Goal: Communication & Community: Answer question/provide support

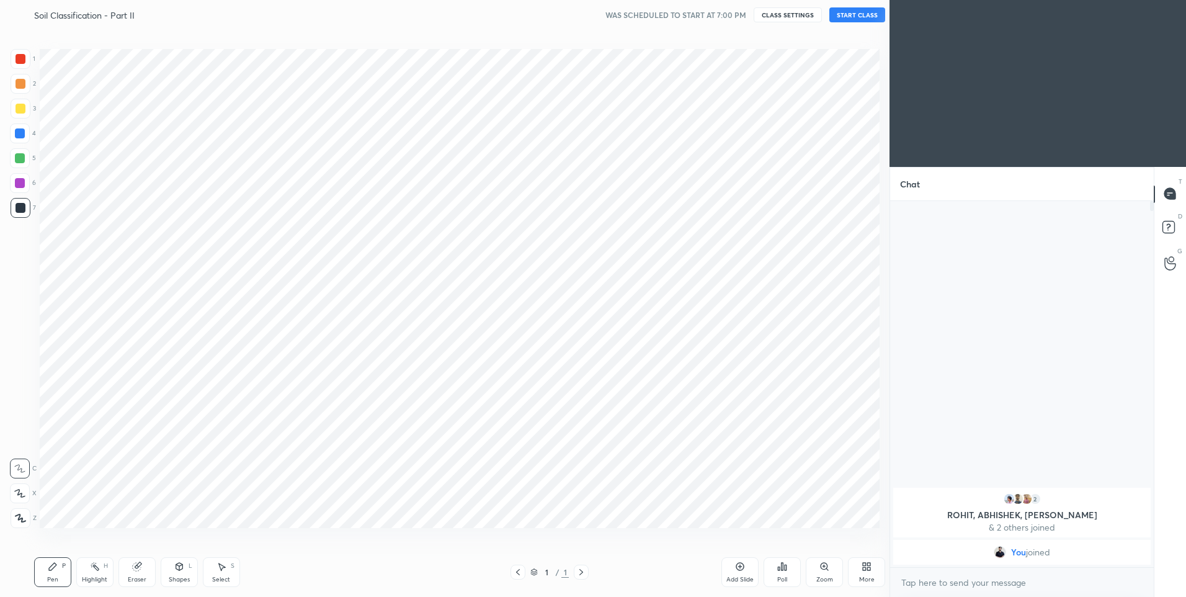
scroll to position [61492, 61170]
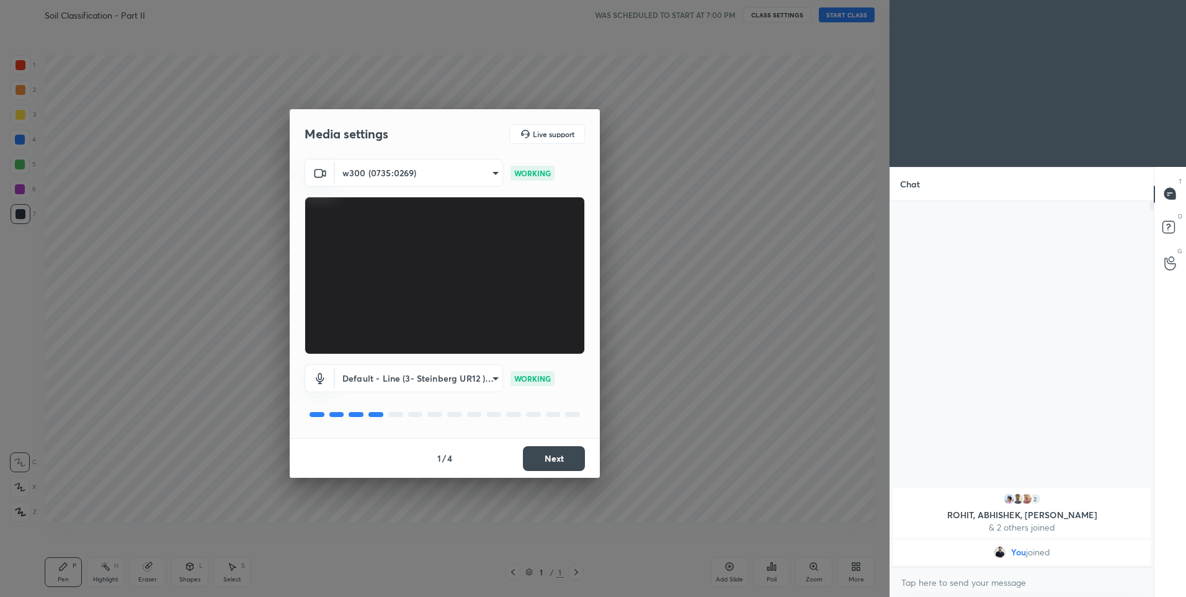
click at [548, 455] on button "Next" at bounding box center [554, 458] width 62 height 25
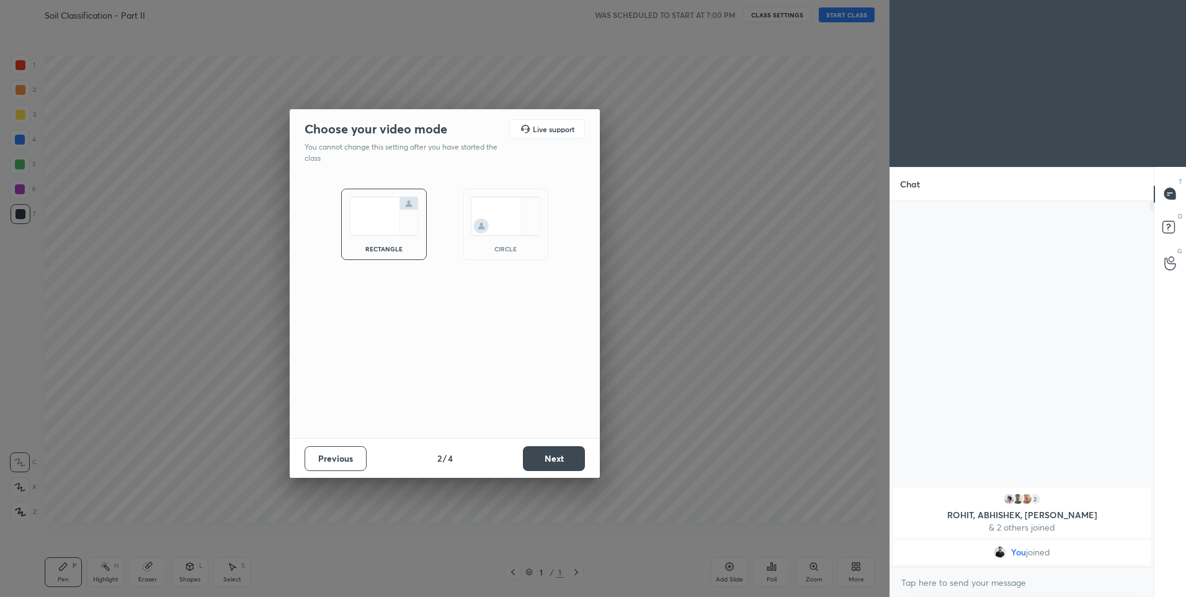
click at [549, 457] on button "Next" at bounding box center [554, 458] width 62 height 25
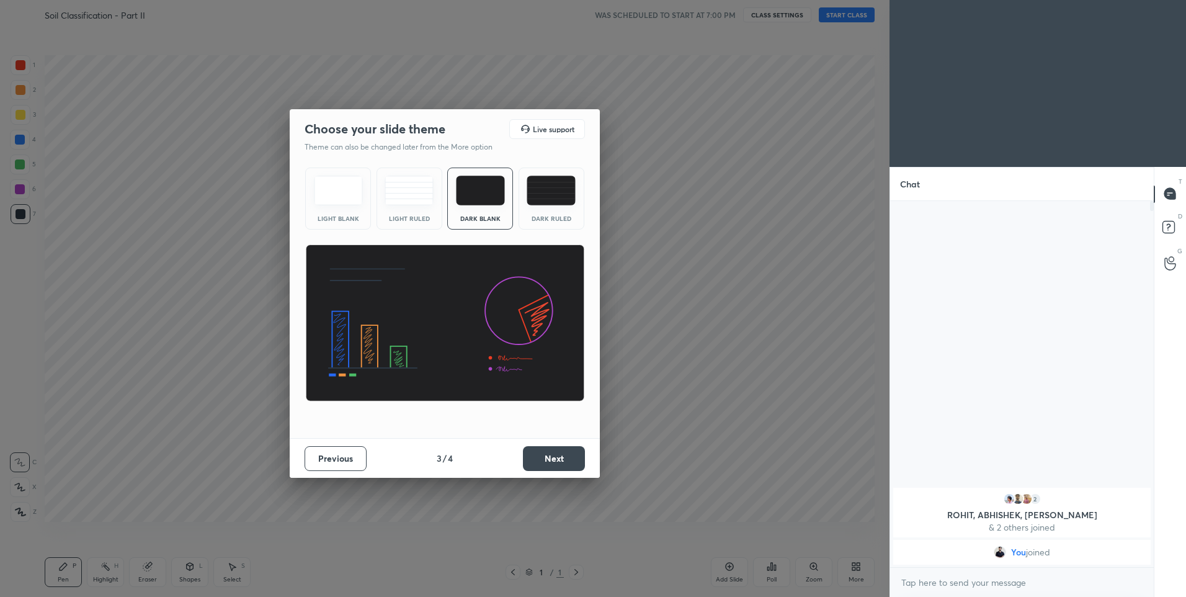
click at [550, 217] on div "Dark Ruled" at bounding box center [551, 218] width 50 height 6
click at [549, 464] on button "Next" at bounding box center [554, 458] width 62 height 25
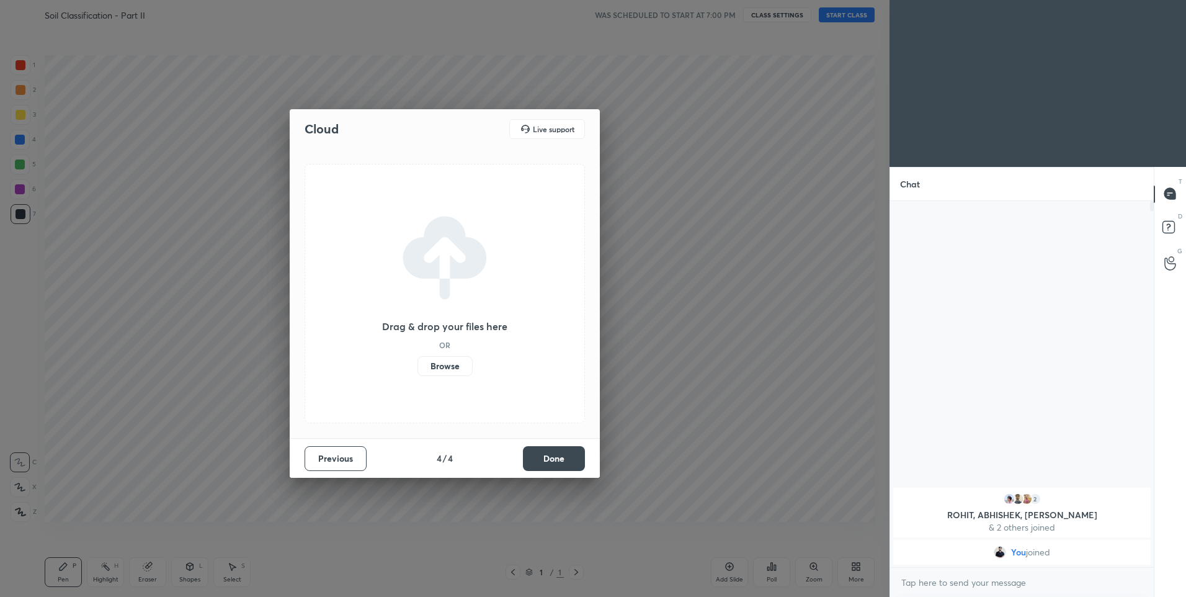
click at [551, 464] on button "Done" at bounding box center [554, 458] width 62 height 25
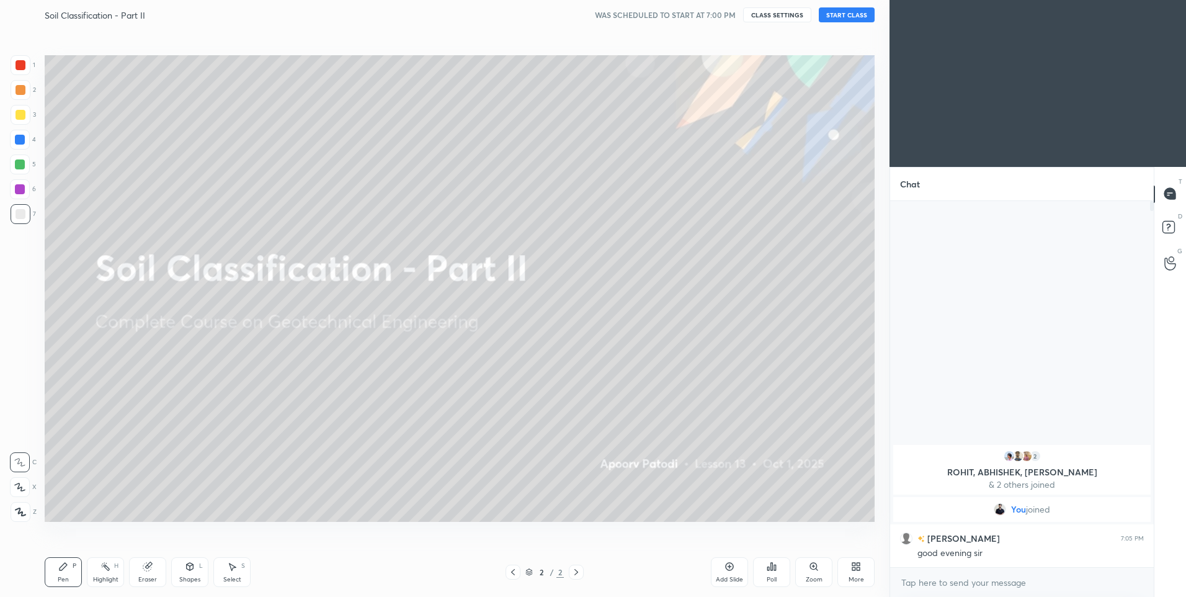
click at [857, 16] on button "START CLASS" at bounding box center [847, 14] width 56 height 15
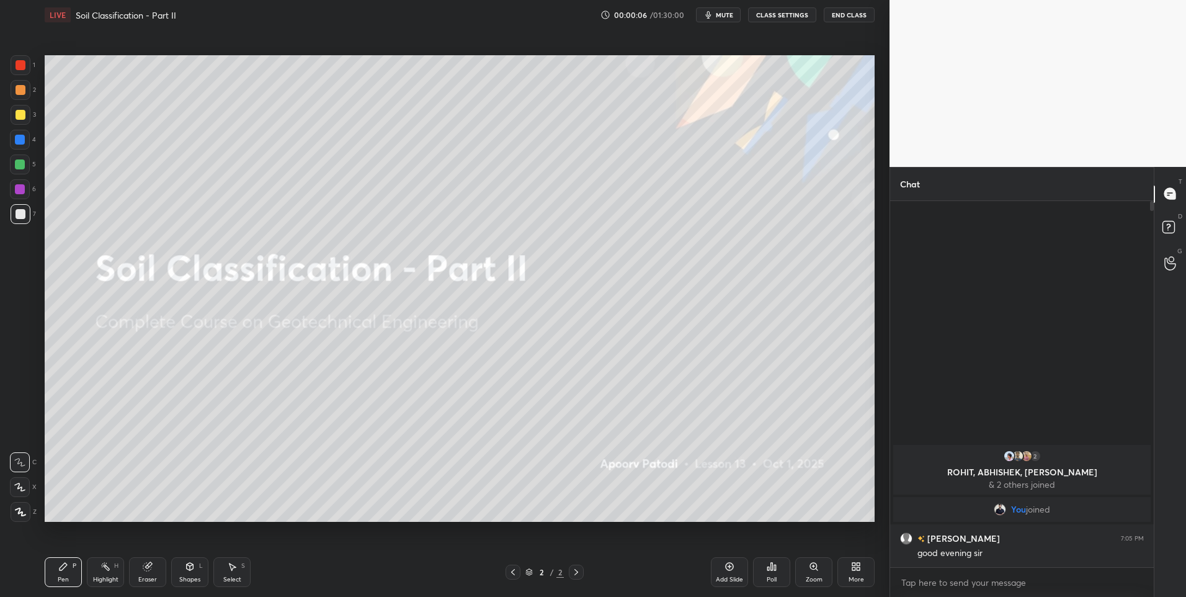
click at [22, 490] on icon at bounding box center [20, 486] width 10 height 7
click at [24, 73] on div at bounding box center [21, 65] width 20 height 20
click at [788, 11] on button "CLASS SETTINGS" at bounding box center [782, 14] width 68 height 15
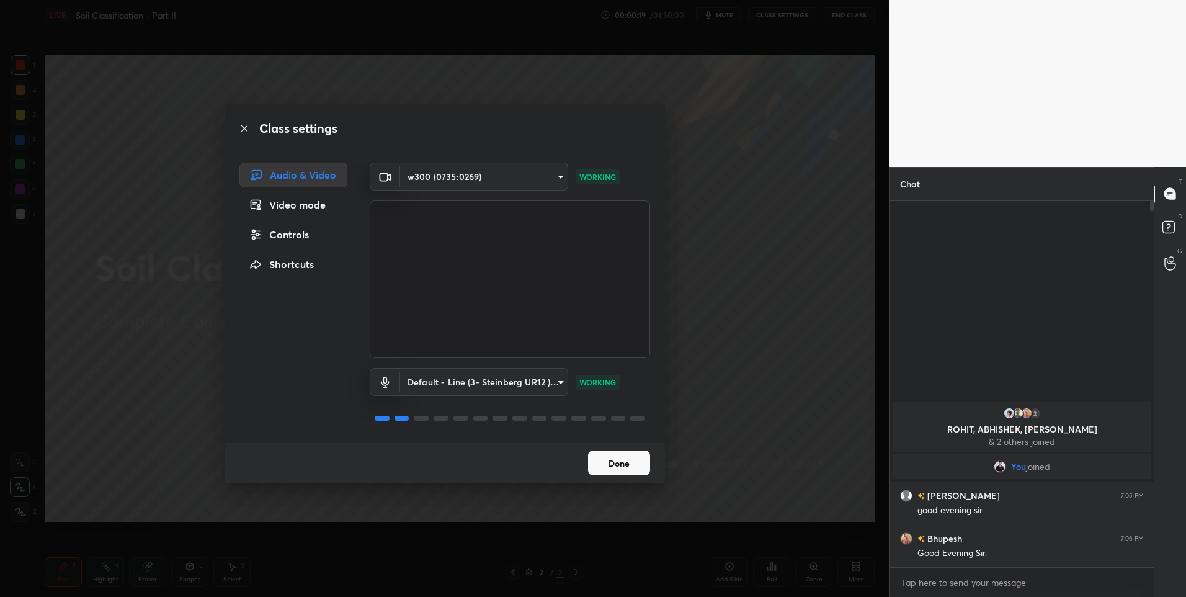
click at [625, 455] on button "Done" at bounding box center [619, 462] width 62 height 25
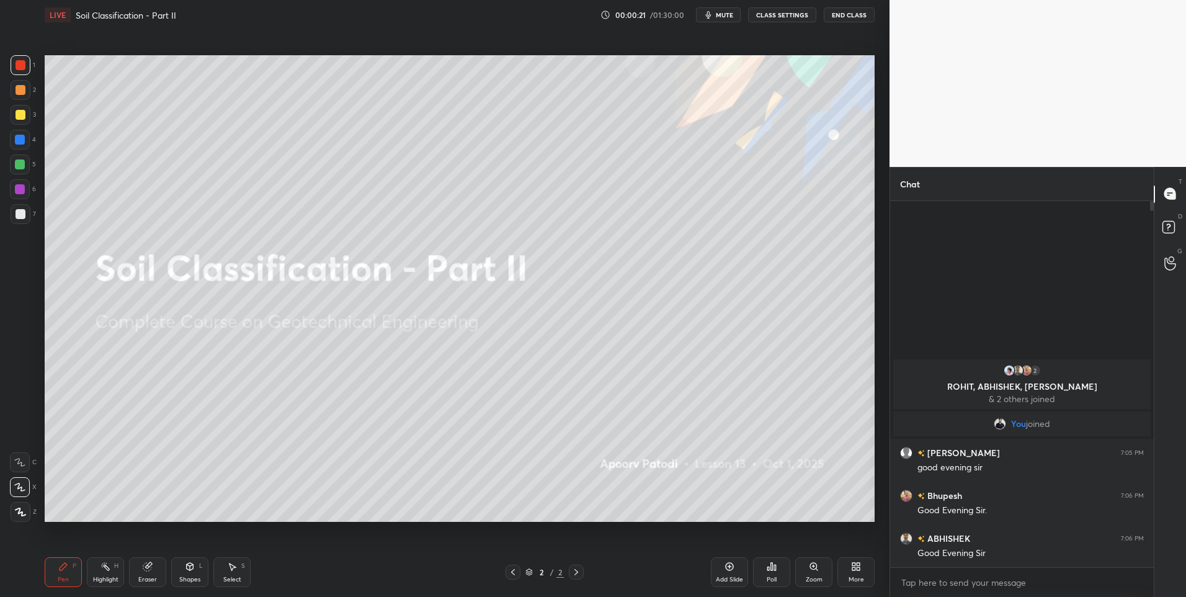
click at [22, 91] on div at bounding box center [21, 90] width 10 height 10
click at [18, 95] on div at bounding box center [21, 90] width 20 height 20
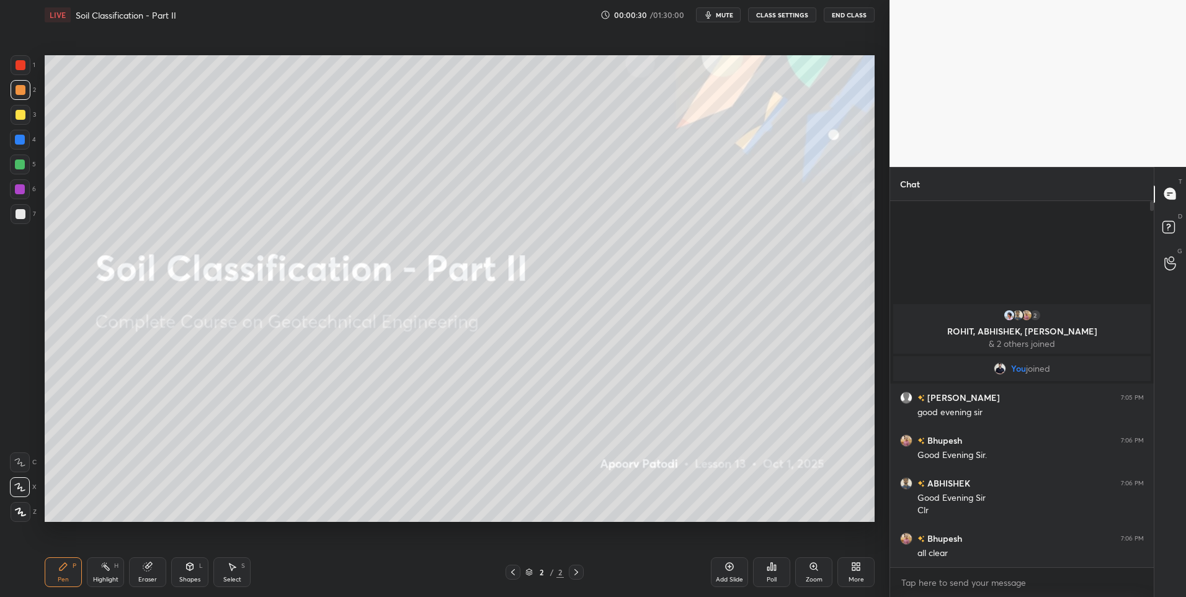
click at [25, 114] on div at bounding box center [21, 115] width 10 height 10
click at [20, 164] on div at bounding box center [20, 164] width 10 height 10
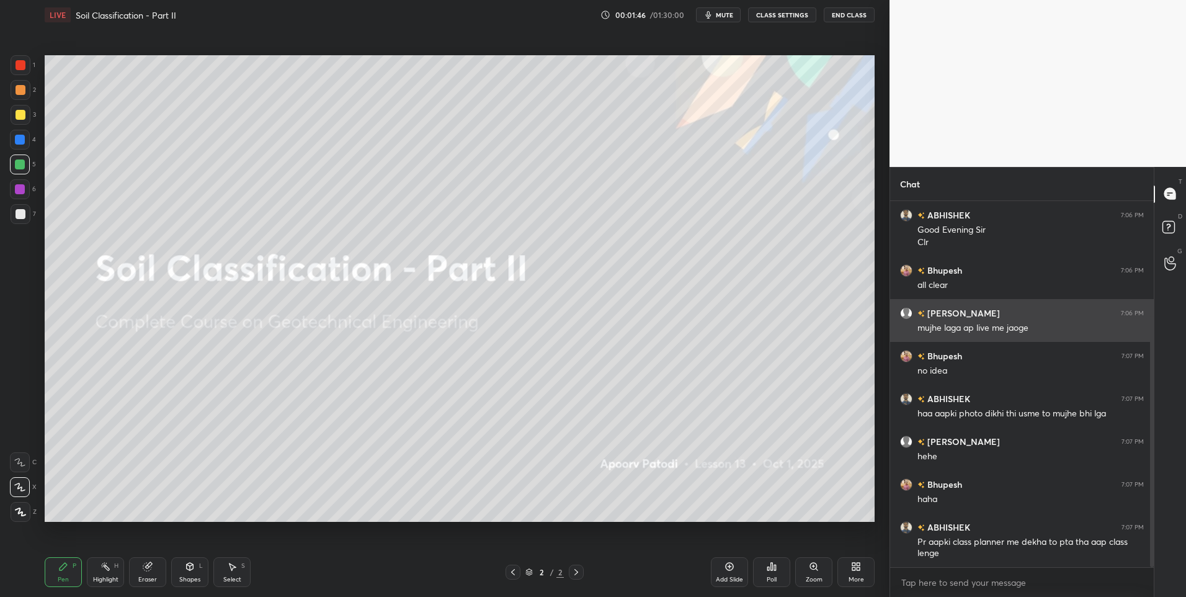
scroll to position [210, 0]
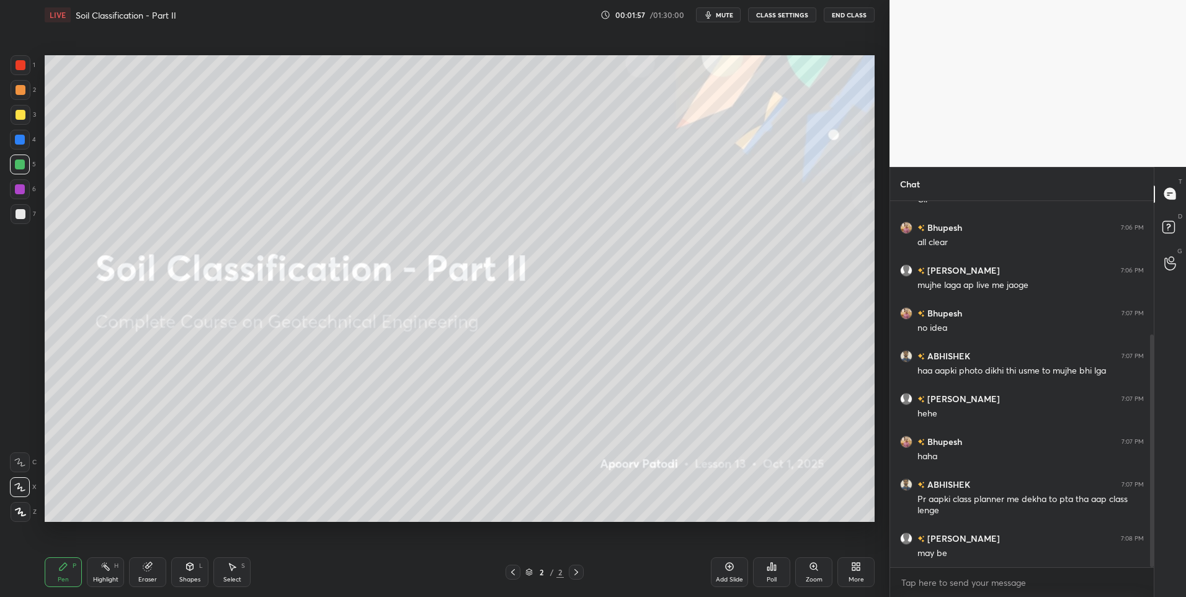
click at [9, 90] on div "1 2 3 4 5 6 7 C X Z C X Z E E Erase all H H" at bounding box center [20, 288] width 40 height 467
click at [717, 569] on div "Add Slide" at bounding box center [729, 572] width 37 height 30
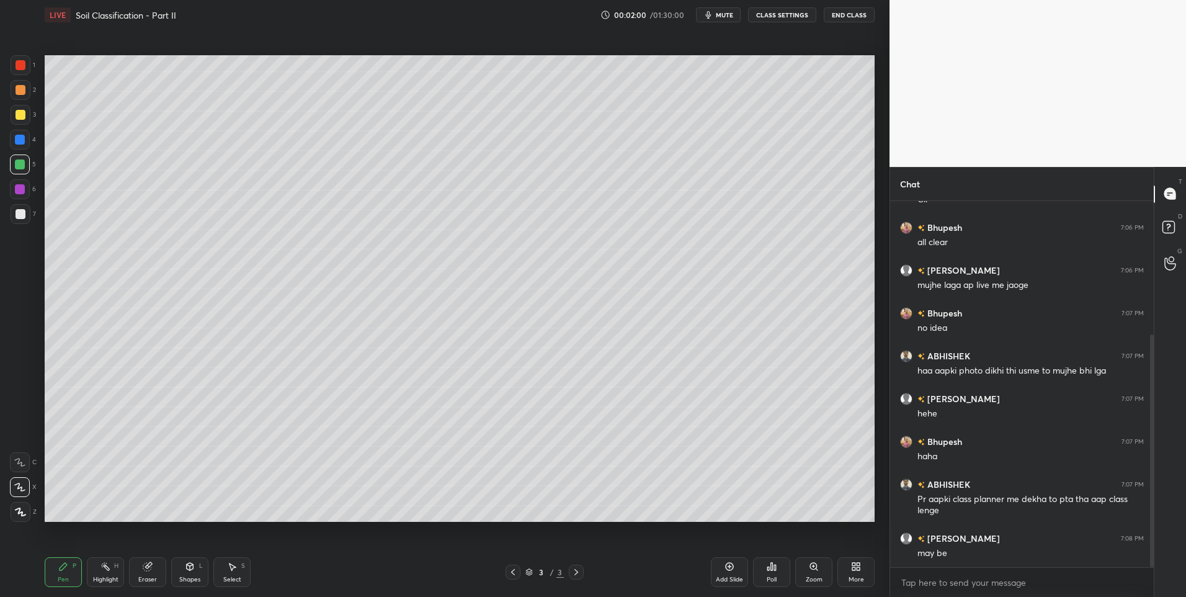
click at [64, 566] on icon at bounding box center [63, 565] width 7 height 7
click at [24, 68] on div at bounding box center [21, 65] width 10 height 10
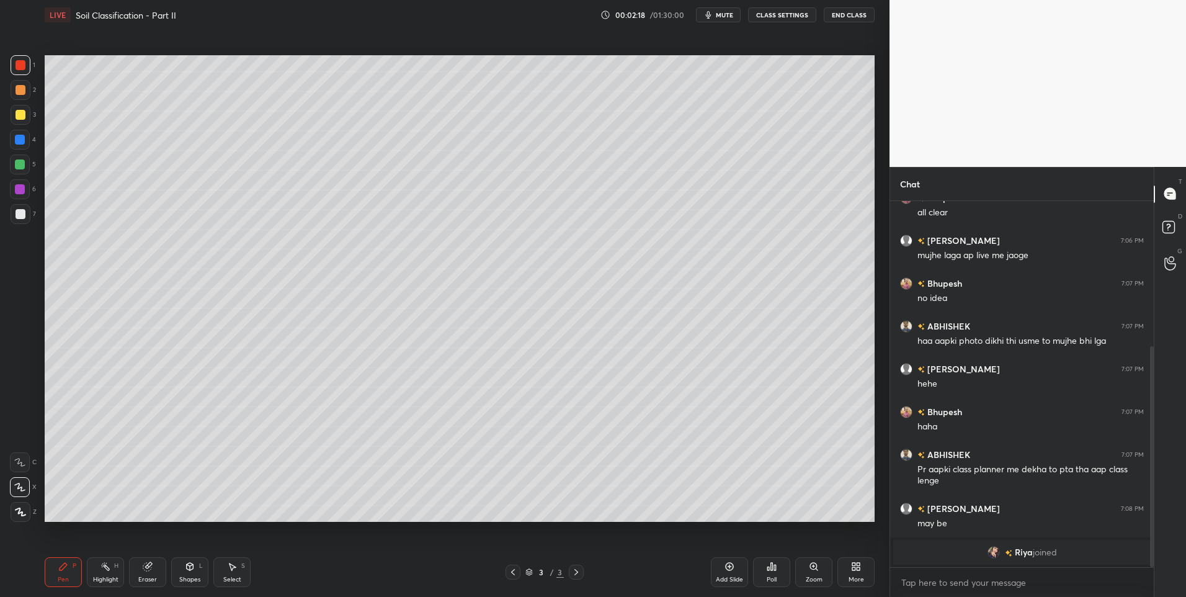
scroll to position [251, 0]
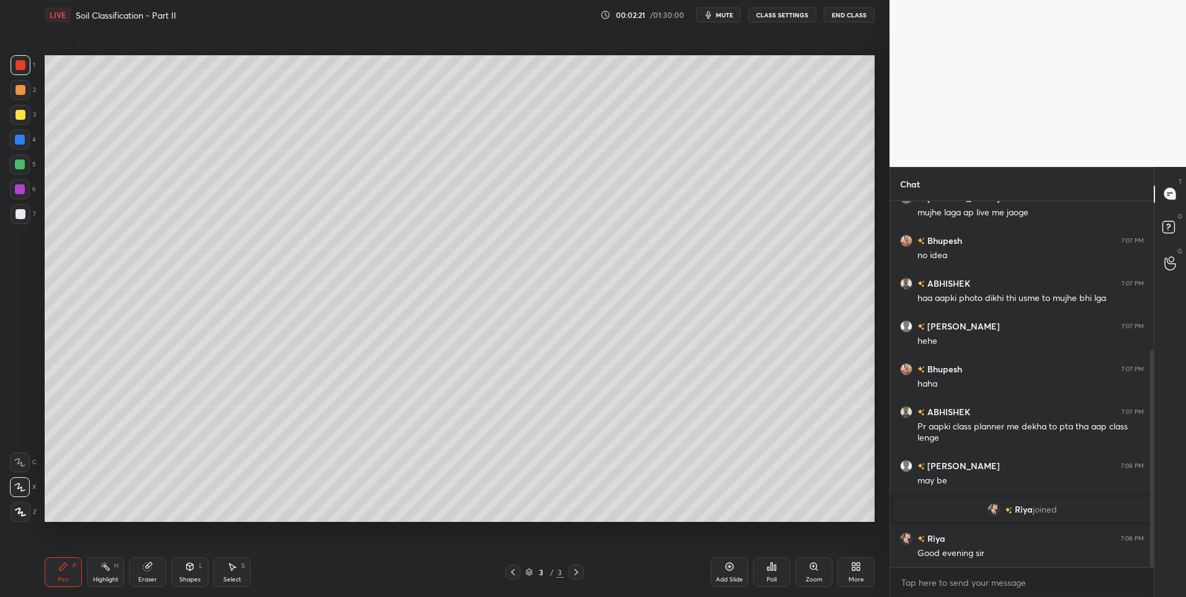
click at [148, 569] on icon at bounding box center [147, 566] width 8 height 8
click at [13, 486] on div at bounding box center [20, 487] width 20 height 20
click at [65, 572] on div "Pen P" at bounding box center [63, 572] width 37 height 30
click at [154, 569] on div "Eraser" at bounding box center [147, 572] width 37 height 30
click at [58, 567] on icon at bounding box center [63, 566] width 10 height 10
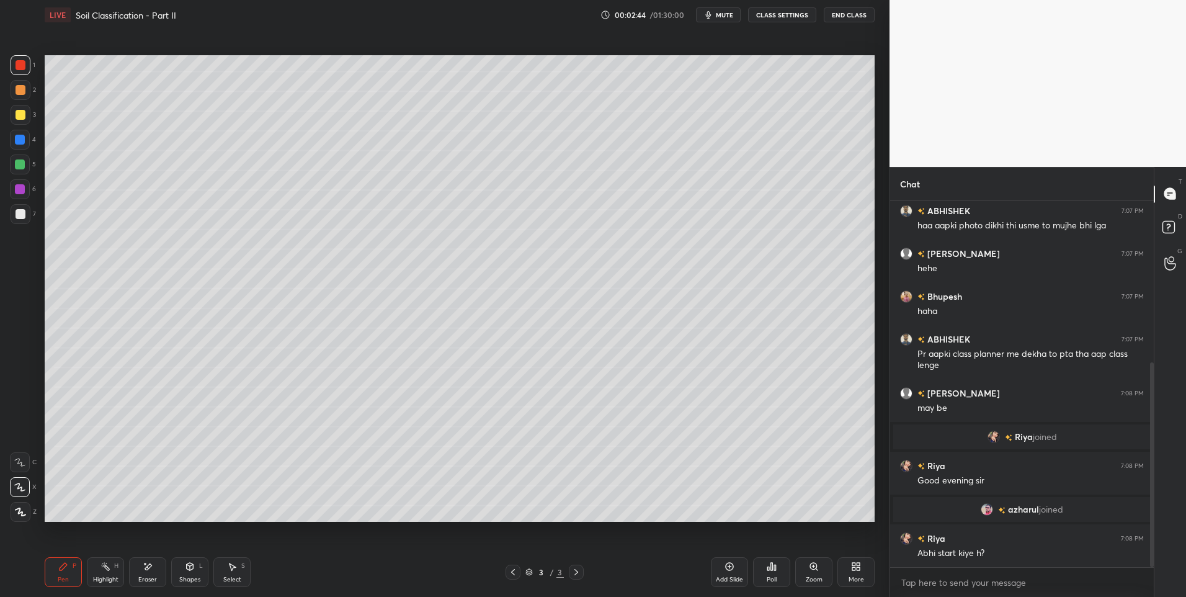
scroll to position [331, 0]
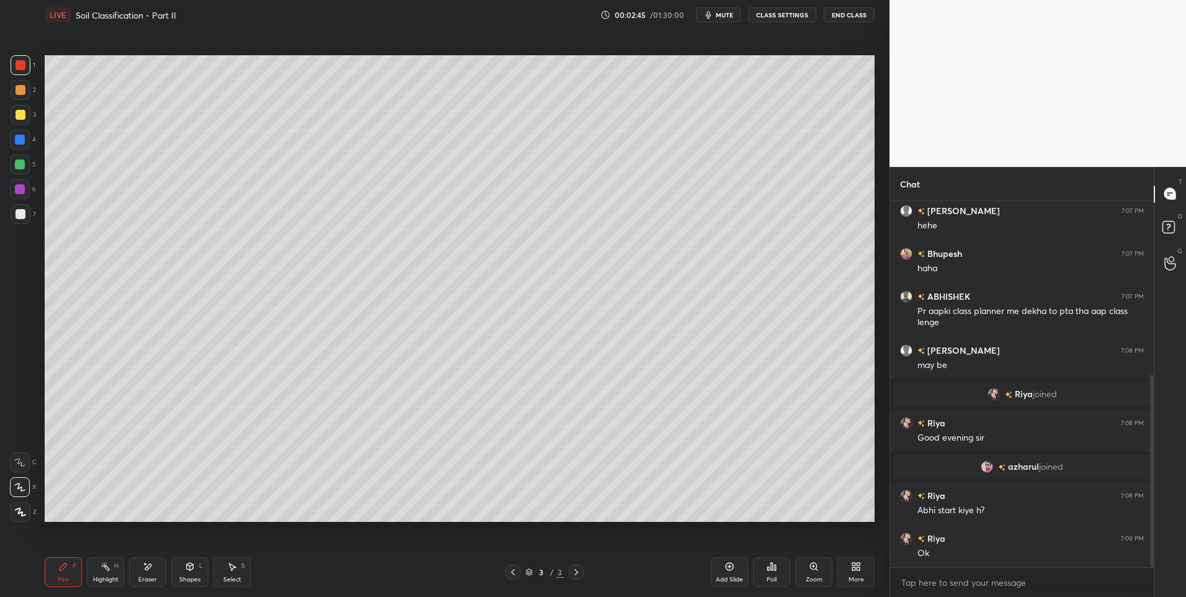
click at [183, 564] on div "Shapes L" at bounding box center [189, 572] width 37 height 30
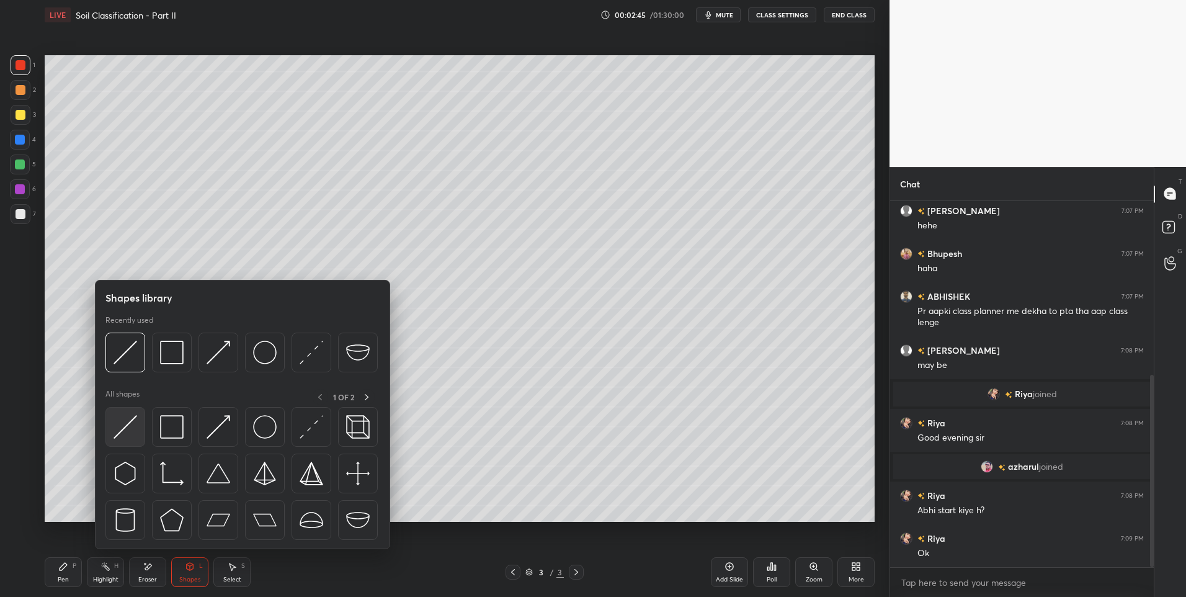
click at [118, 424] on img at bounding box center [125, 427] width 24 height 24
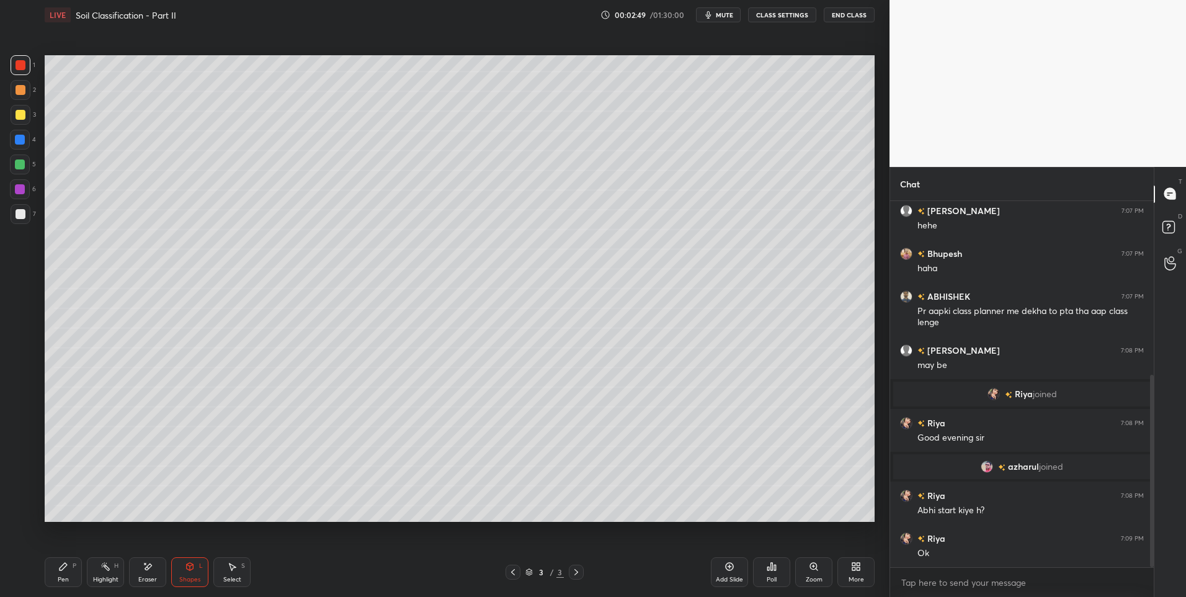
click at [53, 573] on div "Pen P" at bounding box center [63, 572] width 37 height 30
click at [186, 573] on div "Shapes L" at bounding box center [189, 572] width 37 height 30
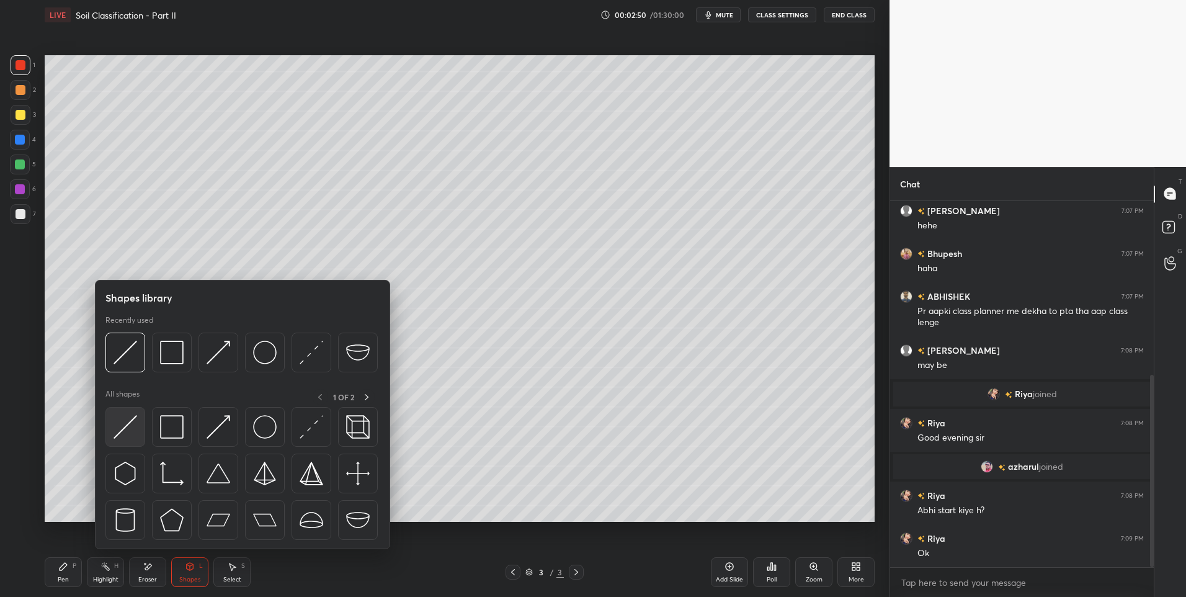
click at [135, 415] on img at bounding box center [125, 427] width 24 height 24
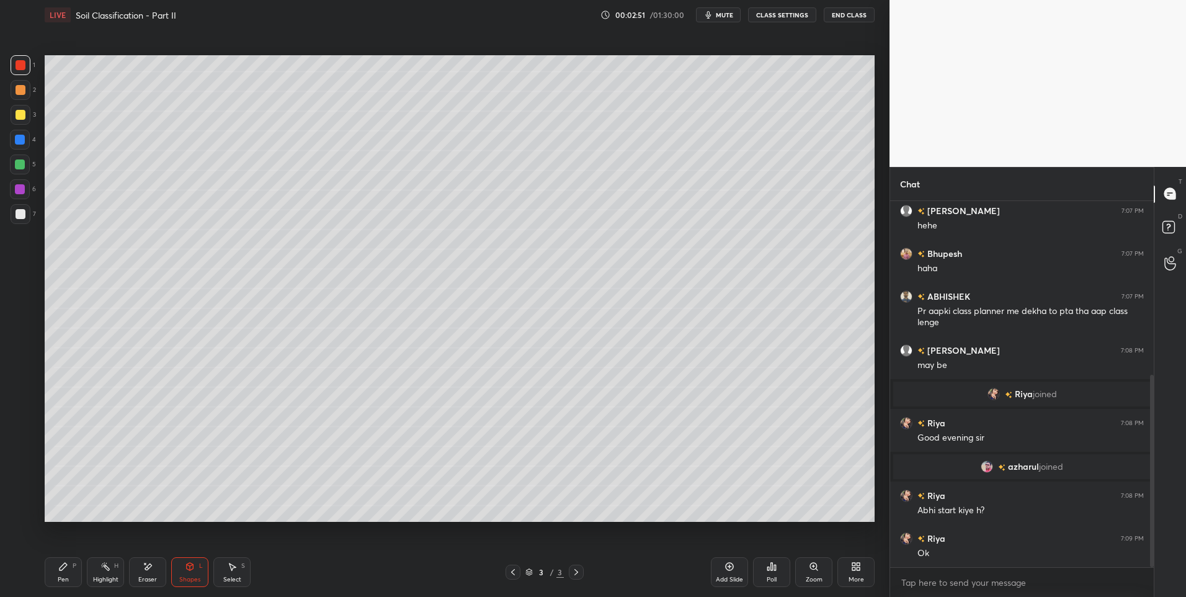
click at [19, 213] on div at bounding box center [21, 214] width 10 height 10
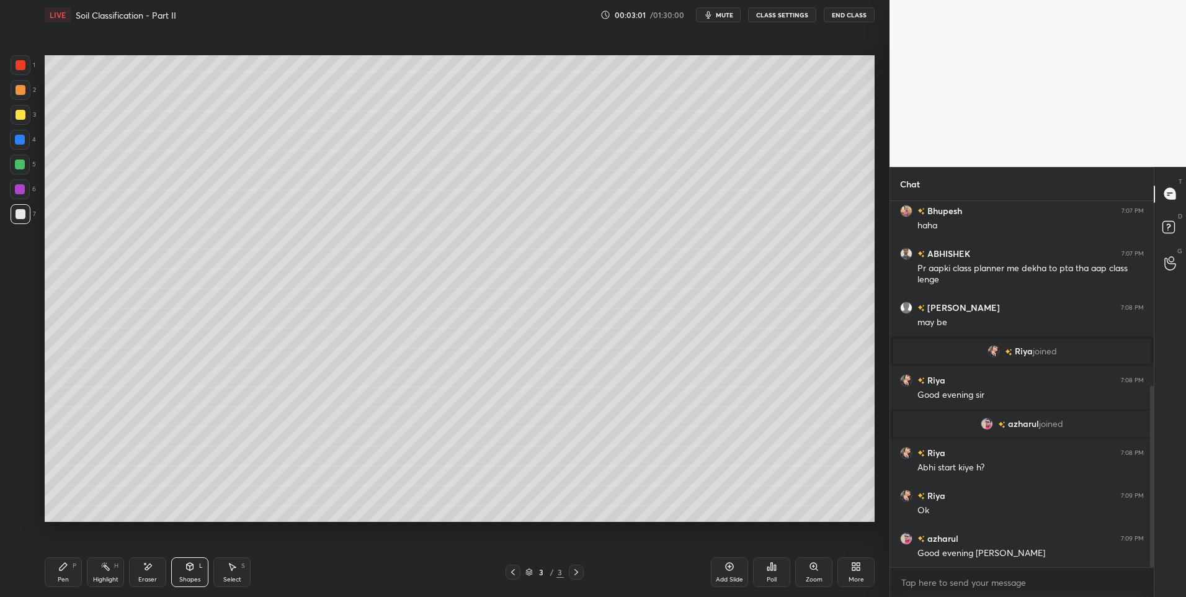
click at [55, 573] on div "Pen P" at bounding box center [63, 572] width 37 height 30
click at [187, 570] on icon at bounding box center [190, 566] width 10 height 10
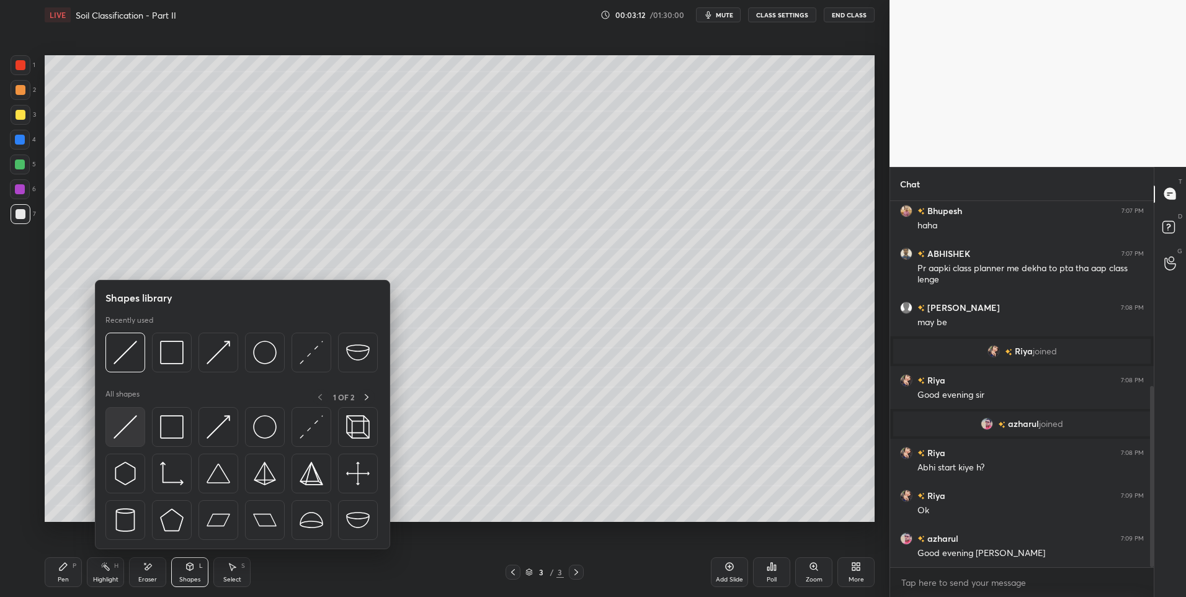
click at [125, 432] on img at bounding box center [125, 427] width 24 height 24
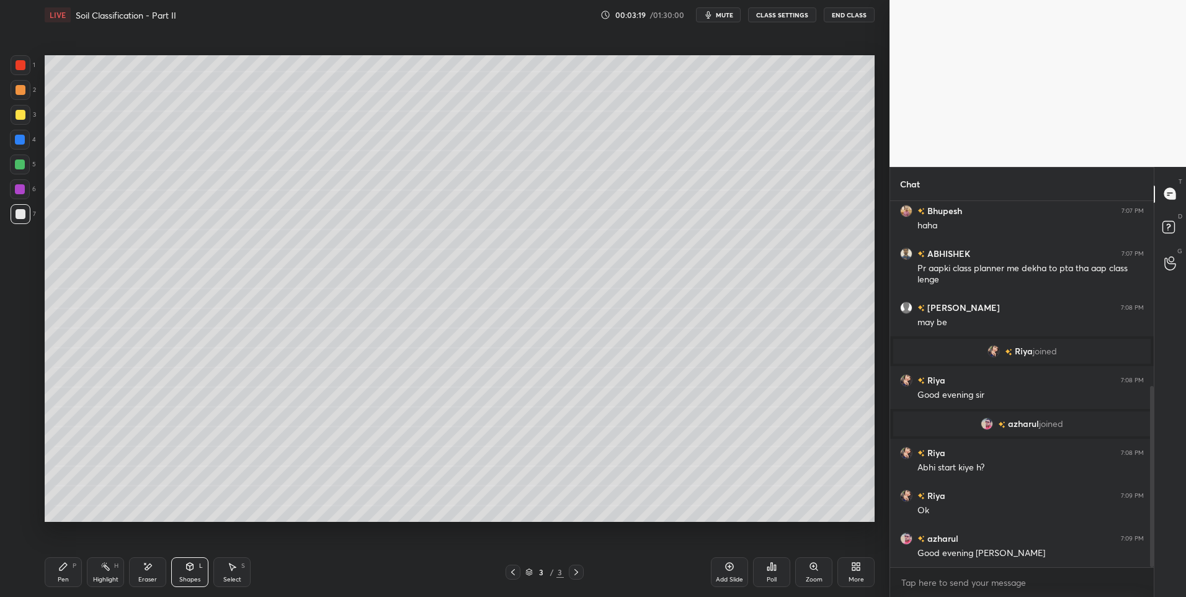
click at [63, 569] on icon at bounding box center [63, 565] width 7 height 7
click at [63, 570] on icon at bounding box center [63, 566] width 10 height 10
click at [174, 579] on div "Shapes L" at bounding box center [189, 572] width 37 height 30
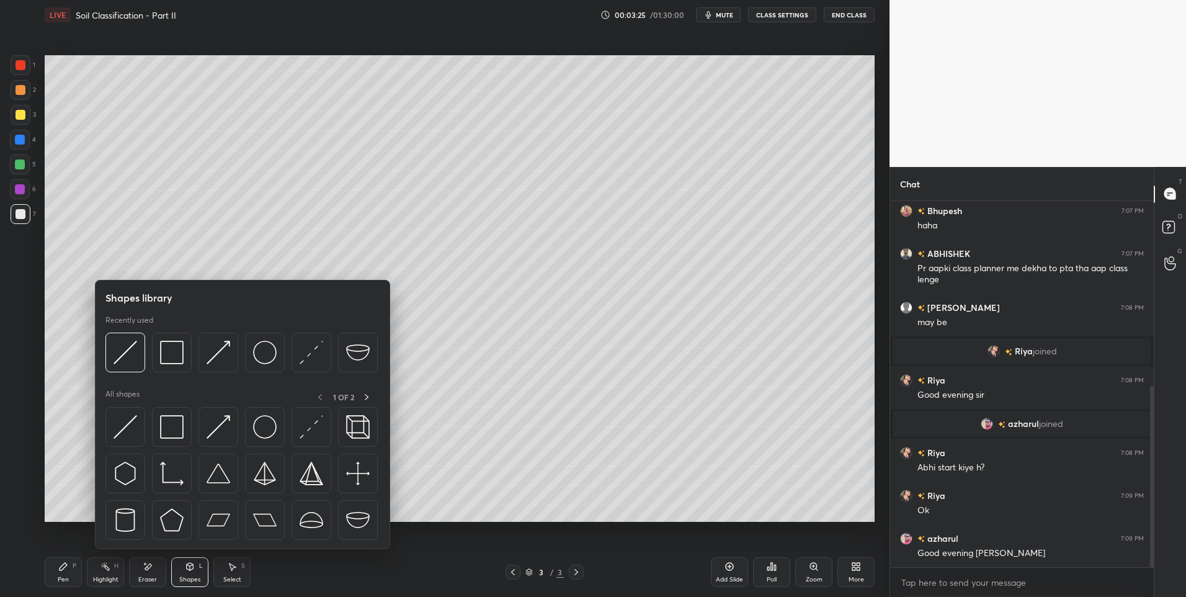
click at [193, 572] on div "Shapes L" at bounding box center [189, 572] width 37 height 30
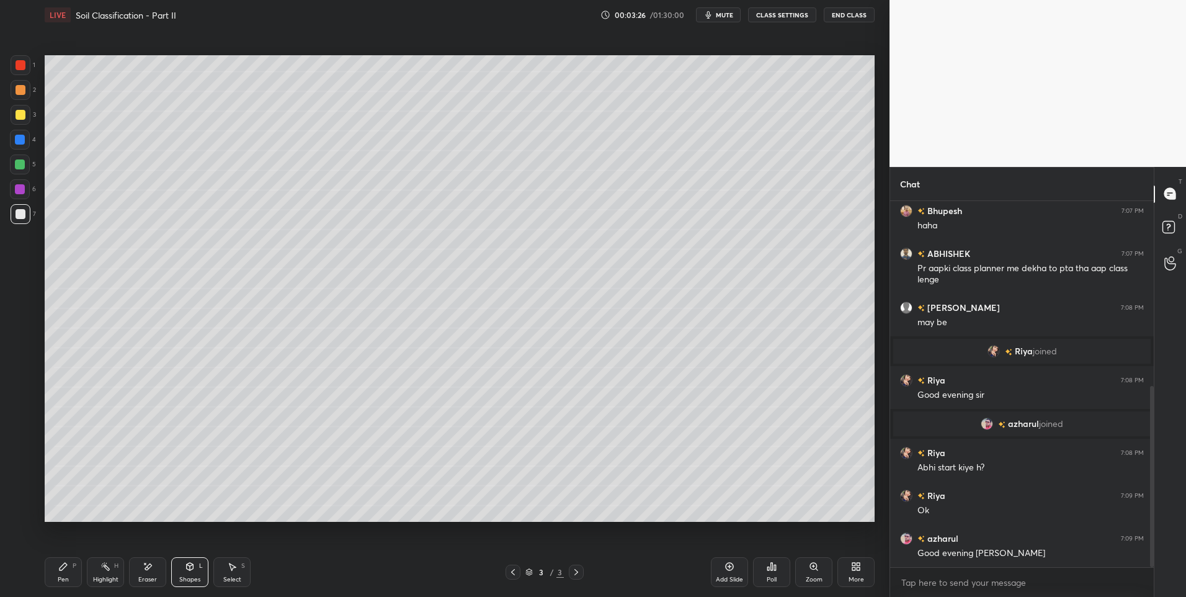
click at [187, 570] on icon at bounding box center [190, 566] width 10 height 10
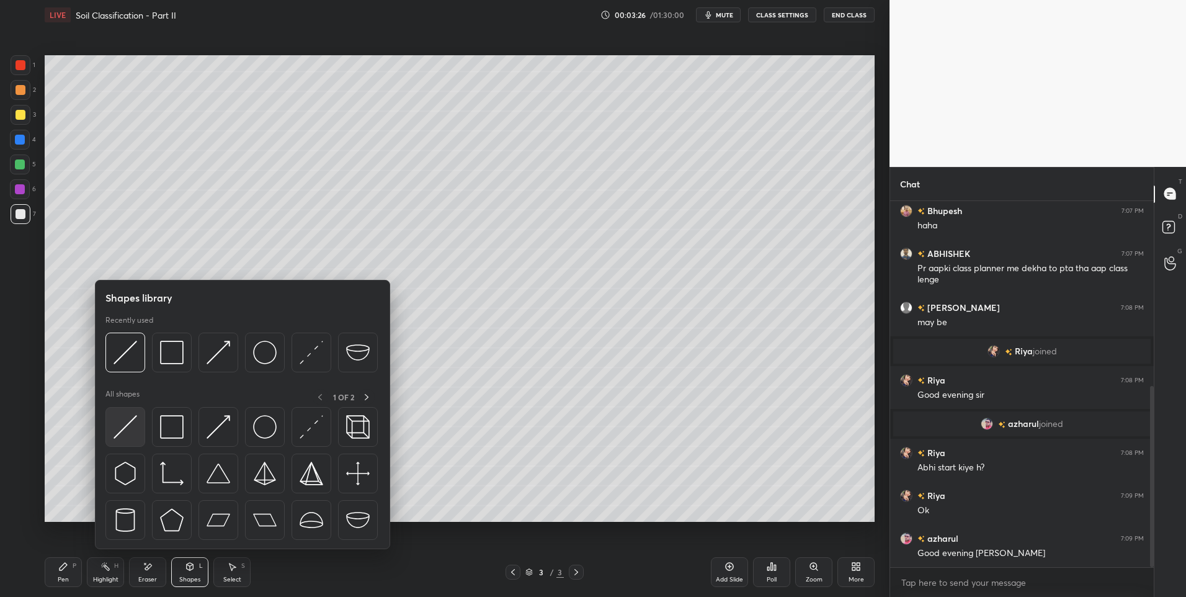
click at [136, 417] on img at bounding box center [125, 427] width 24 height 24
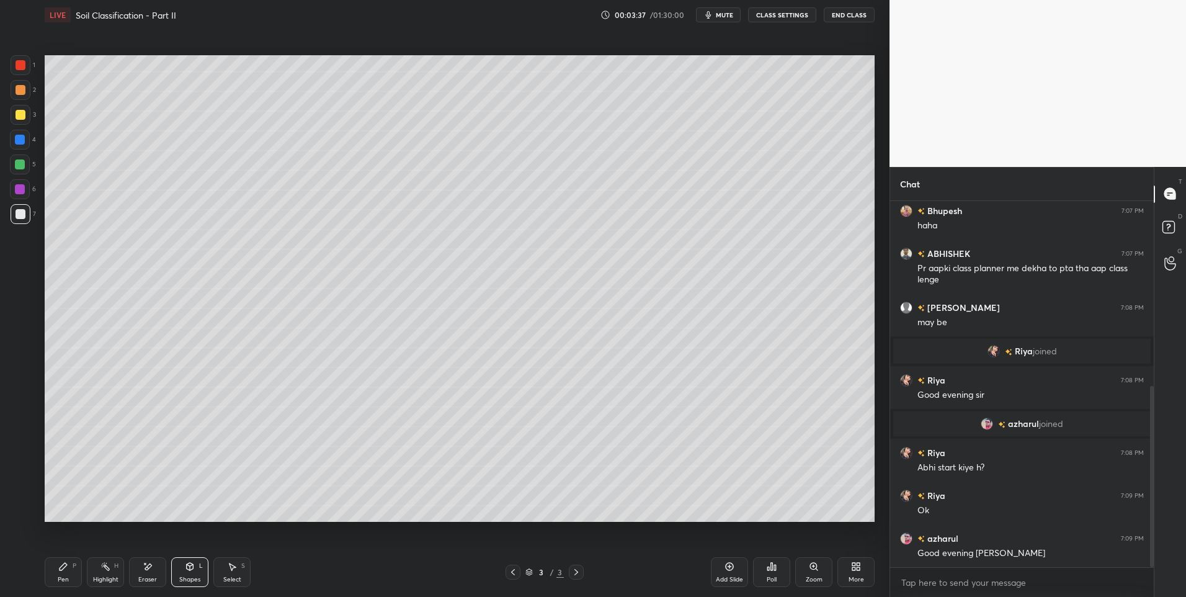
click at [59, 563] on icon at bounding box center [63, 566] width 10 height 10
click at [184, 577] on div "Shapes" at bounding box center [189, 579] width 21 height 6
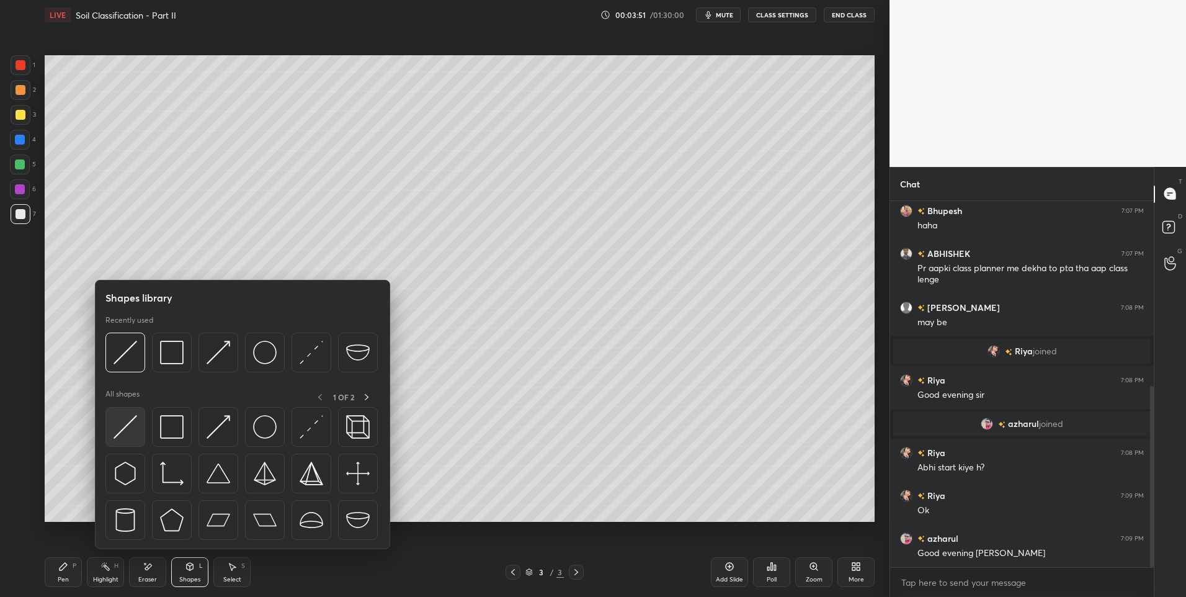
click at [127, 427] on img at bounding box center [125, 427] width 24 height 24
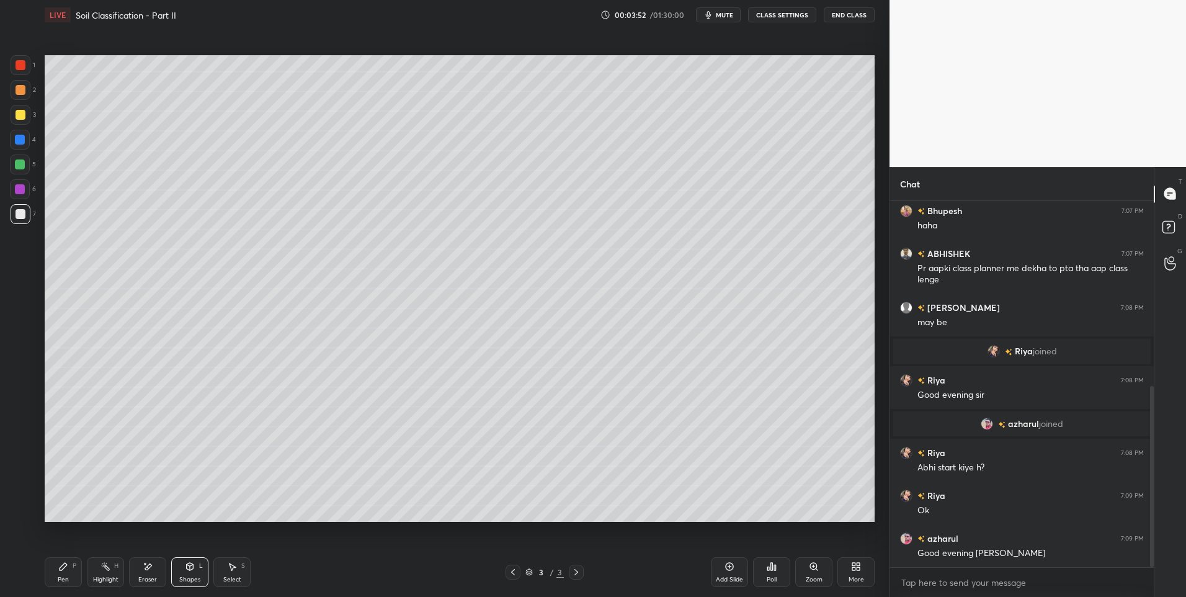
click at [21, 162] on div at bounding box center [20, 164] width 10 height 10
click at [19, 112] on div at bounding box center [21, 115] width 10 height 10
click at [61, 574] on div "Pen P" at bounding box center [63, 572] width 37 height 30
click at [105, 572] on div "Highlight H" at bounding box center [105, 572] width 37 height 30
click at [58, 576] on div "Pen" at bounding box center [63, 579] width 11 height 6
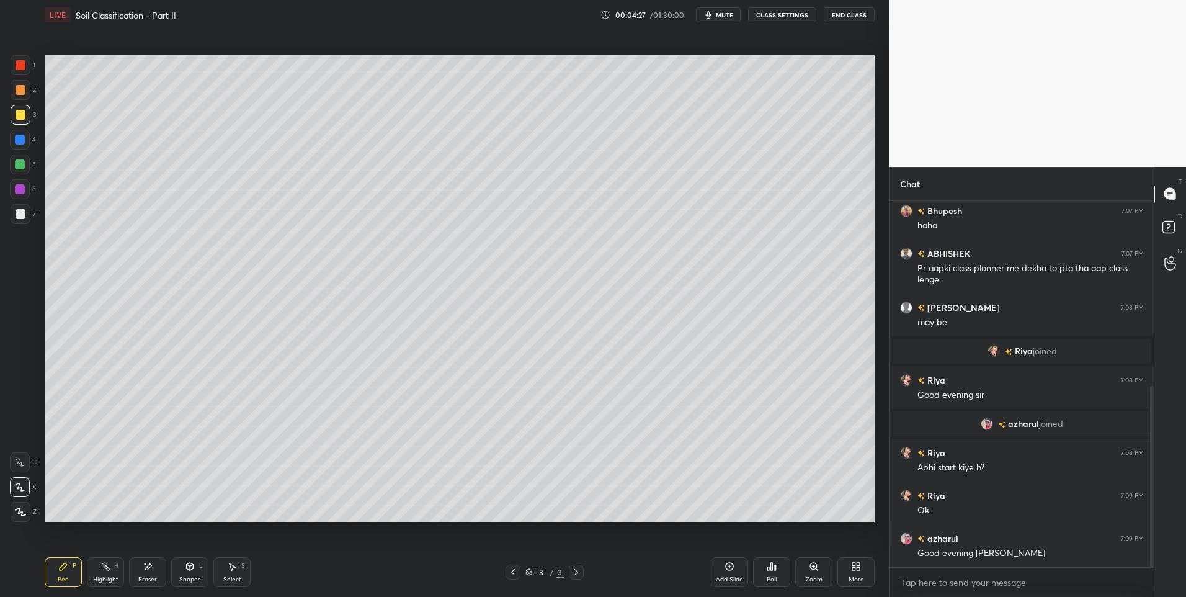
click at [116, 568] on div "H" at bounding box center [116, 565] width 4 height 6
click at [57, 564] on div "Pen P" at bounding box center [63, 572] width 37 height 30
click at [107, 572] on div "Highlight H" at bounding box center [105, 572] width 37 height 30
click at [73, 569] on div "P" at bounding box center [75, 565] width 4 height 6
click at [23, 165] on div at bounding box center [20, 164] width 10 height 10
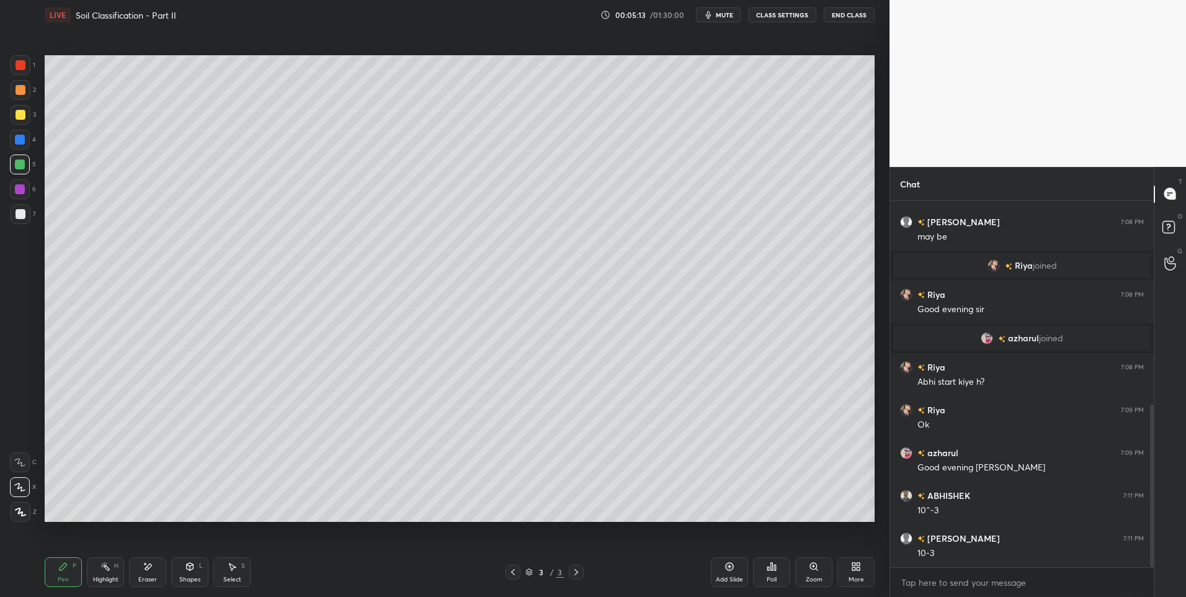
scroll to position [502, 0]
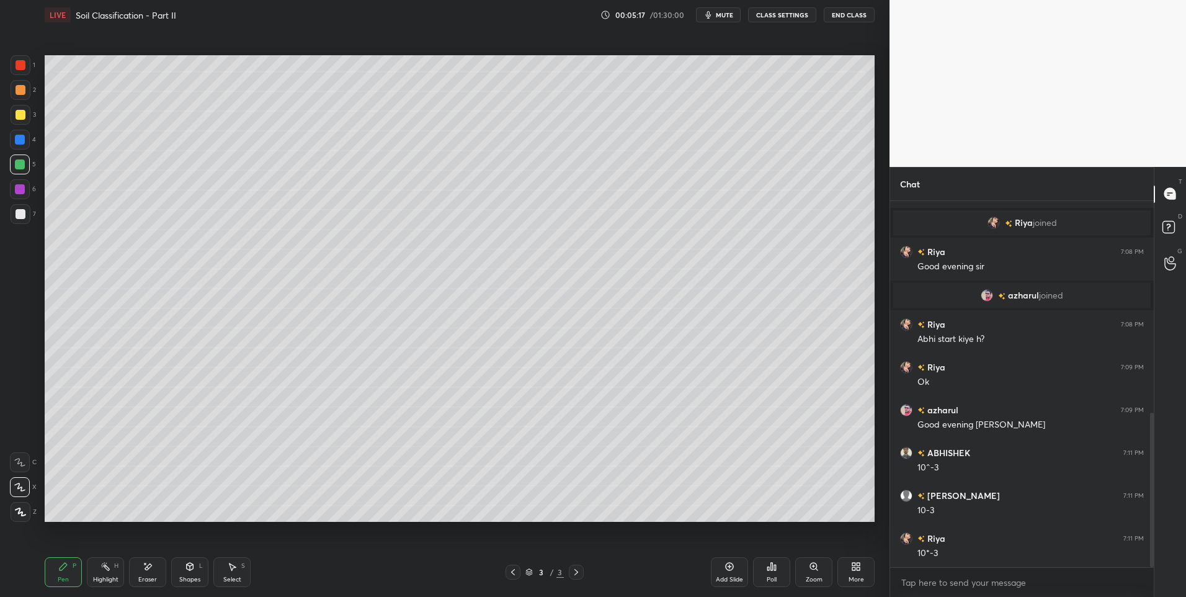
click at [187, 572] on div "Shapes L" at bounding box center [189, 572] width 37 height 30
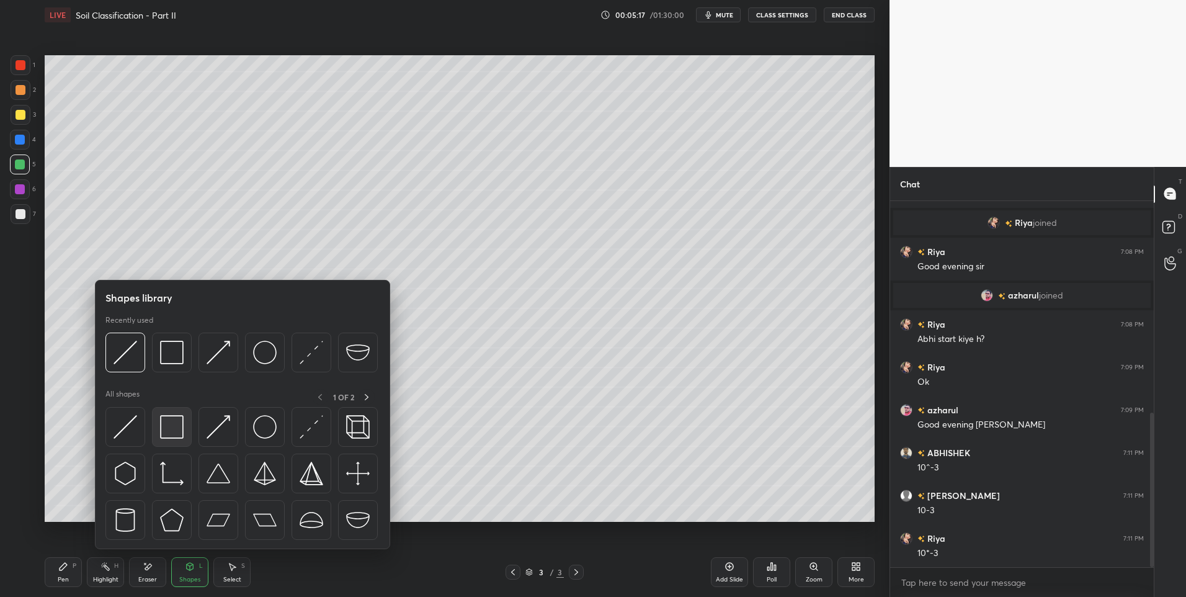
click at [166, 431] on img at bounding box center [172, 427] width 24 height 24
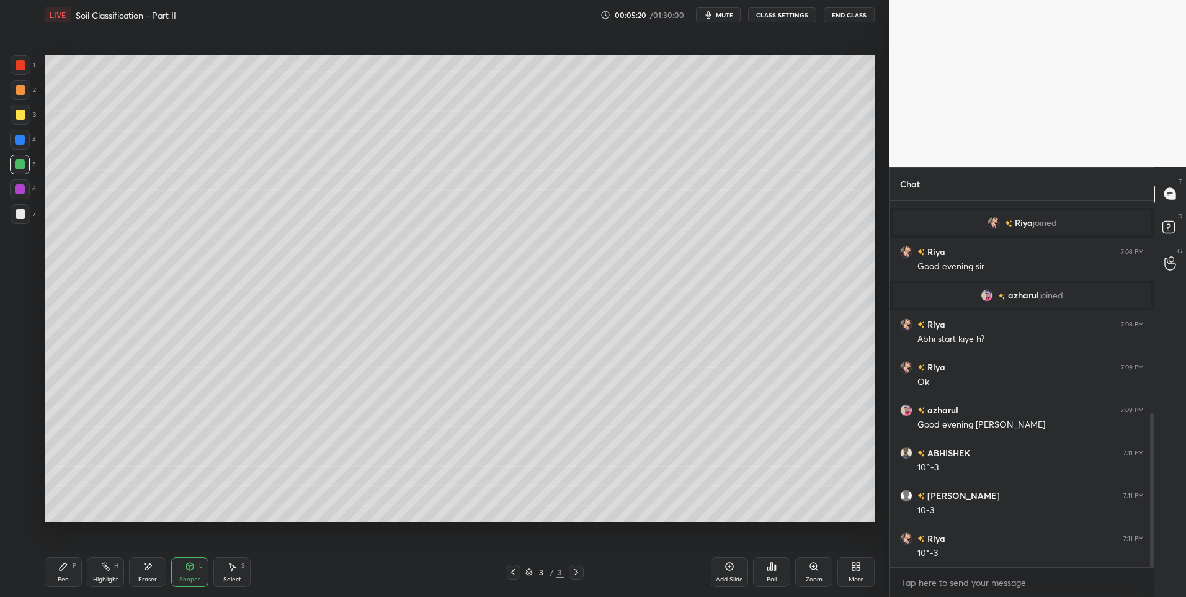
click at [109, 584] on div "Highlight H" at bounding box center [105, 572] width 37 height 30
click at [122, 561] on div "Highlight H" at bounding box center [105, 572] width 37 height 30
click at [186, 576] on div "Shapes" at bounding box center [189, 579] width 21 height 6
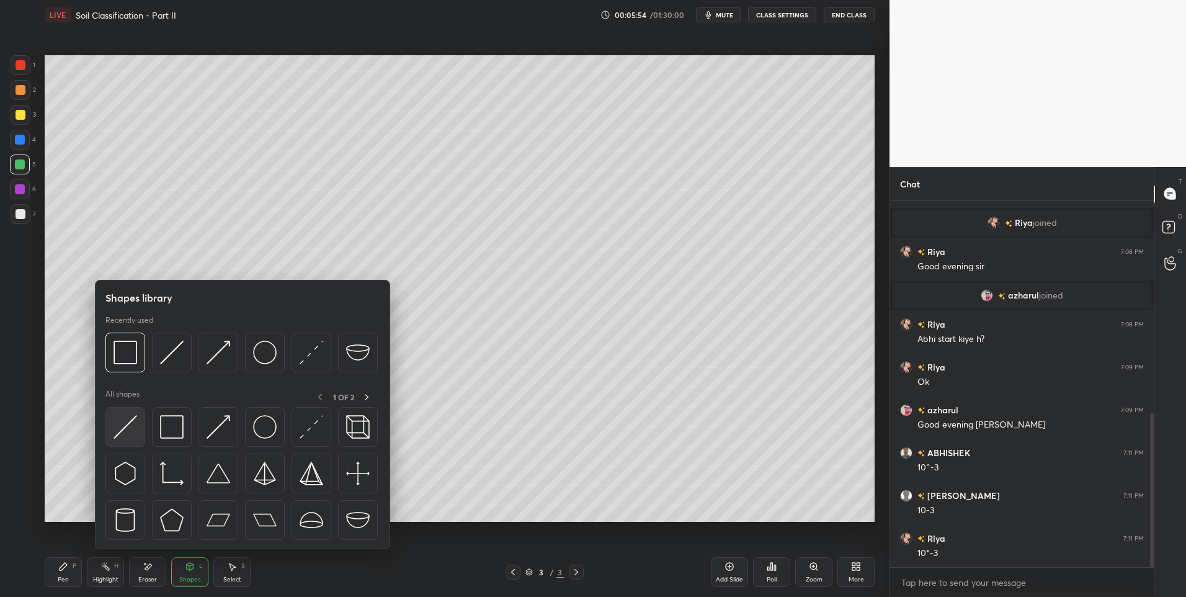
click at [118, 431] on img at bounding box center [125, 427] width 24 height 24
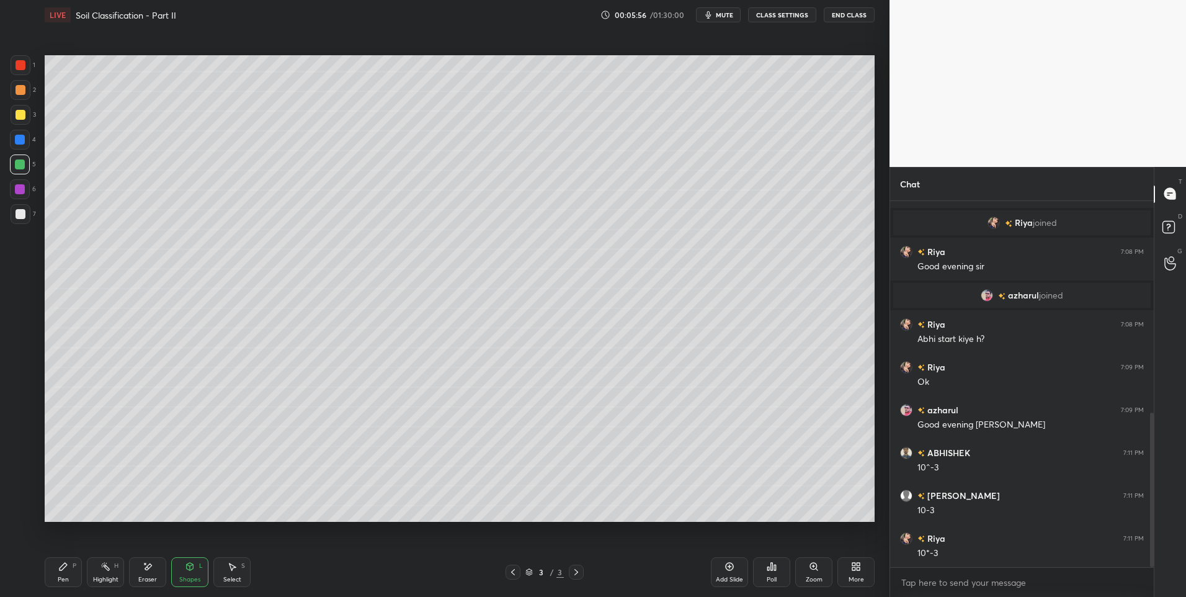
click at [23, 190] on div at bounding box center [20, 189] width 10 height 10
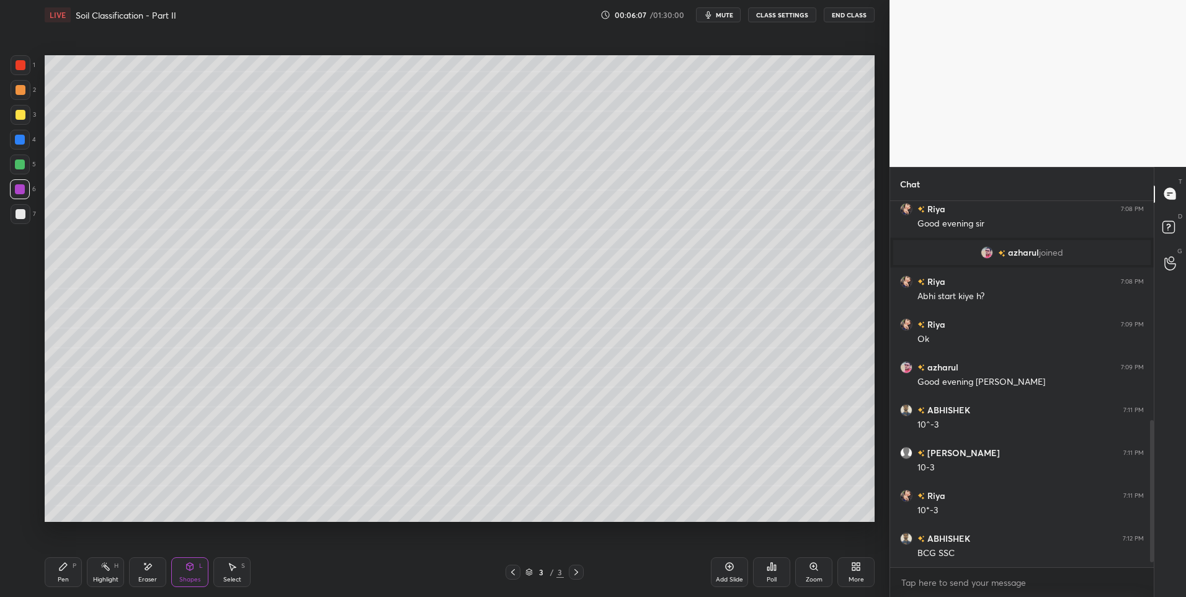
scroll to position [587, 0]
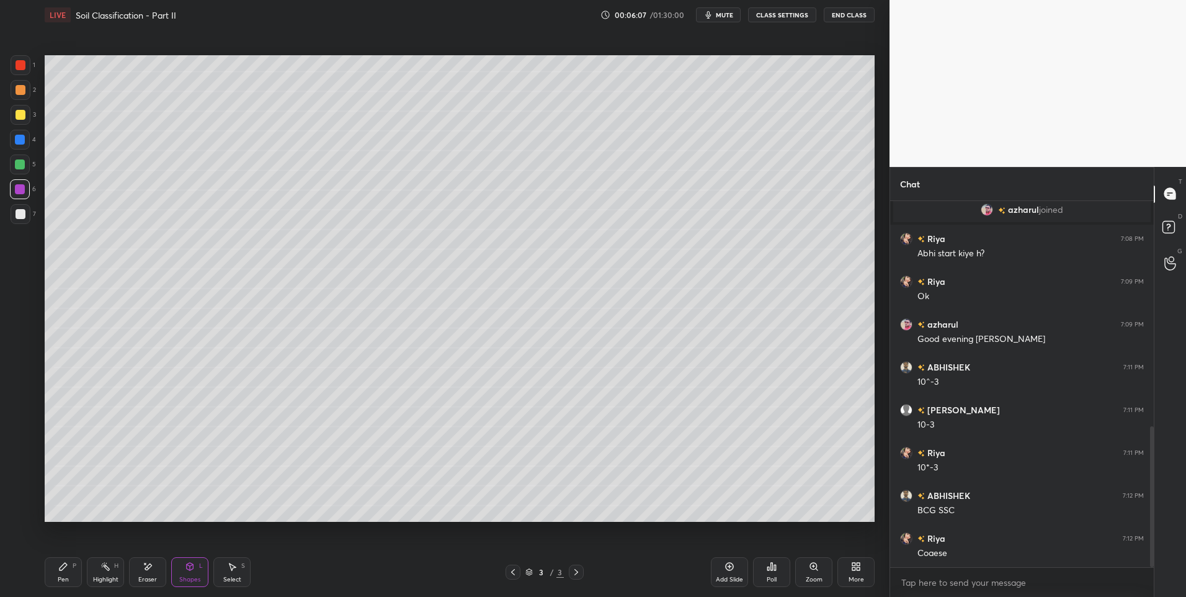
click at [58, 568] on icon at bounding box center [63, 566] width 10 height 10
click at [63, 570] on icon at bounding box center [63, 566] width 10 height 10
click at [199, 576] on div "Shapes" at bounding box center [189, 579] width 21 height 6
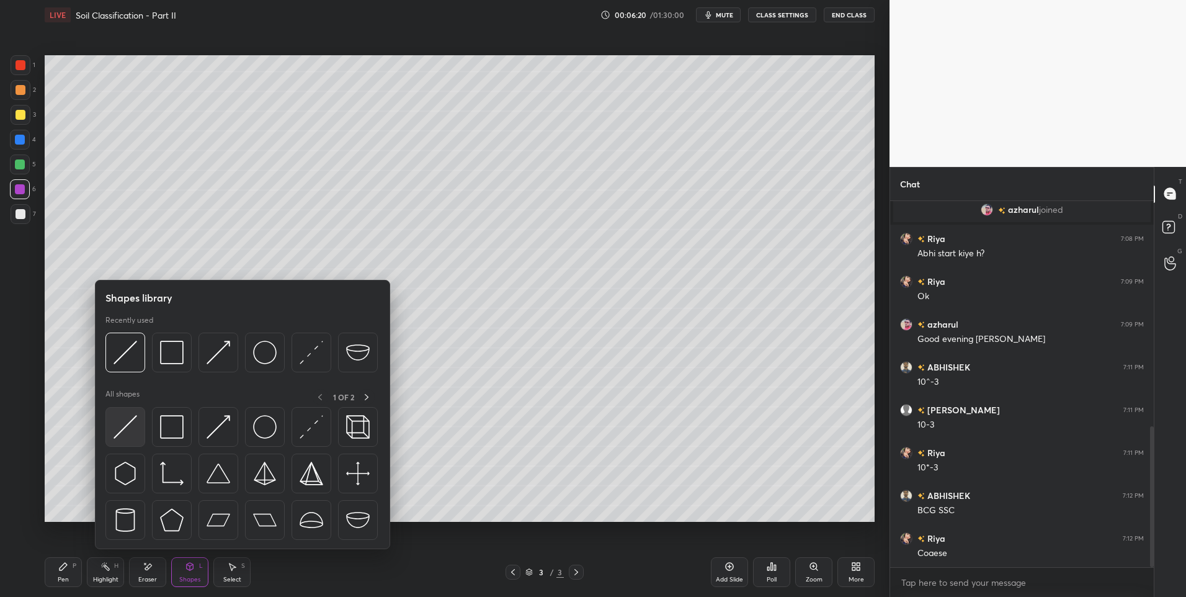
click at [126, 425] on img at bounding box center [125, 427] width 24 height 24
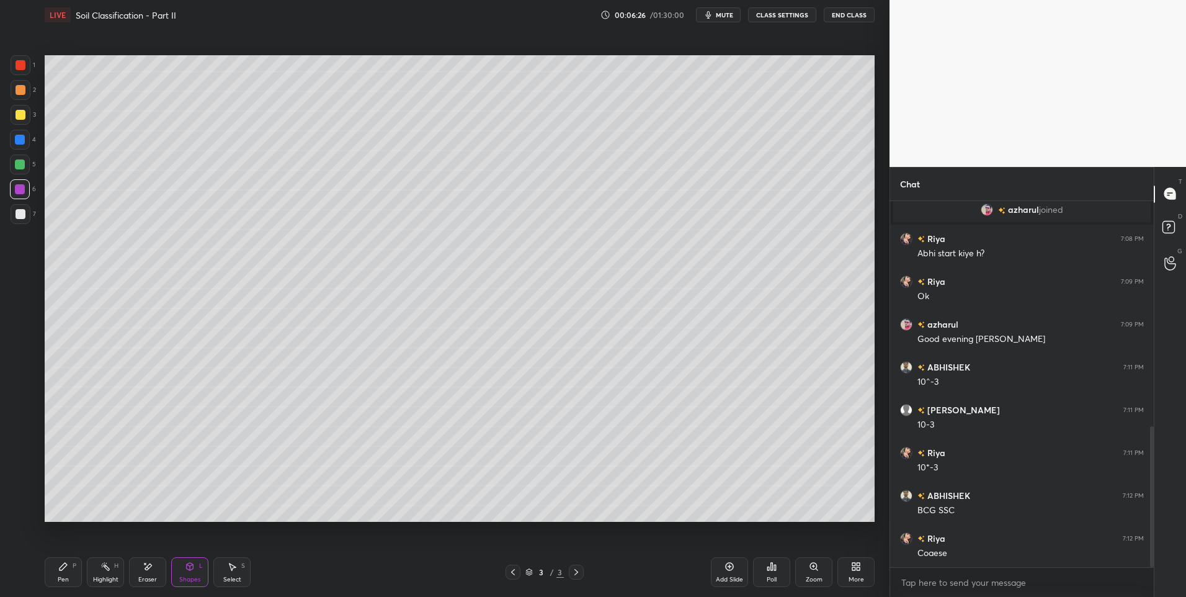
click at [69, 572] on div "Pen P" at bounding box center [63, 572] width 37 height 30
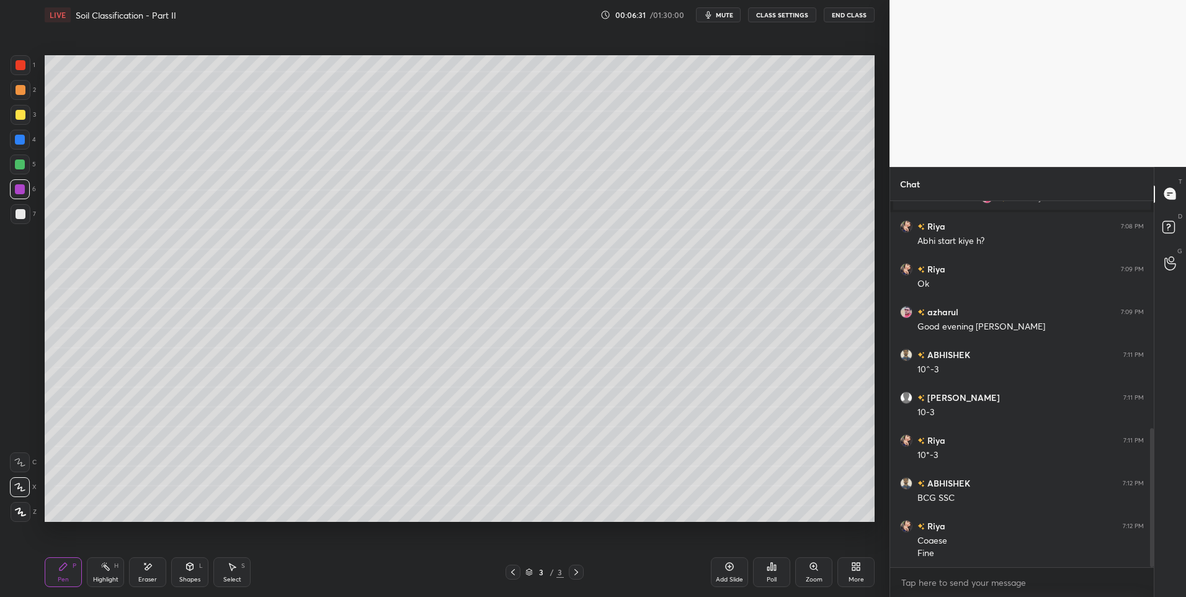
scroll to position [642, 0]
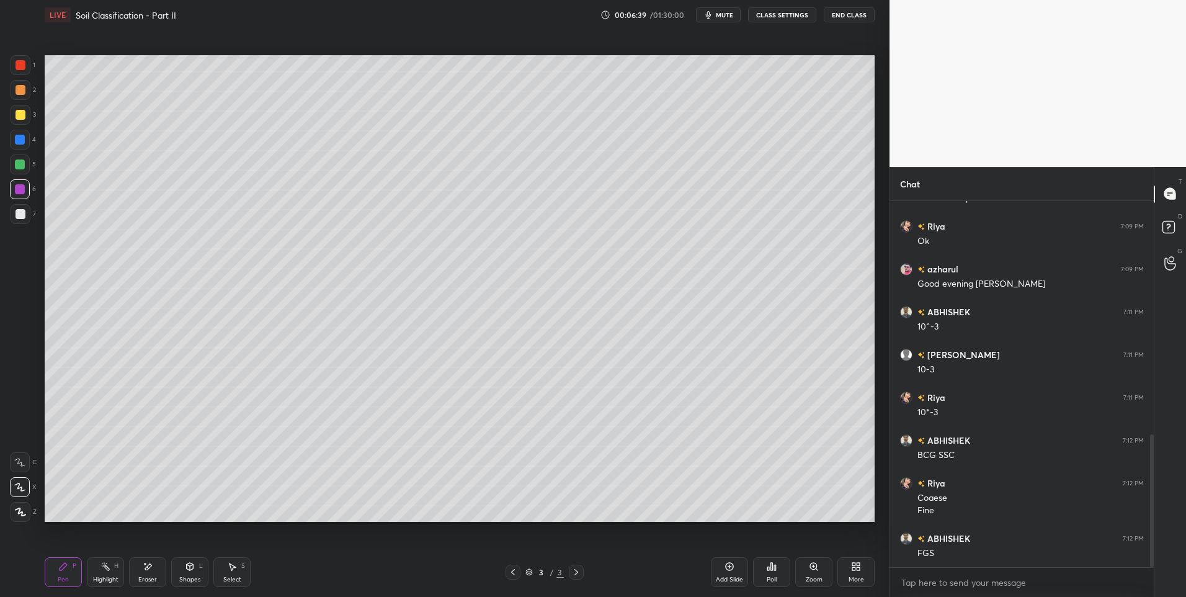
click at [104, 570] on icon at bounding box center [105, 566] width 10 height 10
click at [60, 574] on div "Pen P" at bounding box center [63, 572] width 37 height 30
click at [99, 574] on div "Highlight H" at bounding box center [105, 572] width 37 height 30
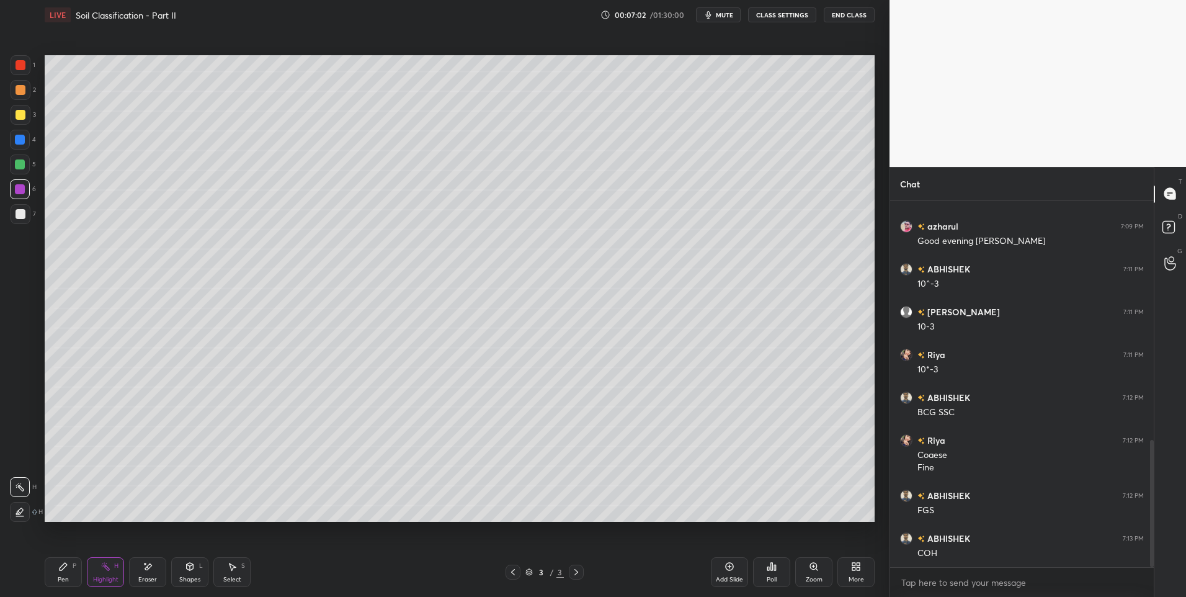
click at [58, 566] on div "Pen P" at bounding box center [63, 572] width 37 height 30
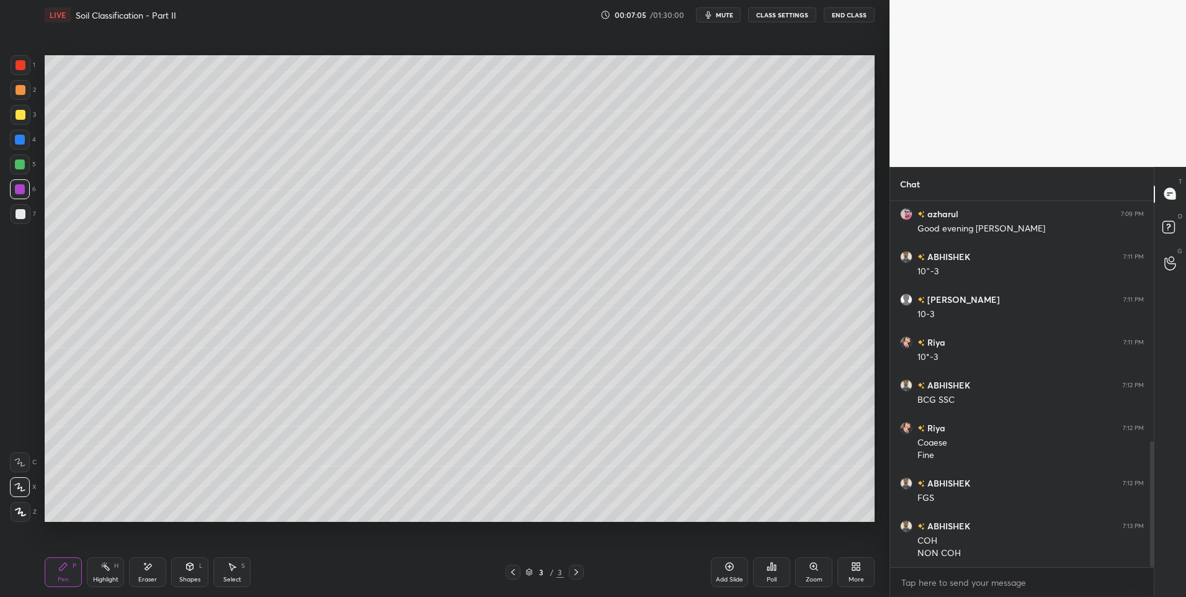
click at [197, 576] on div "Shapes" at bounding box center [189, 579] width 21 height 6
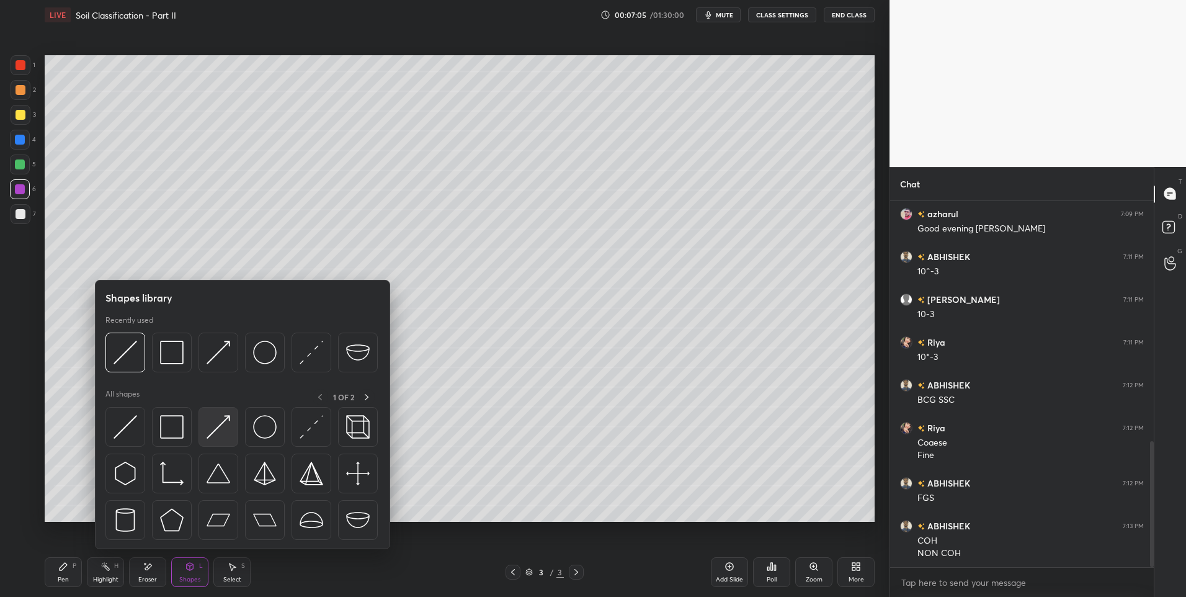
click at [214, 428] on img at bounding box center [218, 427] width 24 height 24
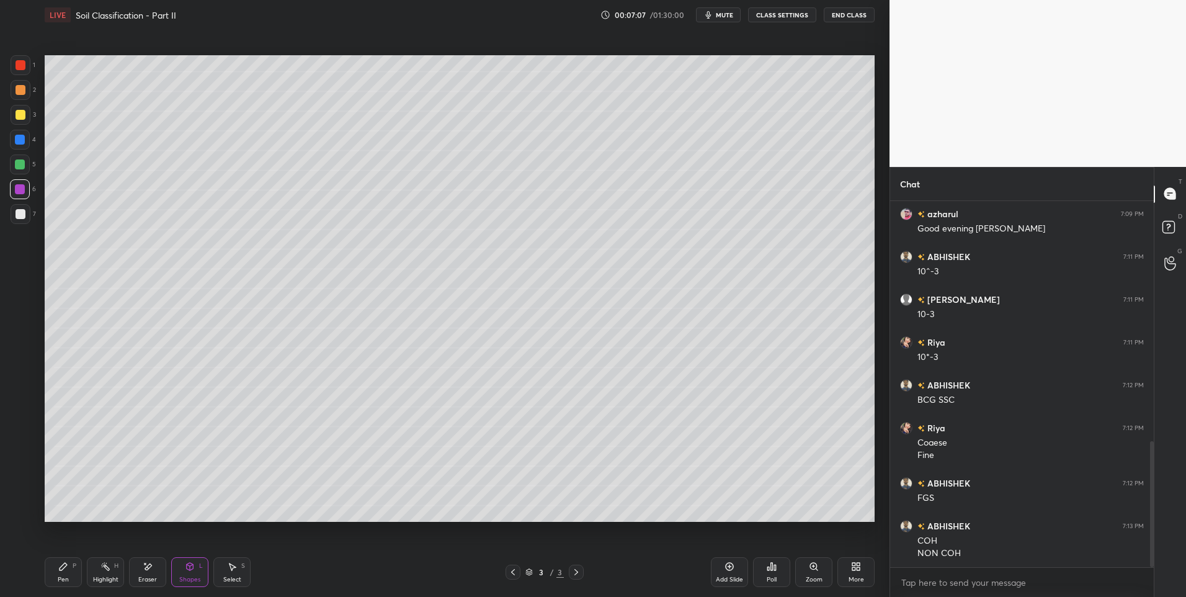
click at [19, 162] on div at bounding box center [20, 164] width 10 height 10
click at [51, 572] on div "Pen P" at bounding box center [63, 572] width 37 height 30
click at [56, 570] on div "Pen P" at bounding box center [63, 572] width 37 height 30
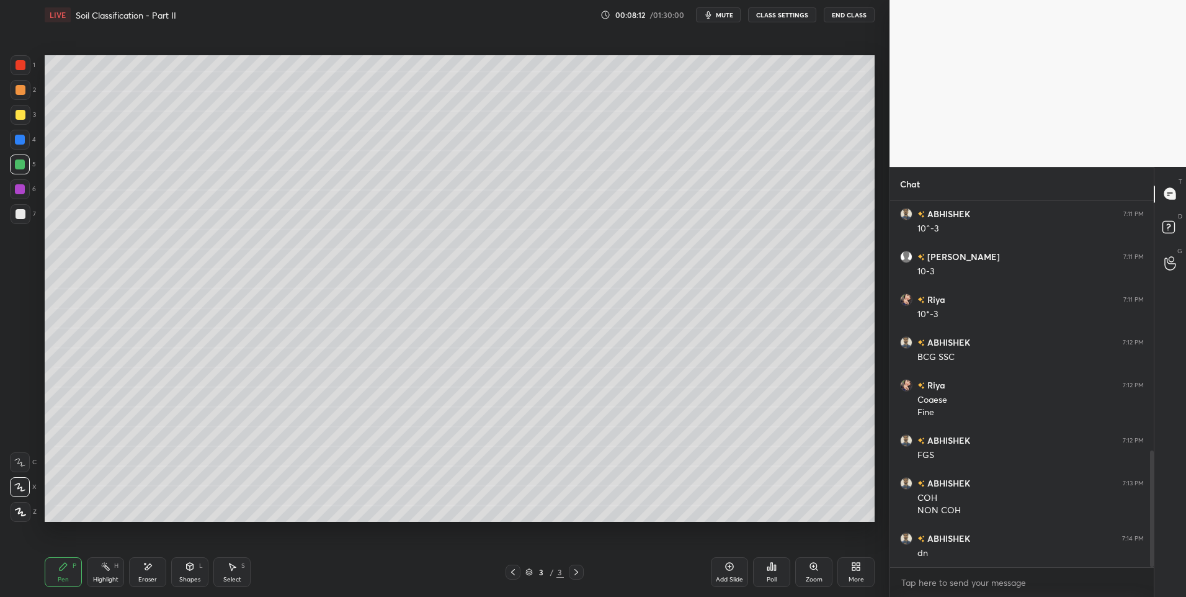
scroll to position [783, 0]
click at [107, 580] on div "Highlight" at bounding box center [105, 579] width 25 height 6
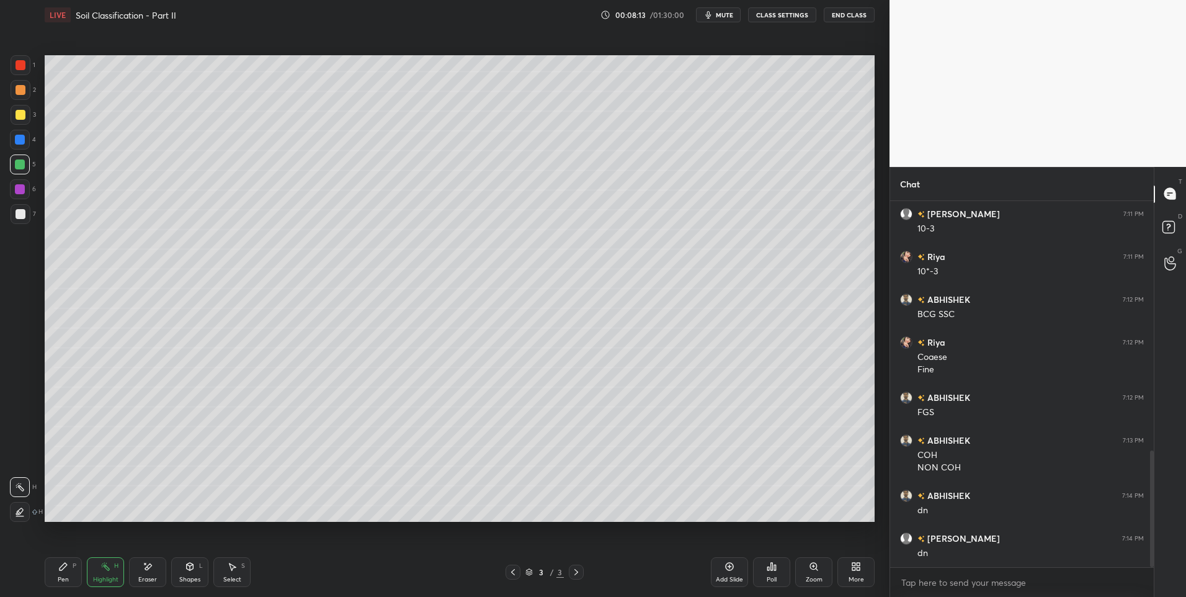
click at [78, 570] on div "Pen P" at bounding box center [63, 572] width 37 height 30
click at [73, 573] on div "Pen P" at bounding box center [63, 572] width 37 height 30
click at [102, 566] on icon at bounding box center [105, 566] width 10 height 10
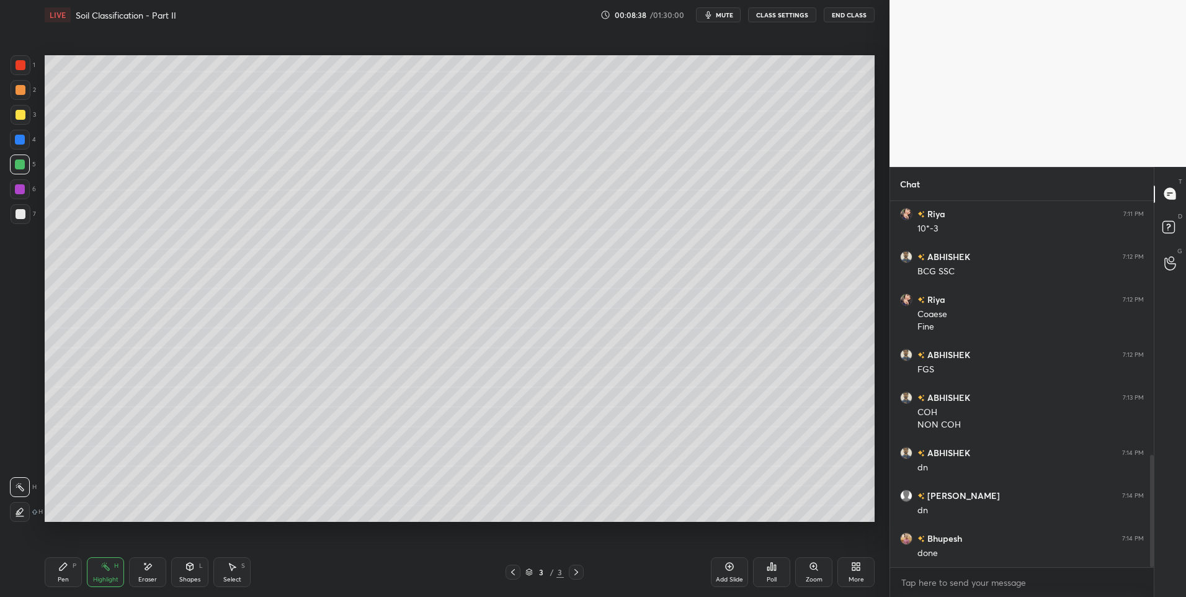
click at [719, 569] on div "Add Slide" at bounding box center [729, 572] width 37 height 30
click at [187, 574] on div "Shapes L" at bounding box center [189, 572] width 37 height 30
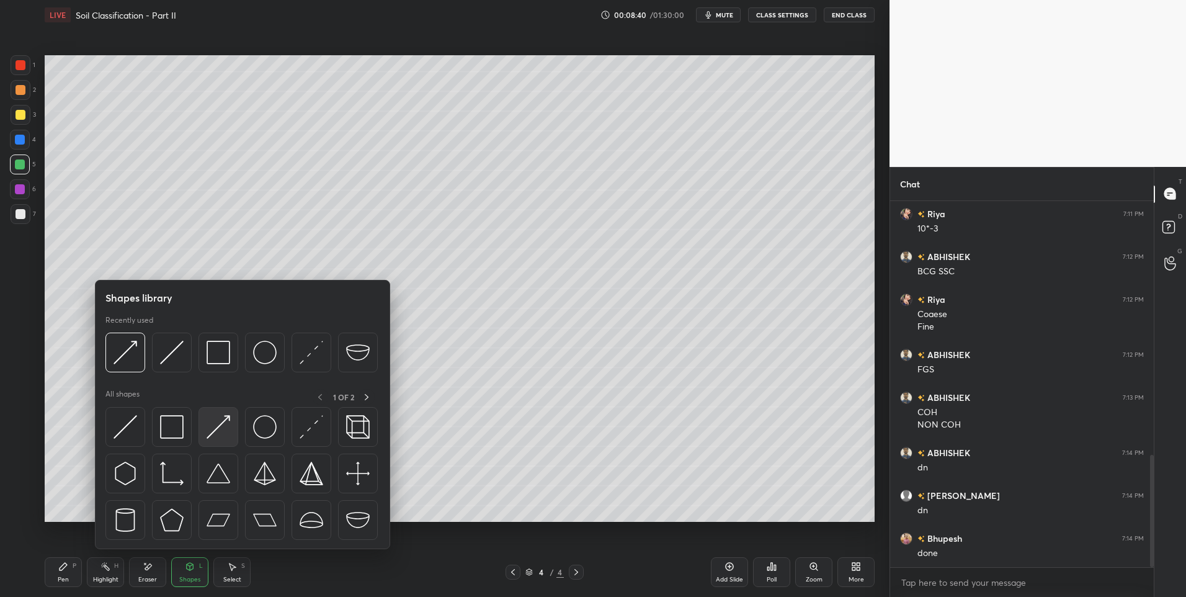
click at [220, 433] on img at bounding box center [218, 427] width 24 height 24
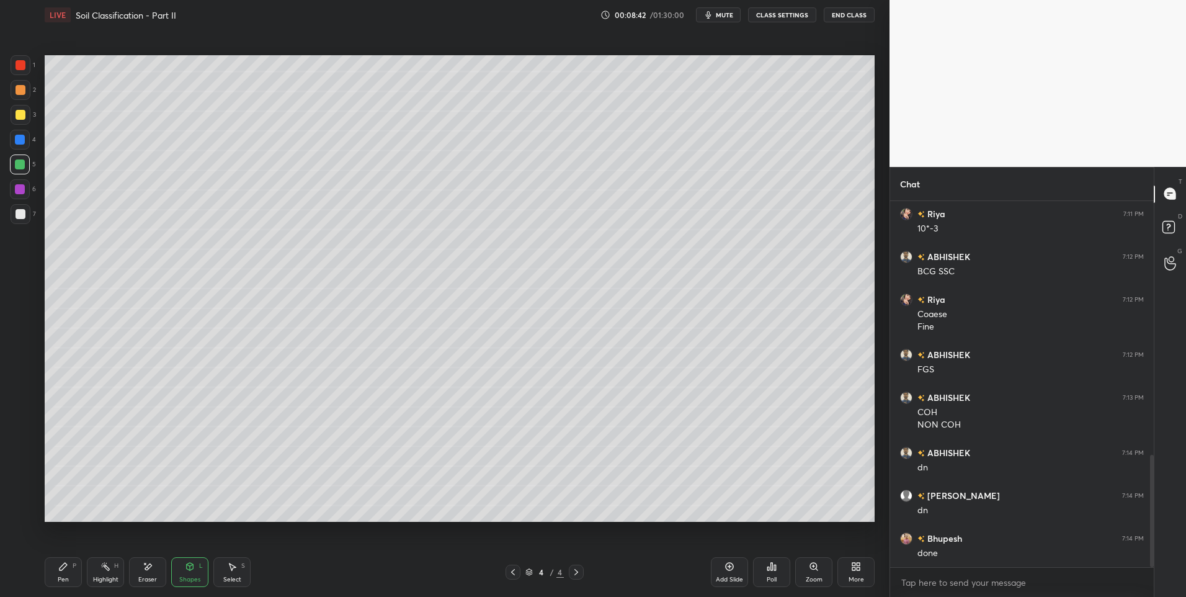
click at [69, 570] on div "Pen P" at bounding box center [63, 572] width 37 height 30
click at [72, 575] on div "Pen P" at bounding box center [63, 572] width 37 height 30
click at [159, 572] on div "Eraser" at bounding box center [147, 572] width 37 height 30
click at [66, 568] on icon at bounding box center [63, 566] width 10 height 10
click at [69, 572] on div "Pen P" at bounding box center [63, 572] width 37 height 30
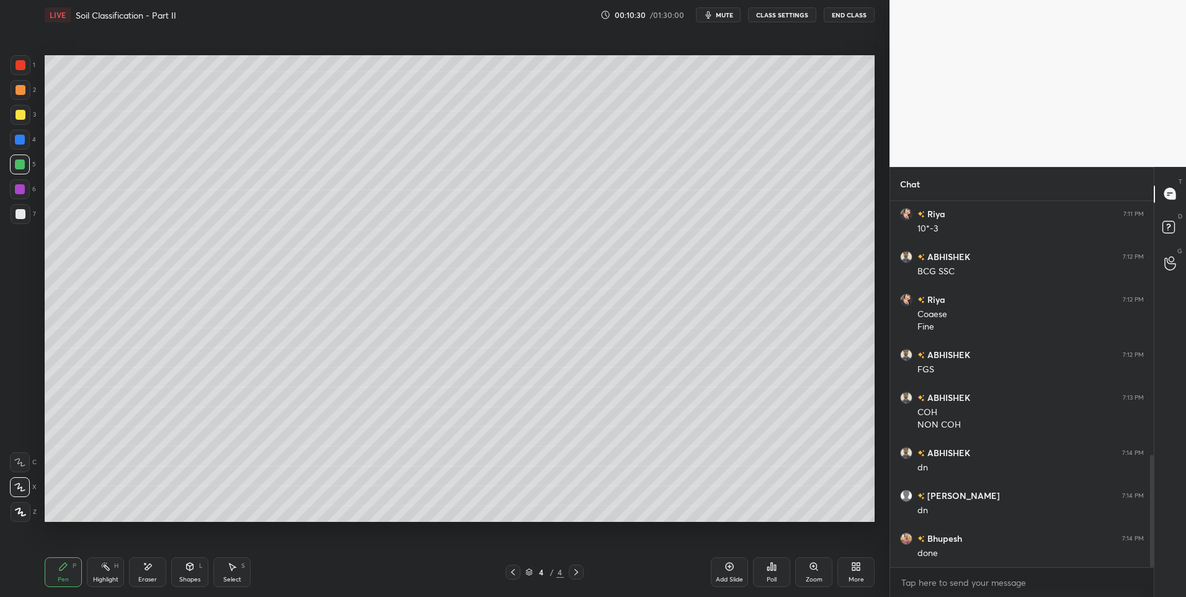
click at [103, 570] on icon at bounding box center [105, 566] width 10 height 10
click at [65, 569] on icon at bounding box center [63, 566] width 10 height 10
click at [68, 570] on icon at bounding box center [63, 566] width 10 height 10
click at [112, 564] on div "Highlight H" at bounding box center [105, 572] width 37 height 30
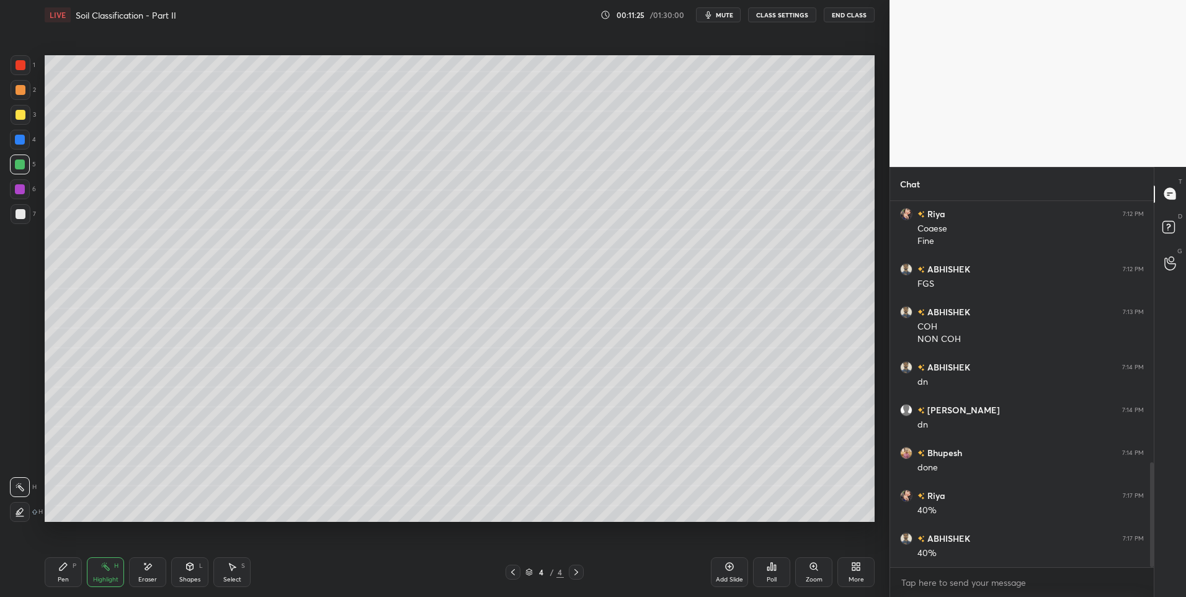
scroll to position [924, 0]
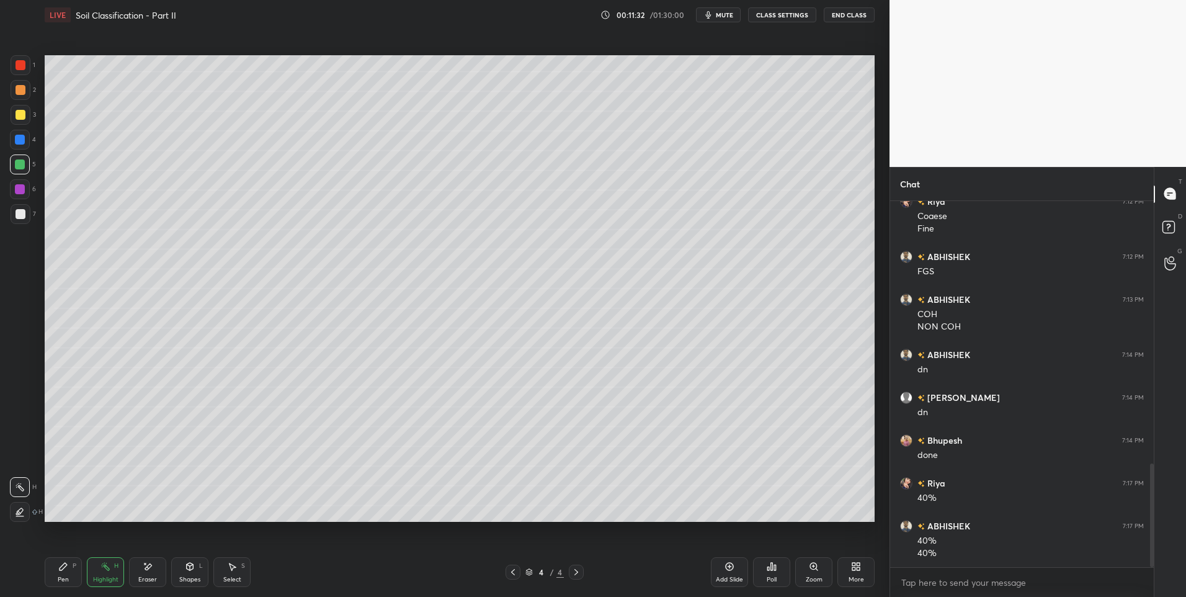
click at [231, 567] on icon at bounding box center [232, 566] width 7 height 7
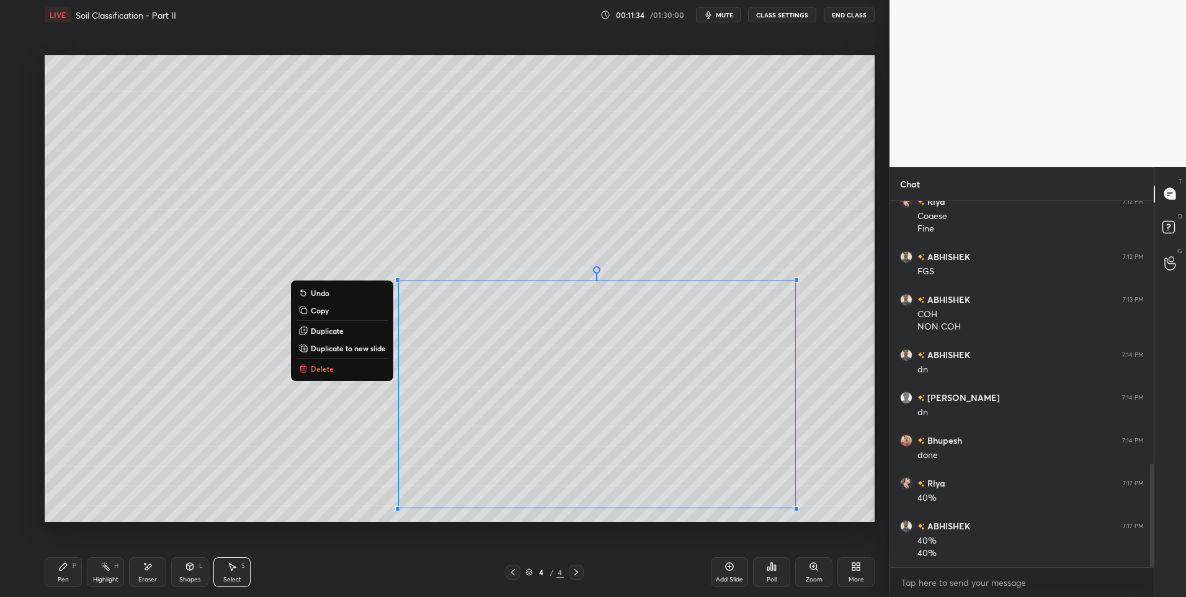
click at [332, 367] on button "Delete" at bounding box center [342, 368] width 92 height 15
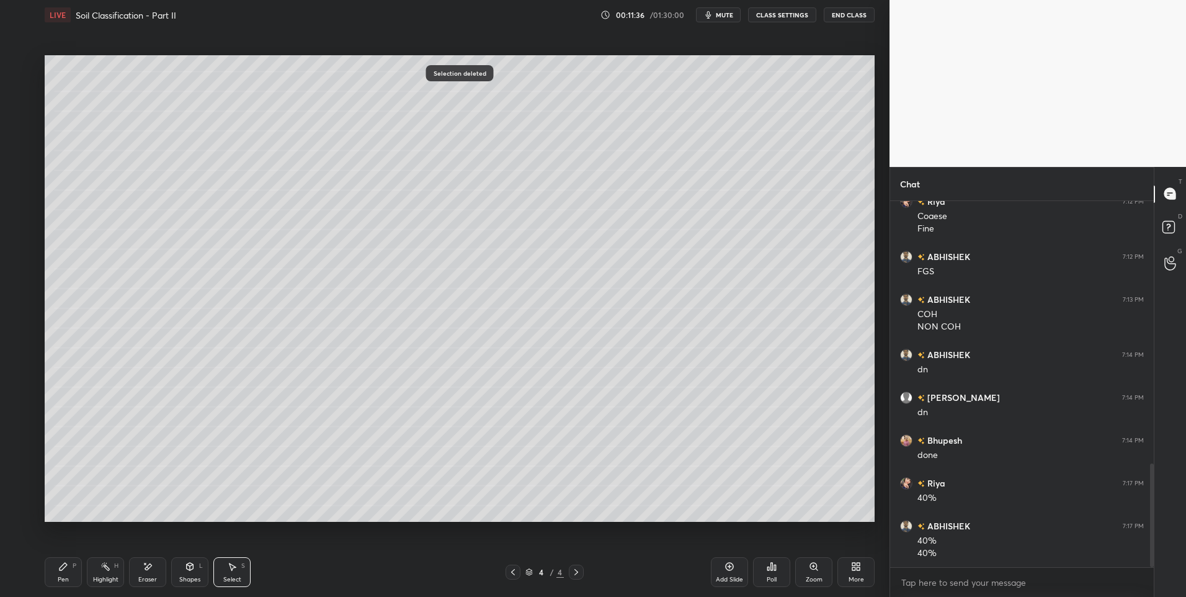
click at [56, 578] on div "Pen P" at bounding box center [63, 572] width 37 height 30
click at [18, 91] on div at bounding box center [21, 90] width 10 height 10
click at [151, 569] on icon at bounding box center [148, 566] width 10 height 11
click at [67, 559] on div "Pen P" at bounding box center [63, 572] width 37 height 30
click at [13, 215] on div at bounding box center [21, 214] width 20 height 20
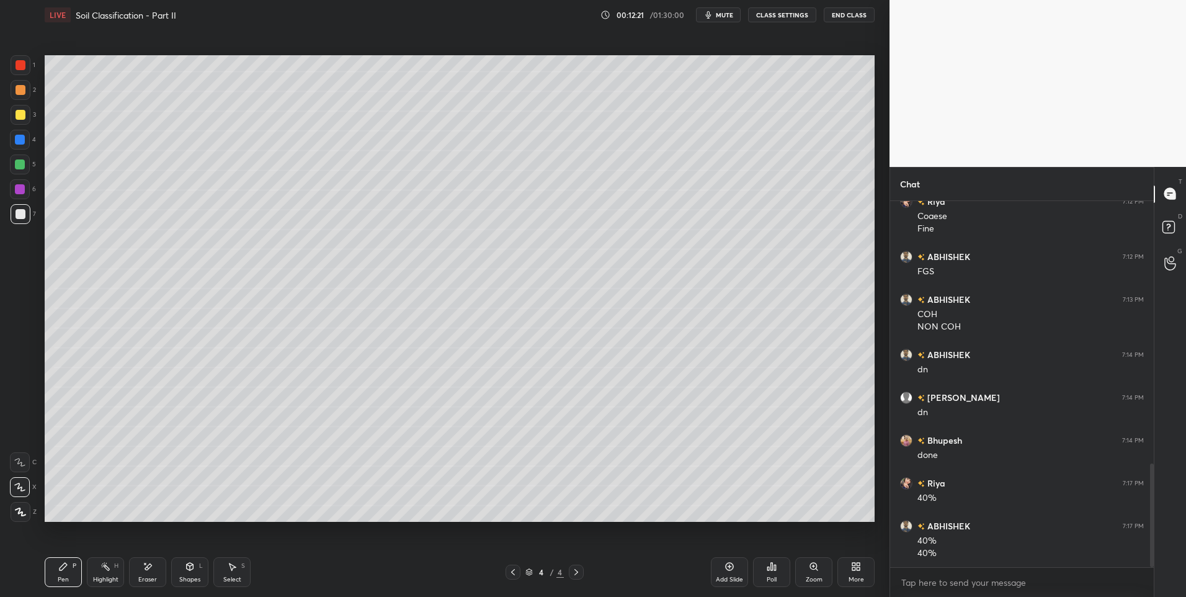
scroll to position [967, 0]
click at [93, 581] on div "Highlight" at bounding box center [105, 579] width 25 height 6
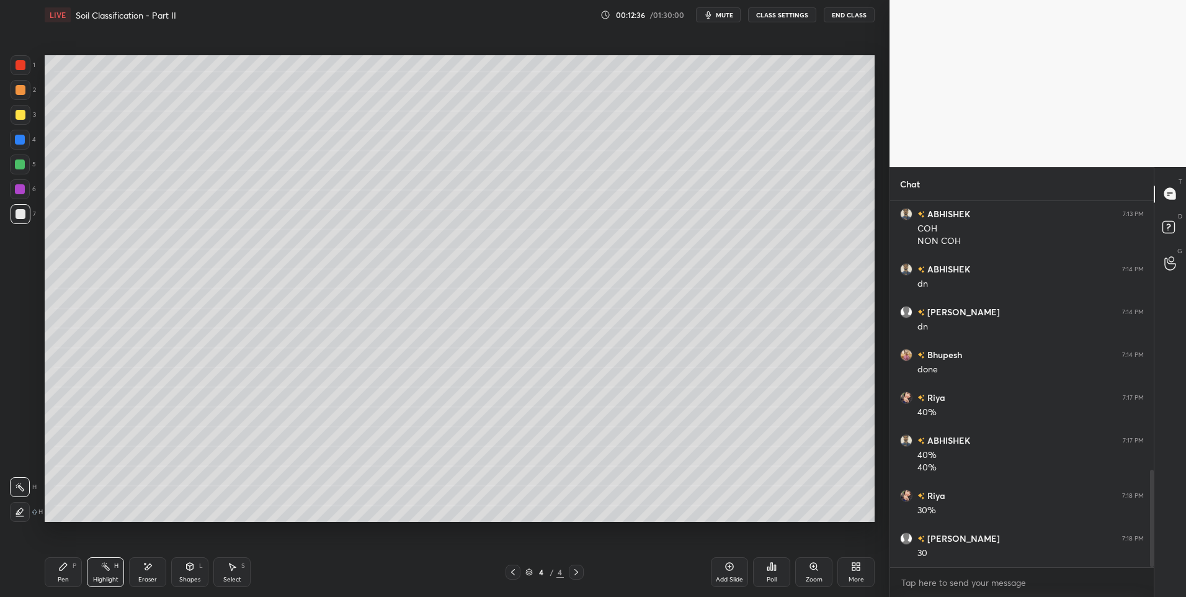
click at [63, 572] on div "Pen P" at bounding box center [63, 572] width 37 height 30
click at [108, 564] on icon at bounding box center [105, 566] width 10 height 10
click at [197, 561] on div "Shapes L" at bounding box center [189, 572] width 37 height 30
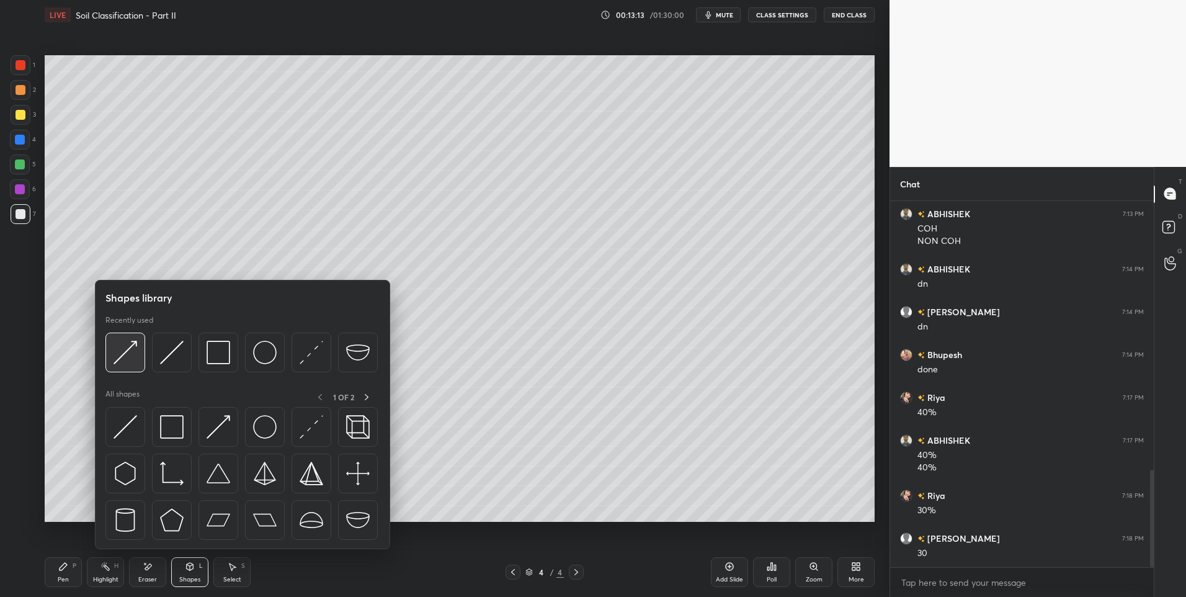
click at [128, 361] on img at bounding box center [125, 352] width 24 height 24
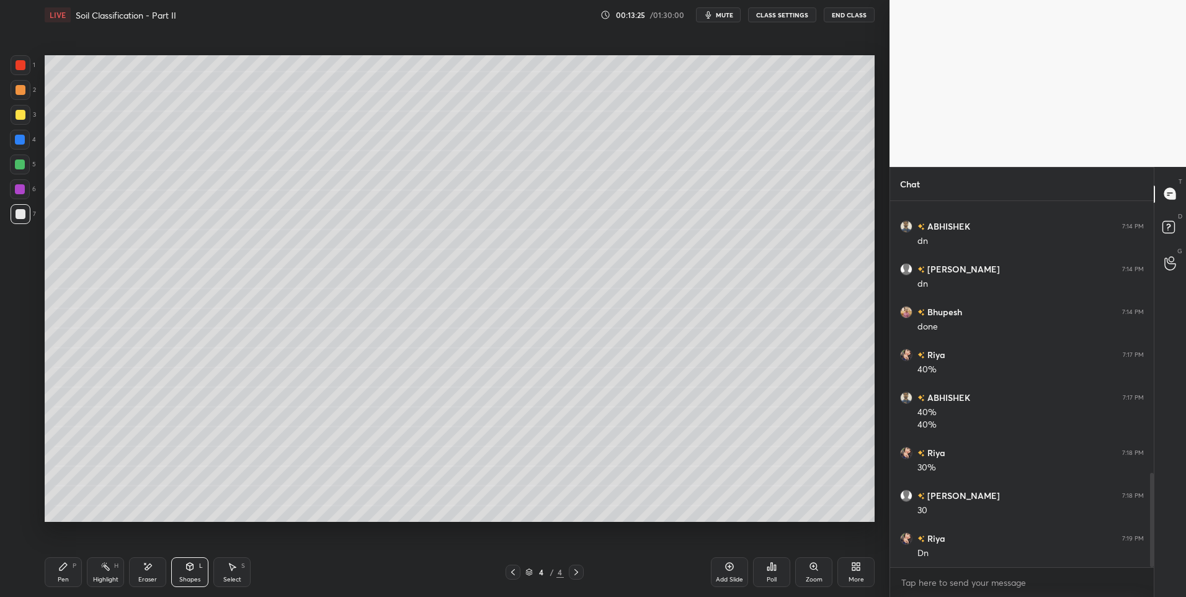
scroll to position [1095, 0]
click at [706, 569] on div "4 / 4" at bounding box center [544, 571] width 333 height 15
click at [730, 569] on icon at bounding box center [729, 566] width 10 height 10
click at [63, 566] on icon at bounding box center [63, 565] width 7 height 7
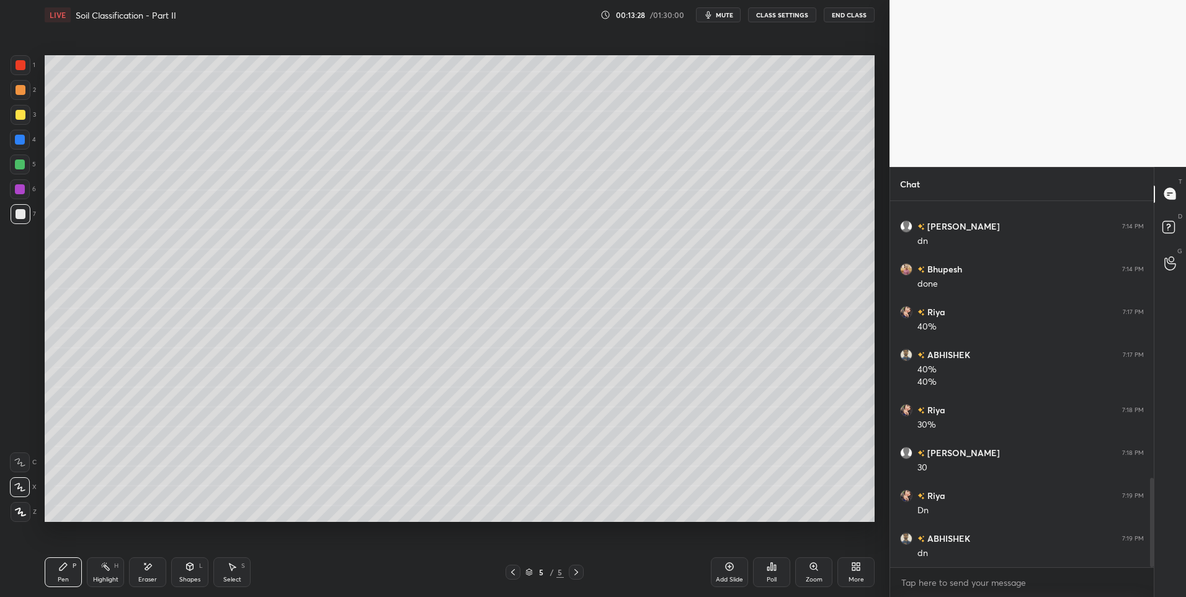
scroll to position [1138, 0]
click at [95, 580] on div "Highlight" at bounding box center [105, 579] width 25 height 6
click at [60, 568] on icon at bounding box center [63, 565] width 7 height 7
click at [20, 155] on div at bounding box center [20, 164] width 20 height 20
click at [105, 581] on div "Highlight" at bounding box center [105, 579] width 25 height 6
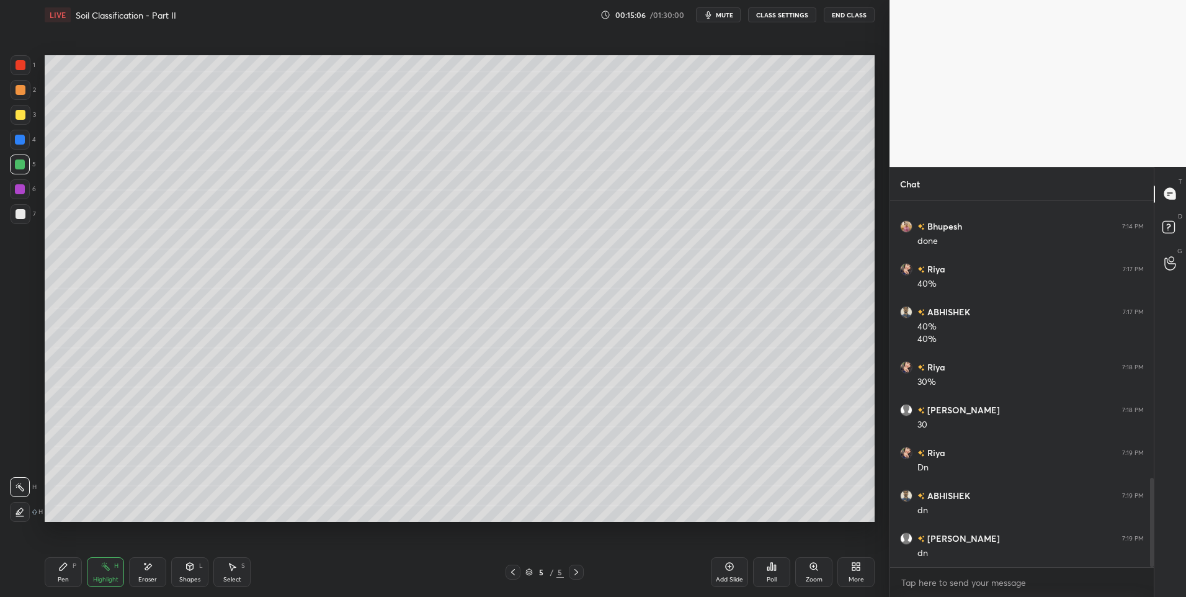
click at [105, 584] on div "Highlight H" at bounding box center [105, 572] width 37 height 30
click at [226, 569] on div "Select S" at bounding box center [231, 572] width 37 height 30
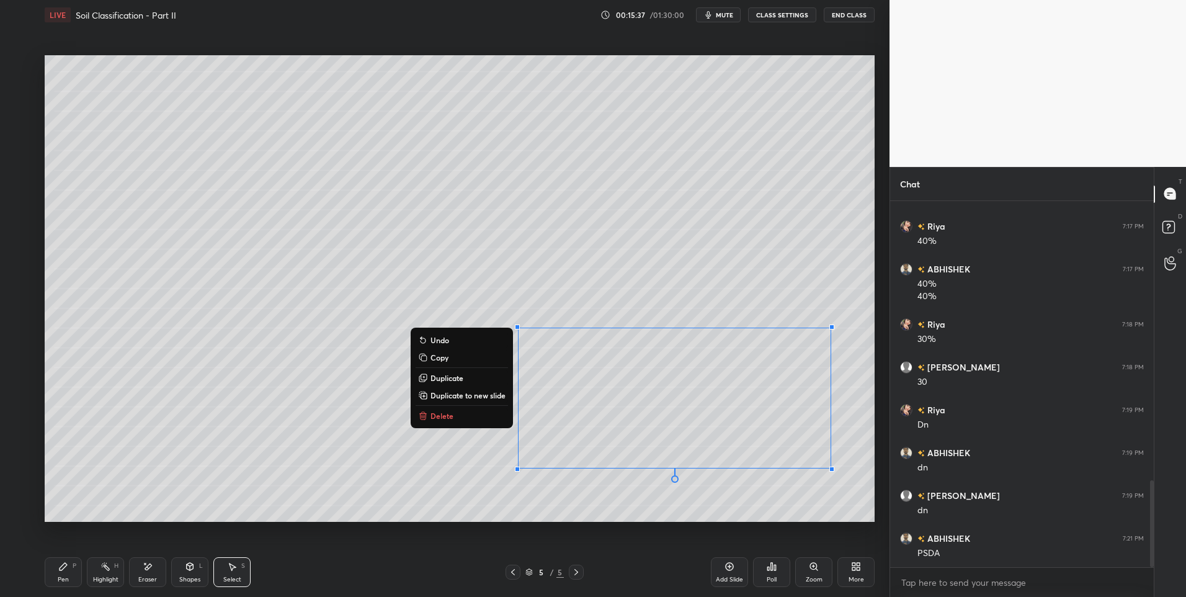
click at [440, 416] on p "Delete" at bounding box center [441, 416] width 23 height 10
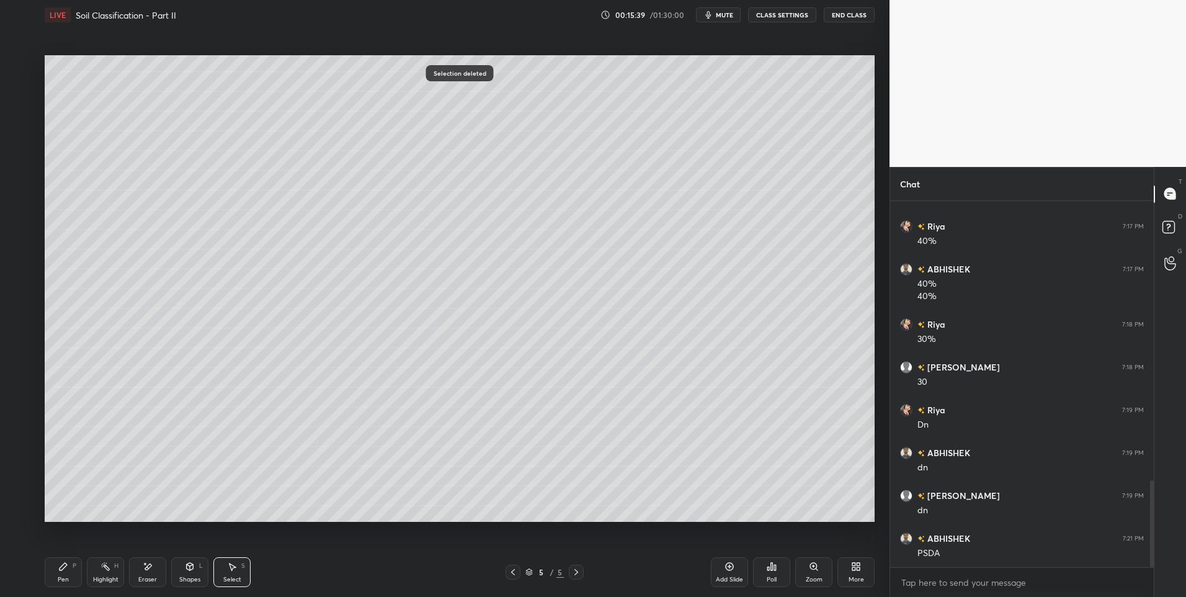
click at [69, 567] on div "Pen P" at bounding box center [63, 572] width 37 height 30
click at [28, 87] on div at bounding box center [21, 90] width 20 height 20
click at [184, 568] on div "Shapes L" at bounding box center [189, 572] width 37 height 30
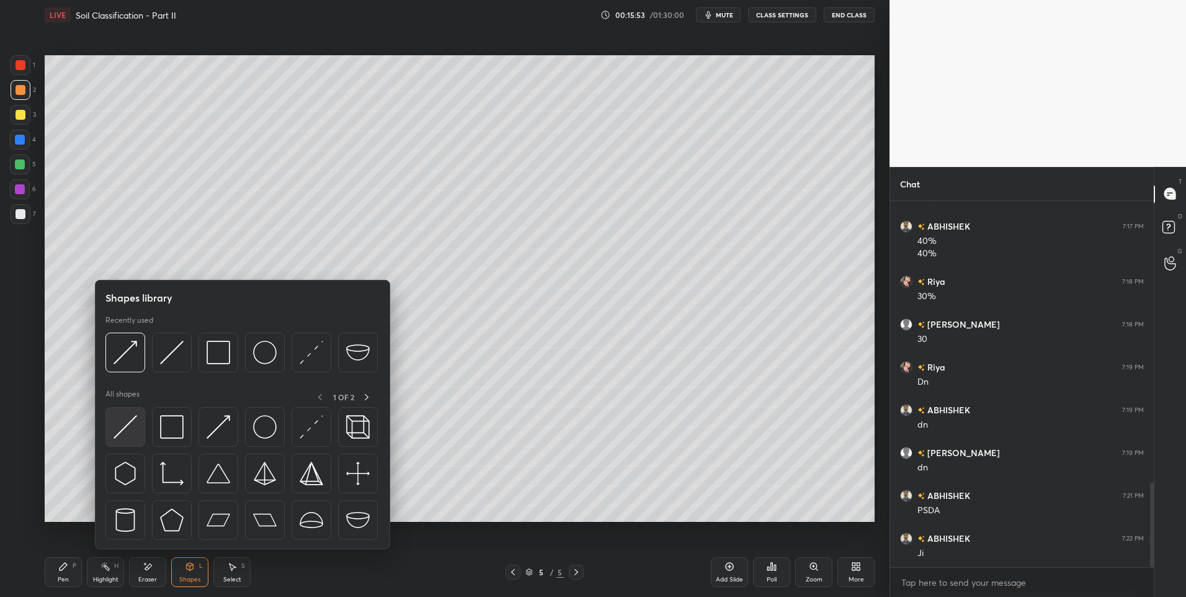
click at [123, 428] on img at bounding box center [125, 427] width 24 height 24
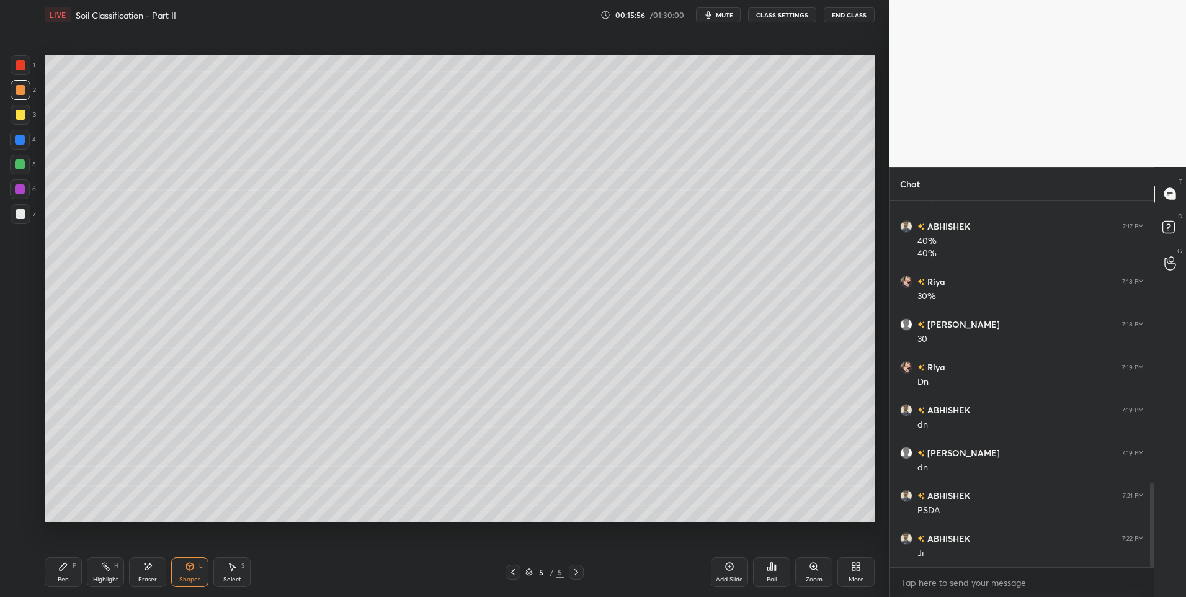
click at [100, 577] on div "Highlight" at bounding box center [105, 579] width 25 height 6
click at [71, 570] on div "Pen P" at bounding box center [63, 572] width 37 height 30
click at [17, 175] on div "5" at bounding box center [23, 166] width 26 height 25
click at [24, 97] on div at bounding box center [21, 90] width 20 height 20
click at [60, 569] on icon at bounding box center [63, 565] width 7 height 7
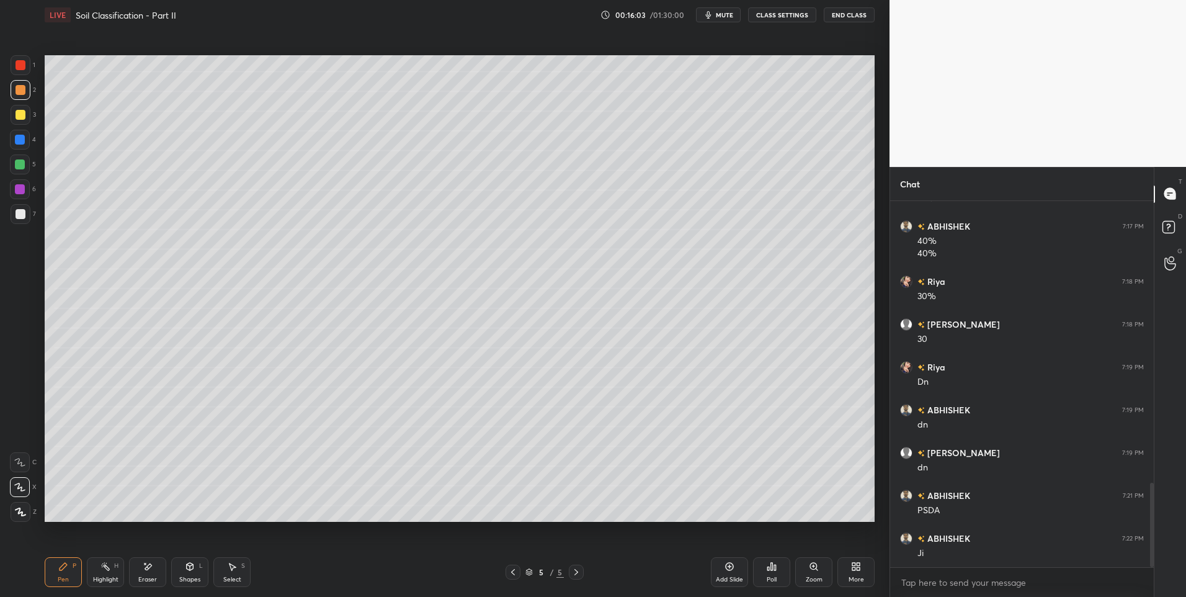
scroll to position [1266, 0]
click at [42, 221] on div "Setting up your live class Poll for secs No correct answer Start poll" at bounding box center [460, 288] width 840 height 517
click at [24, 215] on div at bounding box center [21, 214] width 10 height 10
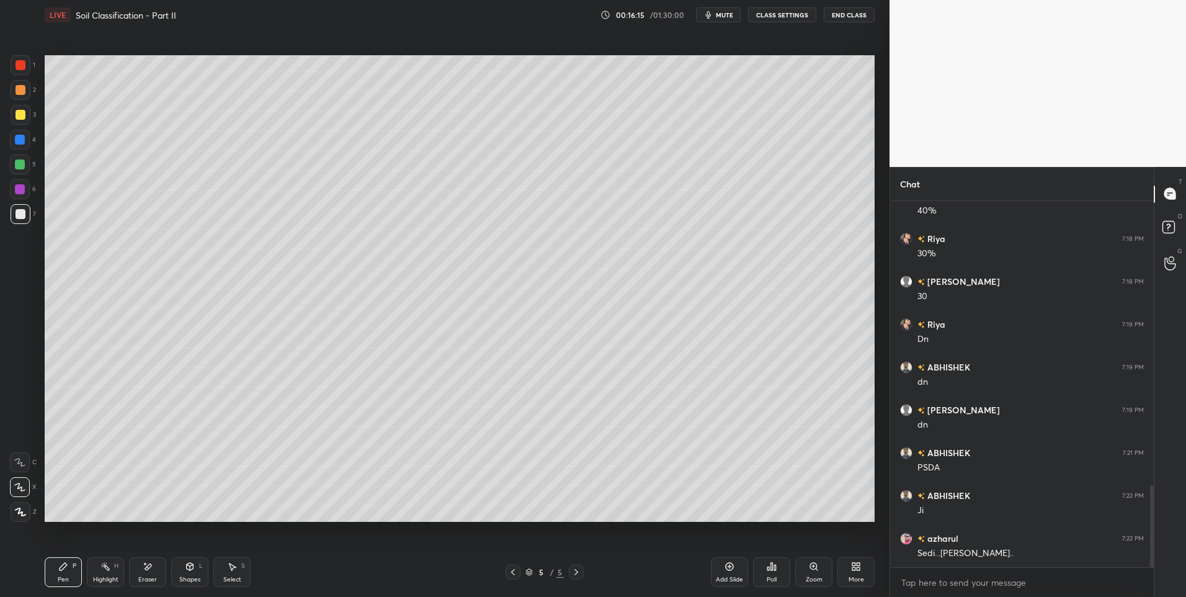
scroll to position [1309, 0]
click at [27, 91] on div at bounding box center [21, 90] width 20 height 20
click at [193, 578] on div "Shapes" at bounding box center [189, 579] width 21 height 6
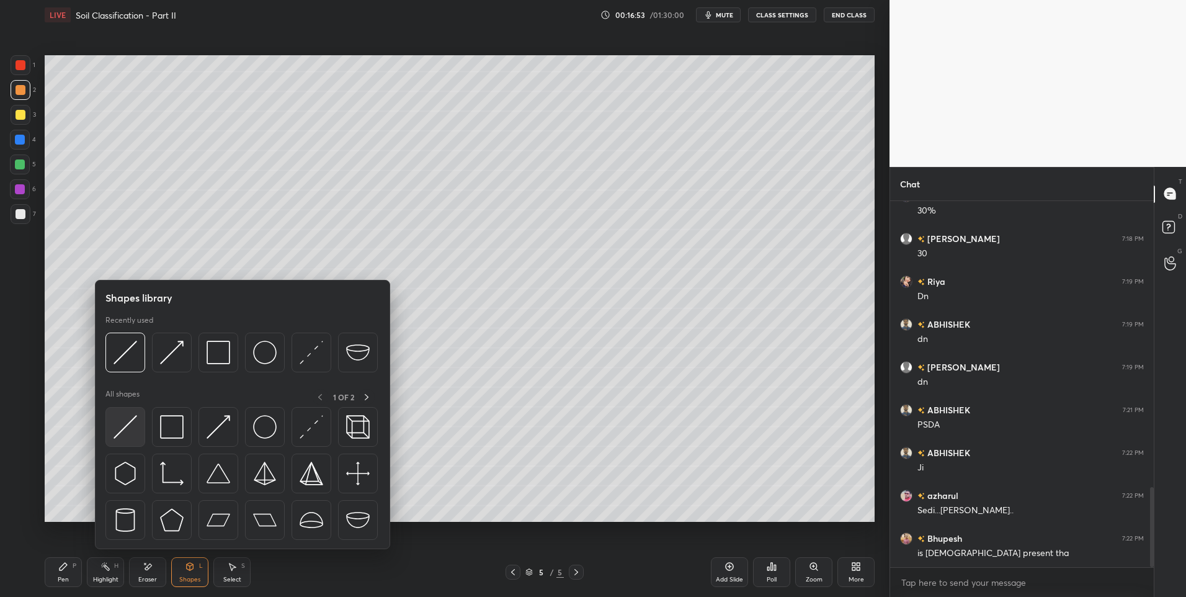
click at [120, 445] on div at bounding box center [125, 427] width 40 height 40
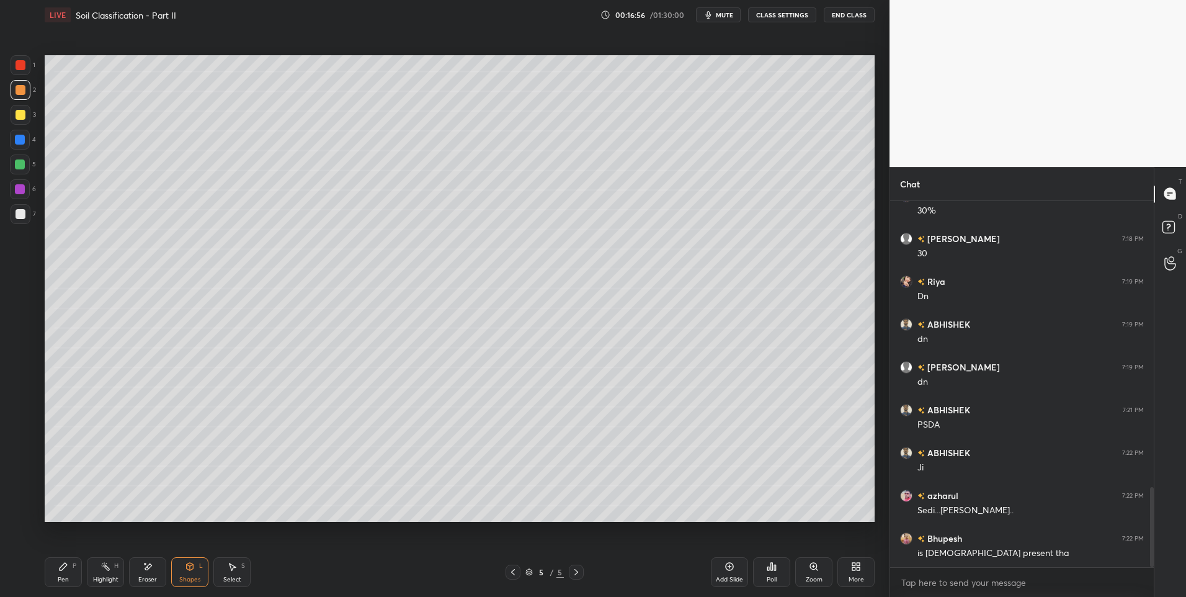
click at [61, 571] on div "Pen P" at bounding box center [63, 572] width 37 height 30
click at [24, 220] on div at bounding box center [21, 214] width 20 height 20
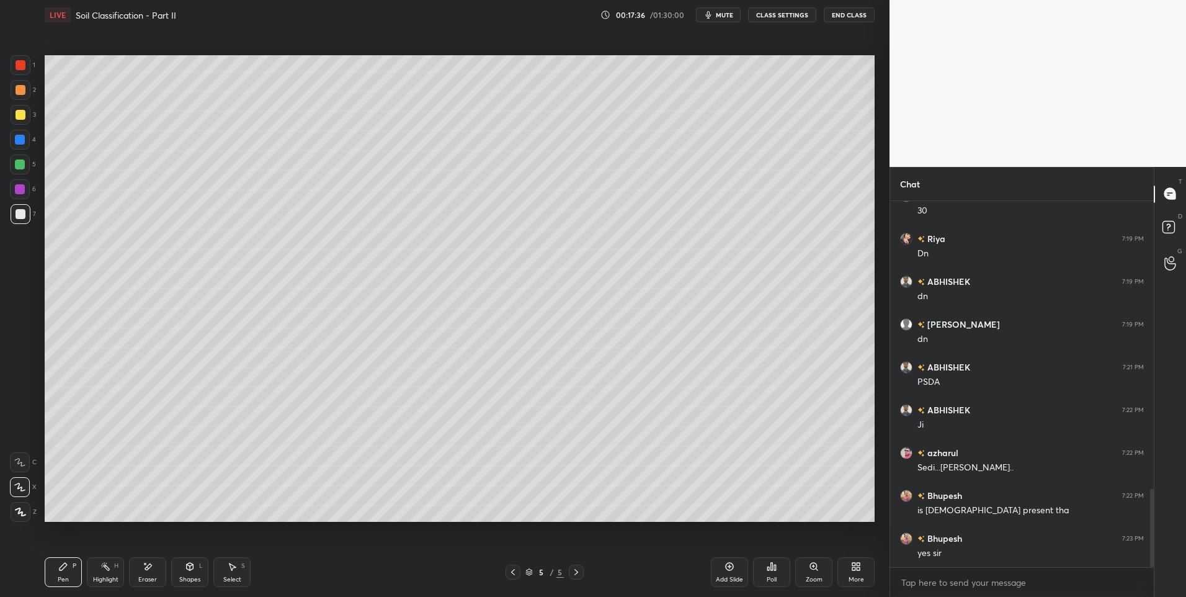
click at [231, 571] on div "Select S" at bounding box center [231, 572] width 37 height 30
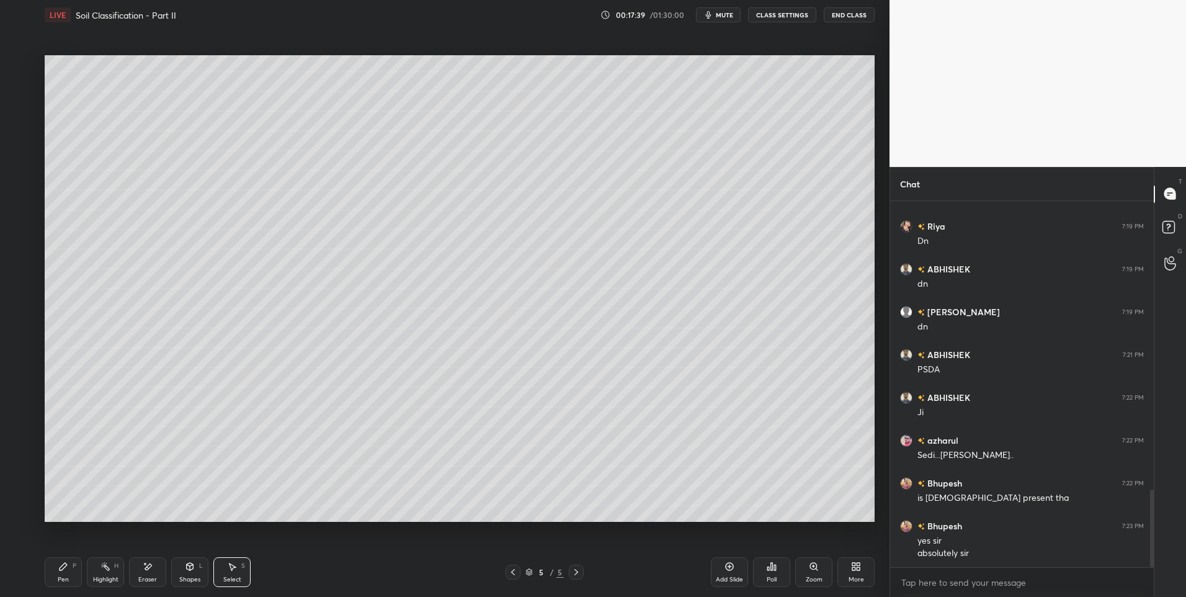
click at [108, 571] on div "Highlight H" at bounding box center [105, 572] width 37 height 30
click at [234, 577] on div "Select" at bounding box center [232, 579] width 18 height 6
click at [56, 574] on div "Pen P" at bounding box center [63, 572] width 37 height 30
click at [103, 573] on div "Highlight H" at bounding box center [105, 572] width 37 height 30
click at [29, 99] on div "2" at bounding box center [23, 90] width 25 height 20
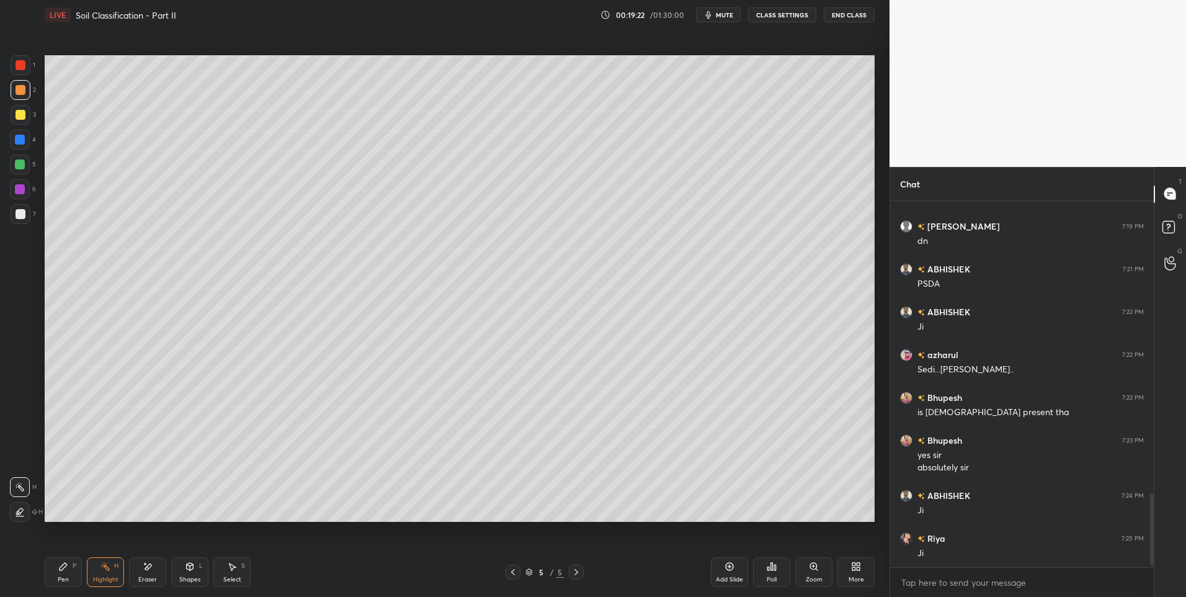
scroll to position [1493, 0]
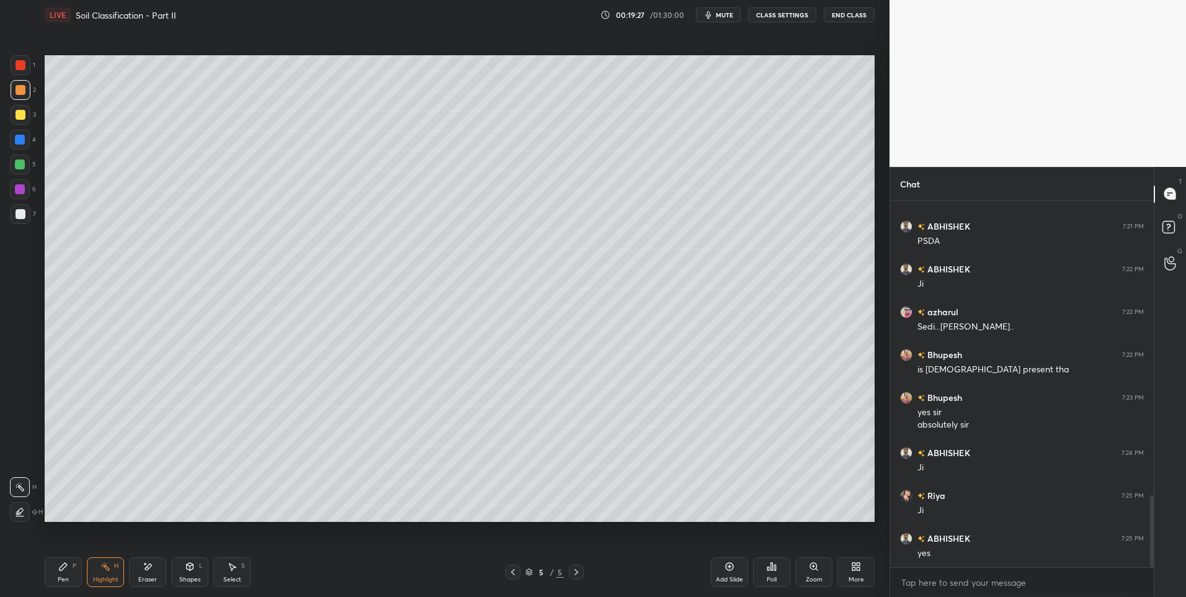
click at [60, 579] on div "Pen" at bounding box center [63, 579] width 11 height 6
click at [17, 213] on div at bounding box center [21, 214] width 10 height 10
click at [569, 570] on div at bounding box center [576, 571] width 15 height 15
click at [109, 567] on icon at bounding box center [105, 566] width 10 height 10
click at [578, 575] on icon at bounding box center [576, 572] width 10 height 10
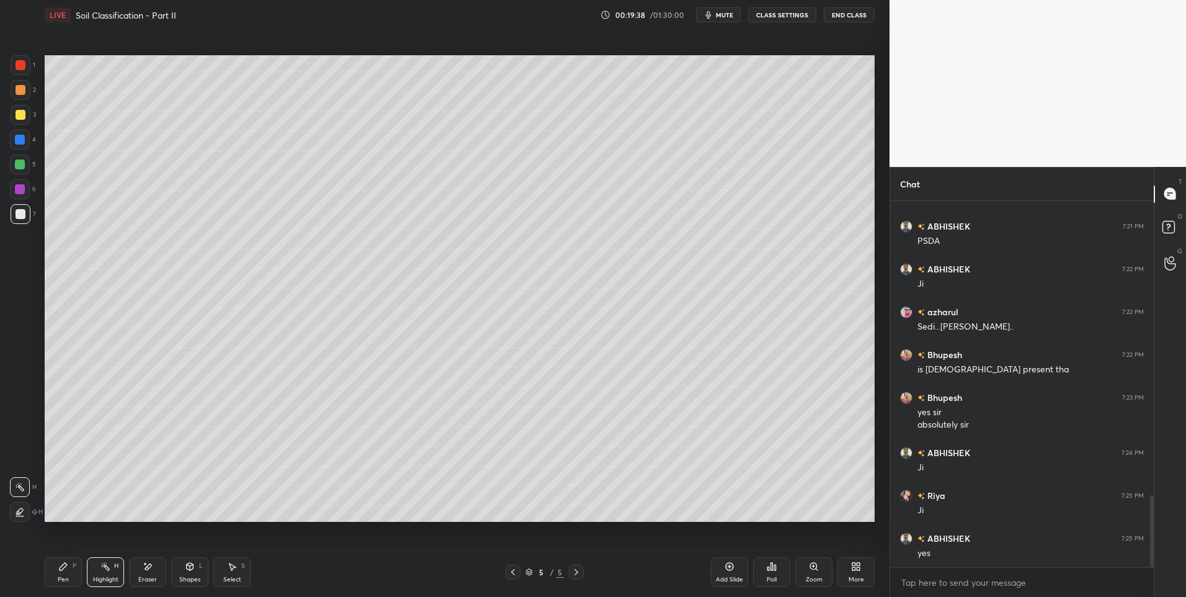
click at [723, 569] on div "Add Slide" at bounding box center [729, 572] width 37 height 30
click at [55, 572] on div "Pen P" at bounding box center [63, 572] width 37 height 30
click at [29, 71] on div at bounding box center [21, 65] width 20 height 20
click at [25, 212] on div at bounding box center [21, 214] width 10 height 10
click at [116, 569] on div "Highlight H" at bounding box center [105, 572] width 37 height 30
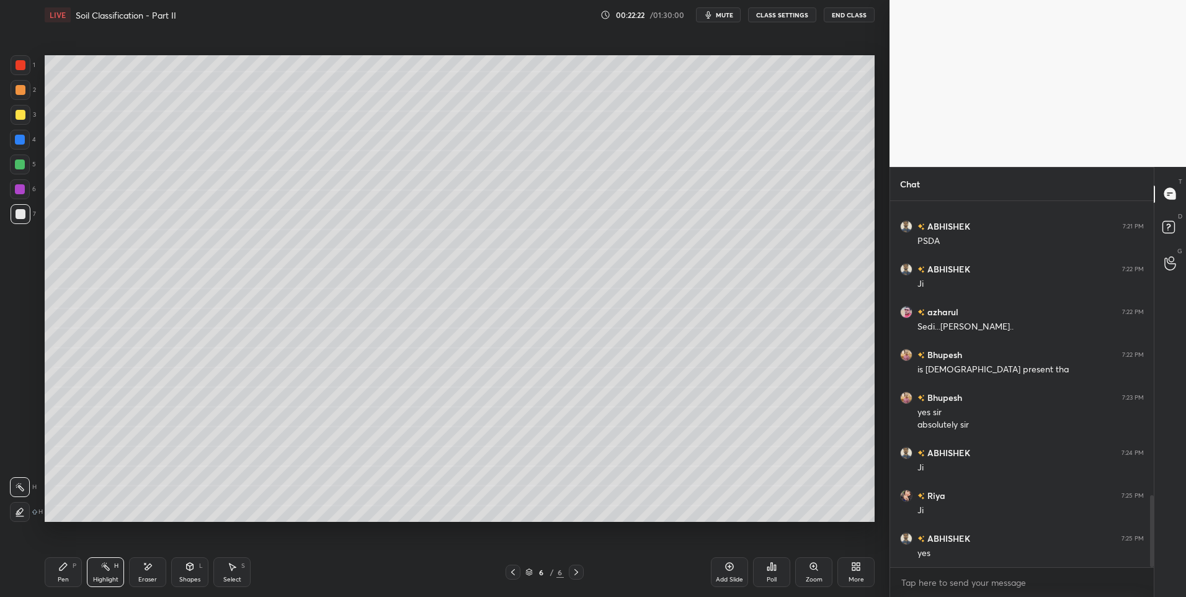
click at [118, 565] on div "H" at bounding box center [116, 565] width 4 height 6
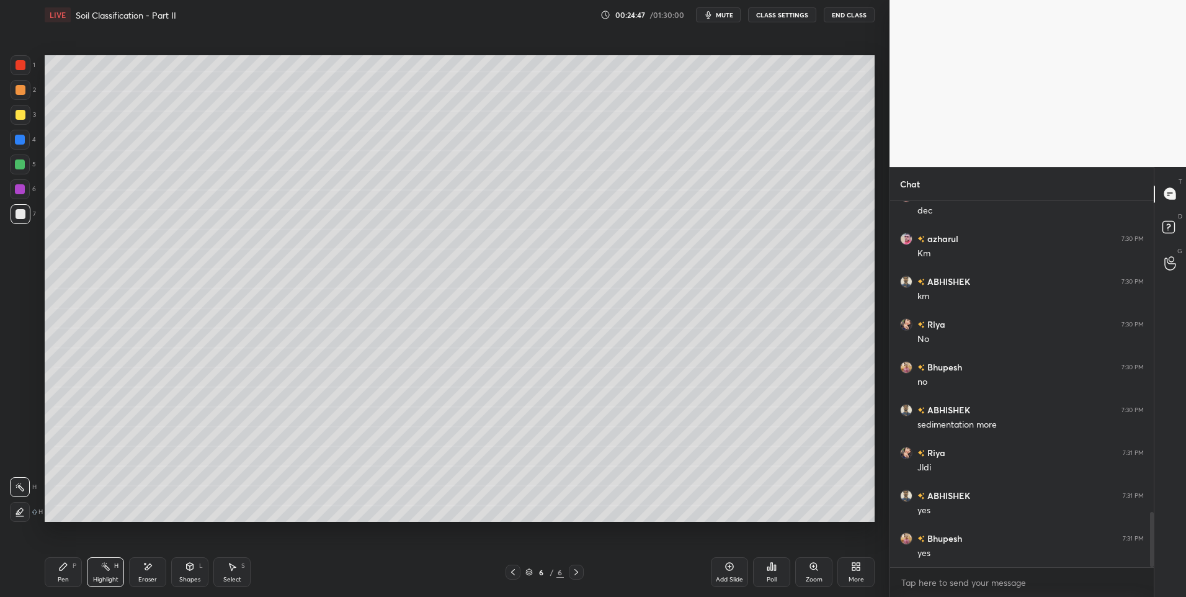
scroll to position [2092, 0]
click at [62, 568] on icon at bounding box center [63, 565] width 7 height 7
click at [22, 93] on div at bounding box center [21, 90] width 10 height 10
click at [574, 573] on icon at bounding box center [576, 572] width 10 height 10
click at [730, 562] on icon at bounding box center [730, 566] width 8 height 8
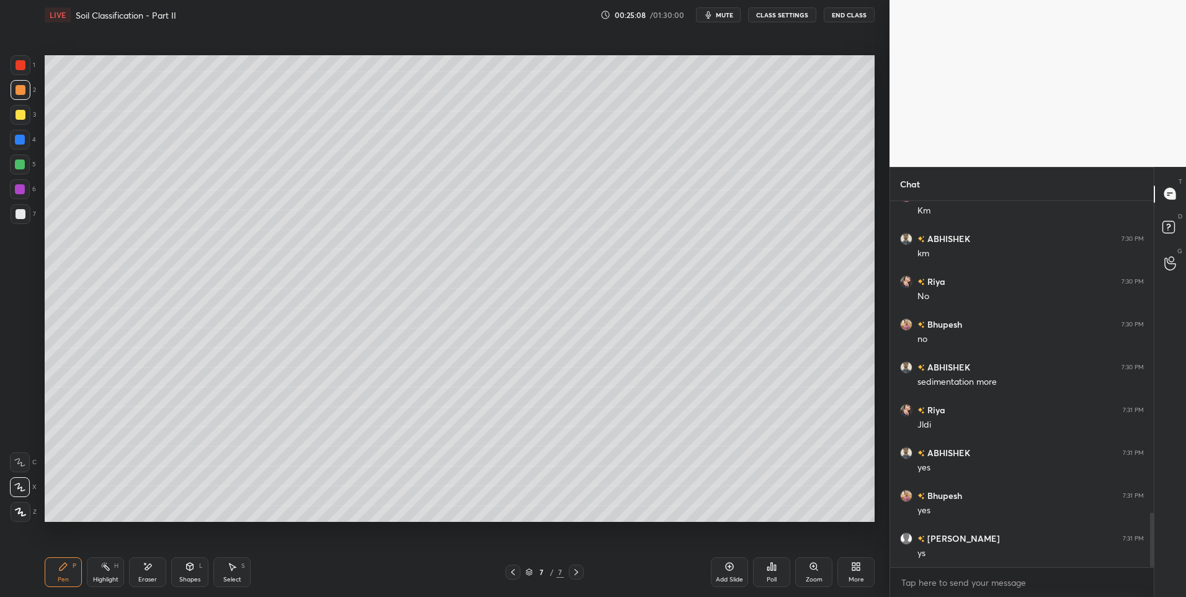
click at [179, 573] on div "Shapes L" at bounding box center [189, 572] width 37 height 30
click at [61, 562] on icon at bounding box center [63, 566] width 10 height 10
click at [66, 569] on icon at bounding box center [63, 566] width 10 height 10
click at [102, 569] on icon at bounding box center [105, 566] width 10 height 10
click at [57, 570] on div "Pen P" at bounding box center [63, 572] width 37 height 30
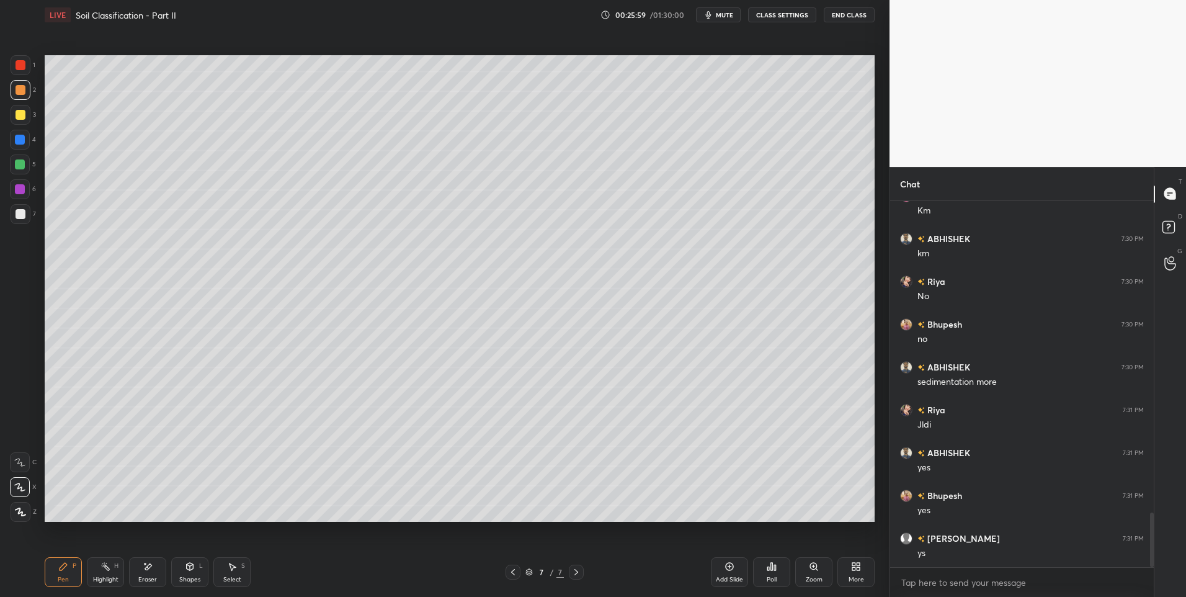
click at [22, 217] on div at bounding box center [21, 214] width 10 height 10
click at [187, 566] on icon at bounding box center [190, 565] width 7 height 7
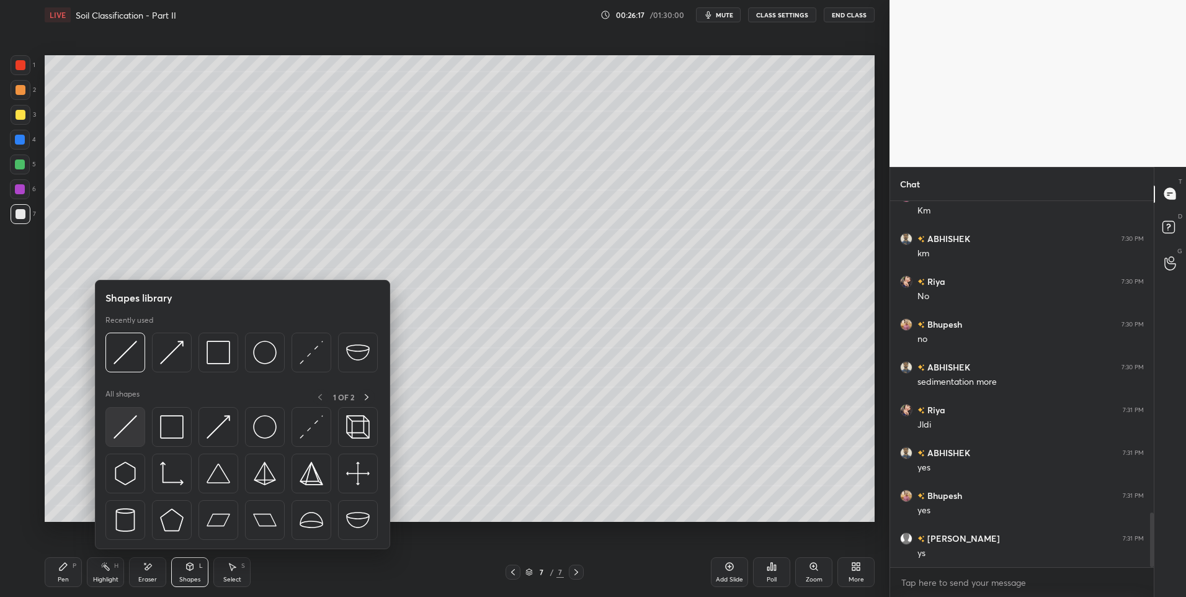
click at [134, 419] on img at bounding box center [125, 427] width 24 height 24
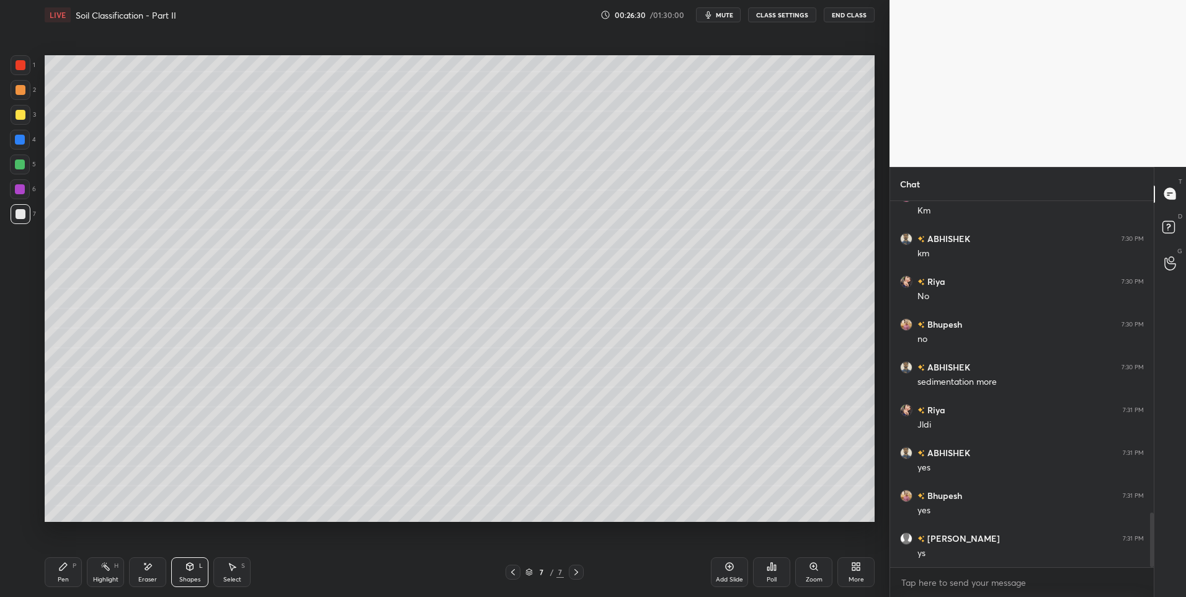
click at [66, 574] on div "Pen P" at bounding box center [63, 572] width 37 height 30
click at [185, 567] on icon at bounding box center [190, 566] width 10 height 10
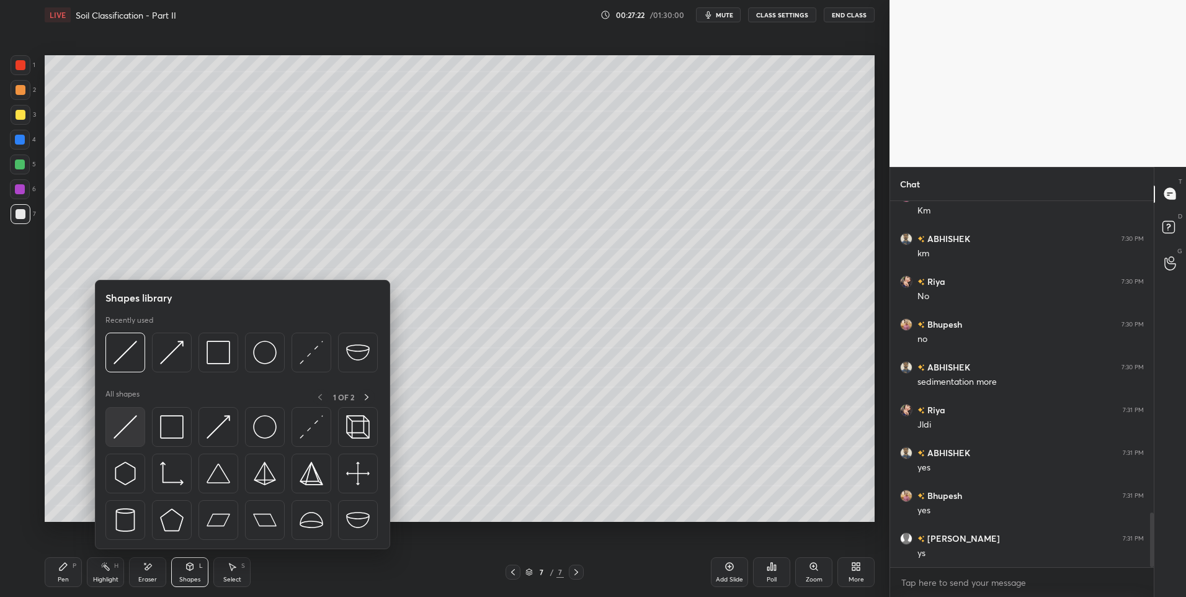
click at [117, 435] on img at bounding box center [125, 427] width 24 height 24
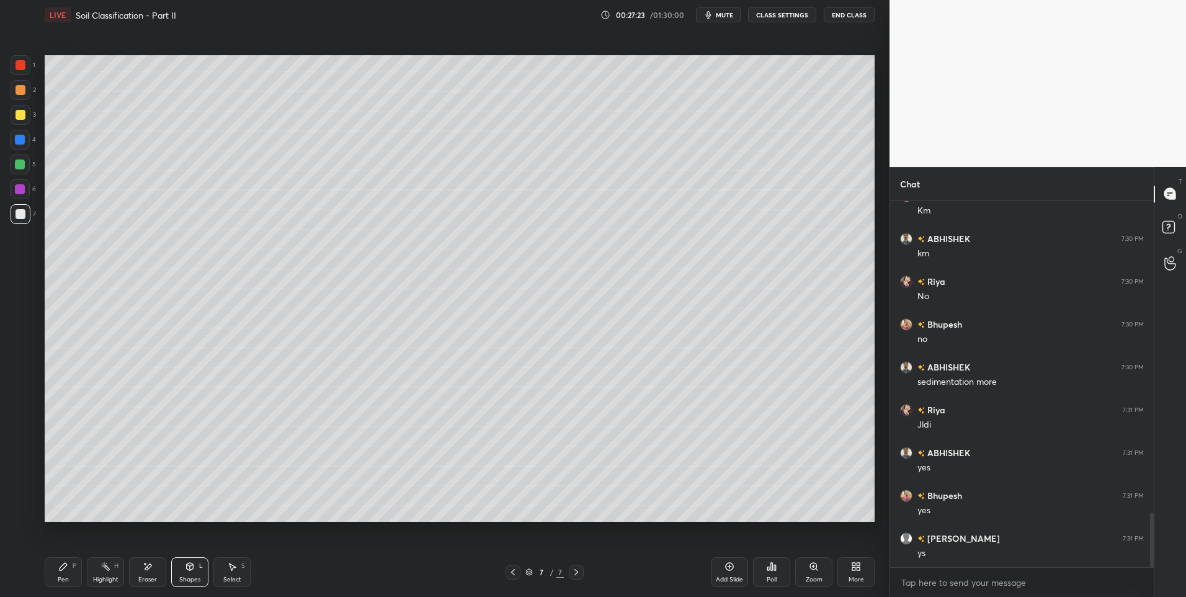
click at [21, 92] on div at bounding box center [21, 90] width 10 height 10
click at [22, 171] on div at bounding box center [20, 164] width 20 height 20
click at [67, 565] on icon at bounding box center [63, 565] width 7 height 7
click at [66, 566] on icon at bounding box center [63, 565] width 7 height 7
click at [229, 576] on div "Select" at bounding box center [232, 579] width 18 height 6
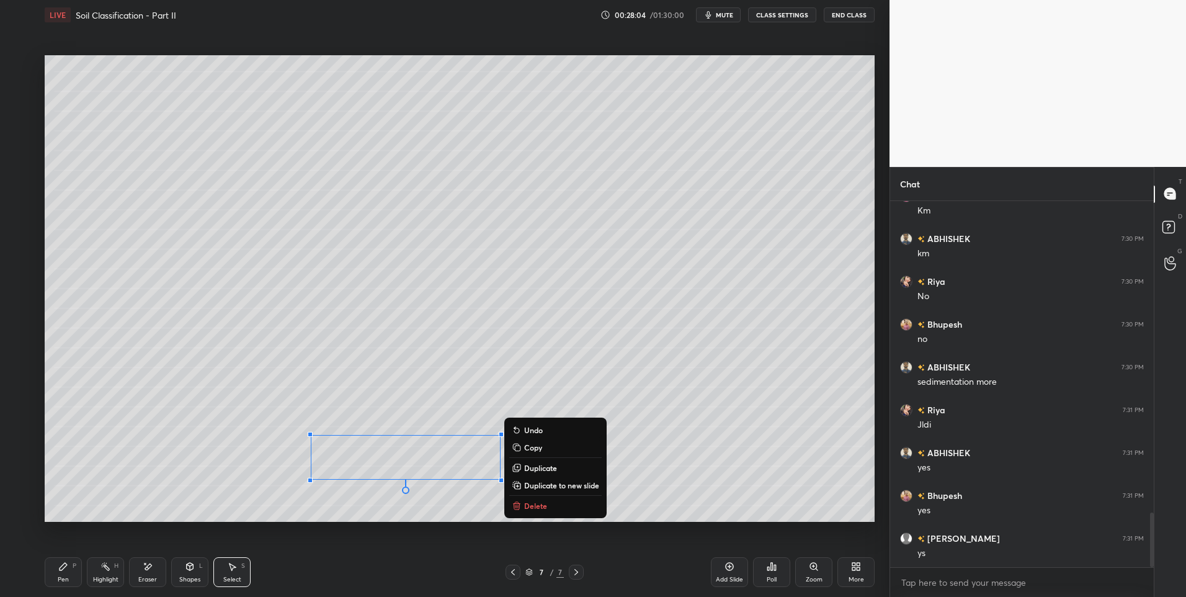
click at [185, 394] on div "0 ° Undo Copy Duplicate Duplicate to new slide Delete" at bounding box center [460, 288] width 830 height 467
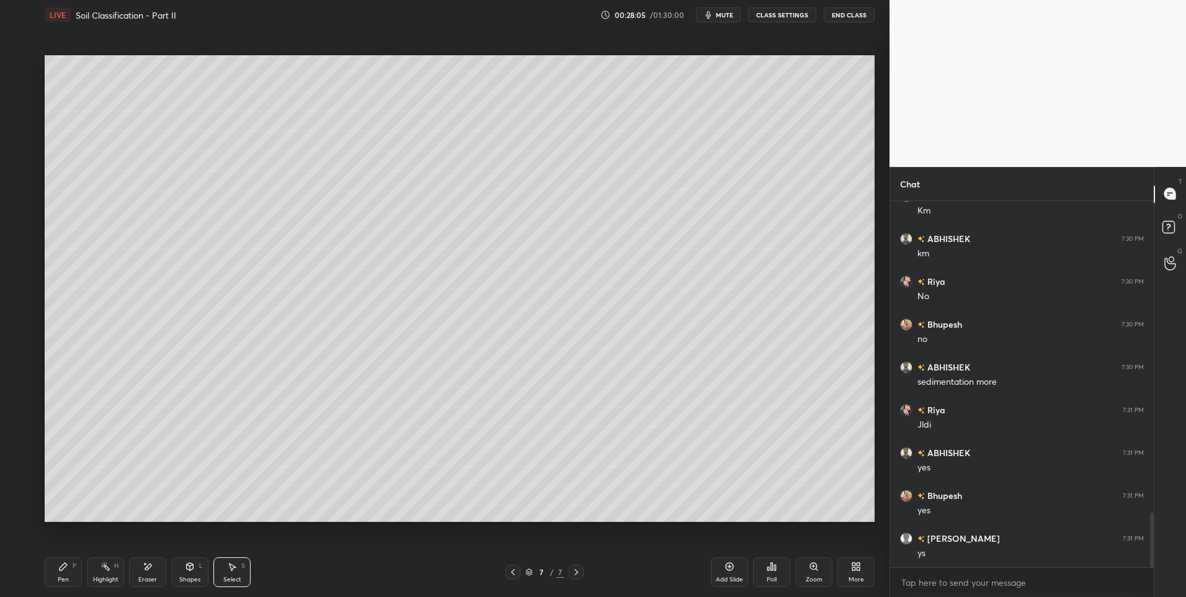
click at [228, 572] on div "Select S" at bounding box center [231, 572] width 37 height 30
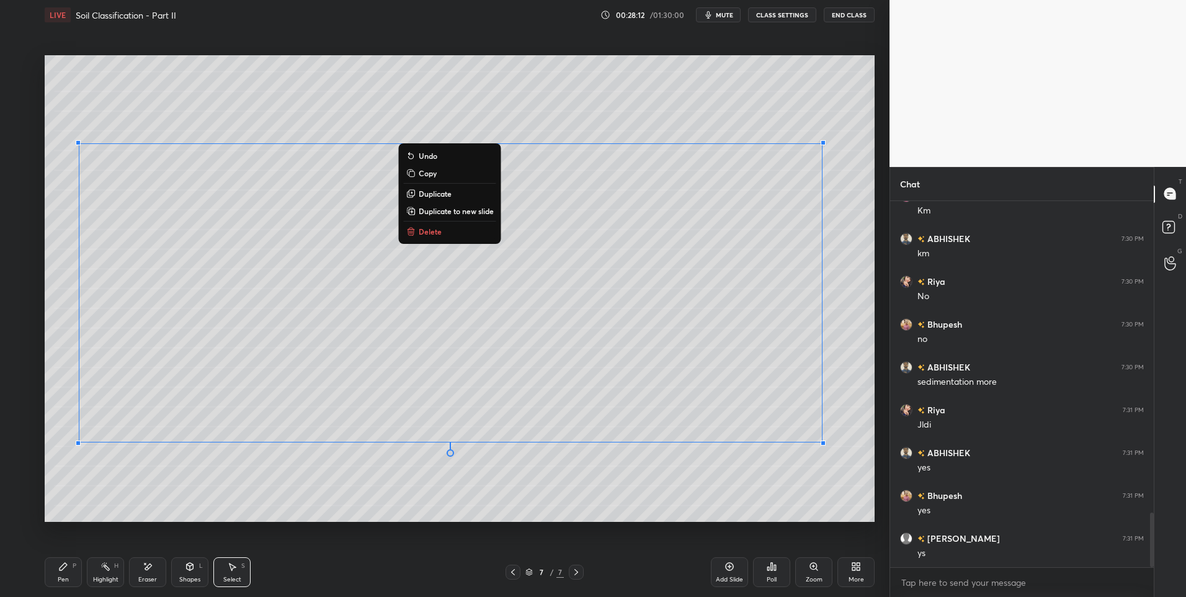
click at [667, 479] on div "0 ° Undo Copy Duplicate Duplicate to new slide Delete" at bounding box center [460, 288] width 830 height 467
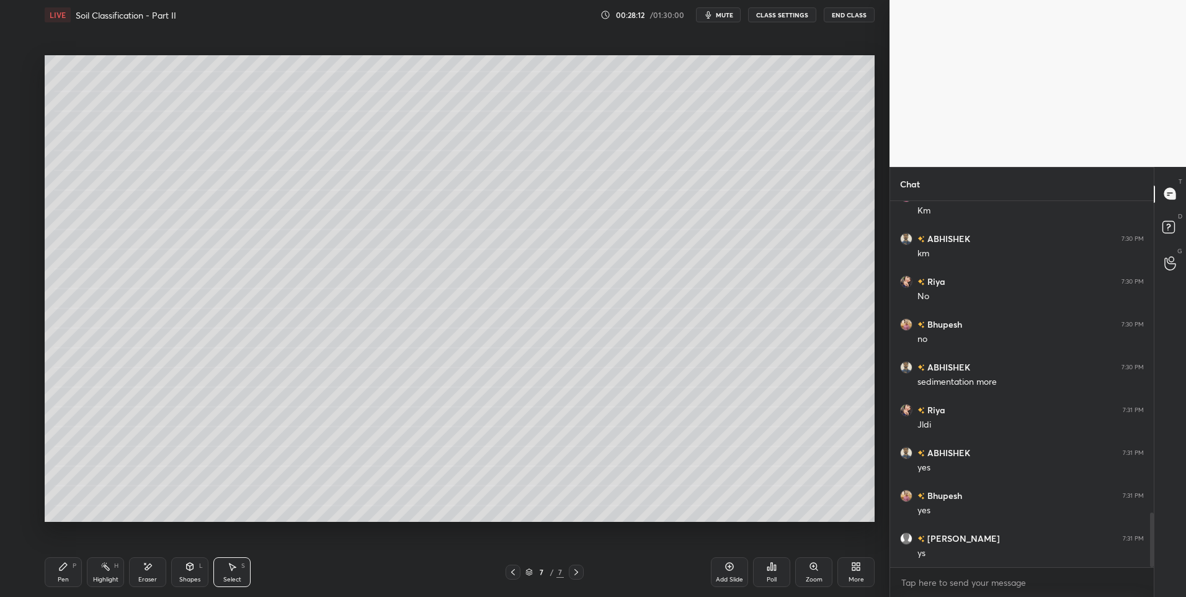
click at [200, 562] on div "L" at bounding box center [201, 565] width 4 height 6
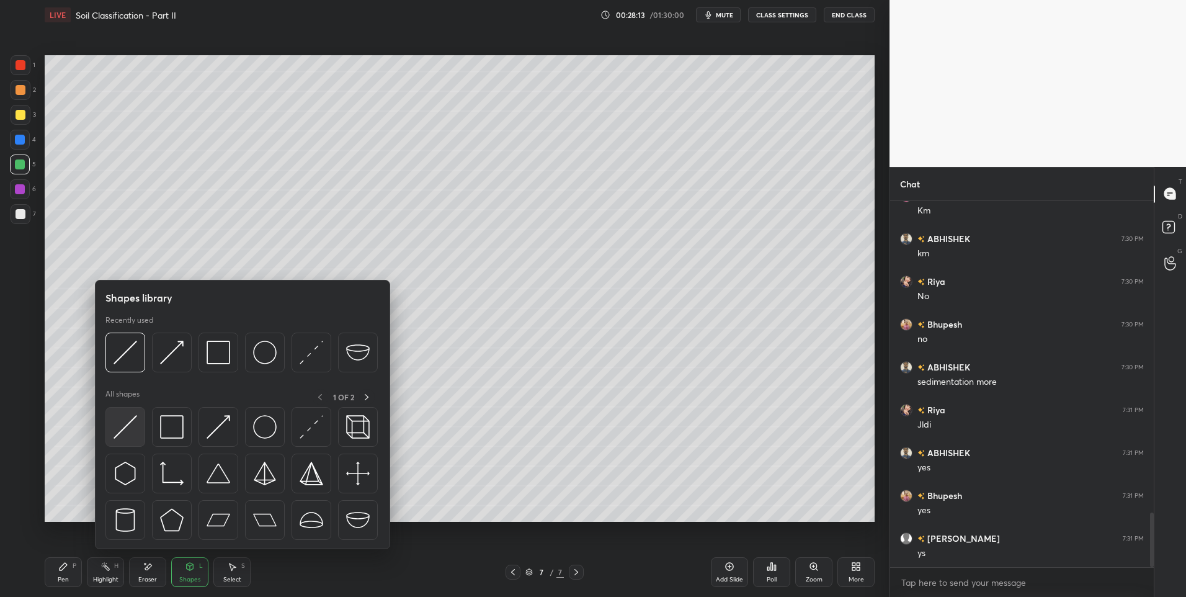
click at [125, 428] on img at bounding box center [125, 427] width 24 height 24
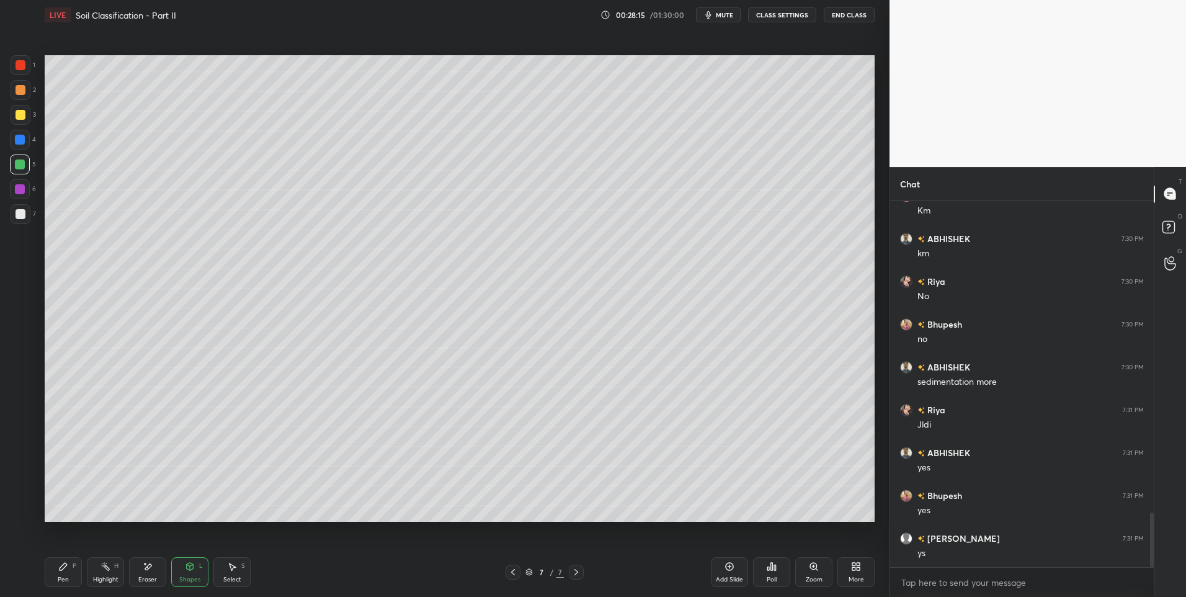
click at [23, 92] on div at bounding box center [21, 90] width 10 height 10
click at [55, 570] on div "Pen P" at bounding box center [63, 572] width 37 height 30
click at [57, 570] on div "Pen P" at bounding box center [63, 572] width 37 height 30
click at [173, 561] on div "Shapes L" at bounding box center [189, 572] width 37 height 30
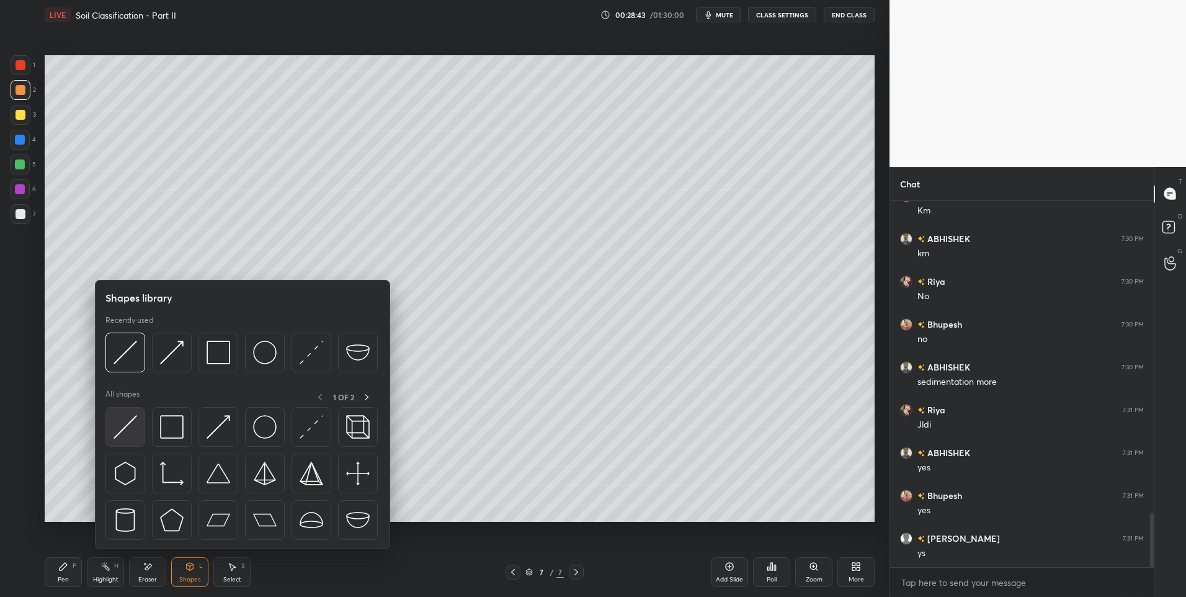
click at [124, 435] on img at bounding box center [125, 427] width 24 height 24
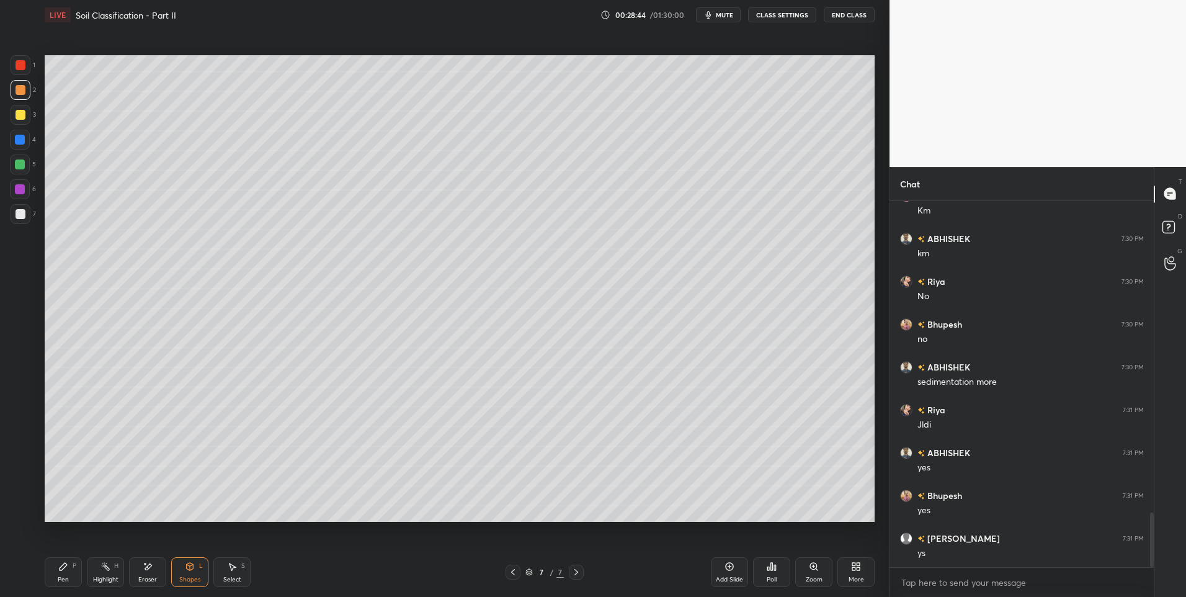
click at [17, 167] on div at bounding box center [20, 164] width 10 height 10
click at [25, 94] on div at bounding box center [21, 90] width 20 height 20
click at [24, 138] on div at bounding box center [20, 140] width 10 height 10
click at [75, 567] on div "P" at bounding box center [75, 565] width 4 height 6
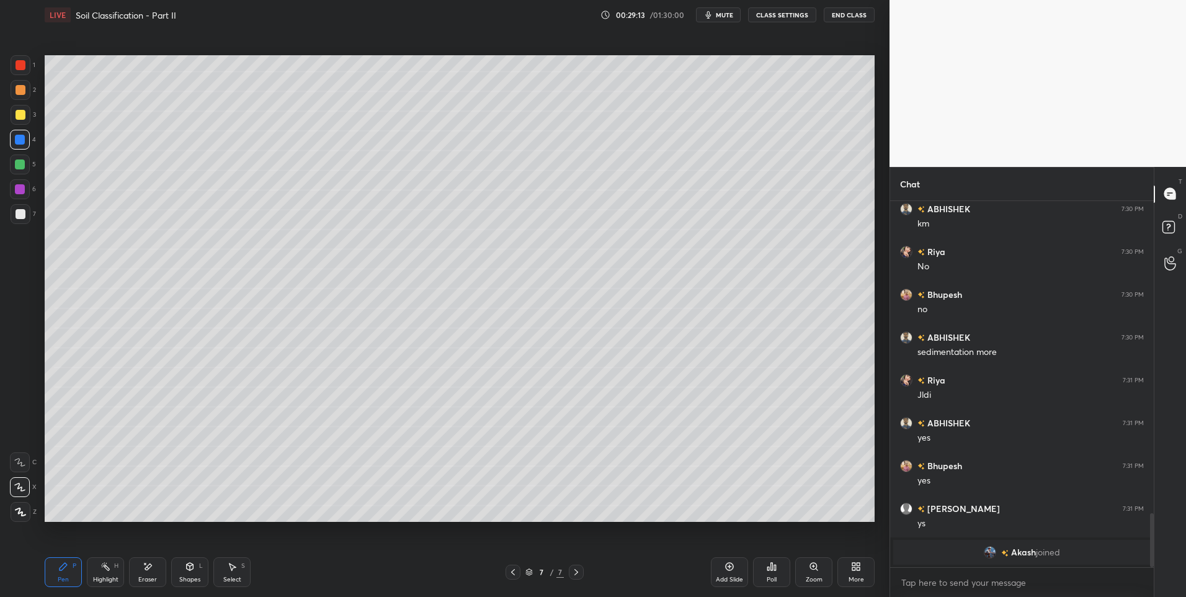
click at [107, 570] on icon at bounding box center [105, 566] width 10 height 10
click at [226, 570] on div "Select S" at bounding box center [231, 572] width 37 height 30
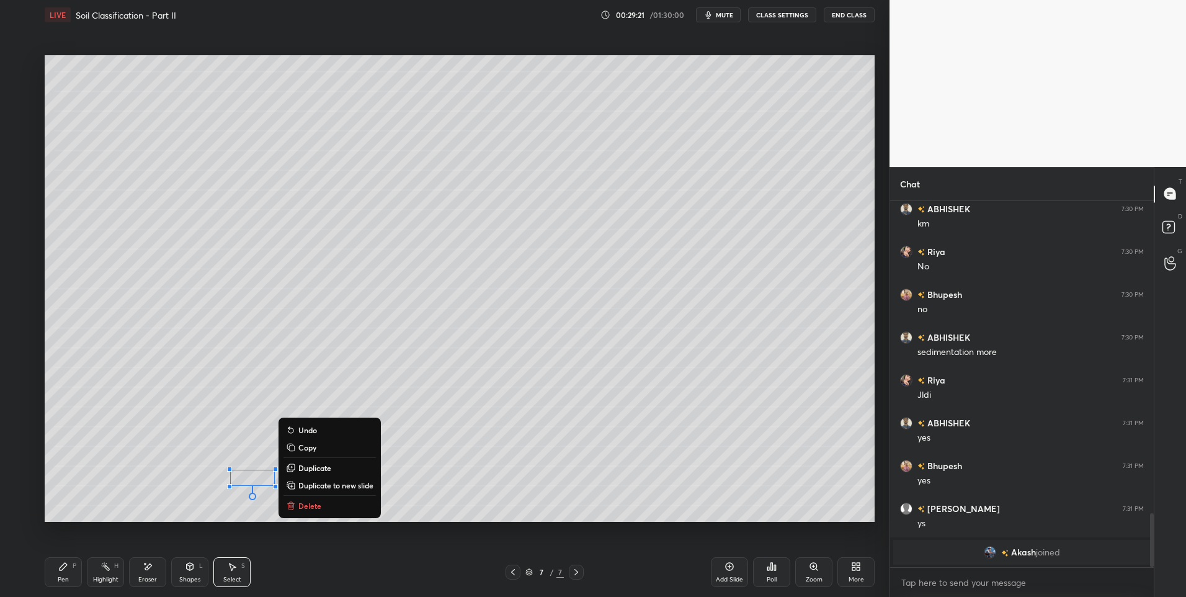
click at [158, 490] on div "0 ° Undo Copy Duplicate Duplicate to new slide Delete" at bounding box center [460, 288] width 830 height 467
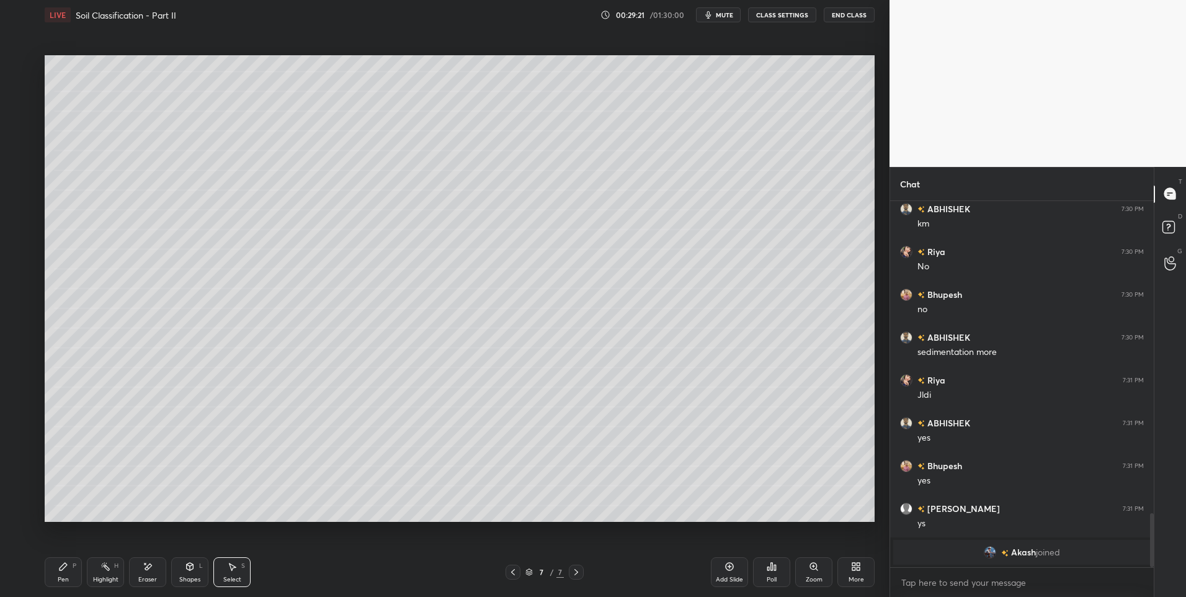
click at [100, 576] on div "Highlight" at bounding box center [105, 579] width 25 height 6
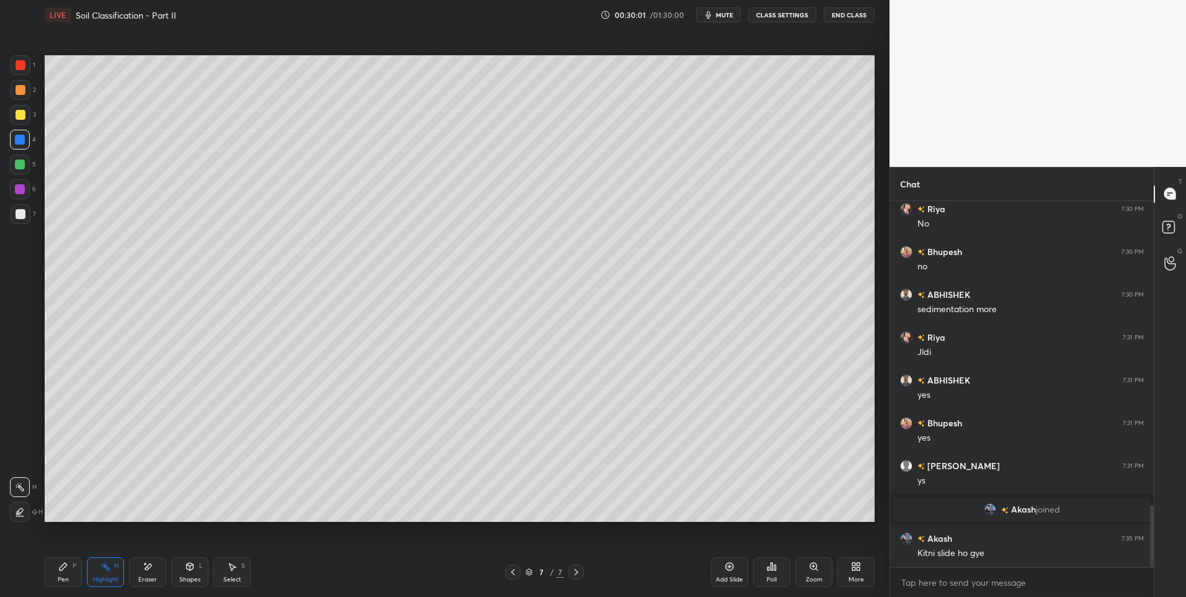
scroll to position [1796, 0]
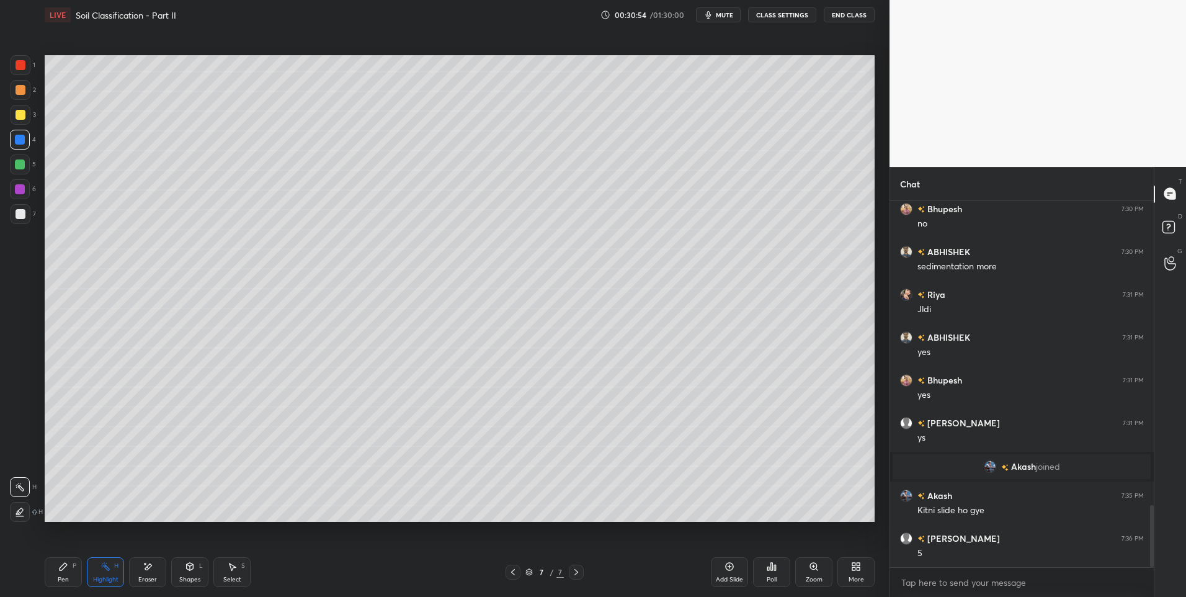
click at [511, 571] on icon at bounding box center [513, 572] width 10 height 10
click at [512, 569] on icon at bounding box center [513, 572] width 10 height 10
click at [513, 570] on icon at bounding box center [513, 572] width 4 height 6
click at [513, 569] on icon at bounding box center [513, 572] width 10 height 10
click at [512, 570] on icon at bounding box center [513, 572] width 10 height 10
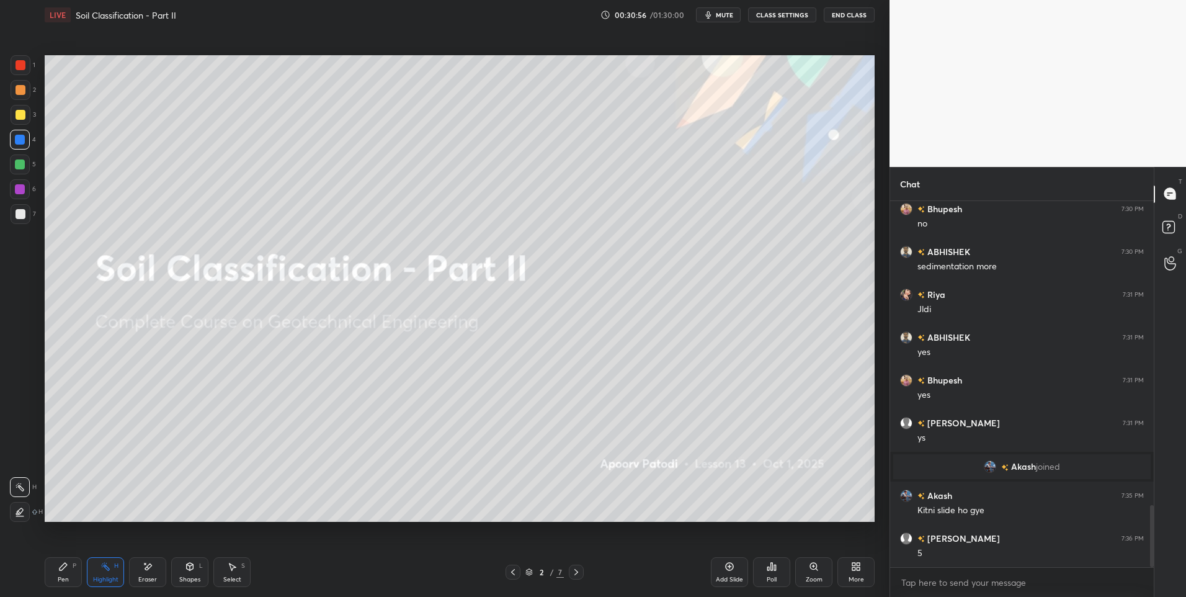
click at [571, 570] on icon at bounding box center [576, 572] width 10 height 10
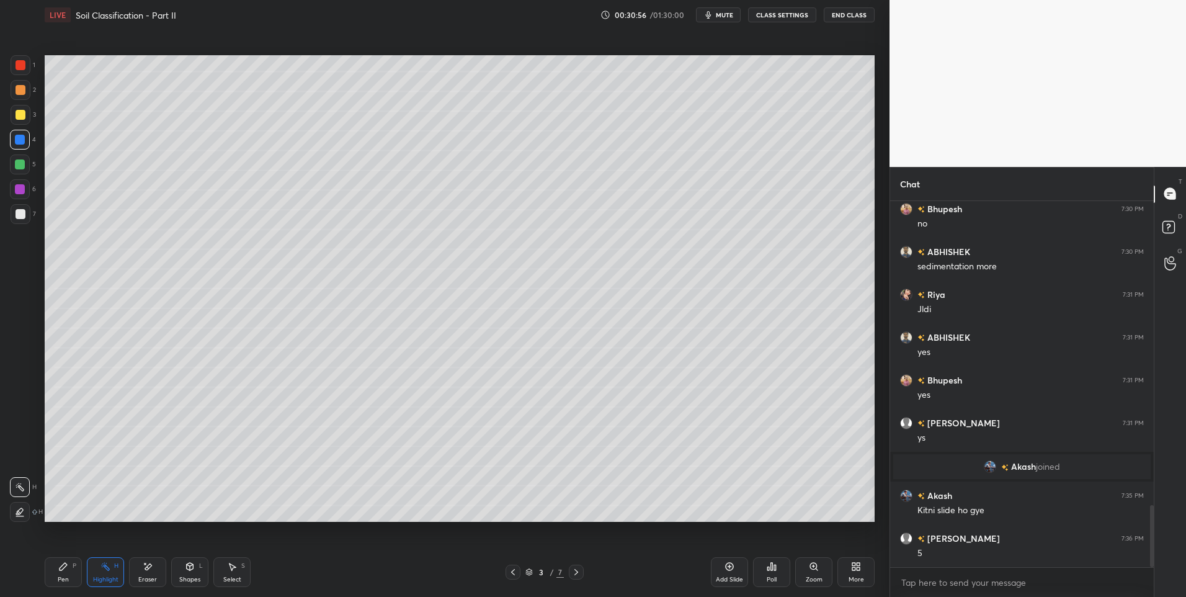
click at [575, 572] on icon at bounding box center [576, 572] width 10 height 10
click at [576, 572] on icon at bounding box center [576, 572] width 10 height 10
click at [576, 571] on icon at bounding box center [576, 572] width 4 height 6
click at [577, 570] on icon at bounding box center [576, 572] width 10 height 10
click at [579, 571] on icon at bounding box center [576, 572] width 10 height 10
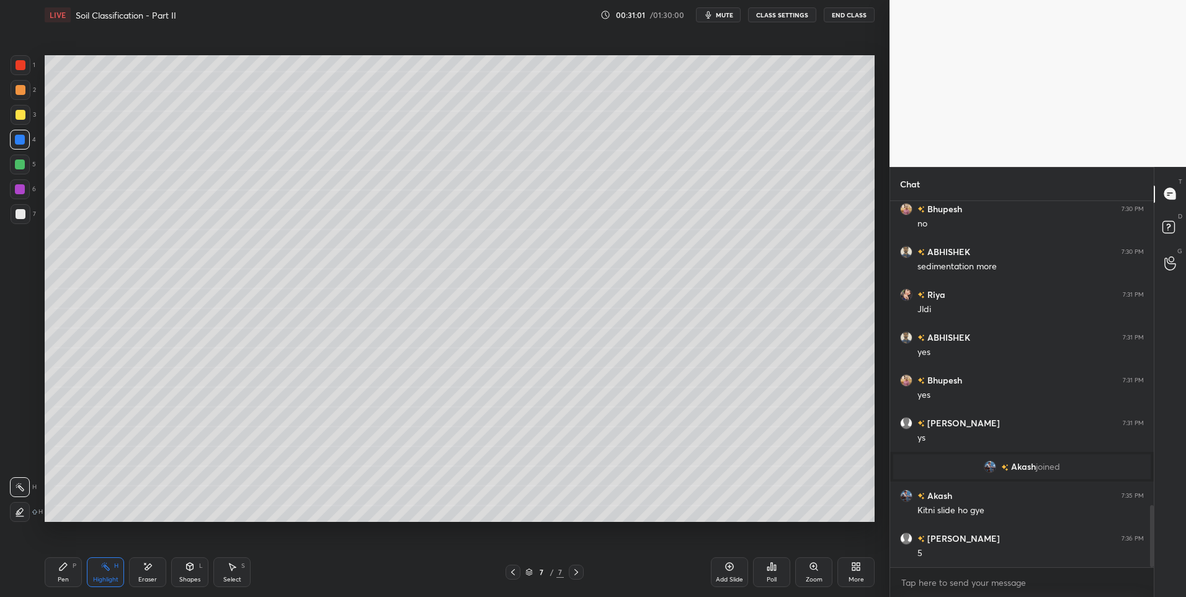
click at [61, 576] on div "Pen" at bounding box center [63, 579] width 11 height 6
click at [24, 94] on div at bounding box center [21, 90] width 10 height 10
click at [21, 99] on div at bounding box center [21, 90] width 20 height 20
click at [572, 572] on icon at bounding box center [576, 572] width 10 height 10
click at [728, 568] on icon at bounding box center [729, 566] width 10 height 10
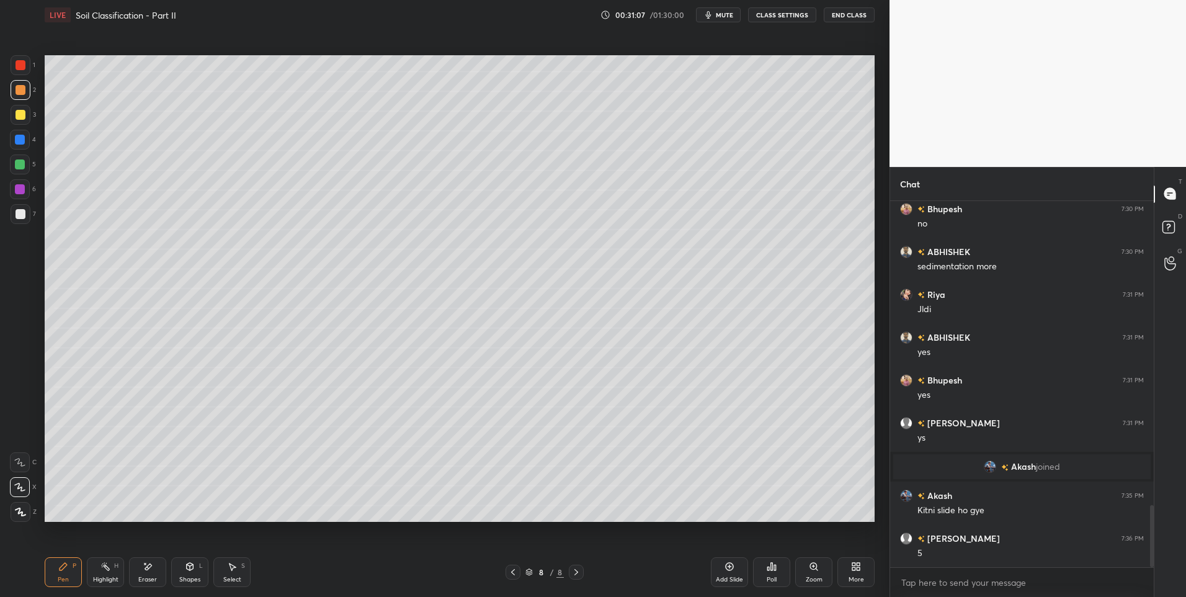
click at [62, 570] on icon at bounding box center [63, 565] width 7 height 7
click at [24, 64] on div at bounding box center [21, 65] width 10 height 10
click at [512, 571] on icon at bounding box center [513, 572] width 4 height 6
click at [93, 576] on div "Highlight" at bounding box center [105, 579] width 25 height 6
click at [96, 578] on div "Highlight" at bounding box center [105, 579] width 25 height 6
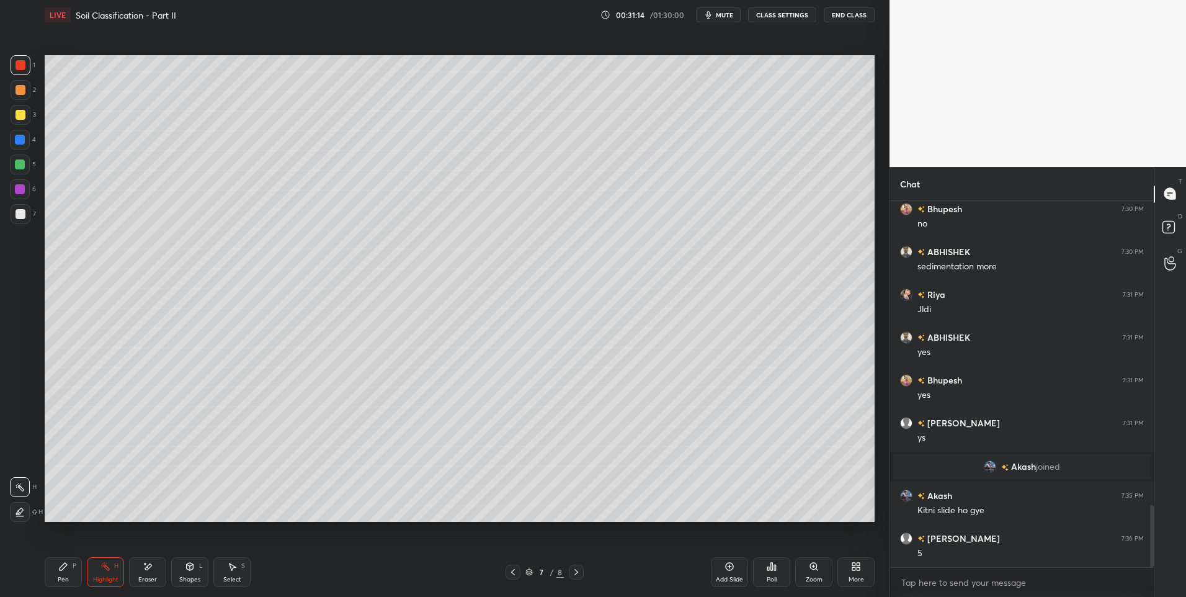
click at [574, 571] on icon at bounding box center [576, 572] width 10 height 10
click at [66, 570] on icon at bounding box center [63, 566] width 10 height 10
click at [183, 580] on div "Shapes" at bounding box center [189, 579] width 21 height 6
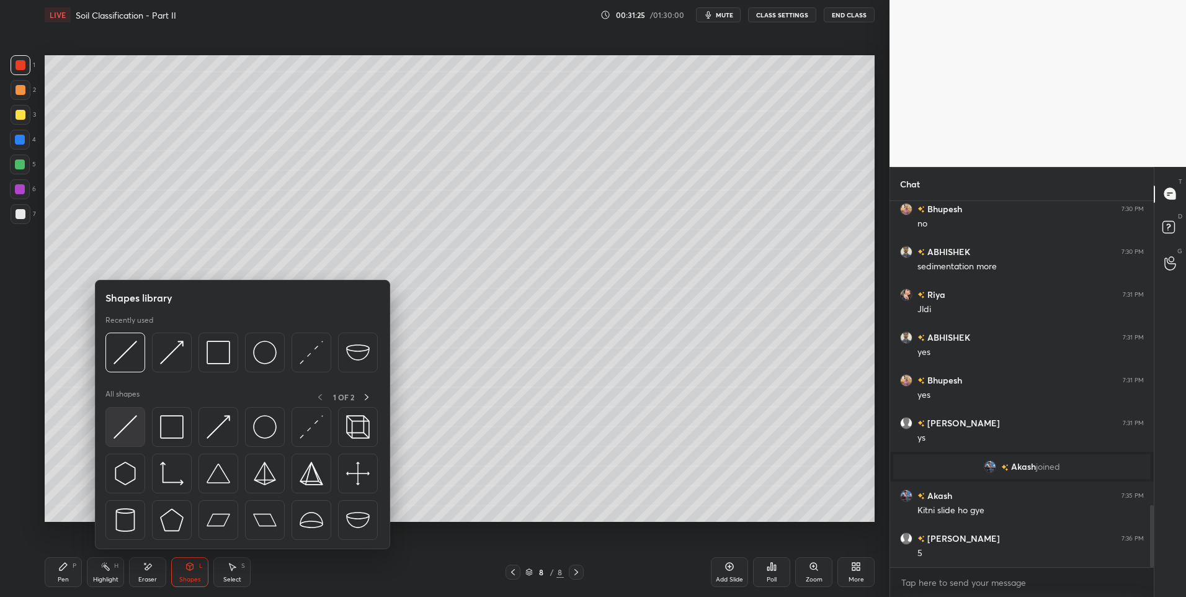
click at [141, 439] on div at bounding box center [125, 427] width 40 height 40
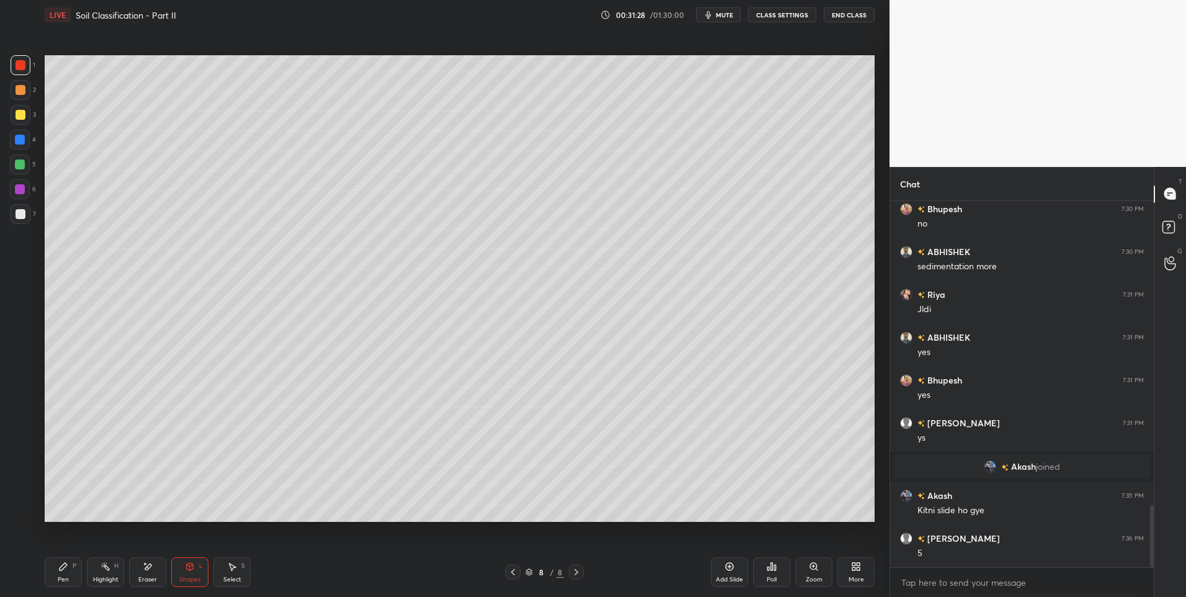
click at [76, 575] on div "Pen P" at bounding box center [63, 572] width 37 height 30
click at [20, 215] on div at bounding box center [21, 214] width 10 height 10
click at [20, 223] on div at bounding box center [21, 214] width 20 height 20
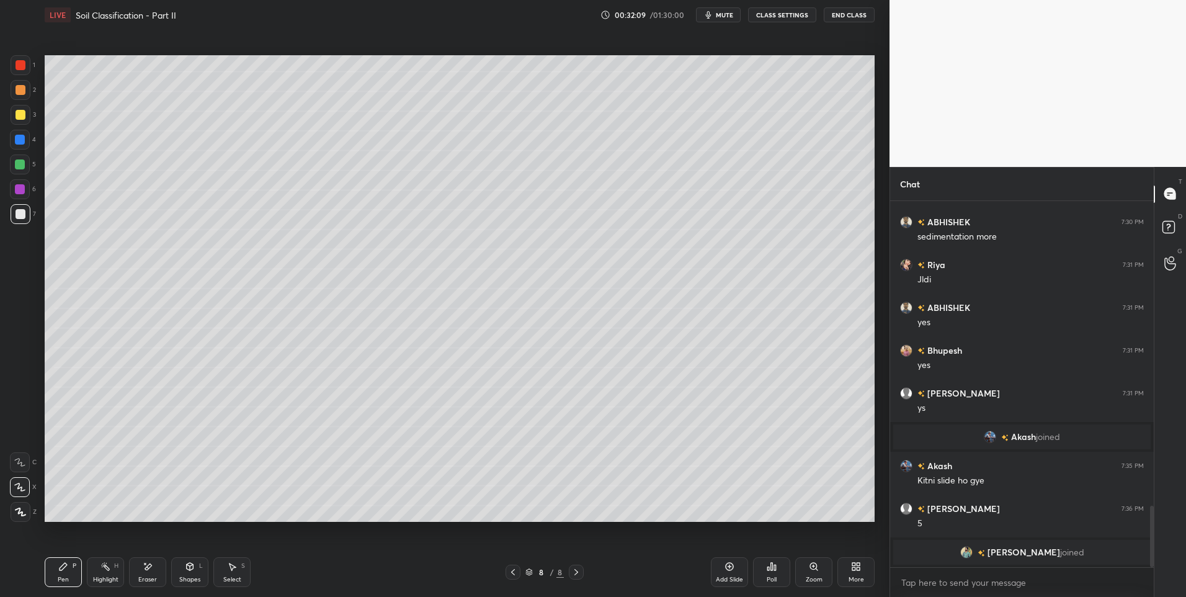
click at [94, 574] on div "Highlight H" at bounding box center [105, 572] width 37 height 30
click at [186, 570] on icon at bounding box center [190, 566] width 10 height 10
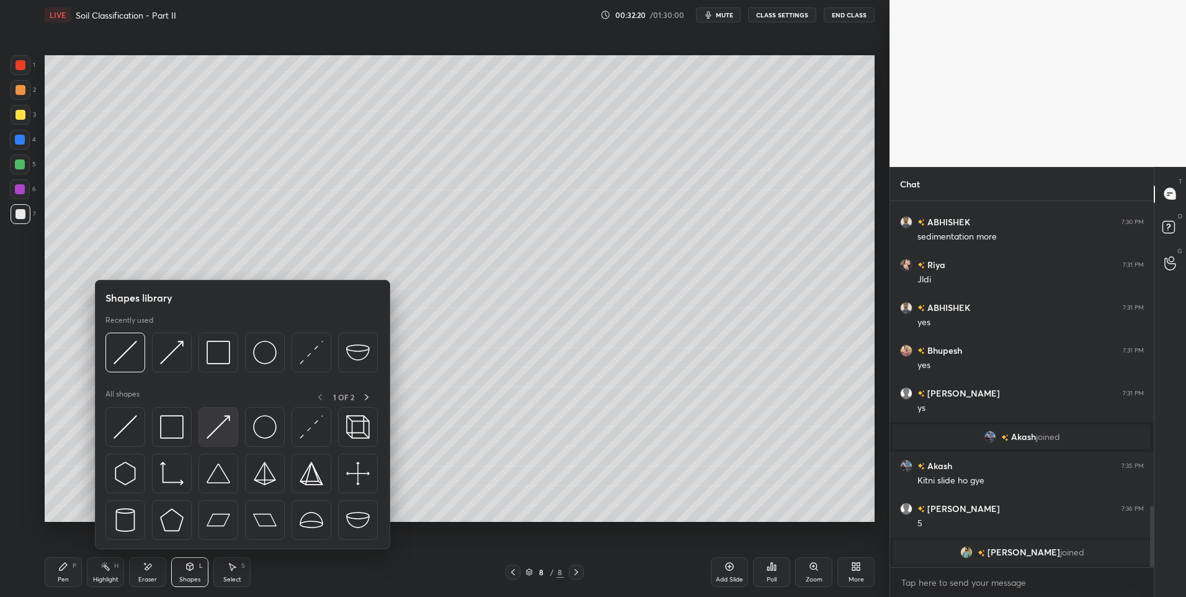
click at [216, 418] on img at bounding box center [218, 427] width 24 height 24
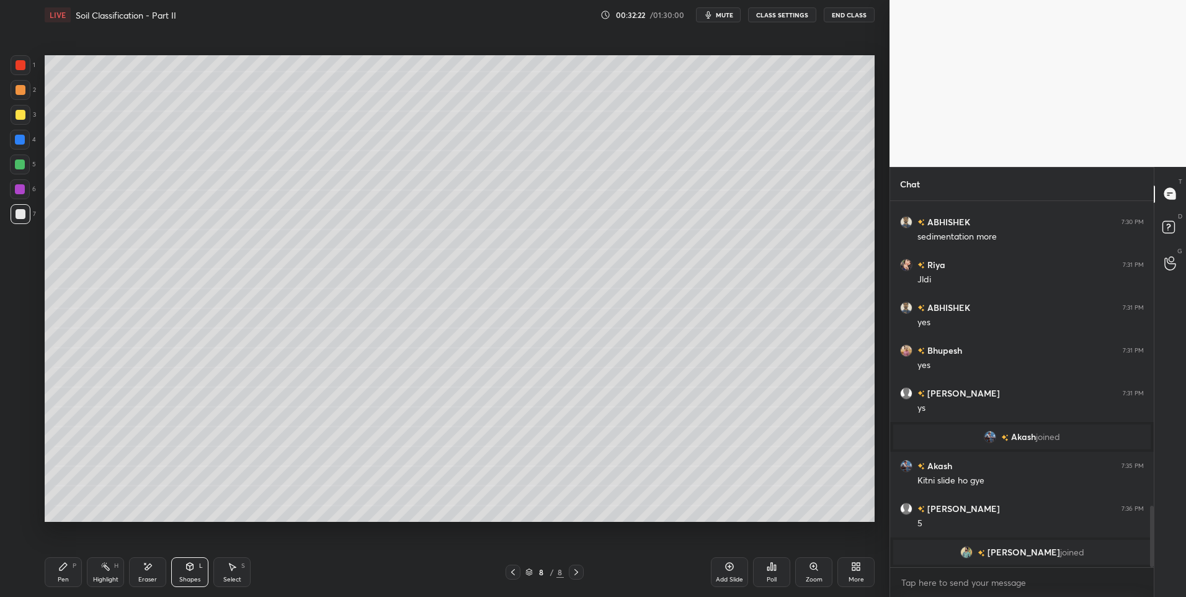
click at [71, 573] on div "Pen P" at bounding box center [63, 572] width 37 height 30
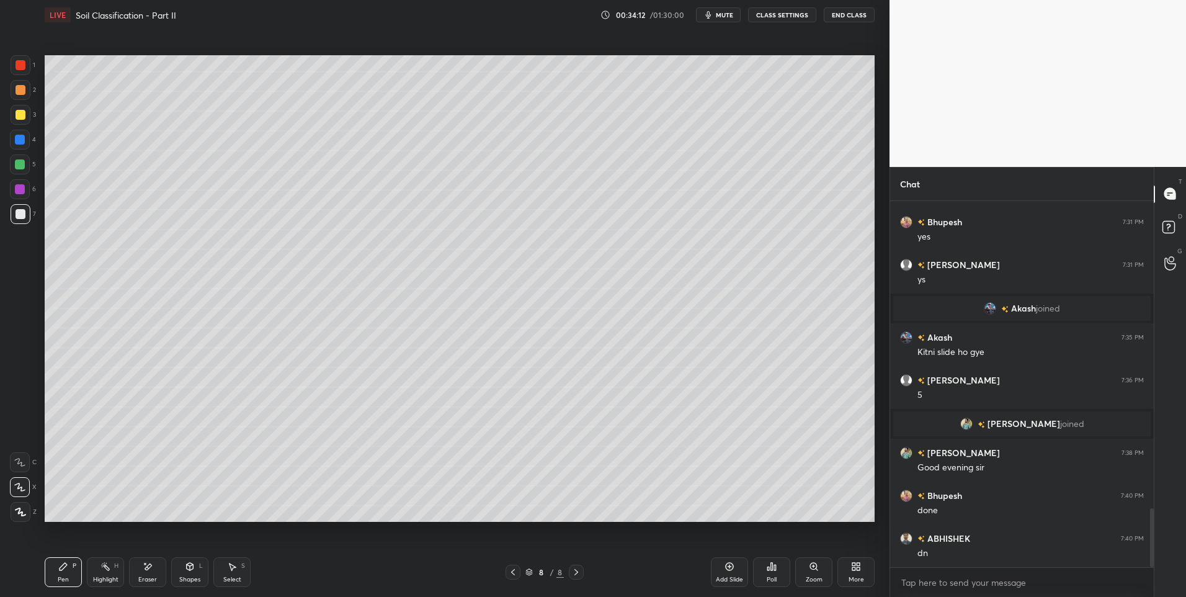
scroll to position [1949, 0]
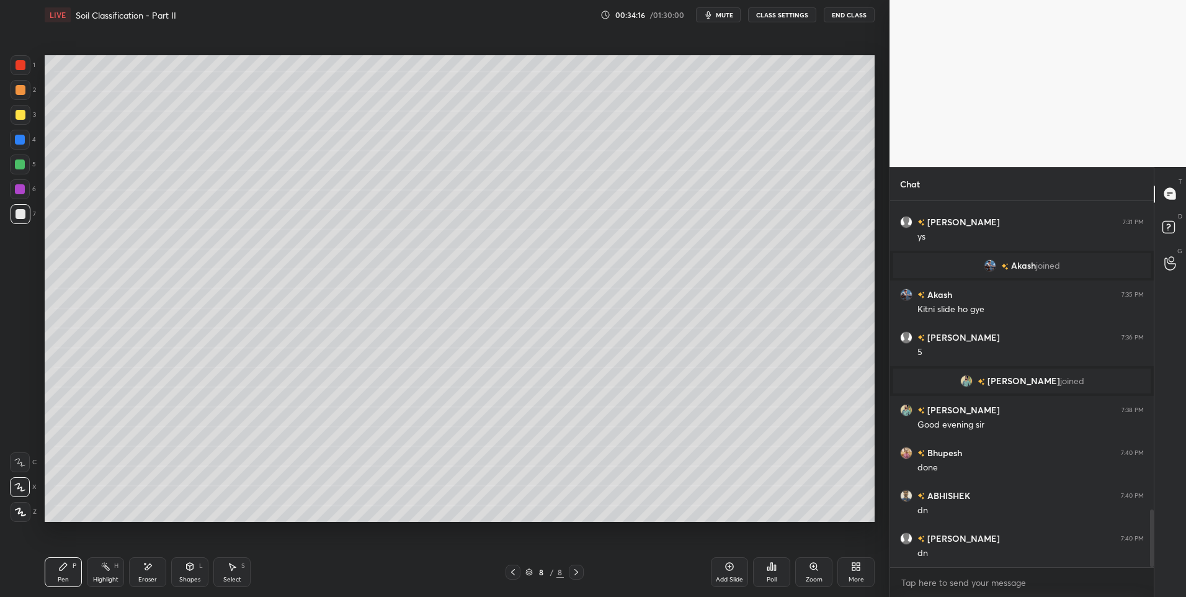
click at [188, 569] on icon at bounding box center [190, 565] width 7 height 7
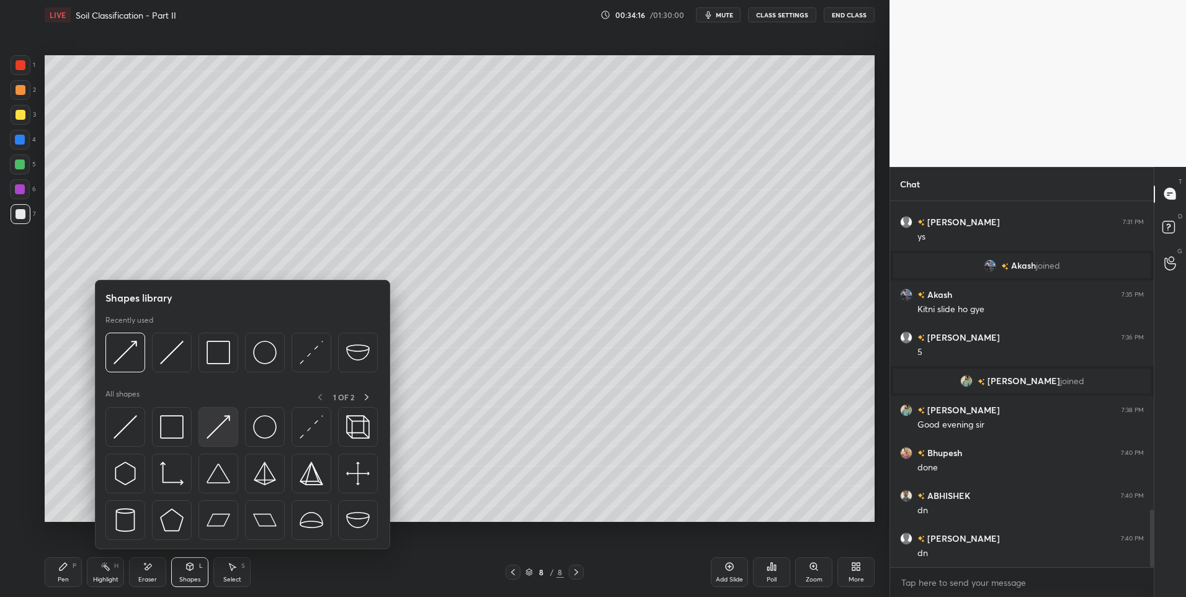
click at [206, 420] on img at bounding box center [218, 427] width 24 height 24
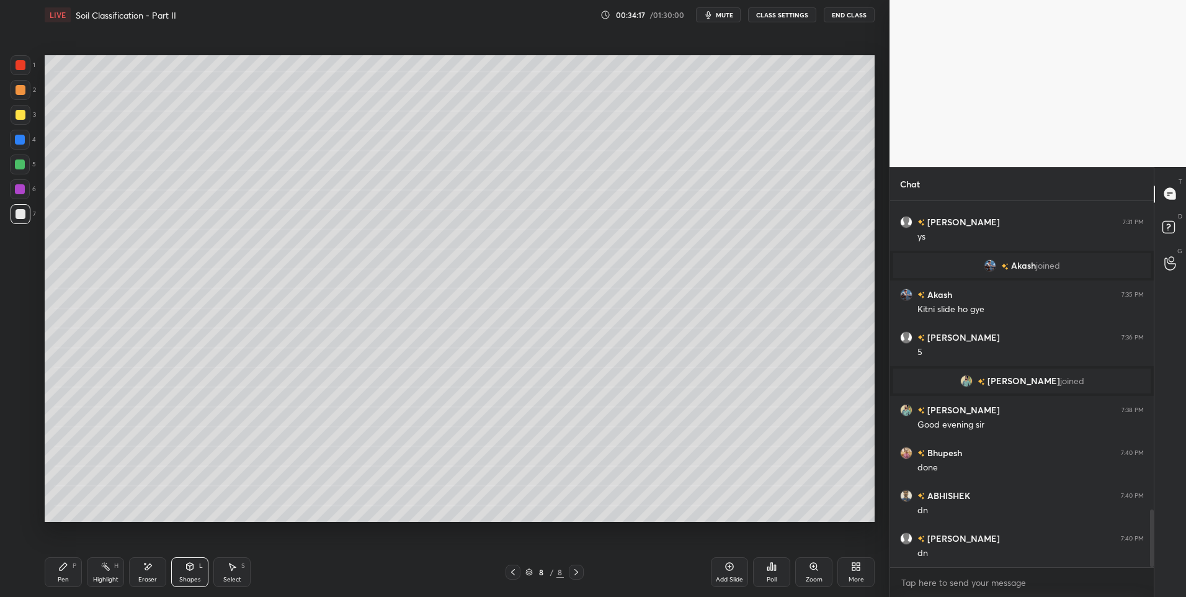
click at [573, 568] on icon at bounding box center [576, 572] width 10 height 10
click at [726, 572] on div "Add Slide" at bounding box center [729, 572] width 37 height 30
click at [187, 572] on div "Shapes L" at bounding box center [189, 572] width 37 height 30
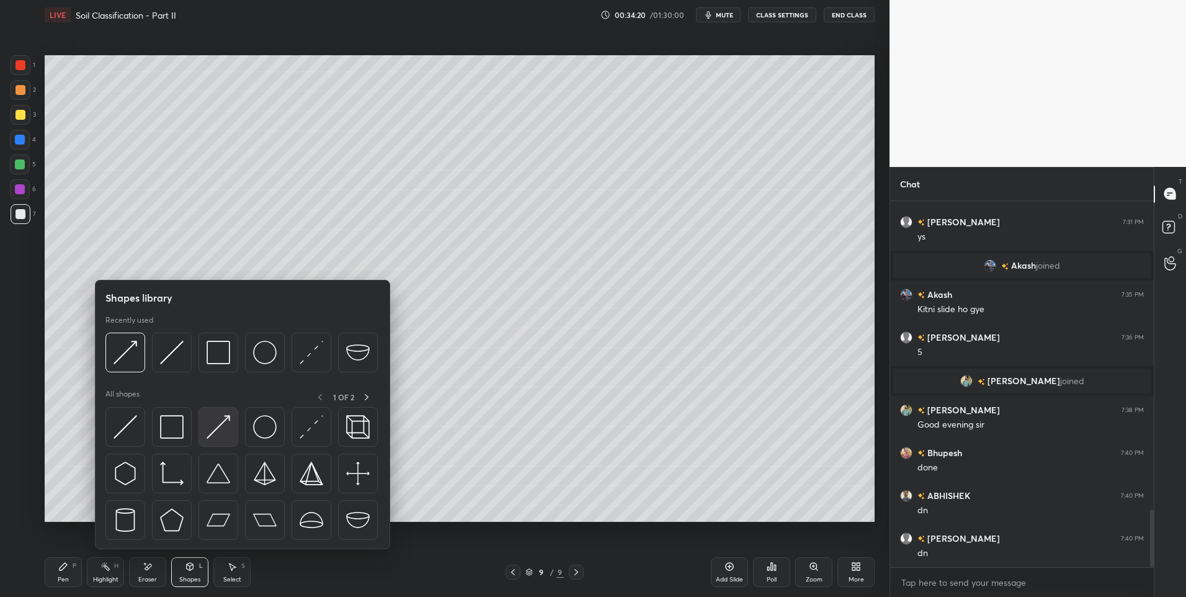
click at [215, 431] on img at bounding box center [218, 427] width 24 height 24
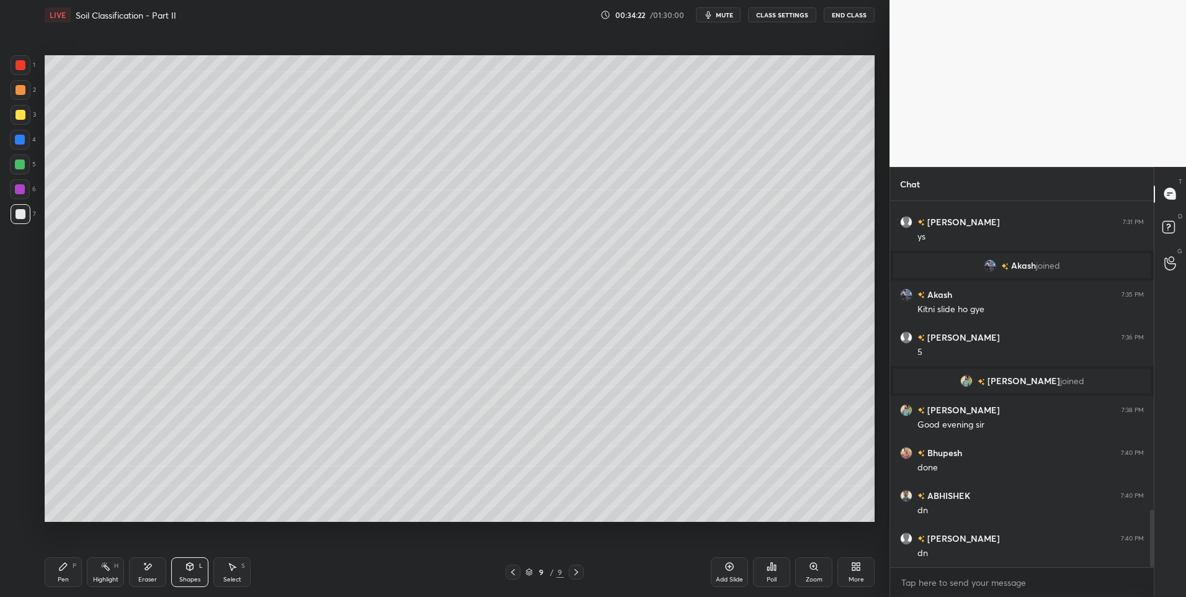
click at [67, 571] on div "Pen P" at bounding box center [63, 572] width 37 height 30
click at [78, 573] on div "Pen P" at bounding box center [63, 572] width 37 height 30
click at [519, 573] on div at bounding box center [512, 571] width 15 height 15
click at [582, 569] on div at bounding box center [576, 571] width 15 height 15
click at [200, 557] on div "Shapes L" at bounding box center [189, 572] width 37 height 30
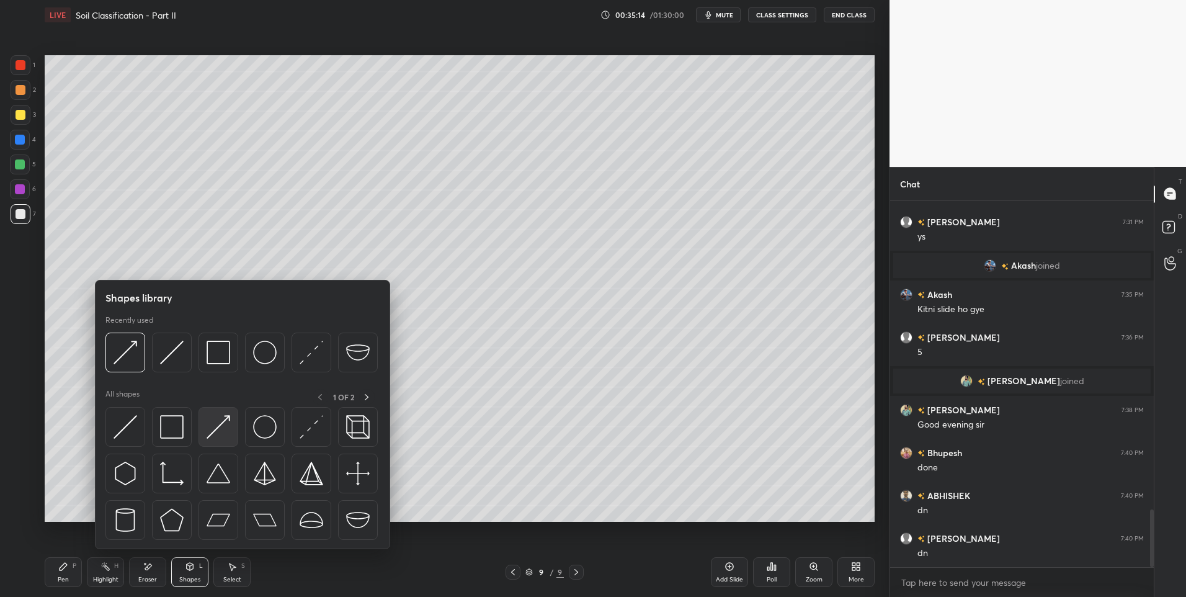
click at [224, 430] on img at bounding box center [218, 427] width 24 height 24
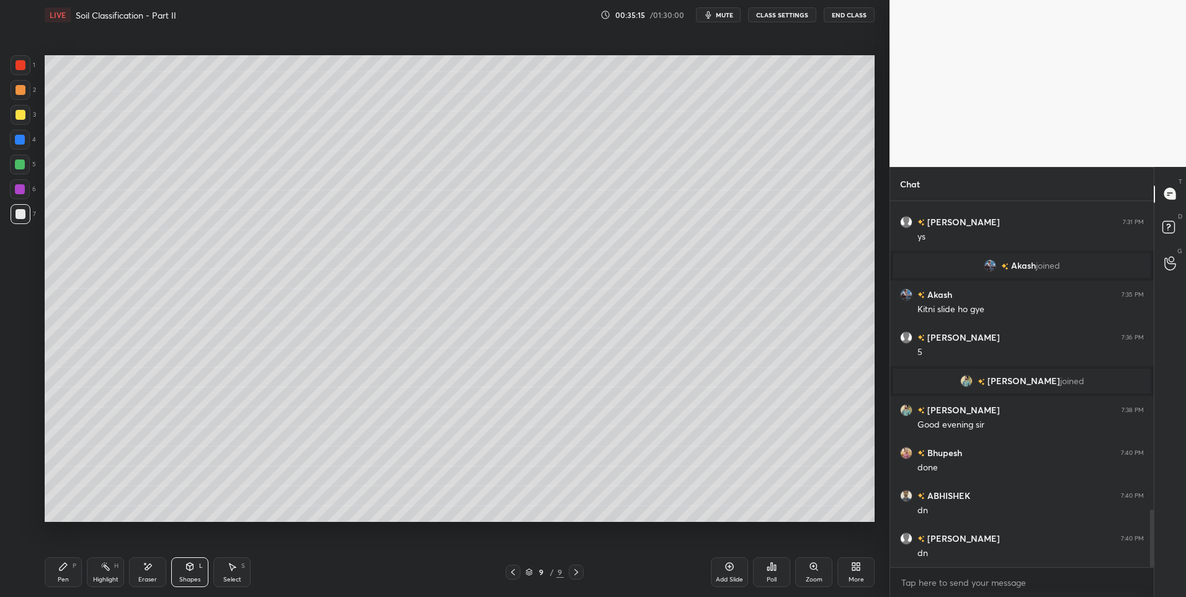
click at [68, 559] on div "Pen P" at bounding box center [63, 572] width 37 height 30
click at [199, 569] on div "L" at bounding box center [201, 565] width 4 height 6
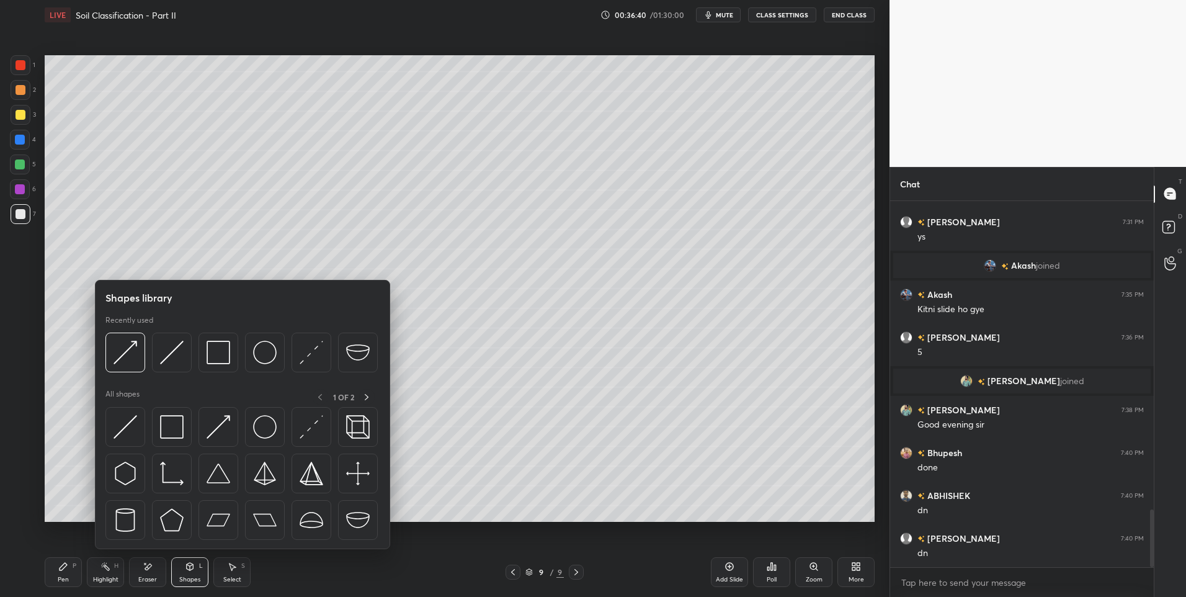
click at [215, 450] on div at bounding box center [242, 477] width 274 height 140
click at [204, 442] on div at bounding box center [218, 427] width 40 height 40
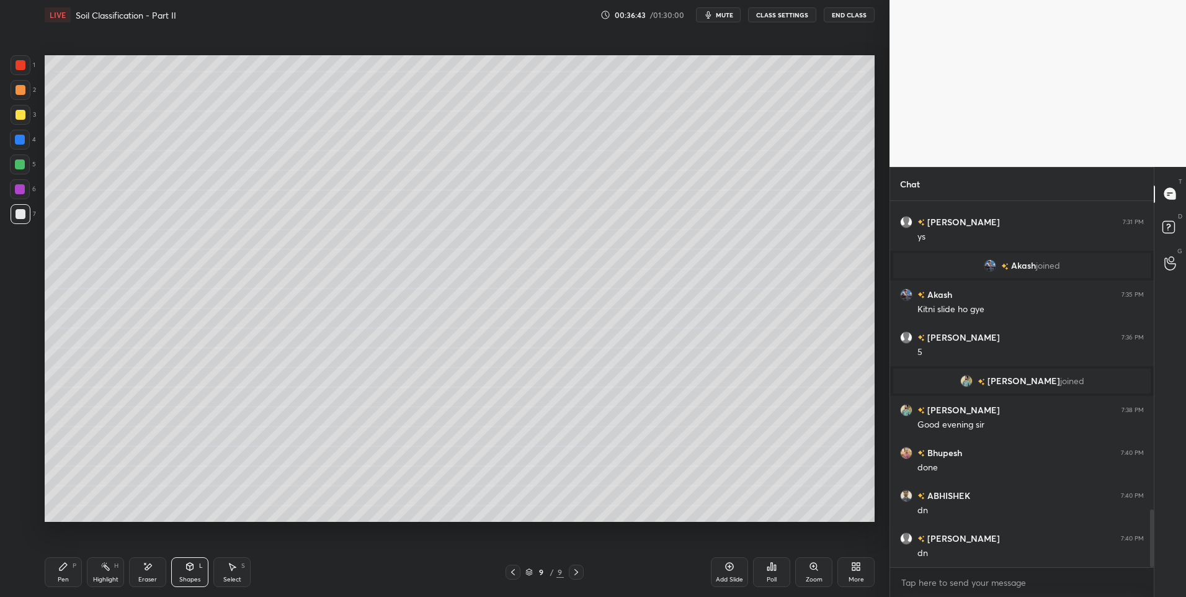
click at [79, 569] on div "Pen P" at bounding box center [63, 572] width 37 height 30
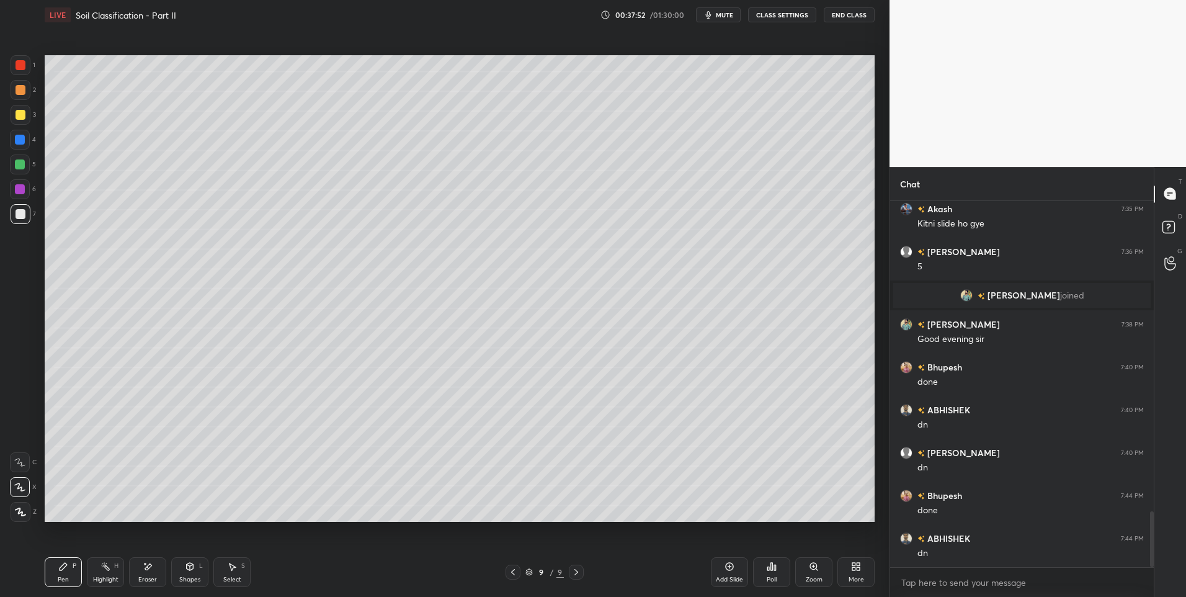
scroll to position [2077, 0]
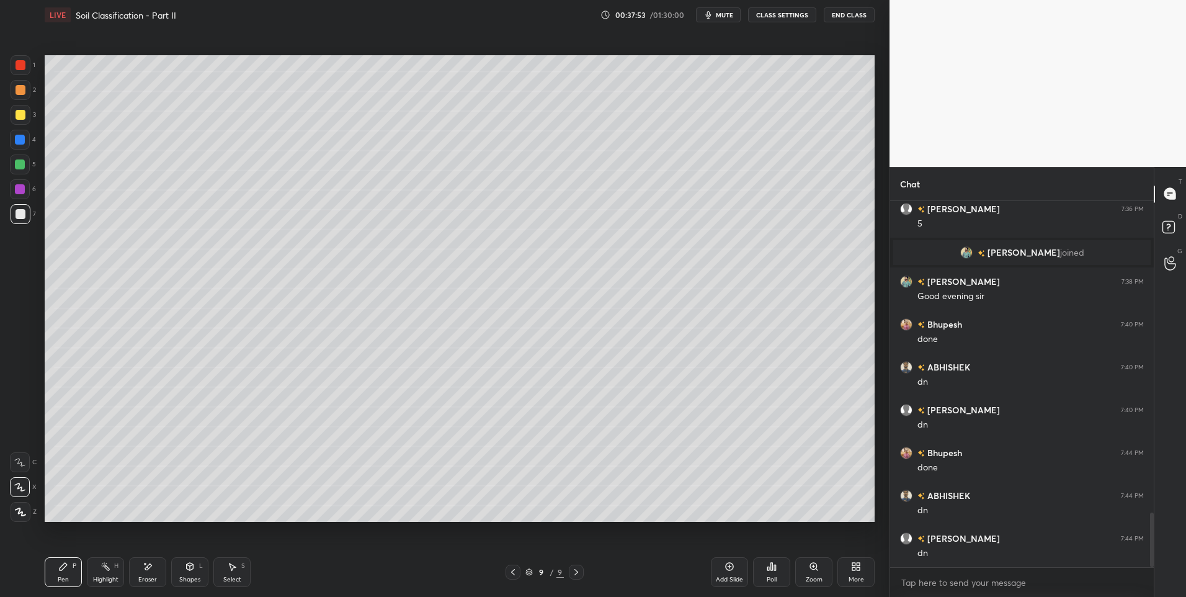
click at [582, 571] on div at bounding box center [576, 571] width 15 height 15
click at [720, 567] on div "Add Slide" at bounding box center [729, 572] width 37 height 30
click at [176, 568] on div "Shapes L" at bounding box center [189, 572] width 37 height 30
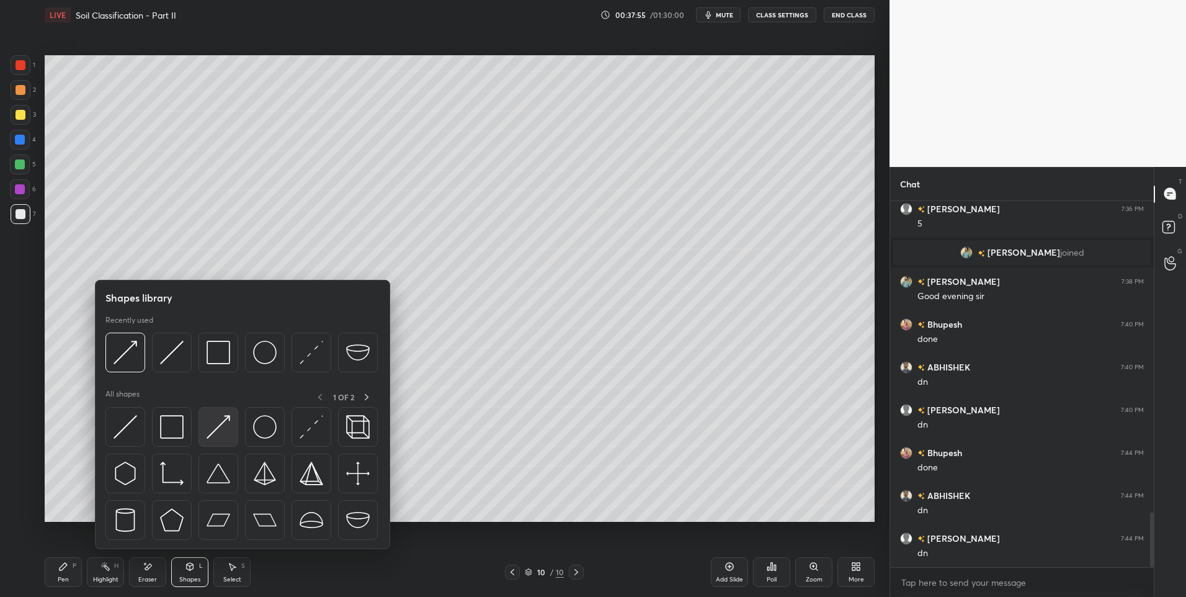
click at [221, 422] on img at bounding box center [218, 427] width 24 height 24
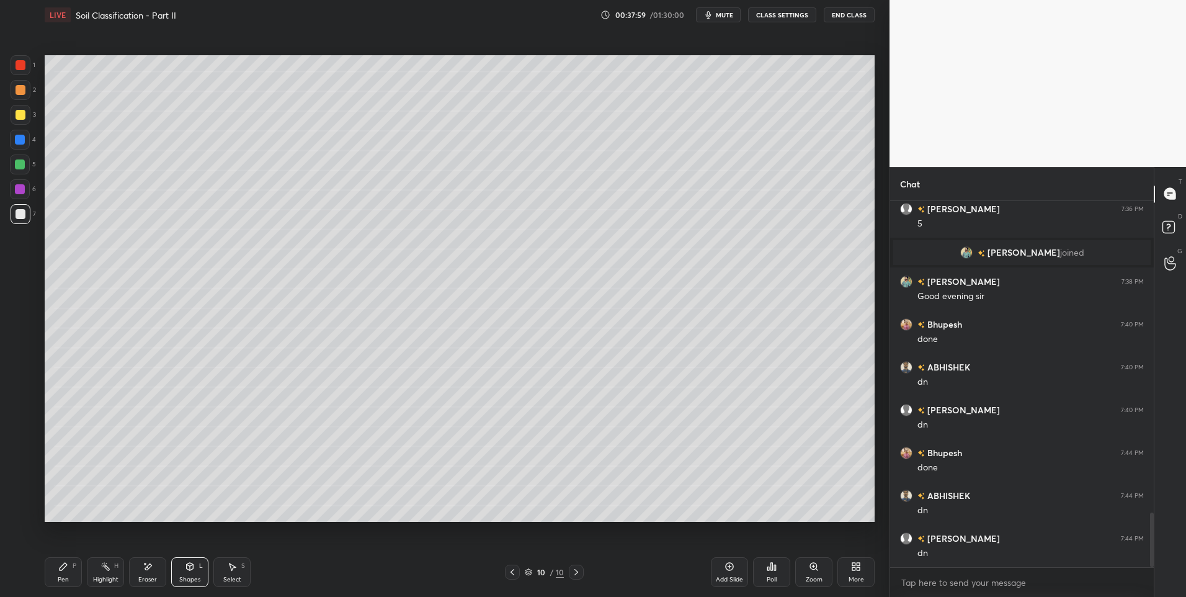
click at [510, 573] on icon at bounding box center [512, 572] width 10 height 10
click at [71, 572] on div "Pen P" at bounding box center [63, 572] width 37 height 30
click at [152, 577] on div "Eraser" at bounding box center [147, 579] width 19 height 6
click at [53, 575] on div "Pen P" at bounding box center [63, 572] width 37 height 30
click at [577, 577] on div at bounding box center [576, 571] width 15 height 15
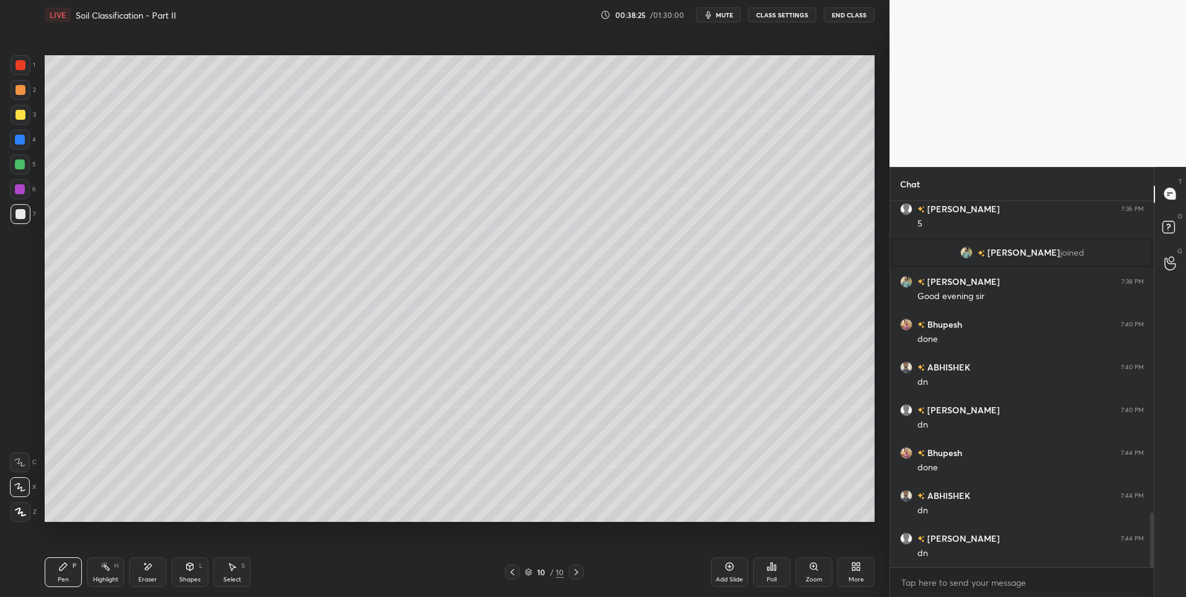
click at [512, 575] on icon at bounding box center [512, 572] width 10 height 10
click at [230, 574] on div "Select S" at bounding box center [231, 572] width 37 height 30
click at [574, 574] on icon at bounding box center [576, 572] width 10 height 10
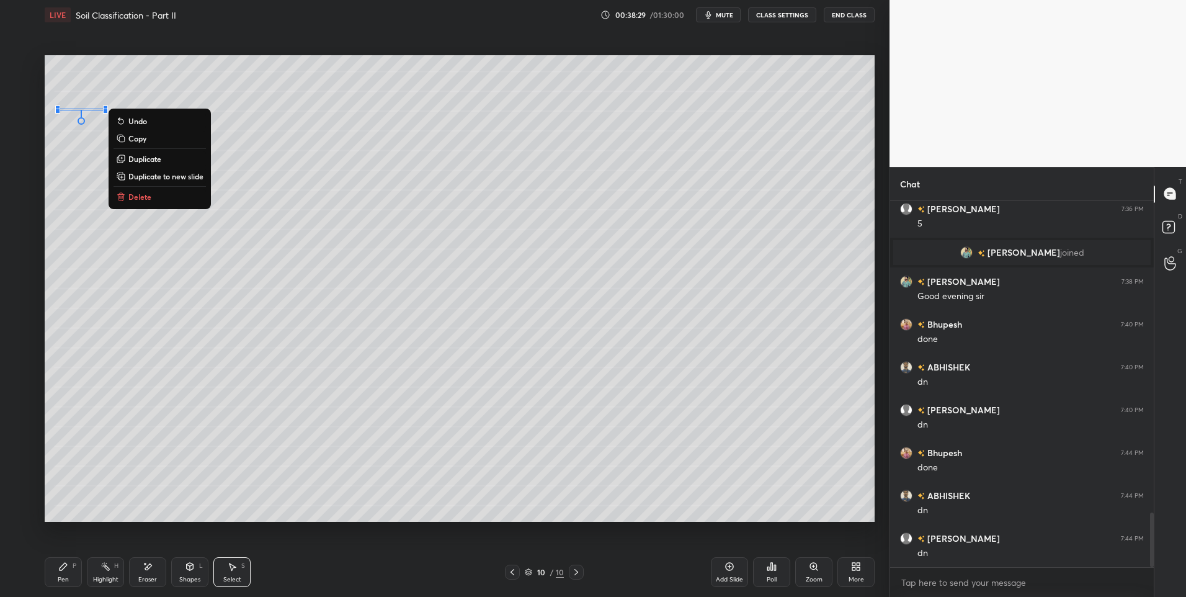
click at [184, 195] on button "Delete" at bounding box center [159, 196] width 92 height 15
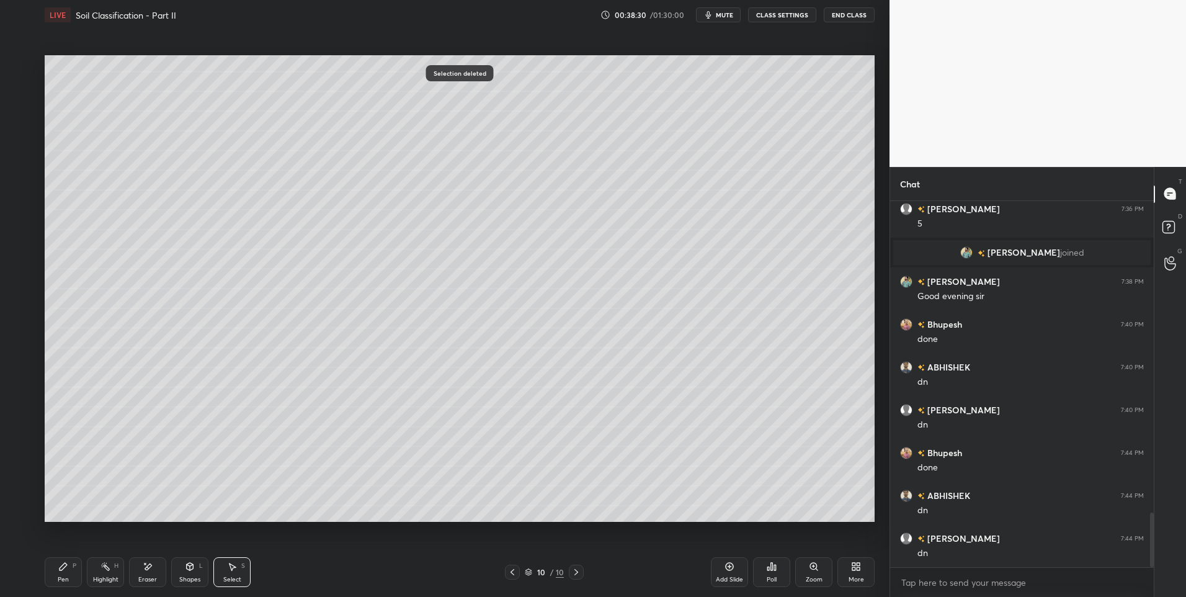
click at [59, 562] on icon at bounding box center [63, 566] width 10 height 10
click at [25, 93] on div at bounding box center [21, 90] width 20 height 20
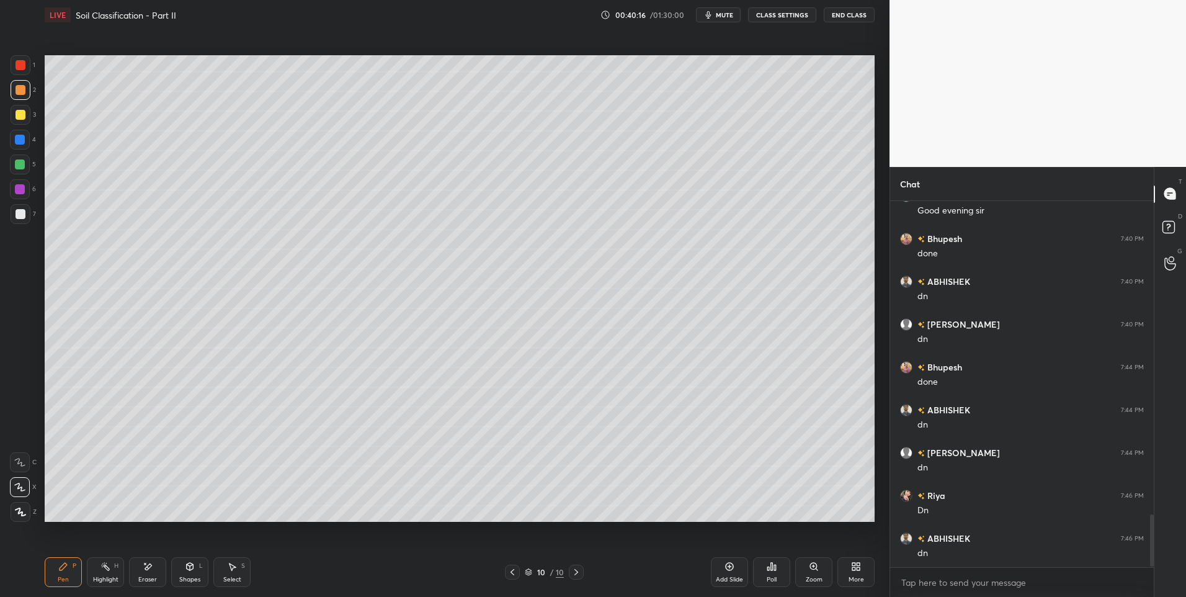
scroll to position [2206, 0]
click at [513, 572] on icon at bounding box center [512, 572] width 10 height 10
click at [514, 570] on icon at bounding box center [512, 572] width 10 height 10
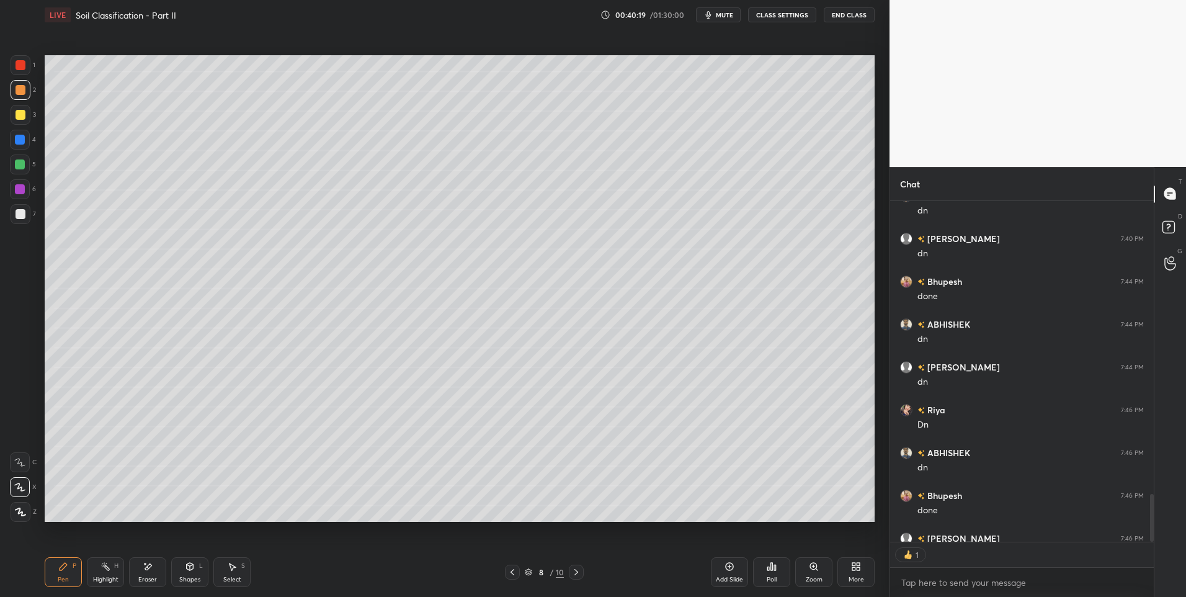
click at [509, 567] on icon at bounding box center [512, 572] width 10 height 10
click at [106, 570] on icon at bounding box center [105, 566] width 10 height 10
click at [515, 570] on icon at bounding box center [512, 572] width 10 height 10
click at [511, 574] on icon at bounding box center [512, 572] width 10 height 10
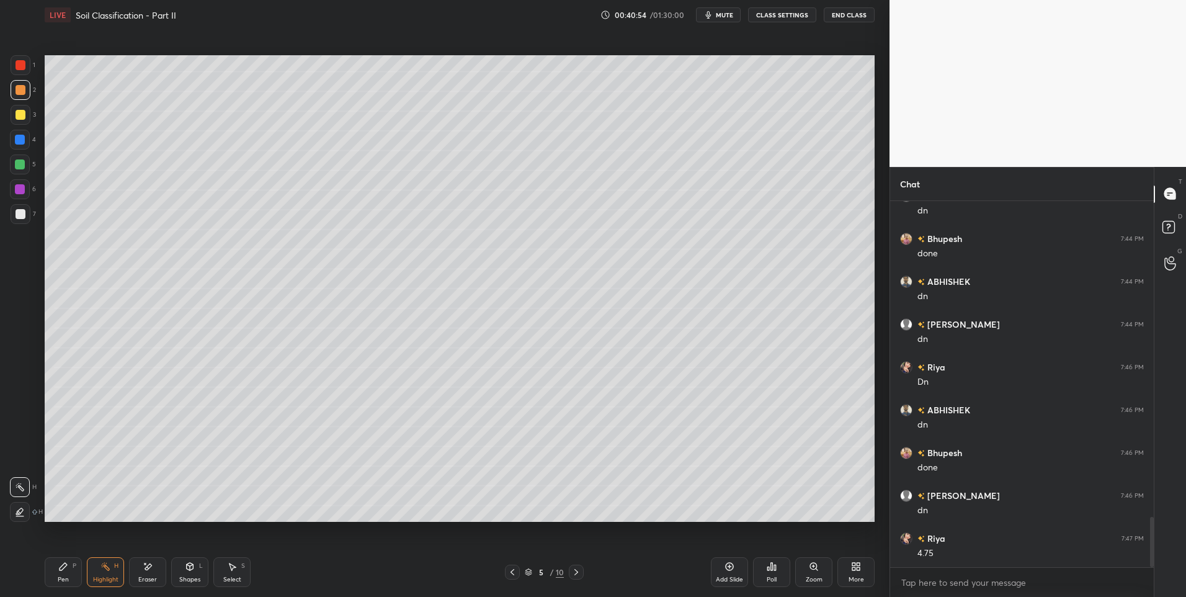
click at [510, 574] on icon at bounding box center [512, 572] width 10 height 10
click at [510, 577] on div at bounding box center [512, 571] width 15 height 15
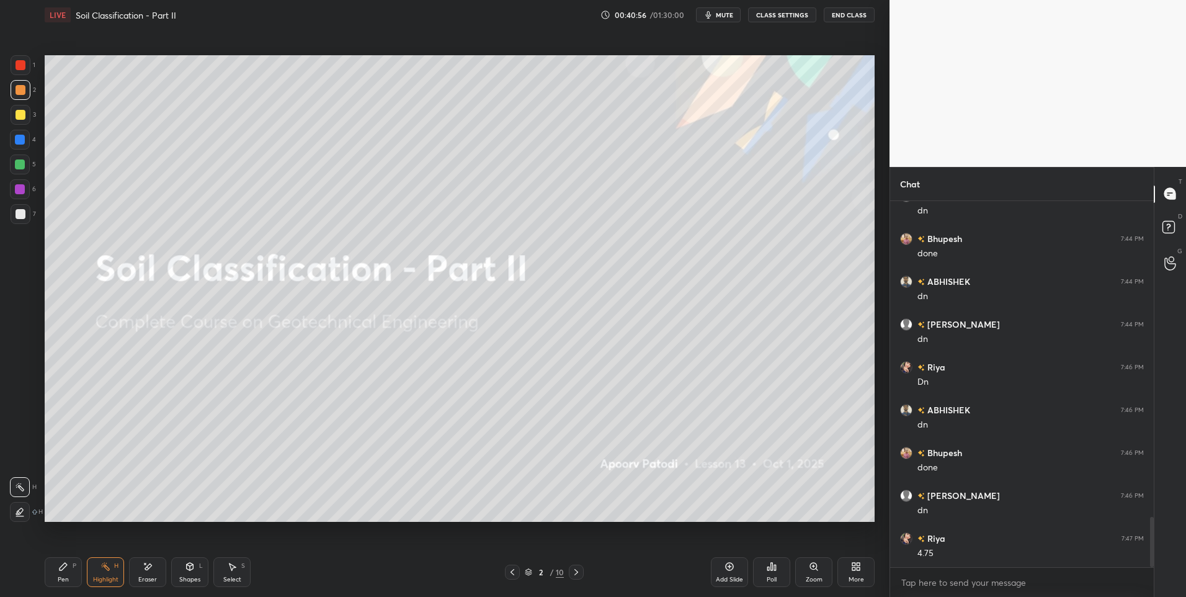
click at [575, 575] on icon at bounding box center [576, 572] width 10 height 10
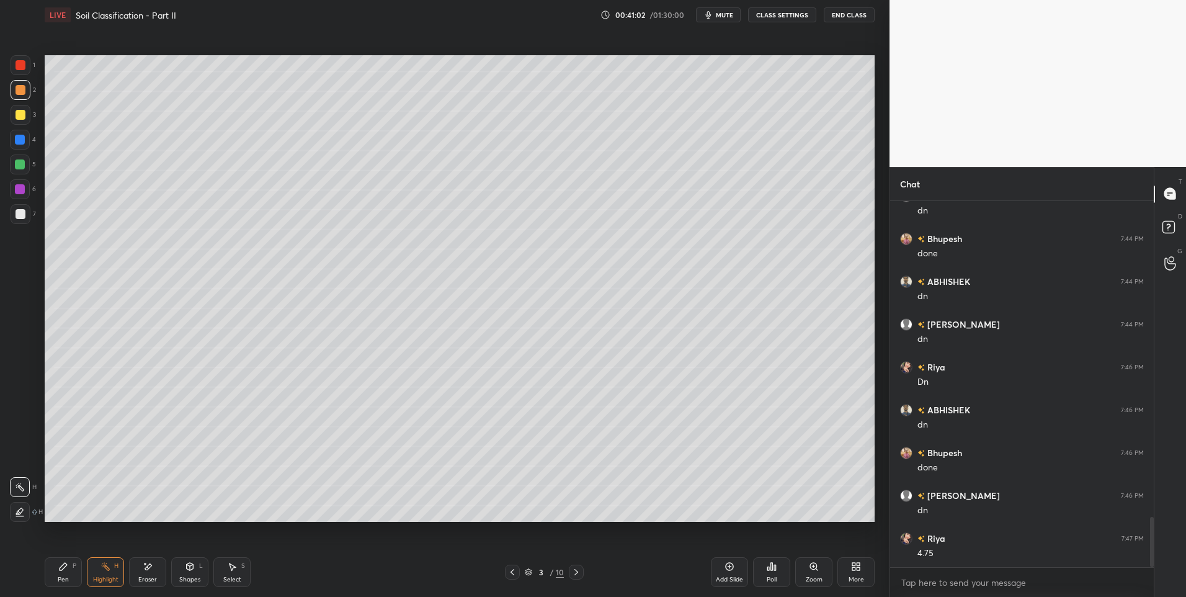
scroll to position [2334, 0]
click at [579, 566] on div at bounding box center [576, 571] width 15 height 15
click at [580, 567] on icon at bounding box center [576, 572] width 10 height 10
click at [580, 568] on icon at bounding box center [576, 572] width 10 height 10
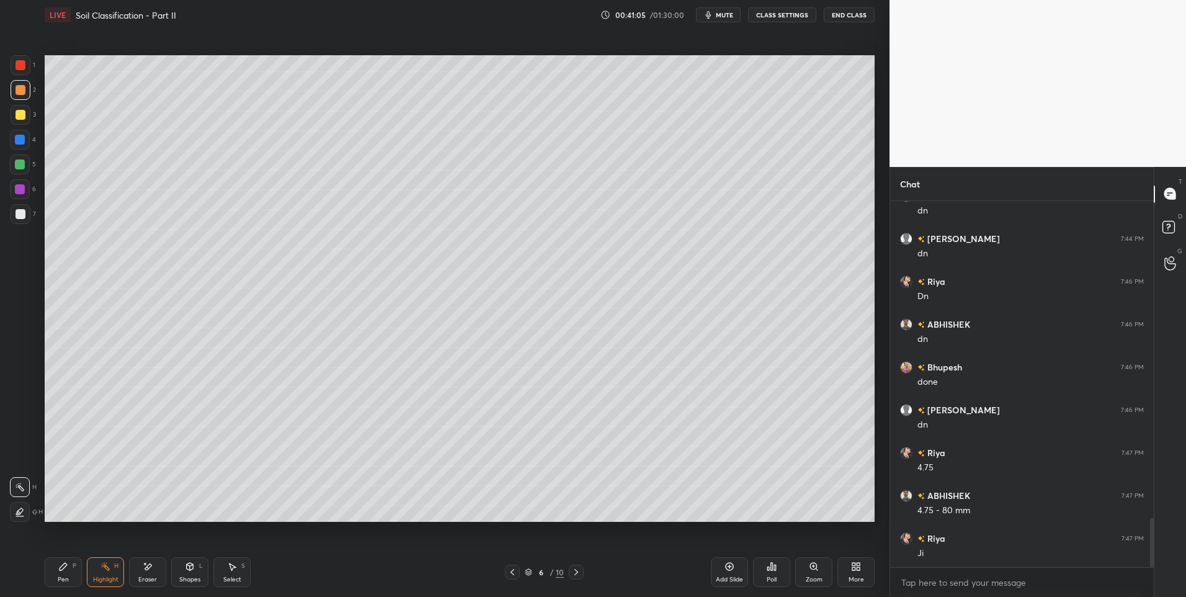
click at [579, 572] on icon at bounding box center [576, 572] width 10 height 10
click at [580, 569] on icon at bounding box center [576, 572] width 10 height 10
click at [509, 566] on div at bounding box center [512, 571] width 15 height 15
click at [577, 579] on div "Pen P Highlight H Eraser Shapes L Select S 7 / 10 Add Slide Poll Zoom More" at bounding box center [460, 572] width 830 height 50
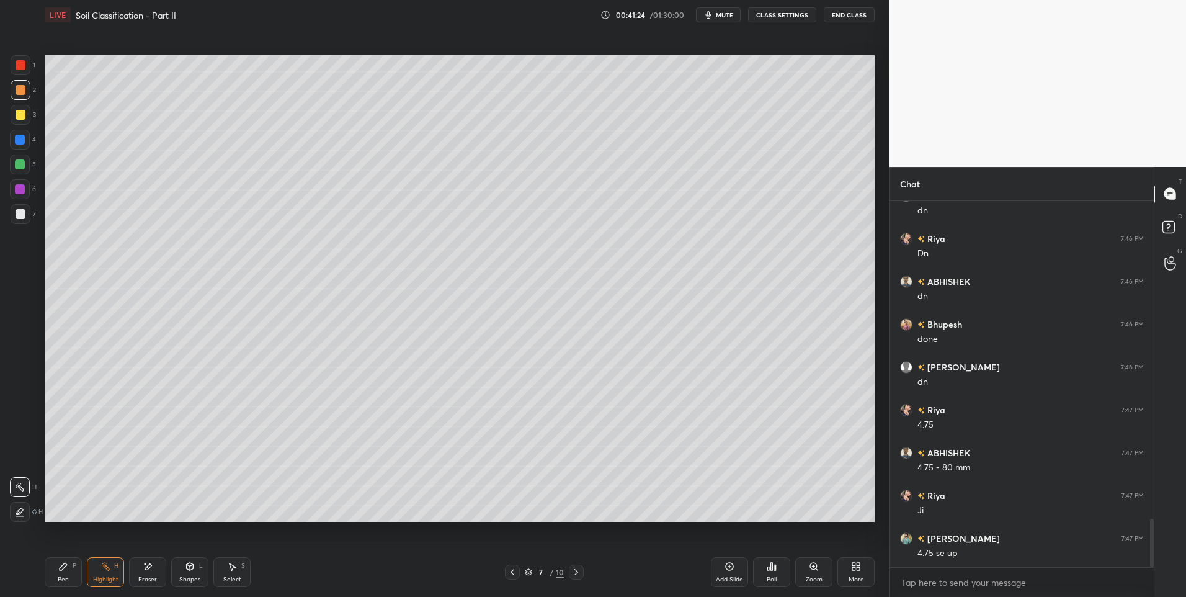
click at [579, 574] on icon at bounding box center [576, 572] width 10 height 10
click at [57, 572] on div "Pen P" at bounding box center [63, 572] width 37 height 30
click at [20, 161] on div at bounding box center [20, 164] width 10 height 10
click at [187, 566] on icon at bounding box center [190, 565] width 7 height 7
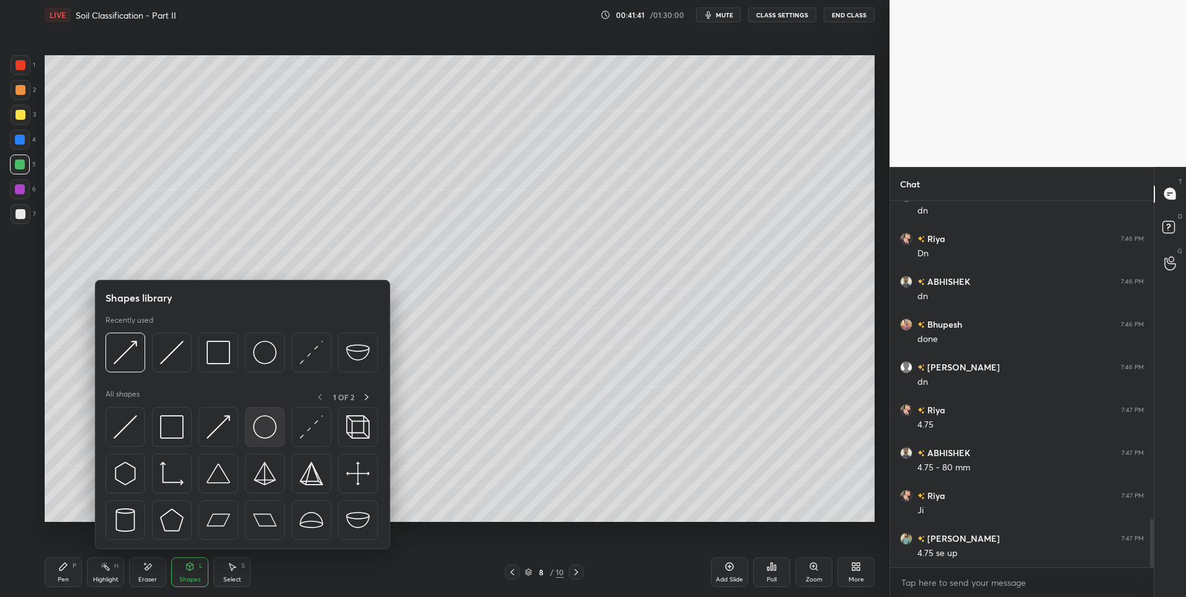
click at [260, 414] on div at bounding box center [265, 427] width 40 height 40
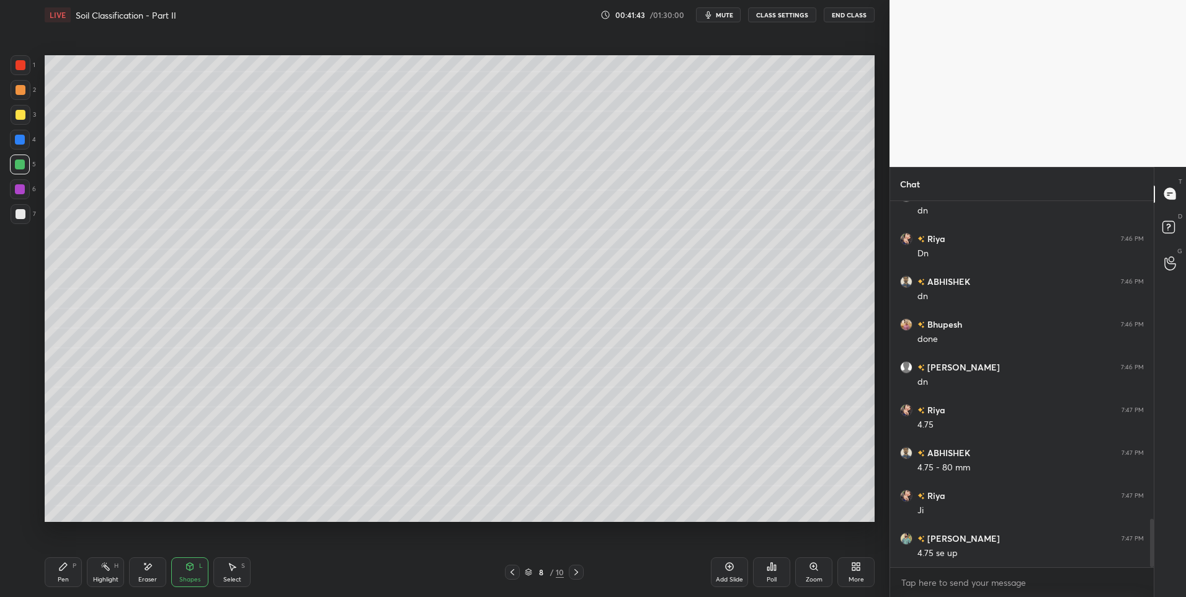
click at [200, 557] on div "Shapes L" at bounding box center [189, 572] width 37 height 30
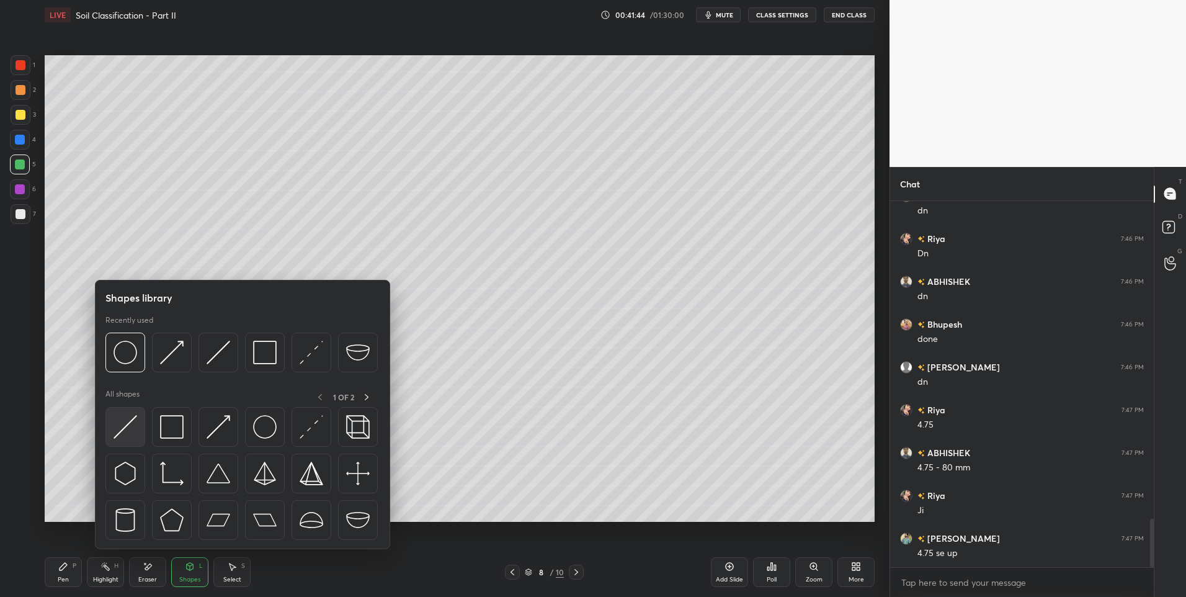
click at [132, 428] on img at bounding box center [125, 427] width 24 height 24
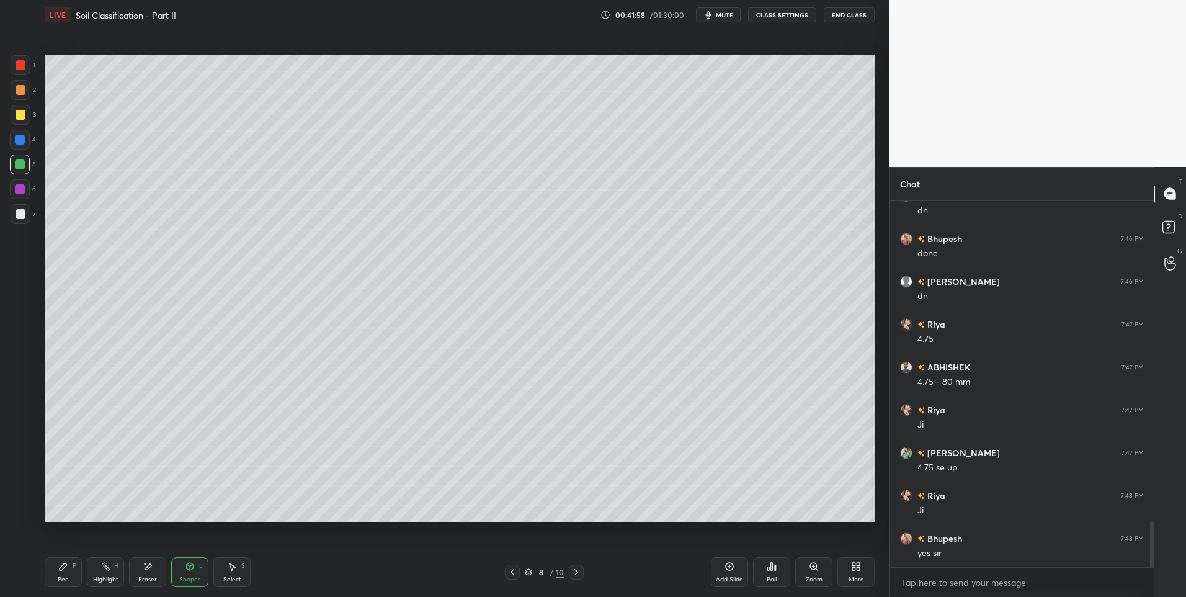
scroll to position [2548, 0]
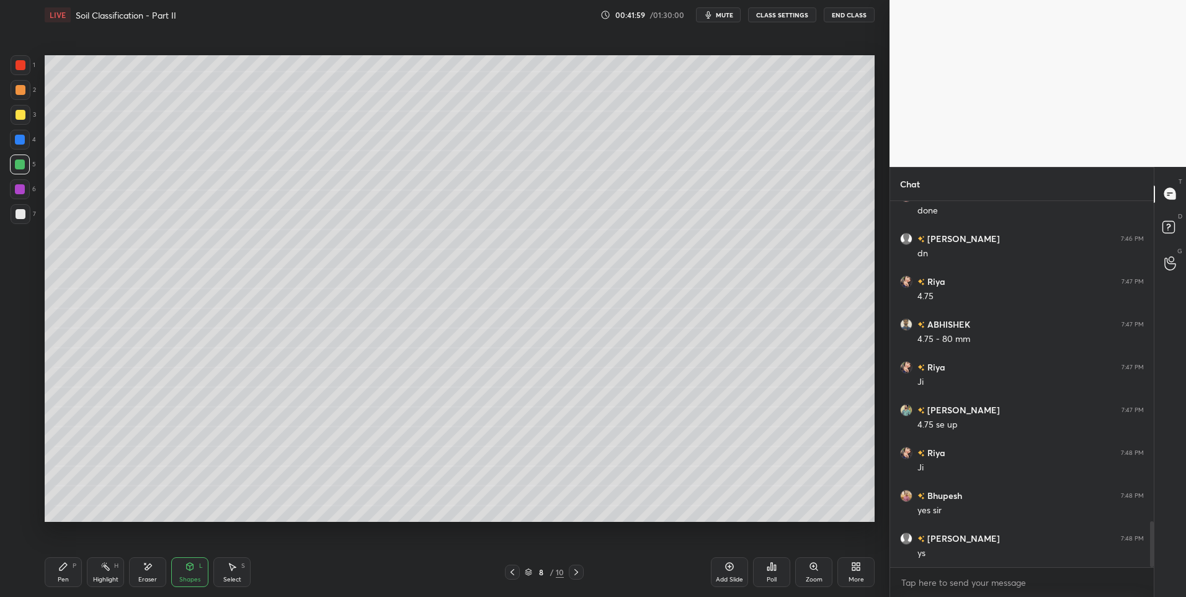
click at [110, 572] on div "Highlight H" at bounding box center [105, 572] width 37 height 30
click at [70, 575] on div "Pen P" at bounding box center [63, 572] width 37 height 30
click at [122, 566] on div "Highlight H" at bounding box center [105, 572] width 37 height 30
click at [120, 564] on div "Highlight H" at bounding box center [105, 572] width 37 height 30
click at [154, 570] on div "Eraser" at bounding box center [147, 572] width 37 height 30
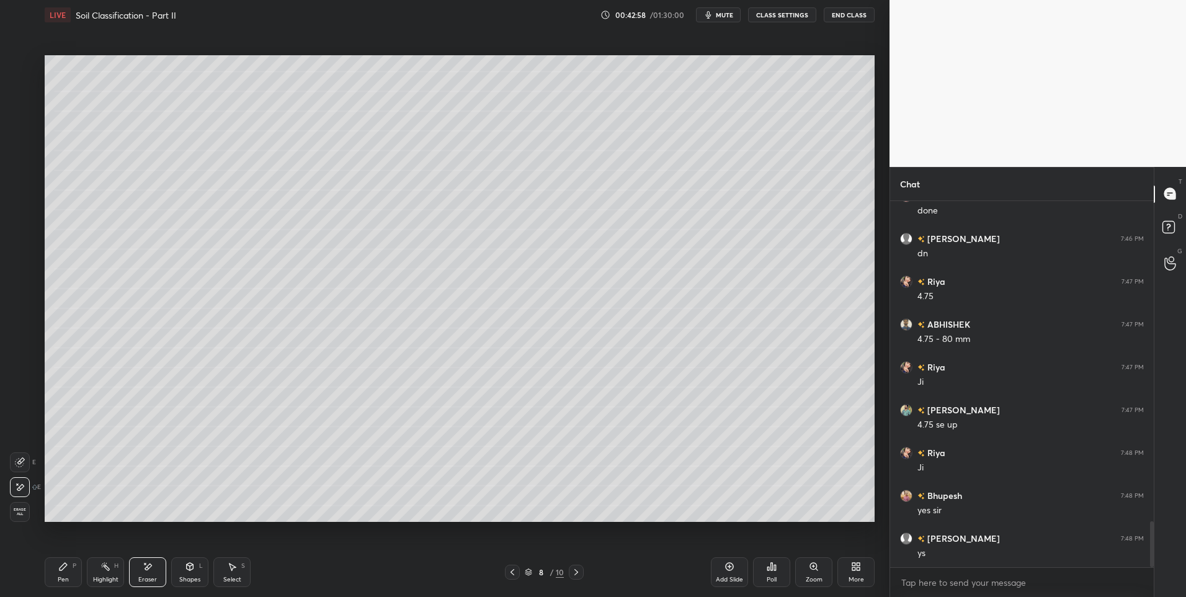
click at [102, 579] on div "Highlight" at bounding box center [105, 579] width 25 height 6
click at [569, 569] on div at bounding box center [576, 571] width 15 height 15
click at [504, 575] on div "9 / 10" at bounding box center [544, 571] width 333 height 15
click at [520, 572] on div "9 / 10" at bounding box center [544, 571] width 79 height 15
click at [514, 569] on icon at bounding box center [512, 572] width 10 height 10
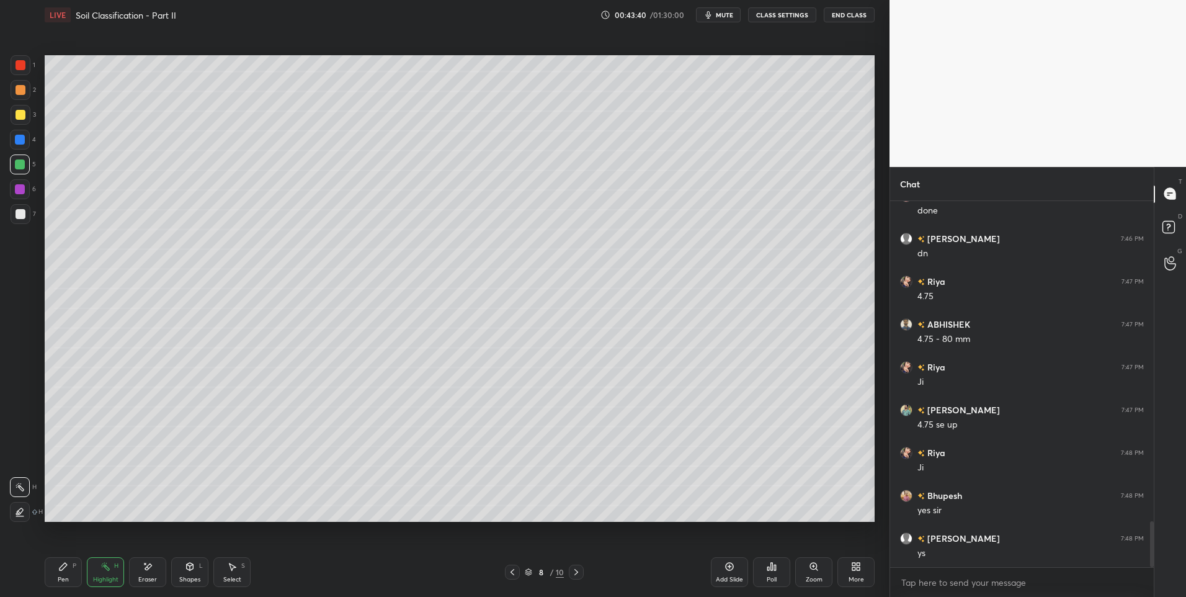
click at [74, 566] on div "P" at bounding box center [75, 565] width 4 height 6
click at [22, 111] on div at bounding box center [21, 115] width 10 height 10
click at [575, 568] on icon at bounding box center [576, 572] width 10 height 10
click at [115, 574] on div "Highlight H" at bounding box center [105, 572] width 37 height 30
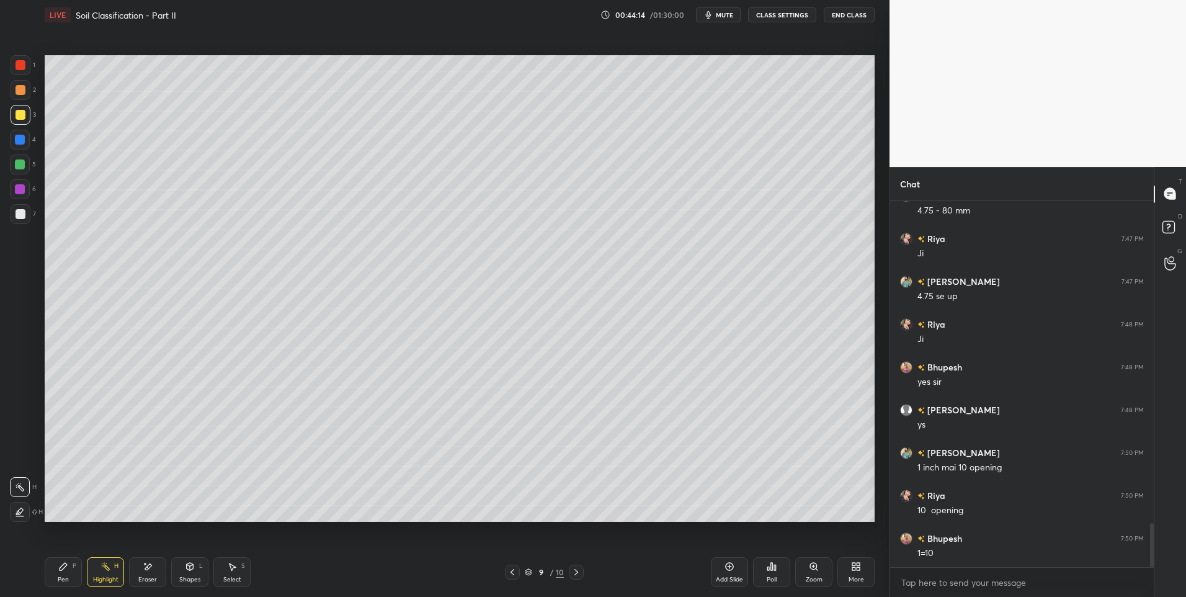
click at [515, 577] on div at bounding box center [512, 571] width 15 height 15
click at [62, 580] on div "Pen" at bounding box center [63, 579] width 11 height 6
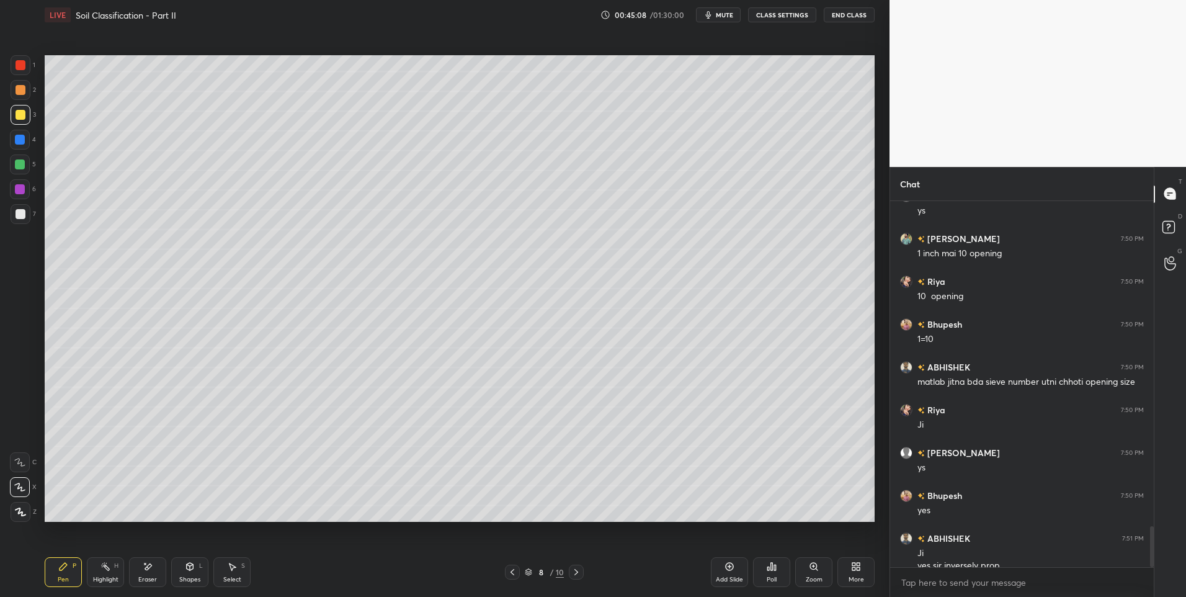
scroll to position [2903, 0]
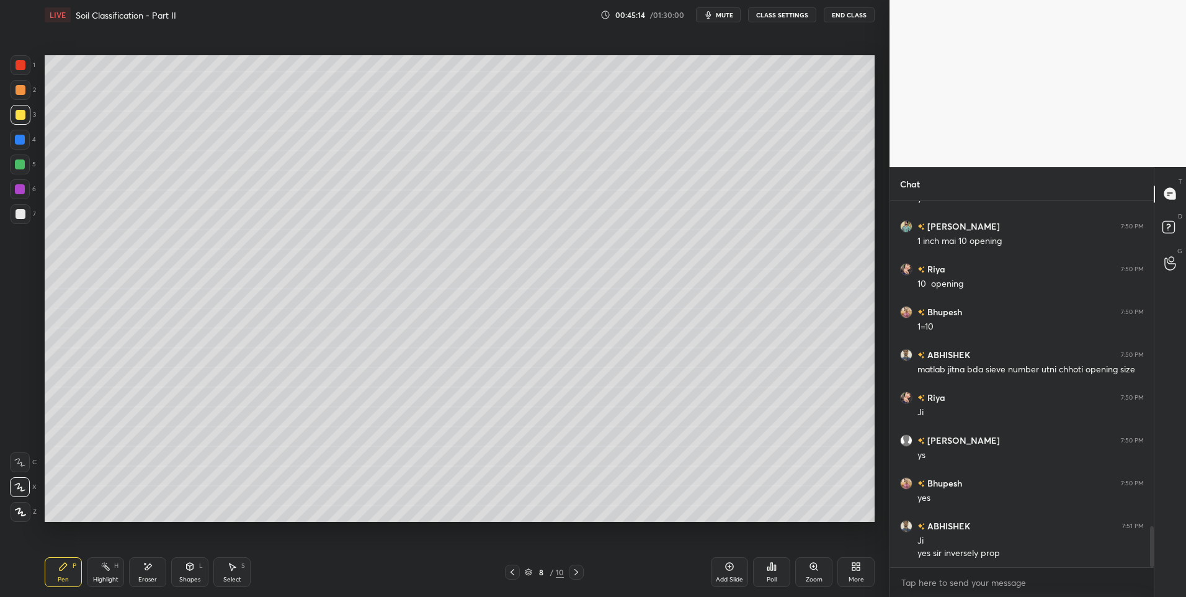
click at [153, 569] on div "Eraser" at bounding box center [147, 572] width 37 height 30
click at [580, 570] on icon at bounding box center [576, 572] width 10 height 10
click at [100, 576] on div "Highlight" at bounding box center [105, 579] width 25 height 6
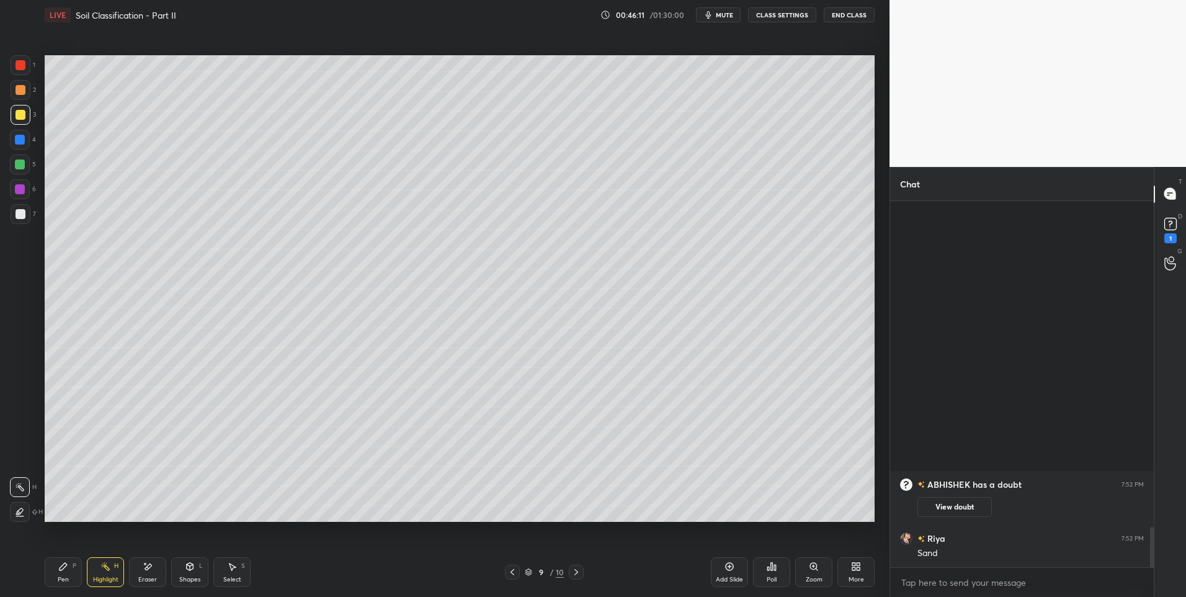
scroll to position [2695, 0]
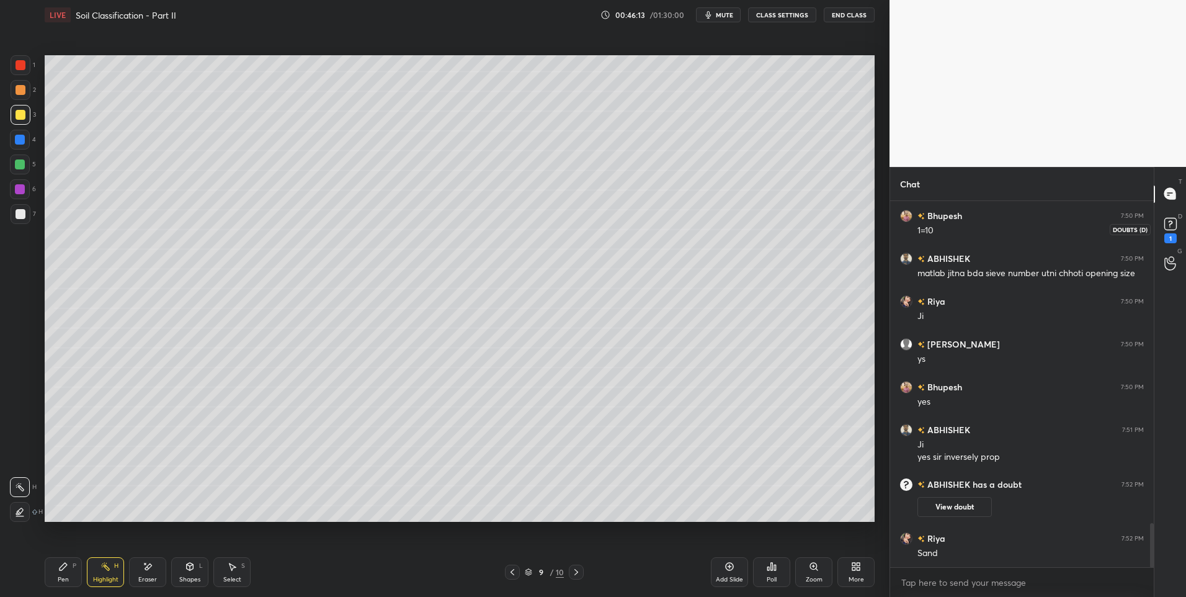
click at [1163, 228] on icon at bounding box center [1170, 224] width 19 height 19
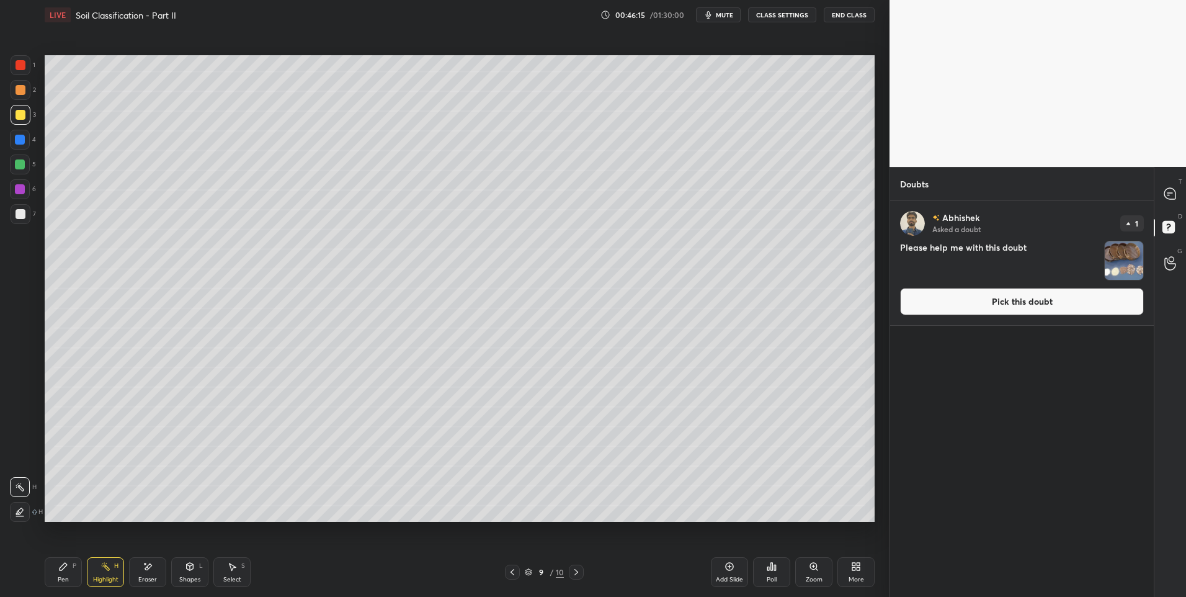
click at [580, 570] on icon at bounding box center [576, 572] width 10 height 10
click at [1121, 260] on img "grid" at bounding box center [1123, 260] width 38 height 38
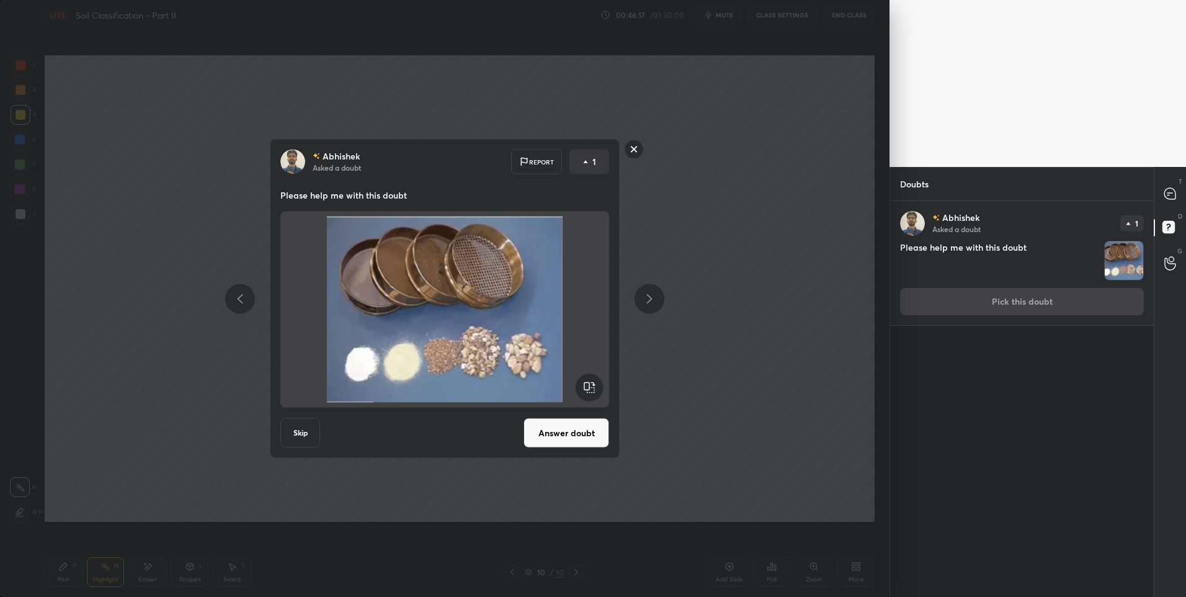
click at [559, 432] on button "Answer doubt" at bounding box center [566, 433] width 86 height 30
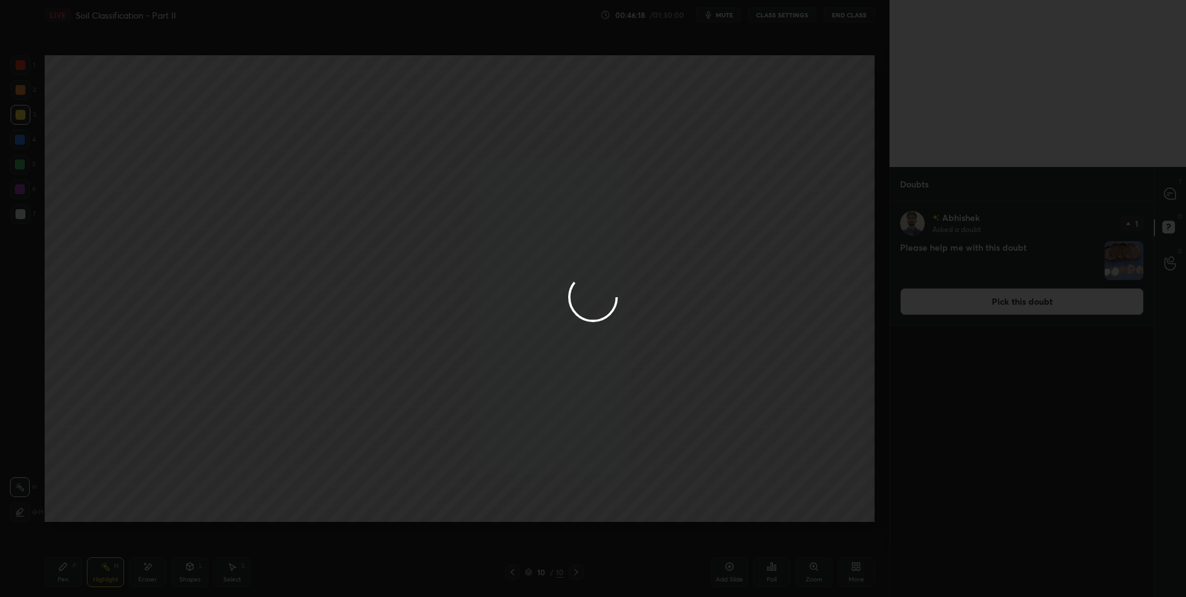
click at [1164, 191] on div at bounding box center [593, 298] width 1186 height 597
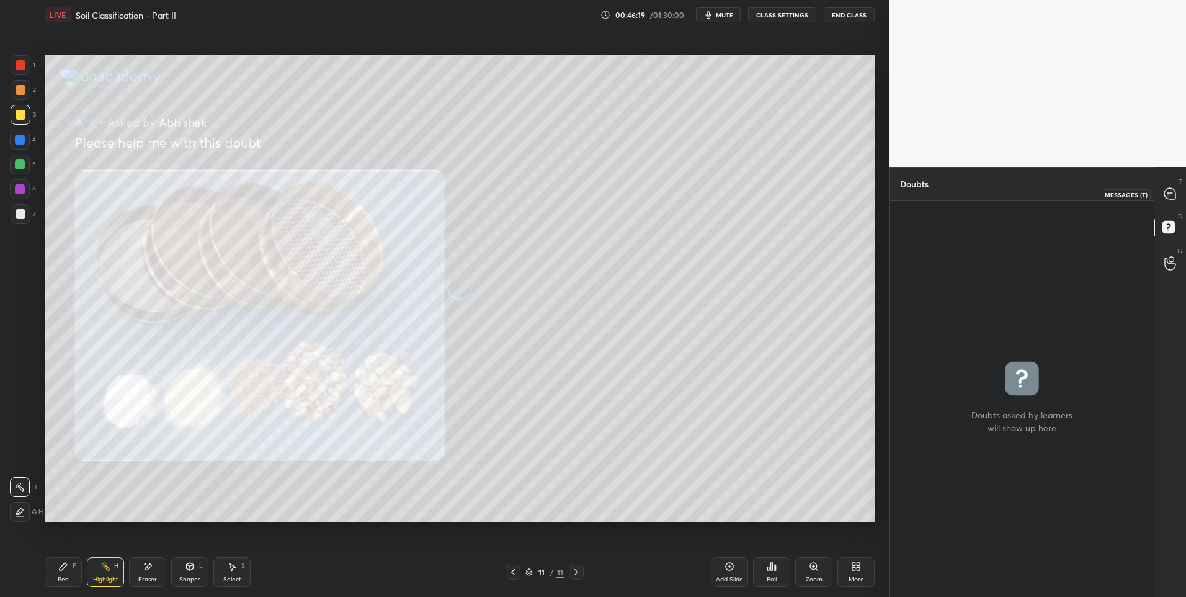
click at [1165, 197] on icon at bounding box center [1169, 193] width 11 height 11
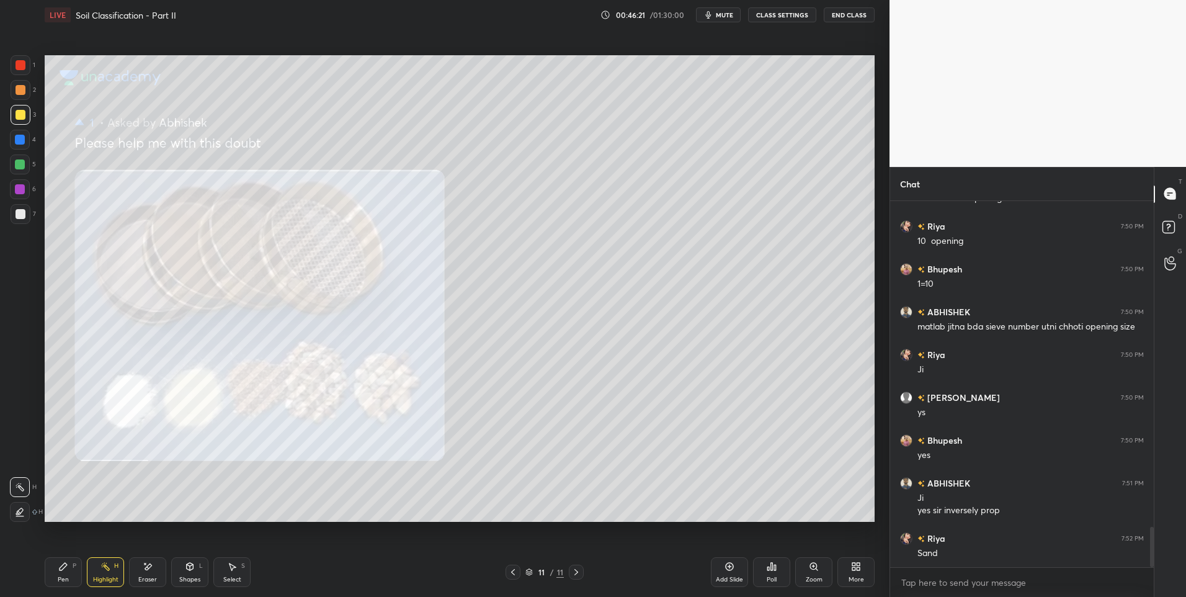
scroll to position [2937, 0]
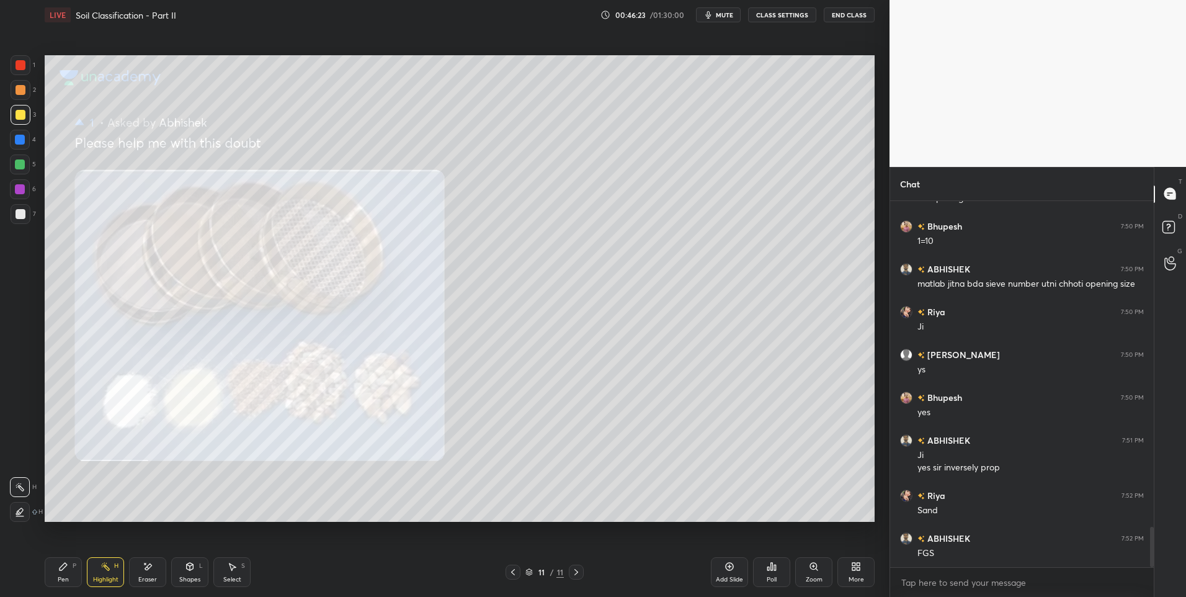
click at [22, 216] on div at bounding box center [21, 214] width 10 height 10
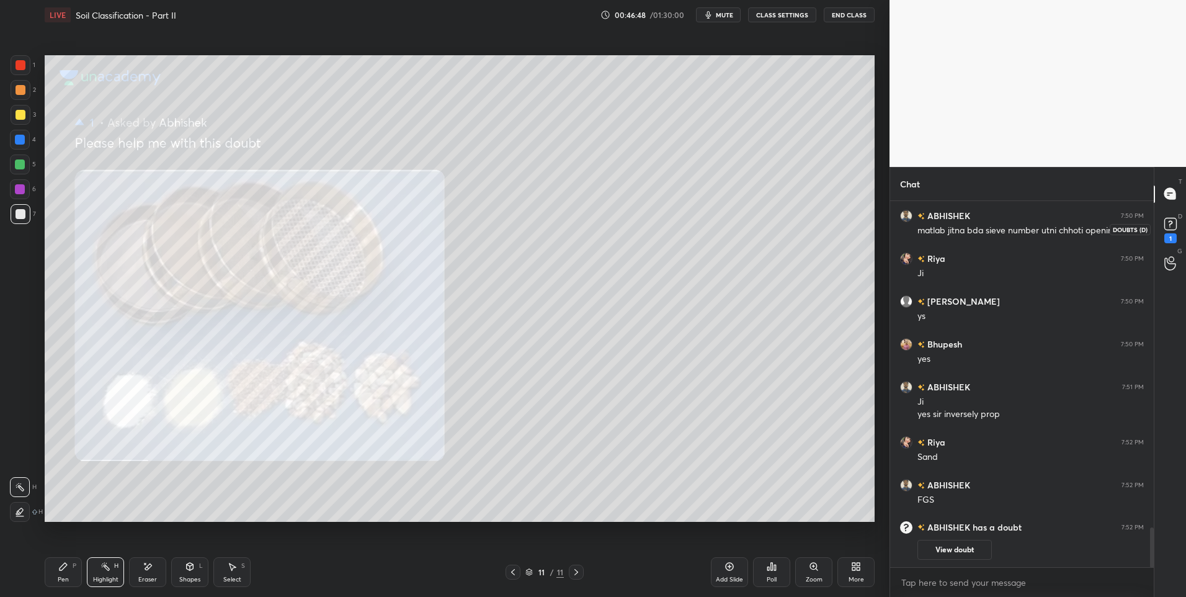
click at [1167, 223] on rect at bounding box center [1170, 224] width 12 height 12
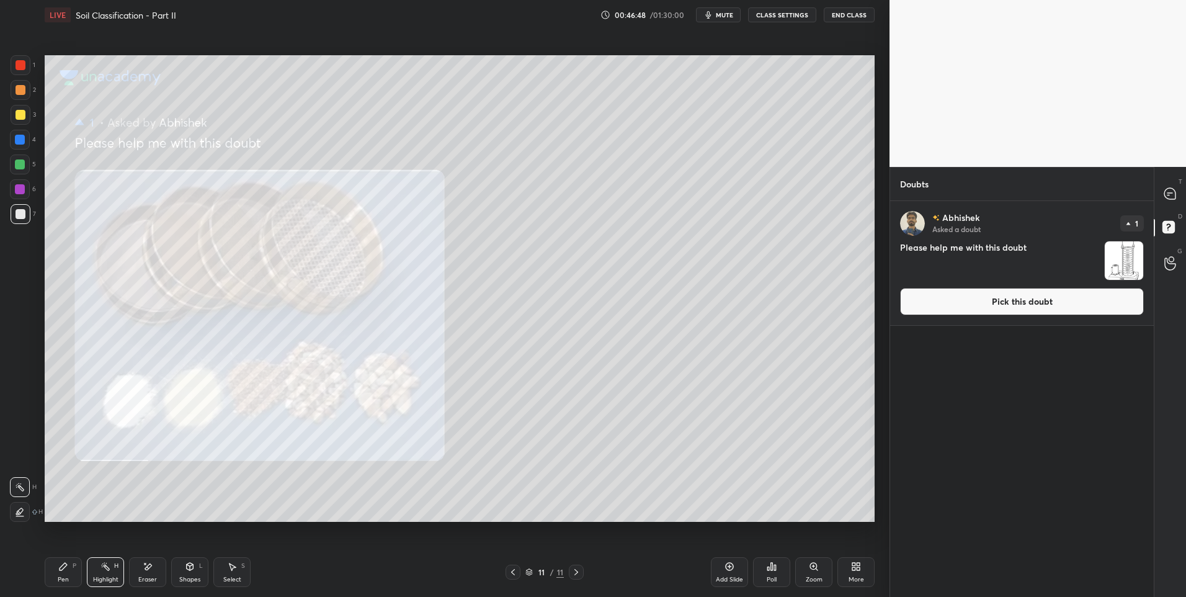
click at [1118, 267] on img "grid" at bounding box center [1123, 260] width 38 height 38
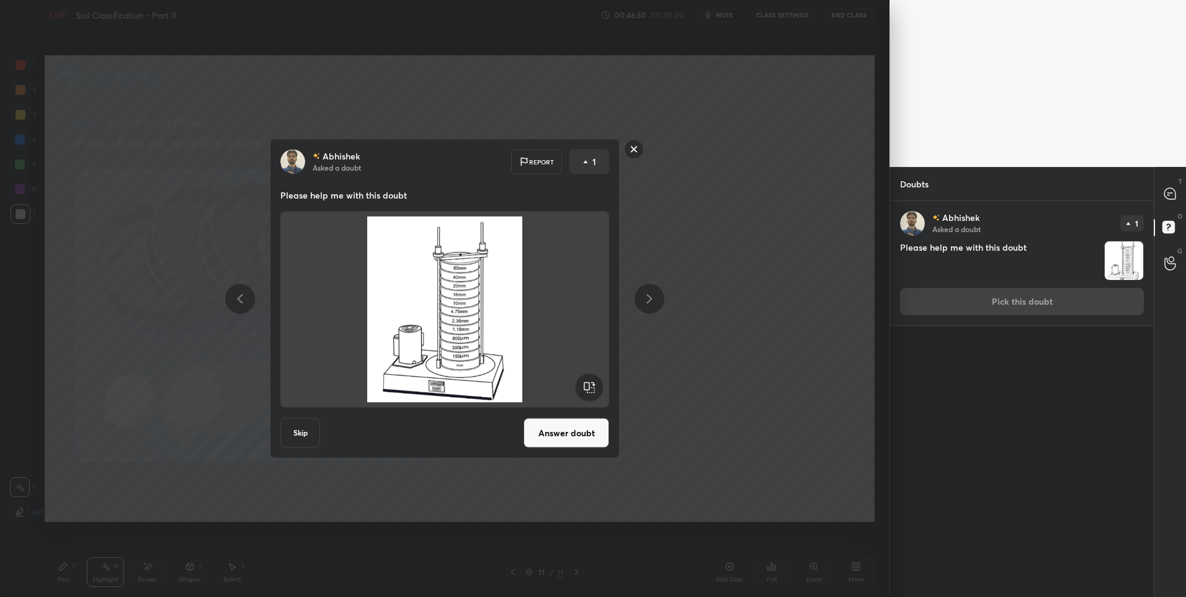
click at [553, 438] on button "Answer doubt" at bounding box center [566, 433] width 86 height 30
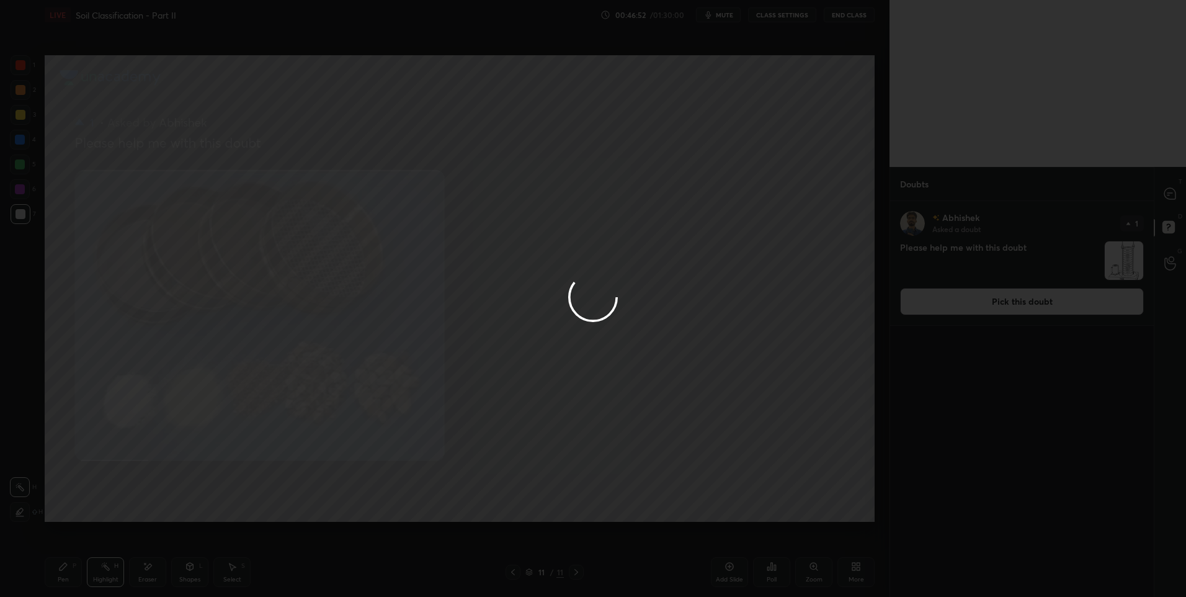
click at [1171, 197] on div at bounding box center [593, 298] width 1186 height 597
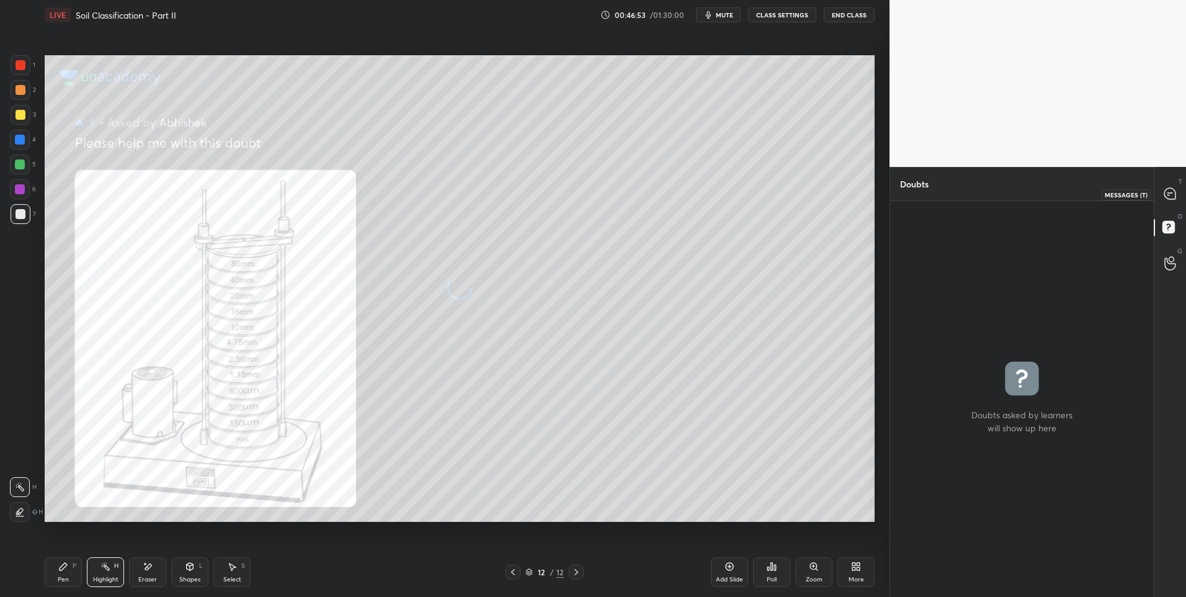
click at [1173, 198] on icon at bounding box center [1169, 193] width 11 height 11
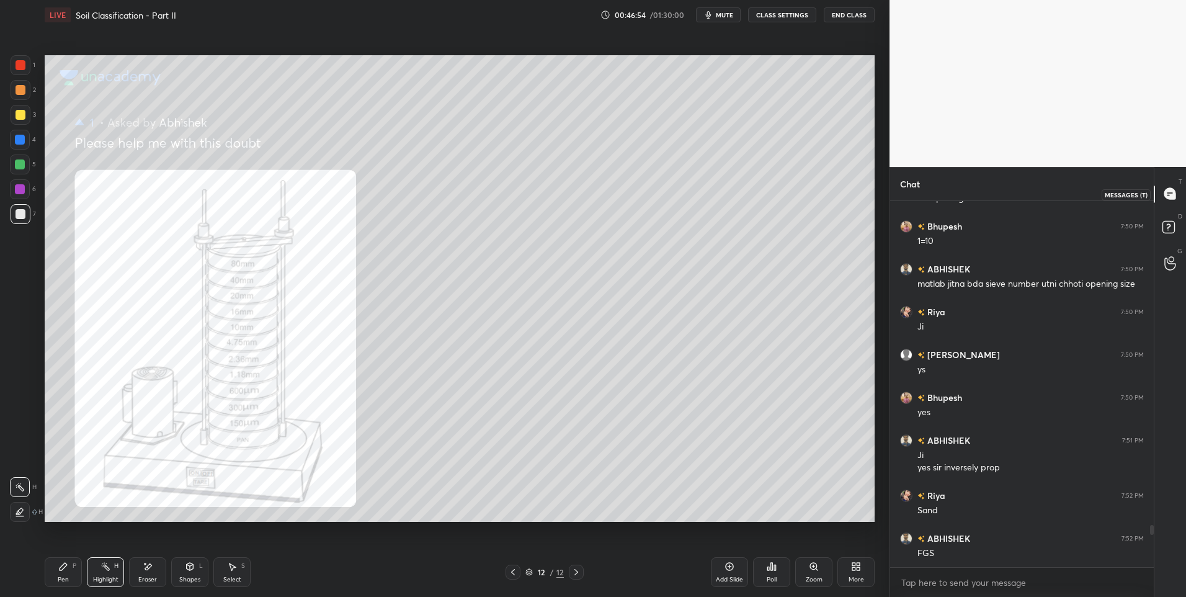
click at [1171, 202] on div at bounding box center [1170, 194] width 25 height 22
click at [27, 65] on div at bounding box center [21, 65] width 20 height 20
click at [91, 564] on div "Highlight H" at bounding box center [105, 572] width 37 height 30
click at [512, 571] on icon at bounding box center [513, 572] width 4 height 6
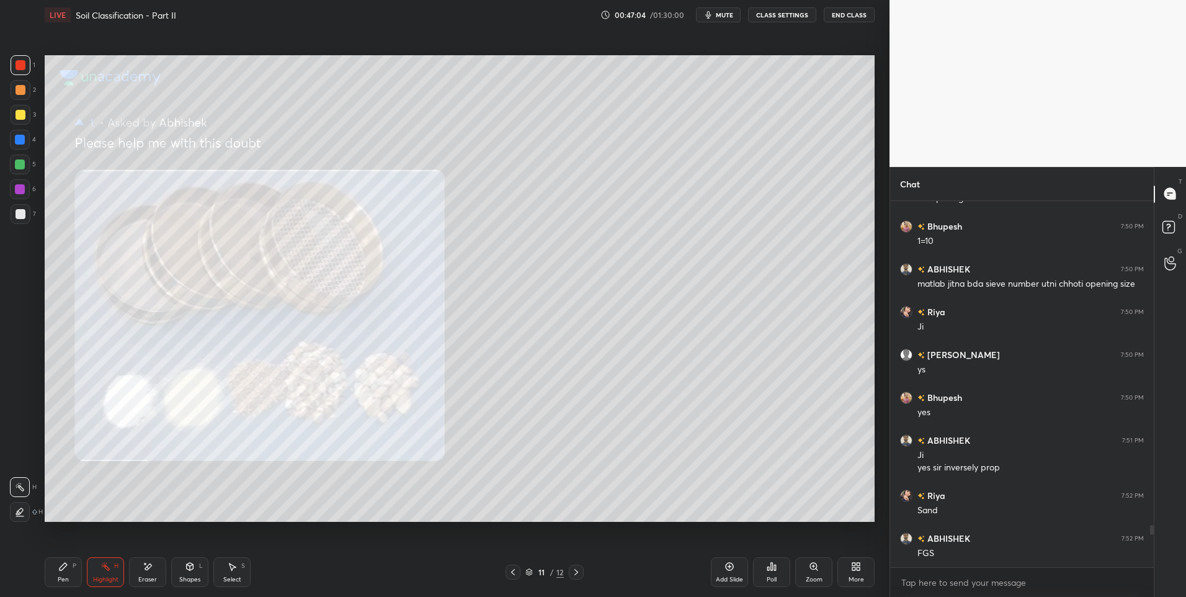
click at [515, 574] on icon at bounding box center [513, 572] width 10 height 10
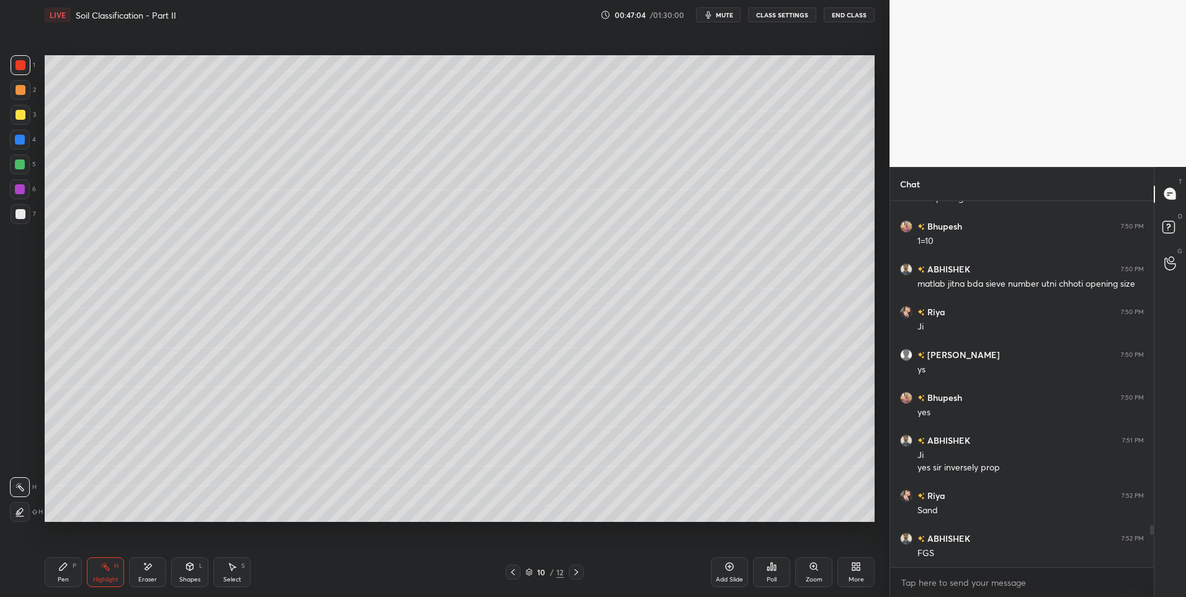
click at [513, 568] on icon at bounding box center [513, 572] width 10 height 10
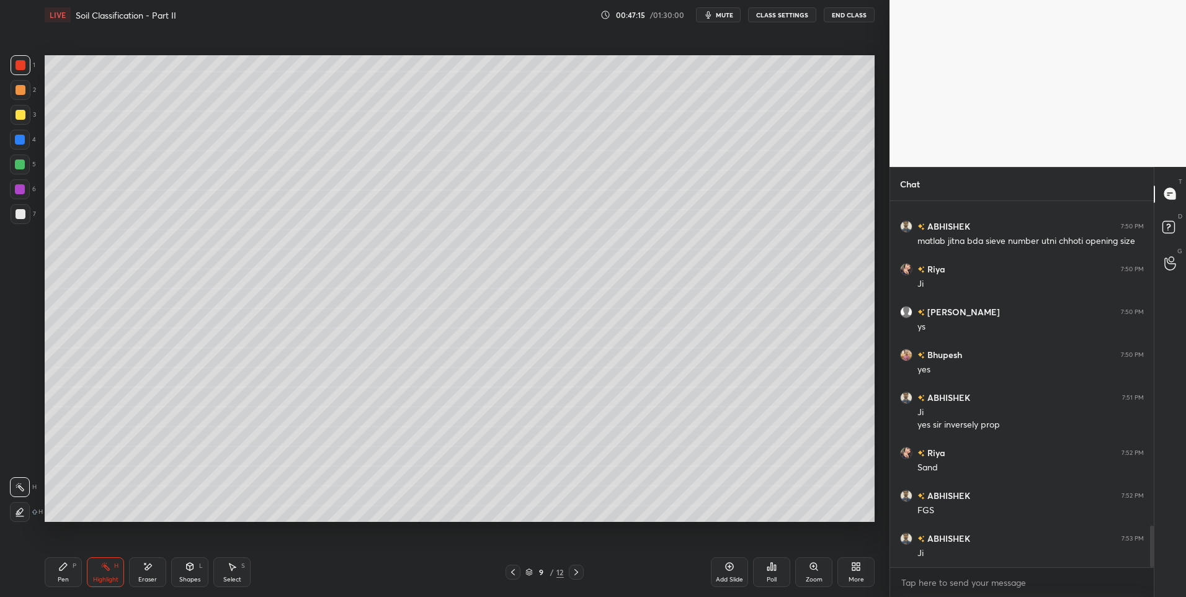
click at [571, 577] on div at bounding box center [576, 571] width 15 height 15
click at [570, 577] on div at bounding box center [576, 571] width 15 height 15
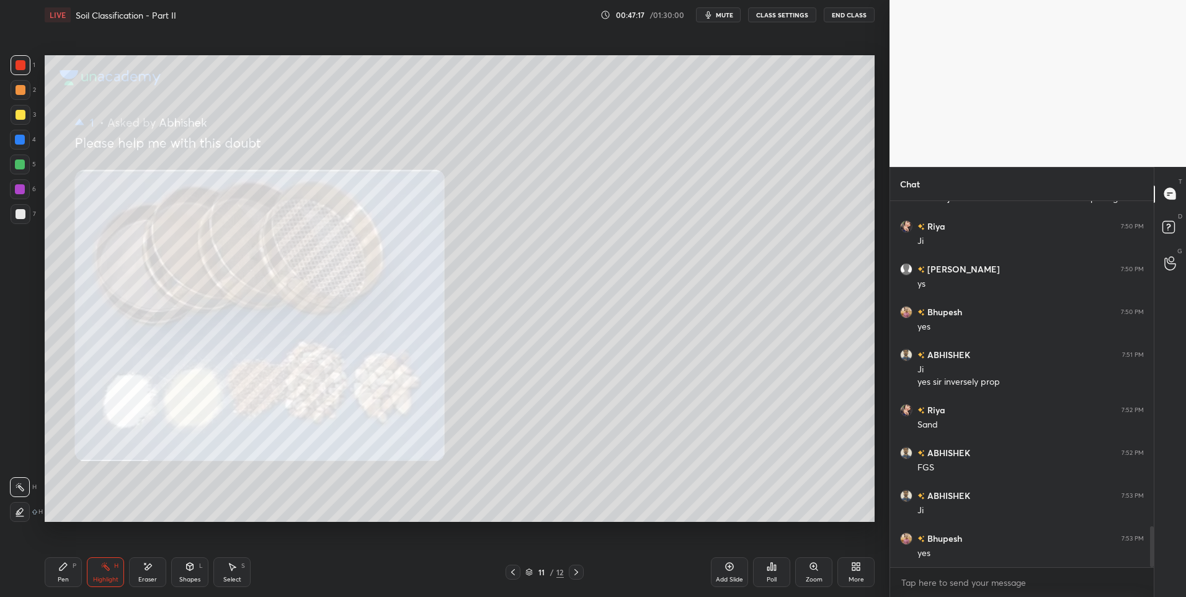
click at [575, 571] on icon at bounding box center [576, 572] width 10 height 10
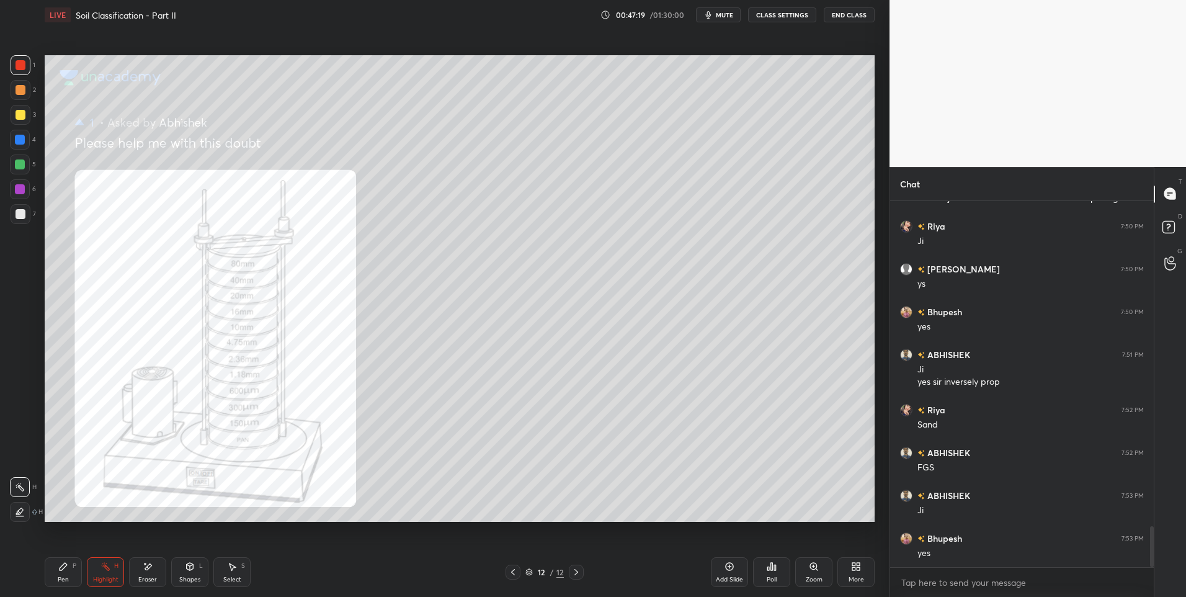
click at [508, 572] on icon at bounding box center [513, 572] width 10 height 10
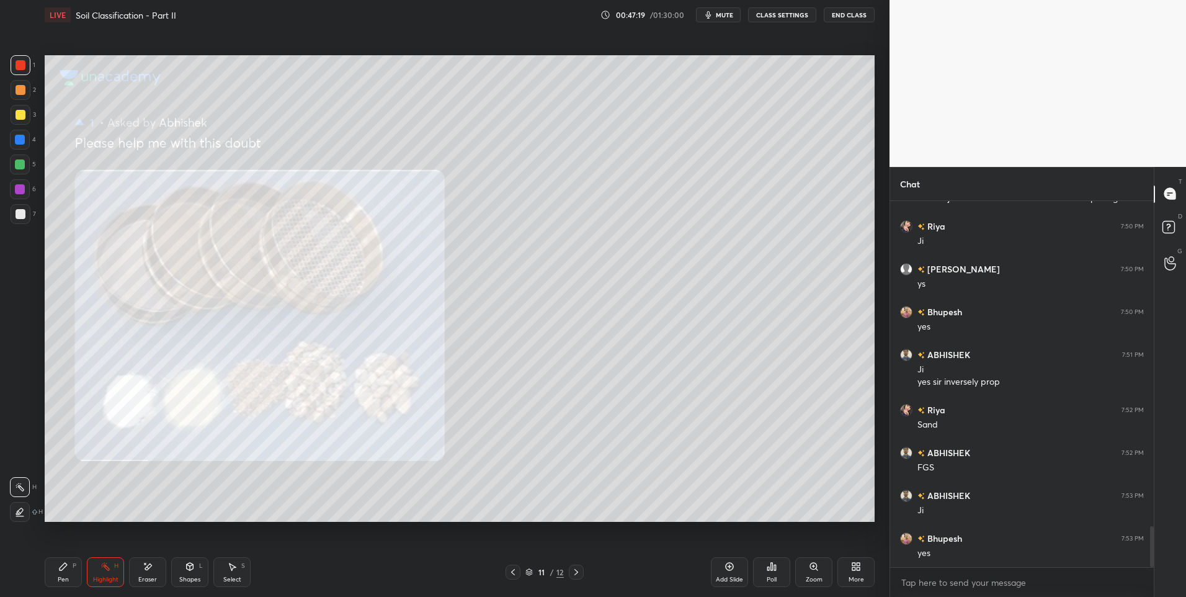
click at [508, 573] on icon at bounding box center [513, 572] width 10 height 10
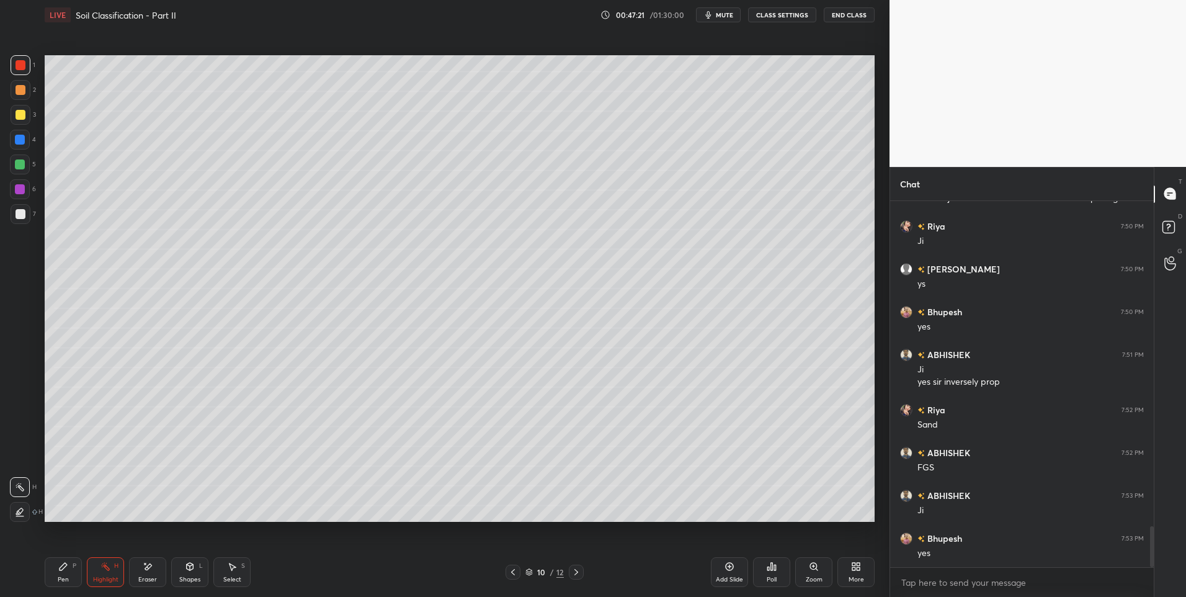
click at [512, 574] on icon at bounding box center [513, 572] width 10 height 10
click at [579, 572] on icon at bounding box center [576, 572] width 10 height 10
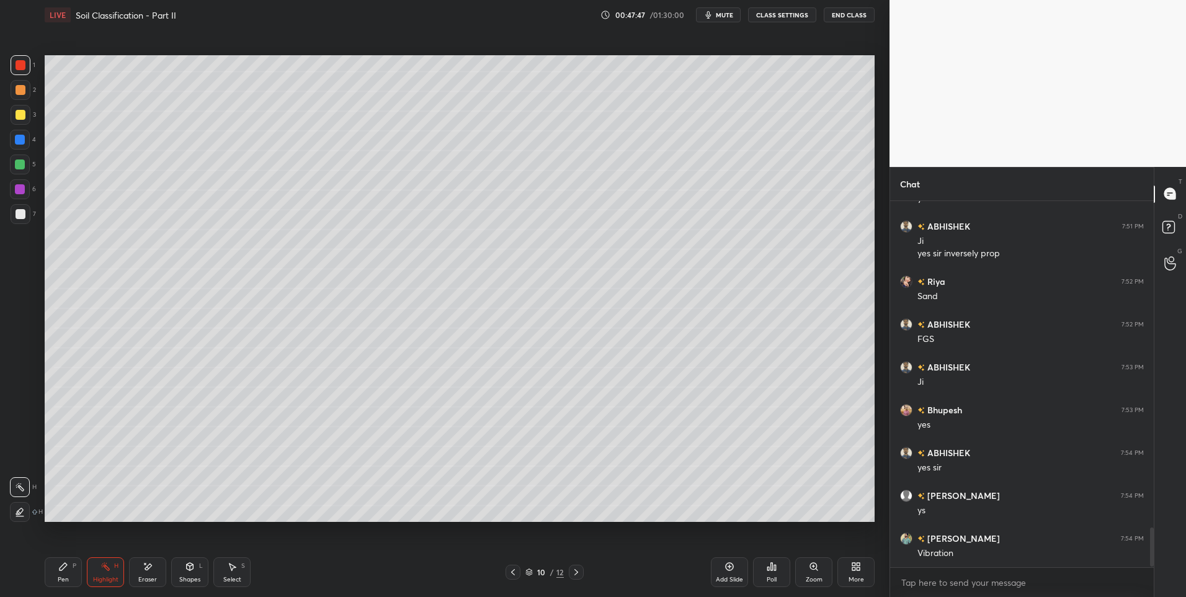
scroll to position [3065, 0]
click at [510, 566] on div at bounding box center [512, 571] width 15 height 15
click at [579, 570] on icon at bounding box center [576, 572] width 10 height 10
click at [77, 561] on div "Pen P" at bounding box center [63, 572] width 37 height 30
click at [100, 576] on div "Highlight" at bounding box center [105, 579] width 25 height 6
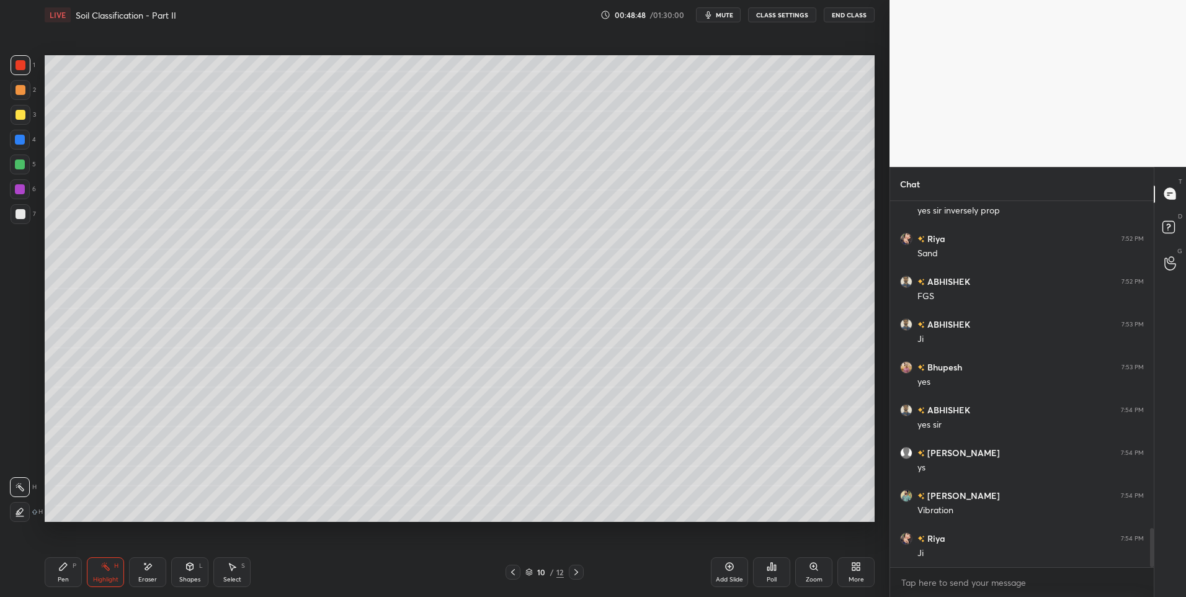
click at [105, 577] on div "Highlight" at bounding box center [105, 579] width 25 height 6
click at [64, 587] on div "Pen P Highlight H Eraser Shapes L Select S 10 / 12 Add Slide Poll Zoom More" at bounding box center [460, 572] width 830 height 50
click at [21, 89] on div at bounding box center [21, 90] width 10 height 10
click at [571, 577] on div at bounding box center [576, 571] width 15 height 15
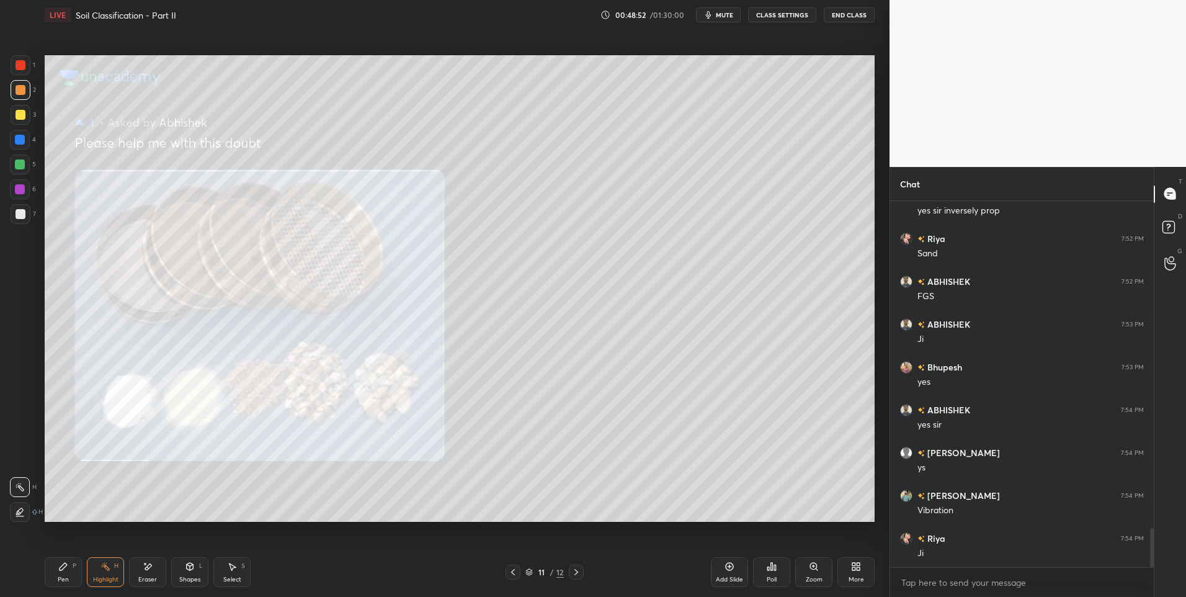
click at [508, 569] on icon at bounding box center [513, 572] width 10 height 10
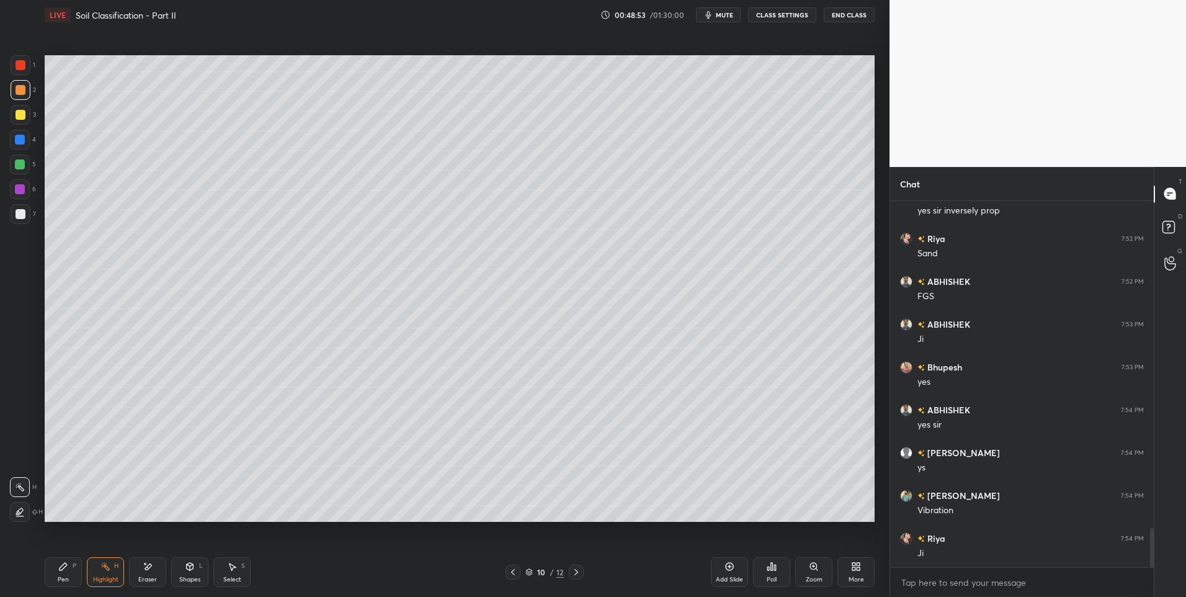
click at [717, 567] on div "Add Slide" at bounding box center [729, 572] width 37 height 30
click at [69, 567] on div "Pen P" at bounding box center [63, 572] width 37 height 30
click at [72, 574] on div "Pen P" at bounding box center [63, 572] width 37 height 30
click at [186, 574] on div "Shapes L" at bounding box center [189, 572] width 37 height 30
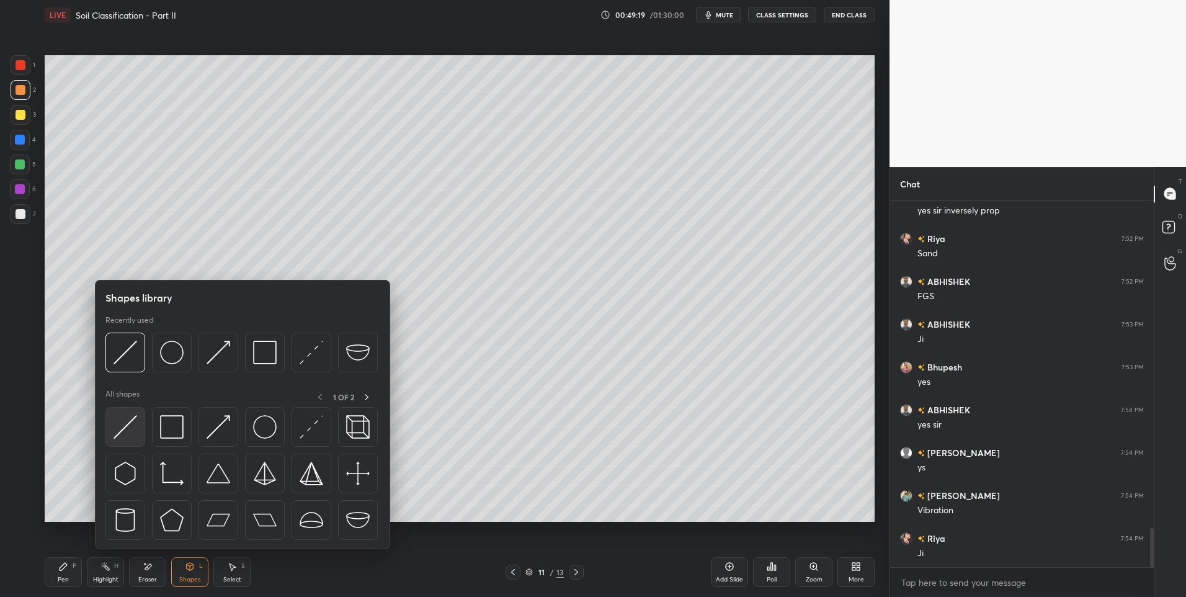
click at [127, 431] on img at bounding box center [125, 427] width 24 height 24
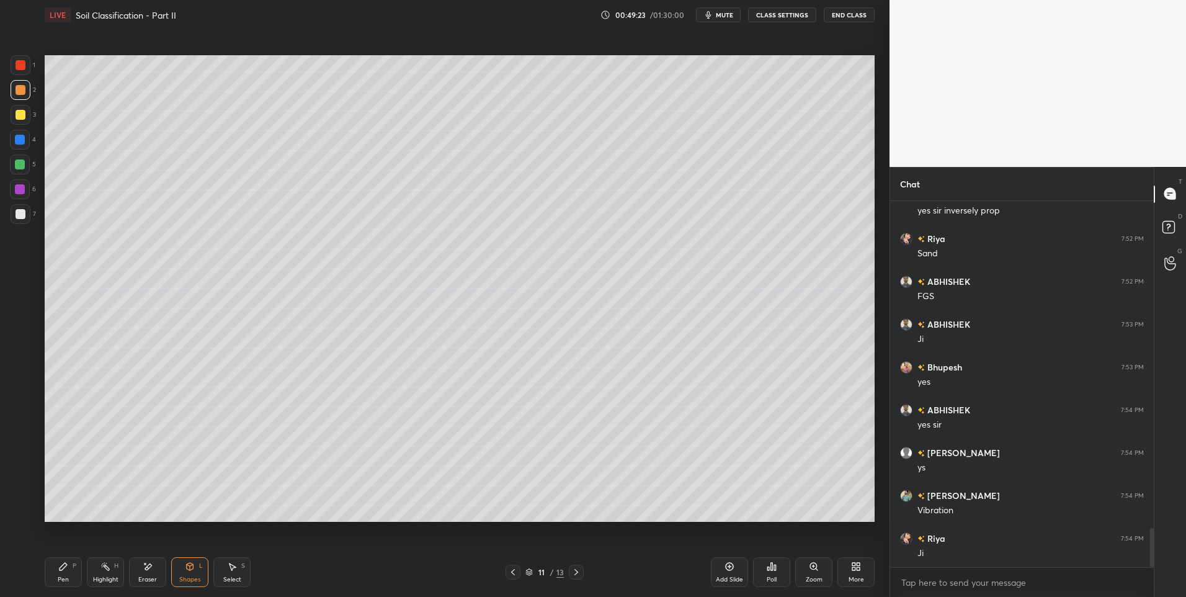
click at [68, 568] on icon at bounding box center [63, 566] width 10 height 10
click at [17, 164] on div at bounding box center [20, 164] width 10 height 10
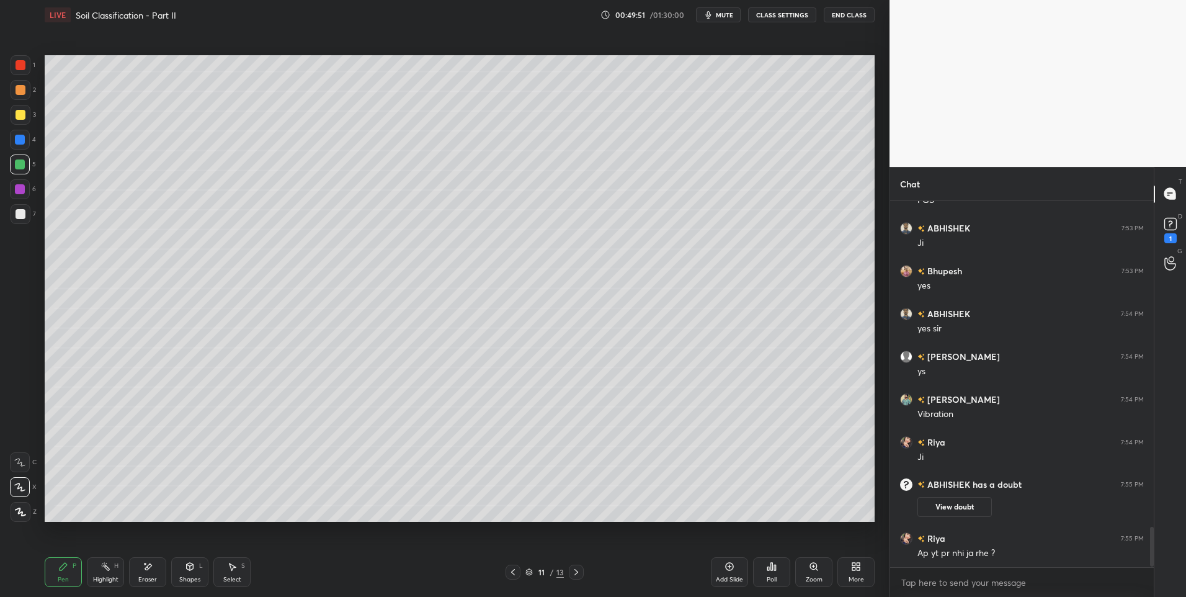
scroll to position [2943, 0]
click at [229, 572] on div "Select S" at bounding box center [231, 572] width 37 height 30
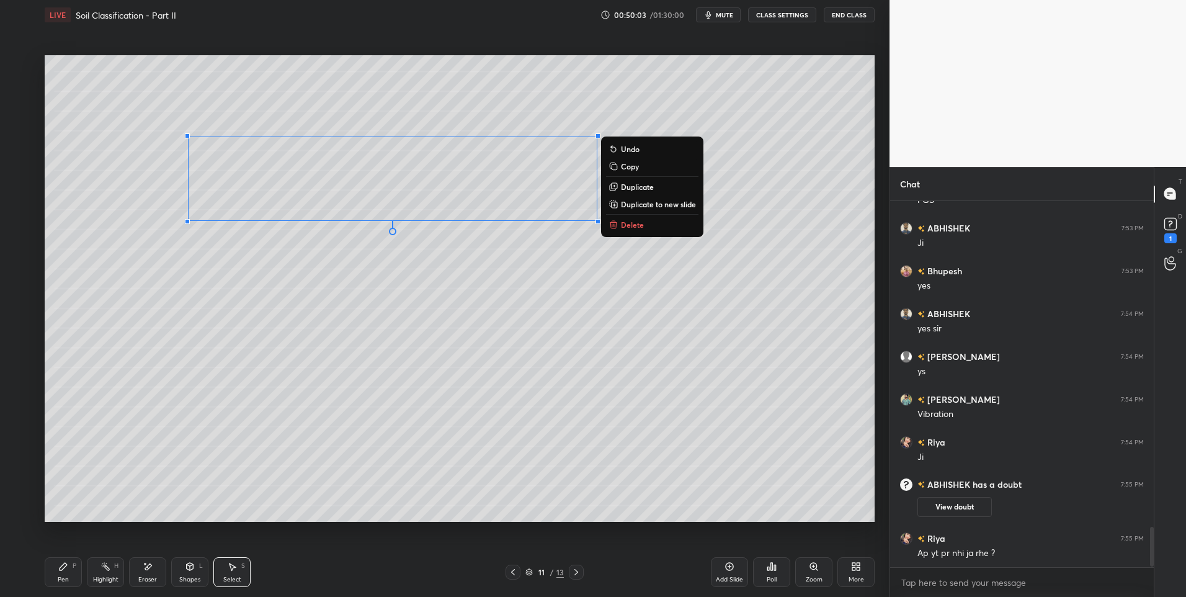
click at [61, 565] on icon at bounding box center [63, 566] width 10 height 10
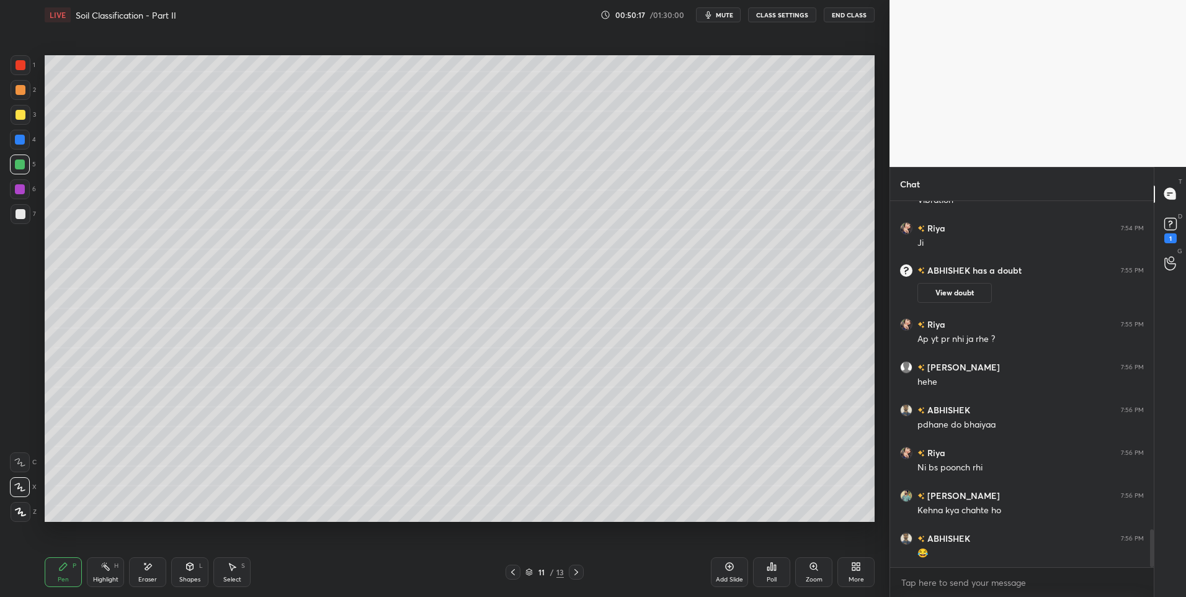
scroll to position [3200, 0]
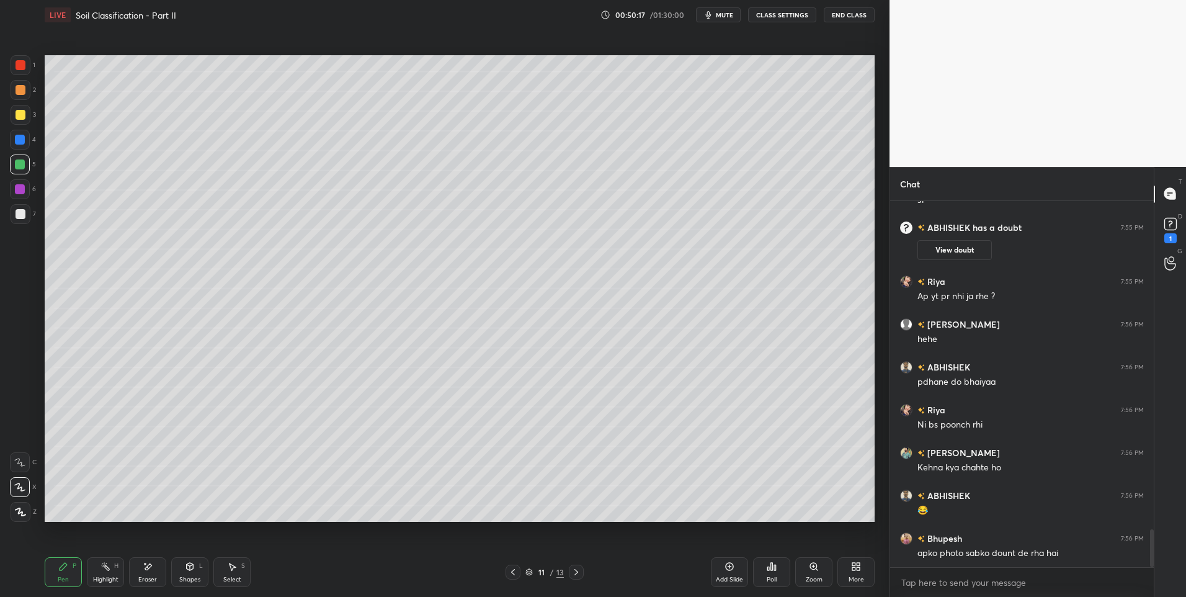
click at [221, 574] on div "Select S" at bounding box center [231, 572] width 37 height 30
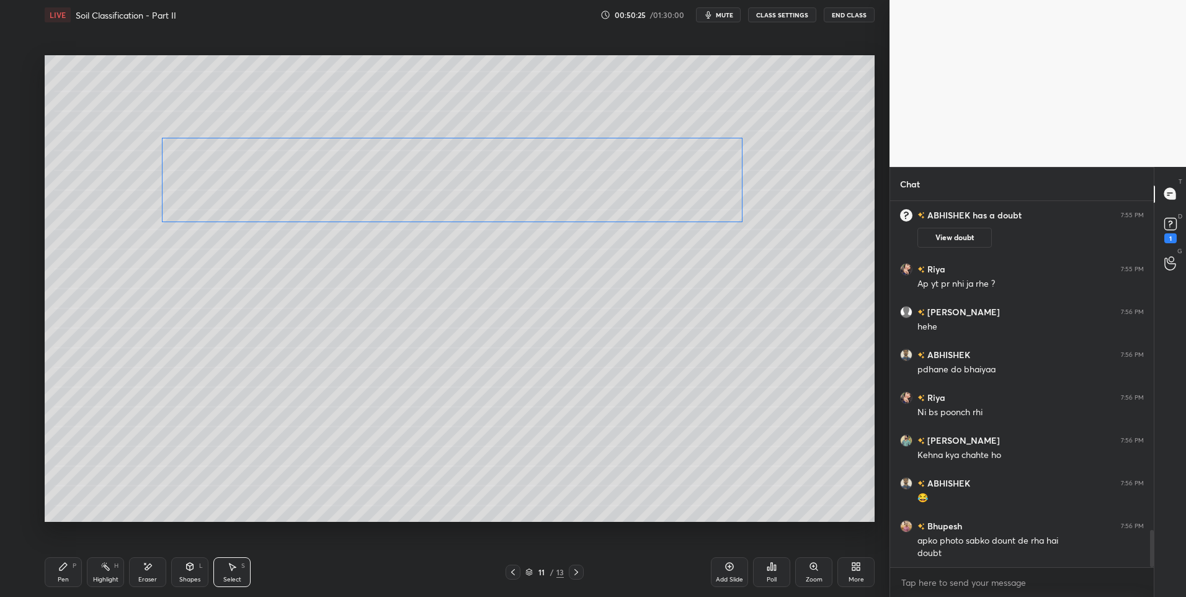
scroll to position [3255, 0]
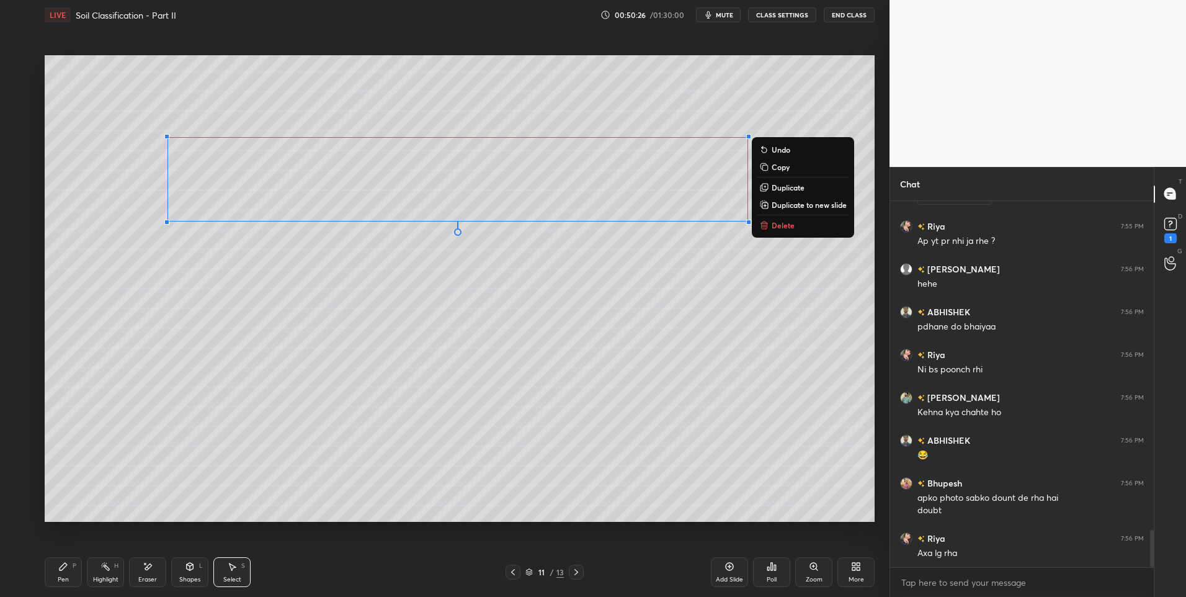
click at [289, 353] on div "0 ° Undo Copy Duplicate Duplicate to new slide Delete" at bounding box center [460, 288] width 830 height 467
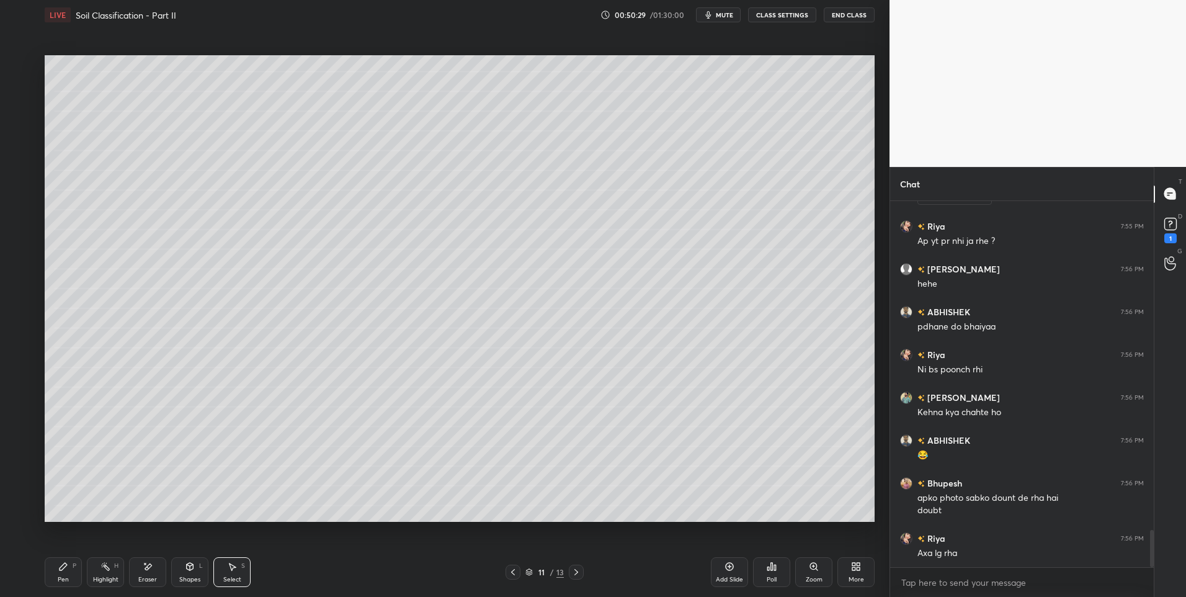
click at [64, 576] on div "Pen" at bounding box center [63, 579] width 11 height 6
click at [233, 567] on icon at bounding box center [232, 566] width 7 height 7
click at [54, 569] on div "Pen P" at bounding box center [63, 572] width 37 height 30
click at [234, 574] on div "Select S" at bounding box center [231, 572] width 37 height 30
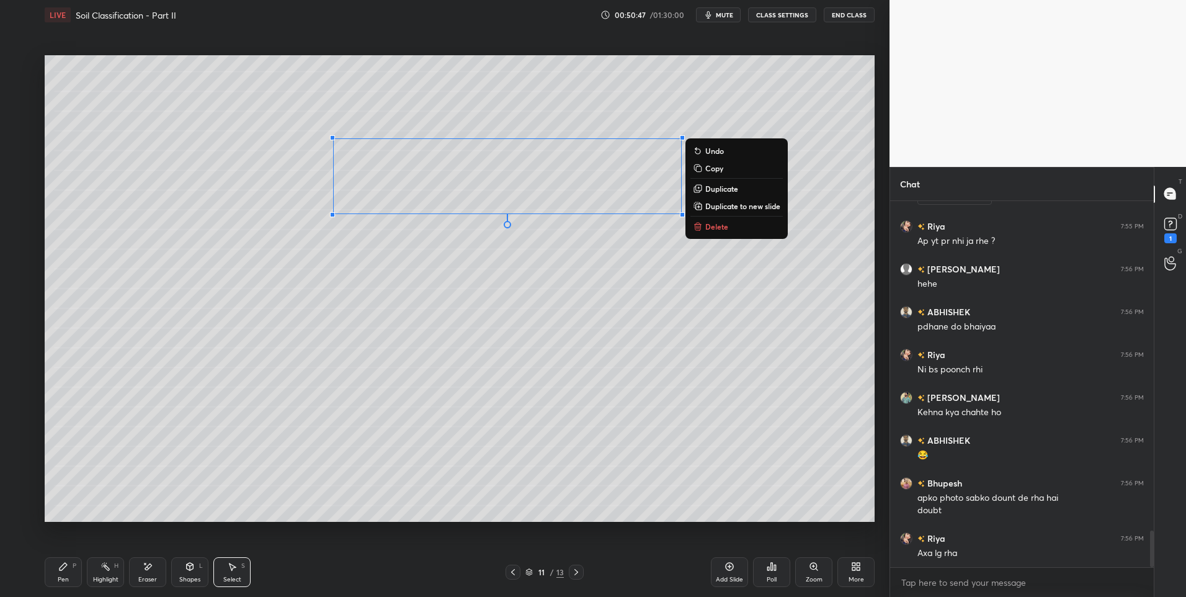
scroll to position [3298, 0]
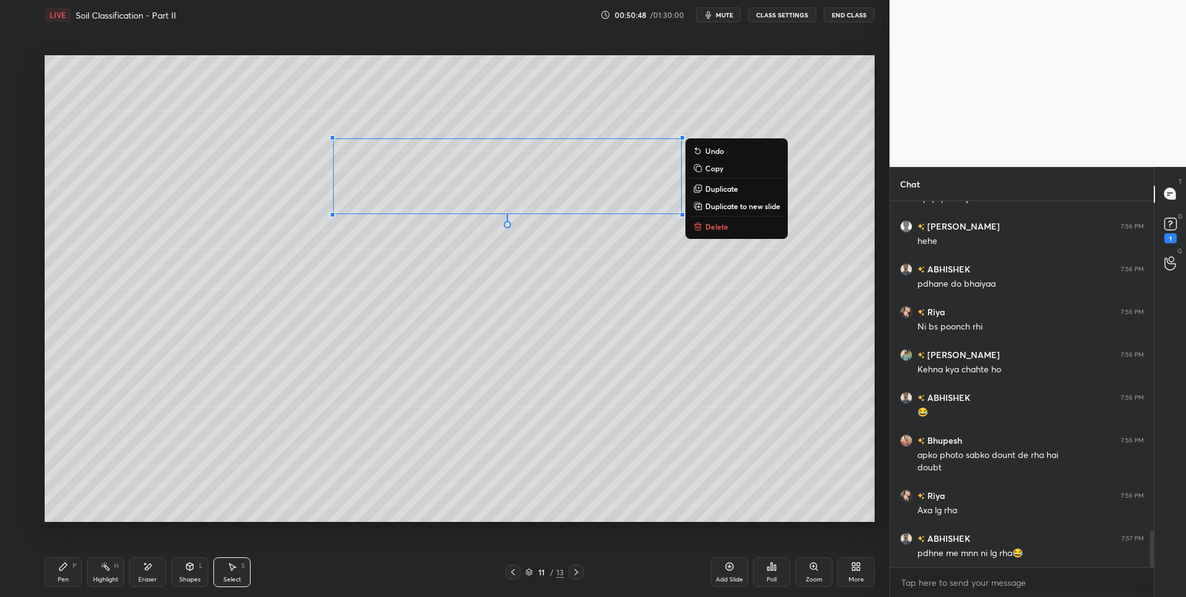
click at [553, 292] on div "0 ° Undo Copy Duplicate Duplicate to new slide Delete" at bounding box center [460, 288] width 830 height 467
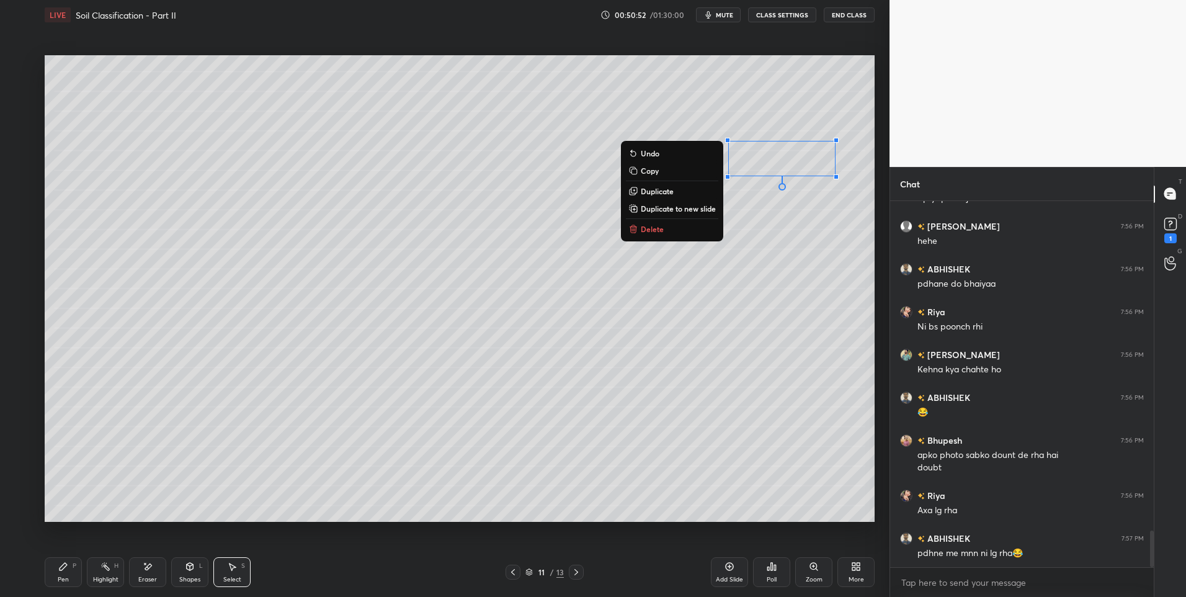
click at [653, 288] on div "0 ° Undo Copy Duplicate Duplicate to new slide Delete" at bounding box center [460, 288] width 830 height 467
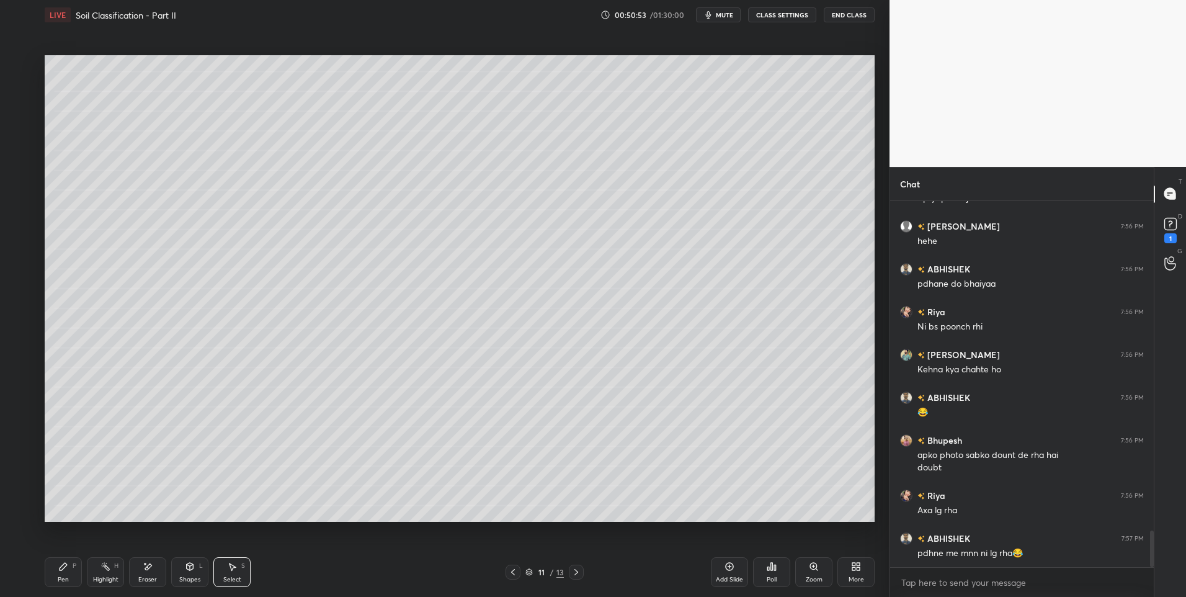
scroll to position [3340, 0]
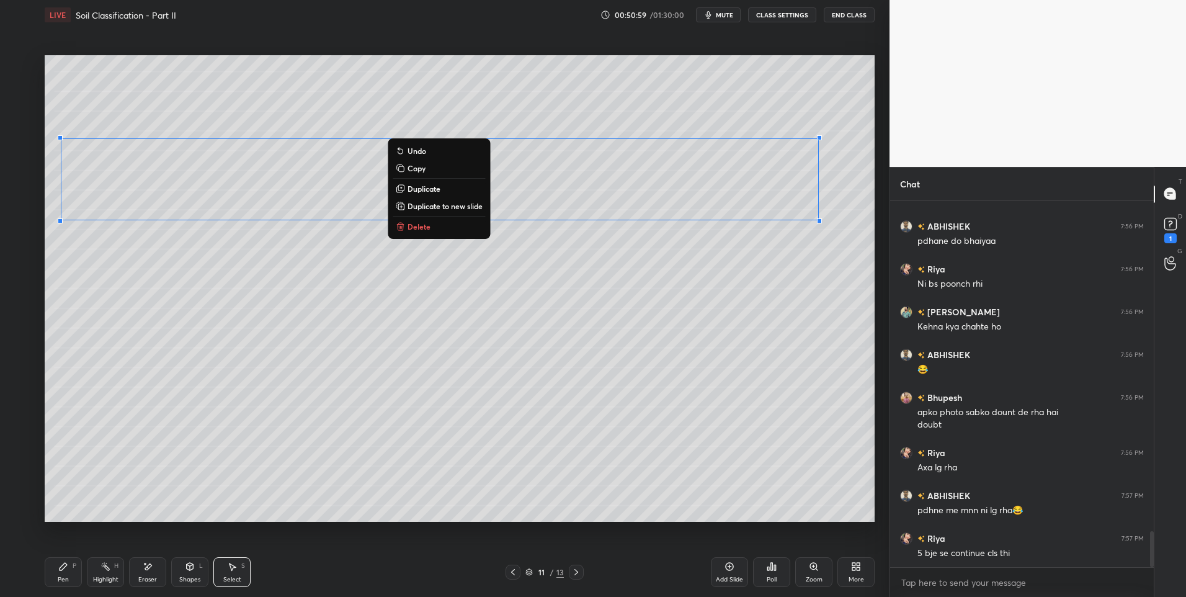
click at [63, 565] on icon at bounding box center [63, 565] width 7 height 7
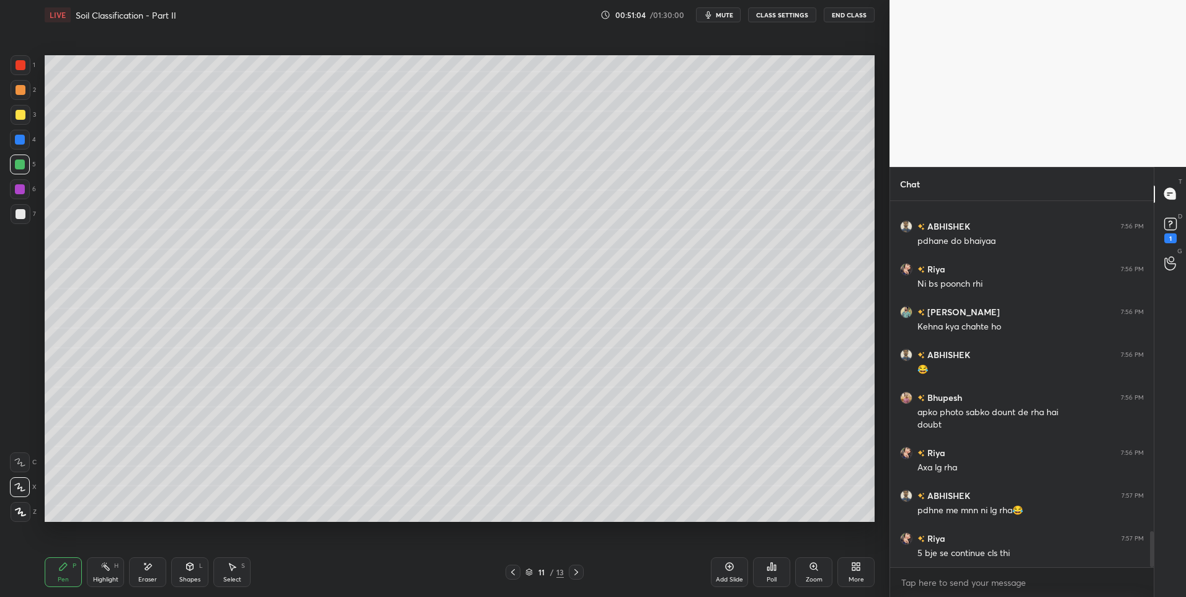
scroll to position [3383, 0]
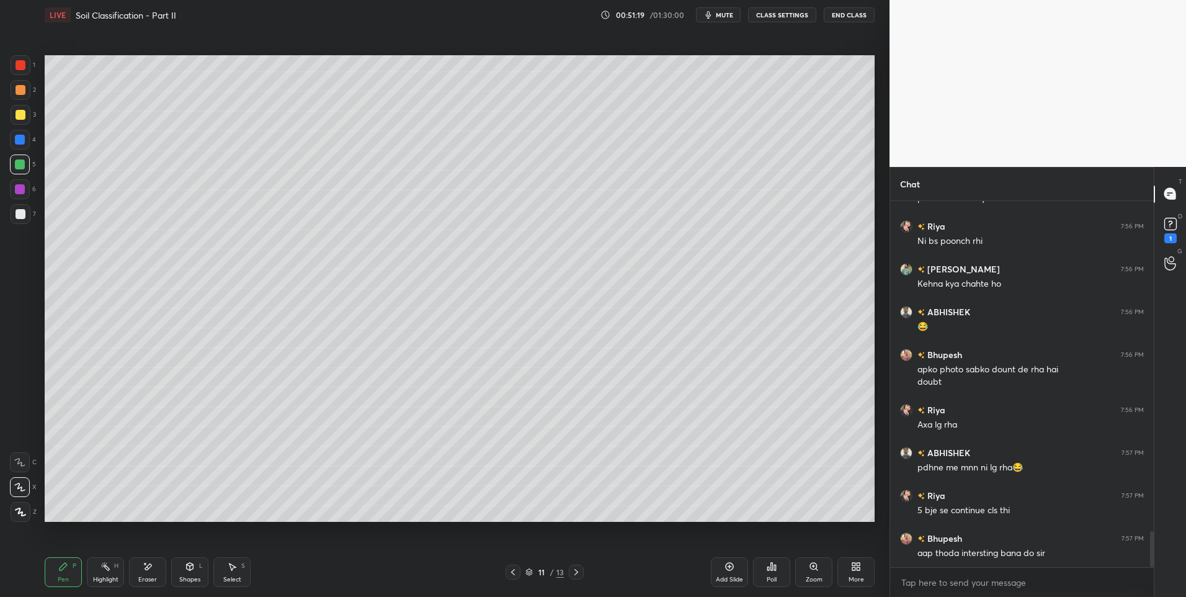
click at [234, 576] on div "Select" at bounding box center [232, 579] width 18 height 6
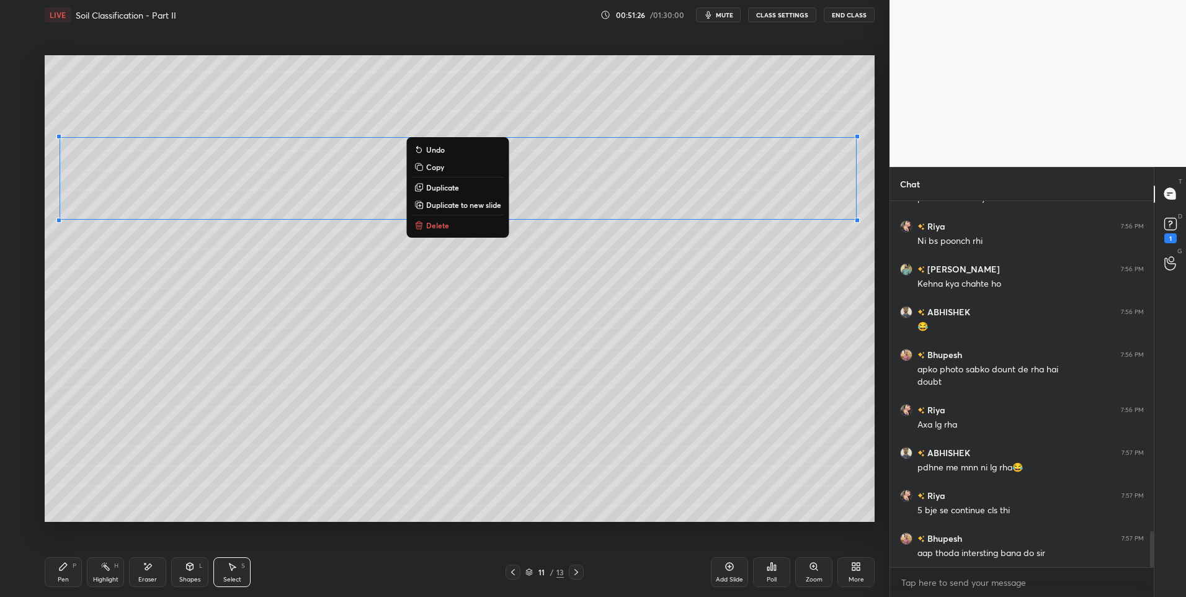
click at [507, 386] on div "0 ° Undo Copy Duplicate Duplicate to new slide Delete" at bounding box center [460, 288] width 830 height 467
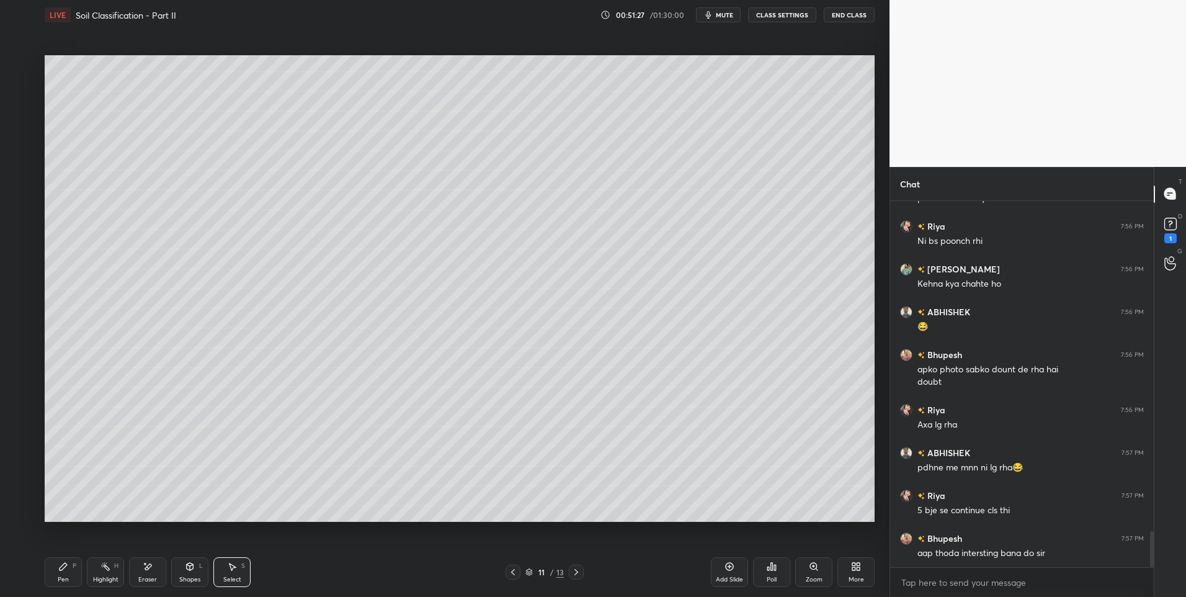
click at [66, 565] on icon at bounding box center [63, 565] width 7 height 7
click at [61, 564] on icon at bounding box center [63, 566] width 10 height 10
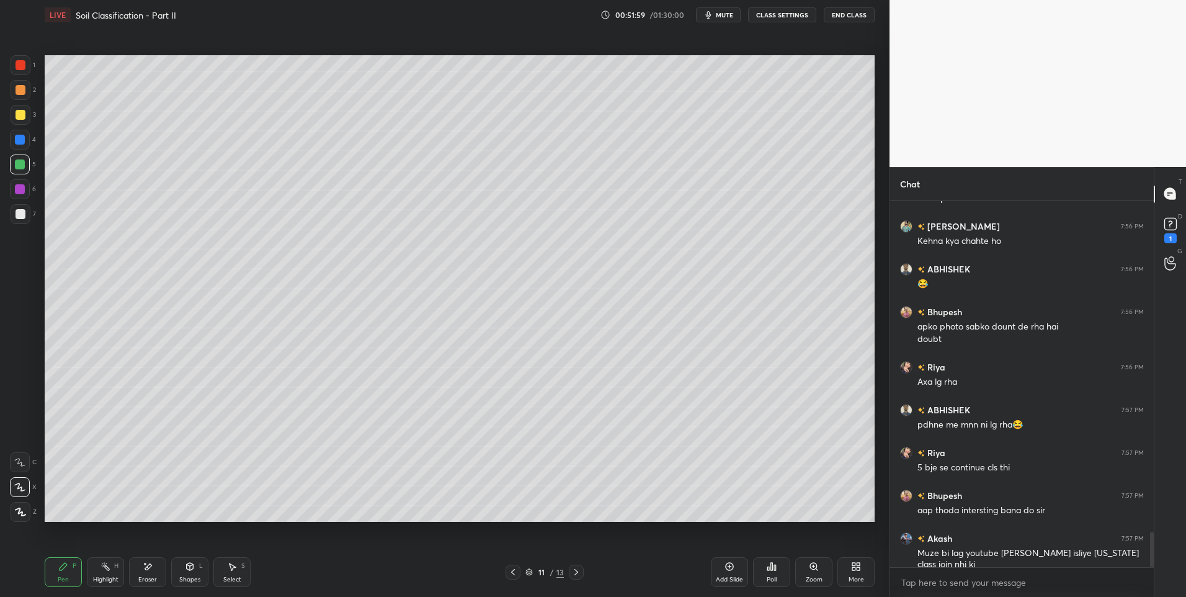
click at [197, 565] on div "Shapes L" at bounding box center [189, 572] width 37 height 30
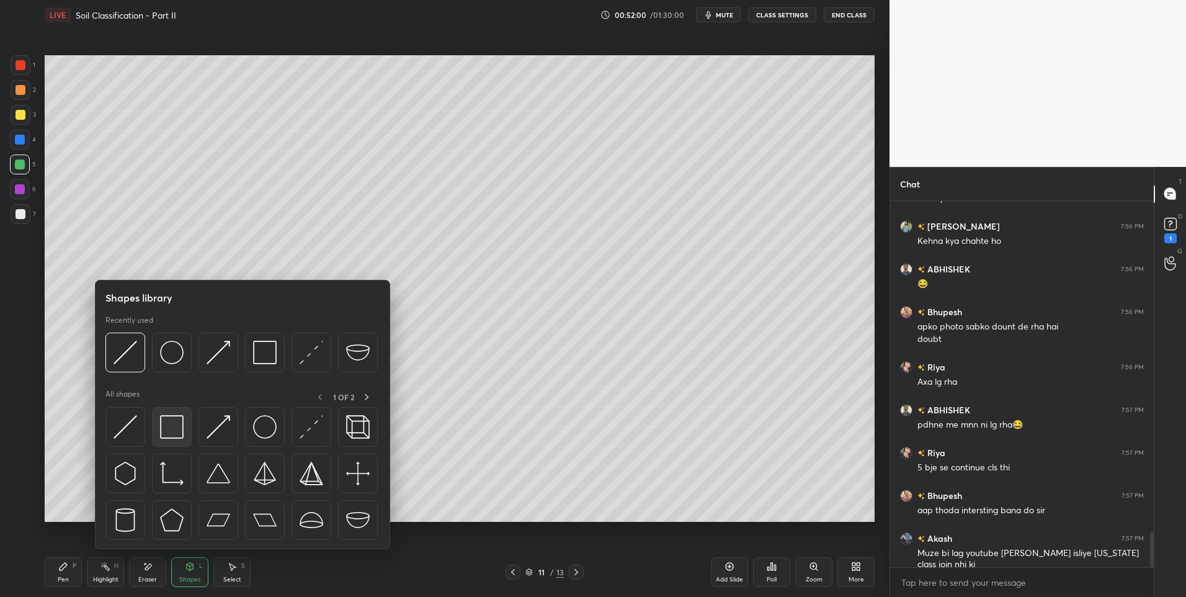
click at [166, 425] on img at bounding box center [172, 427] width 24 height 24
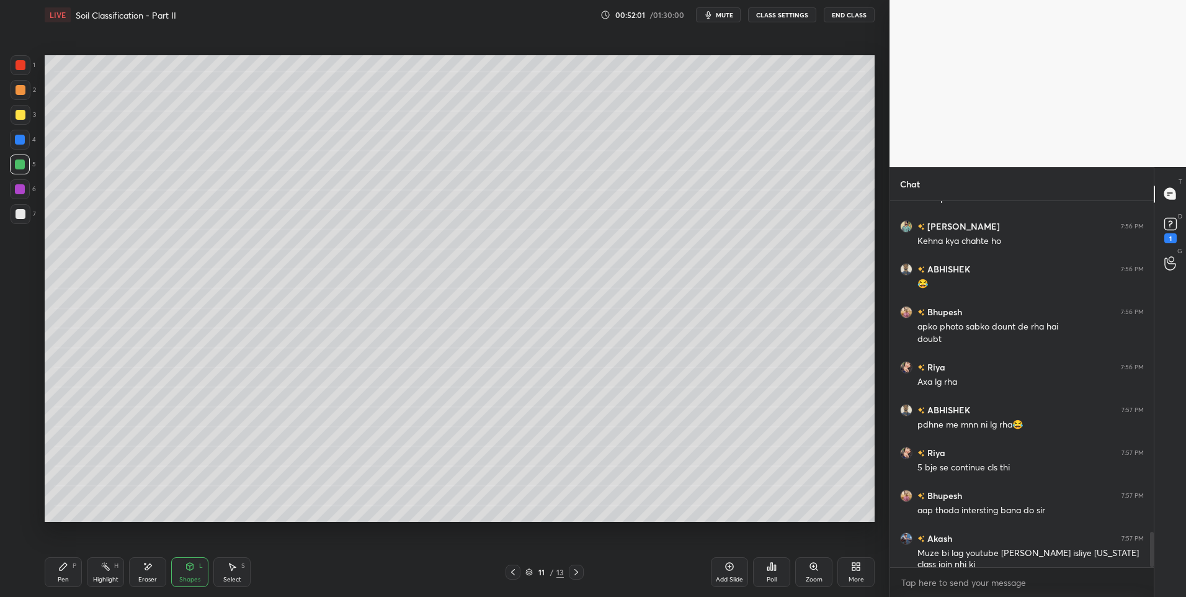
click at [24, 215] on div at bounding box center [21, 214] width 10 height 10
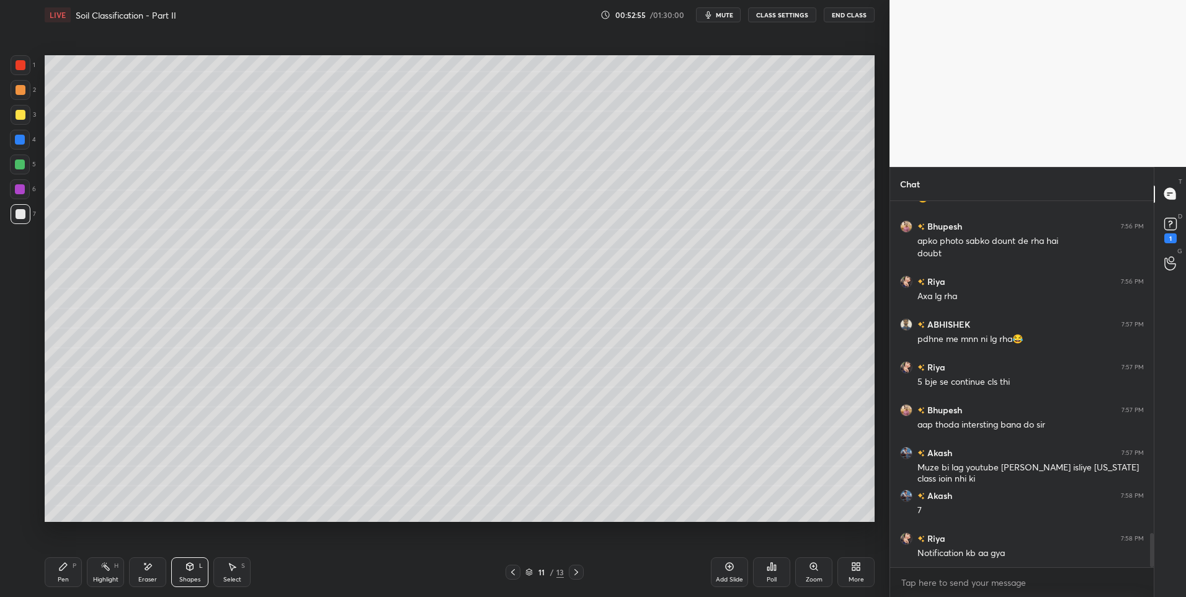
scroll to position [3566, 0]
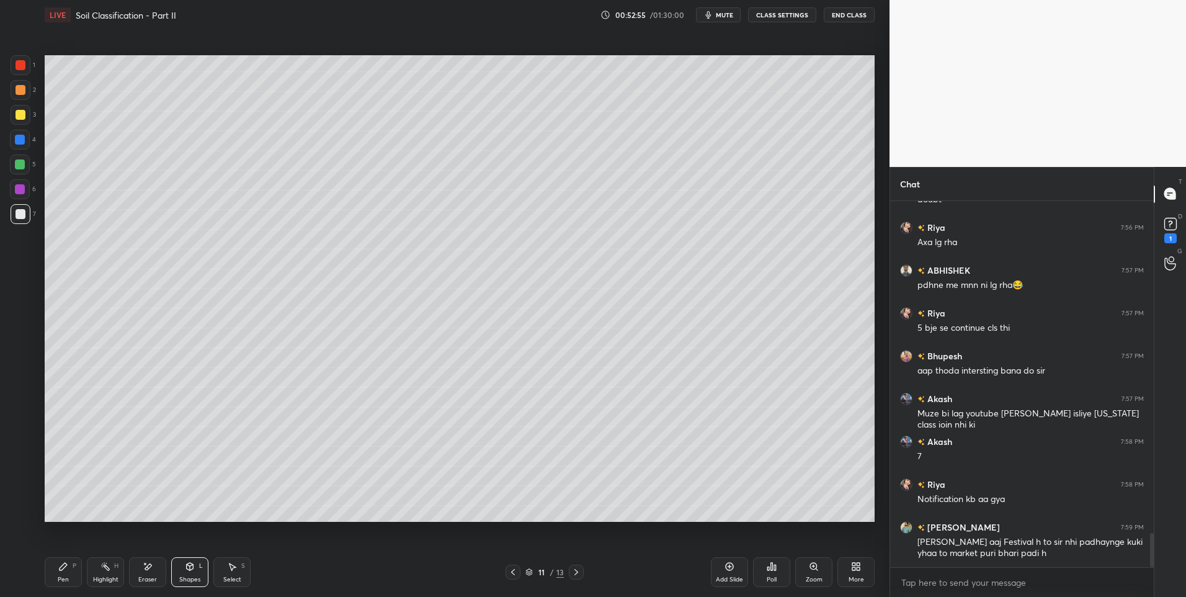
click at [59, 563] on icon at bounding box center [63, 566] width 10 height 10
click at [22, 87] on div at bounding box center [21, 90] width 10 height 10
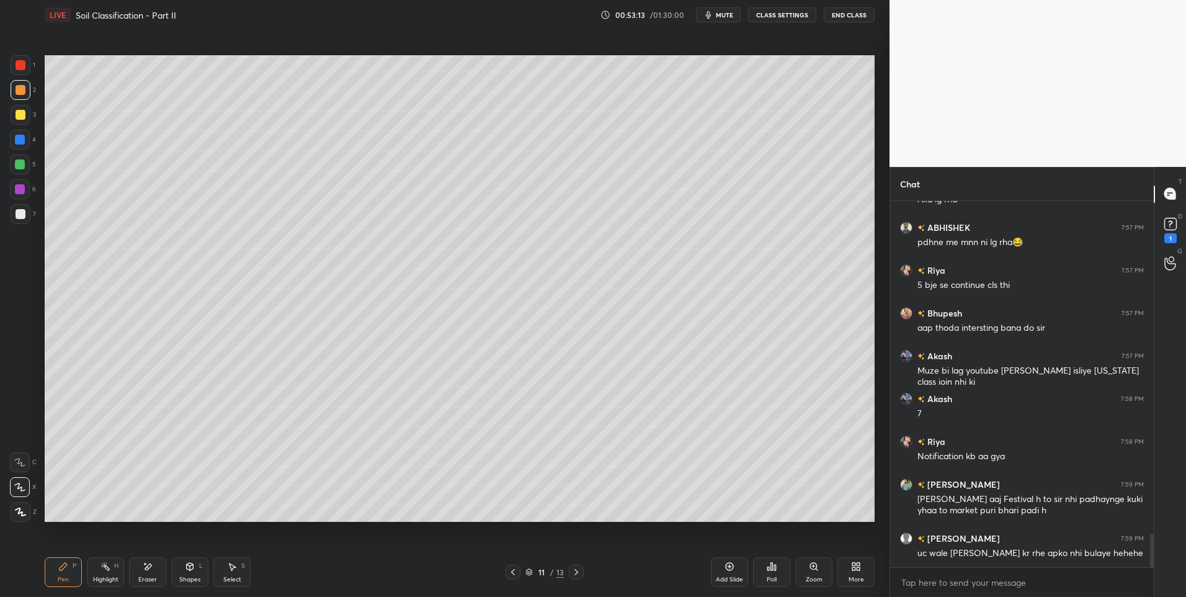
click at [73, 569] on div "Pen P" at bounding box center [63, 572] width 37 height 30
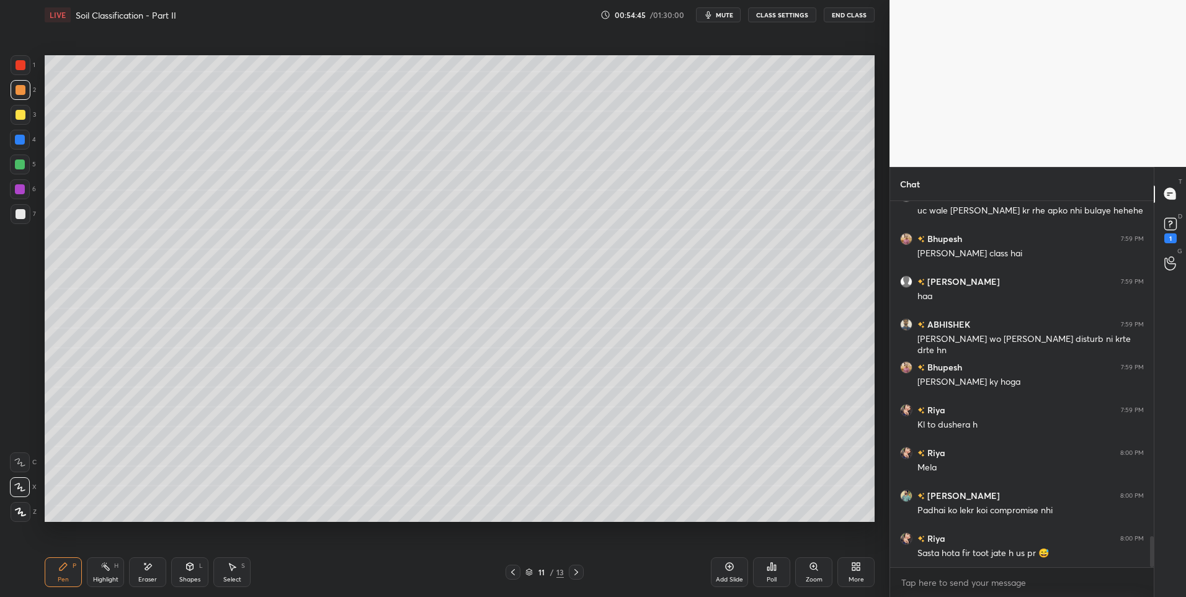
scroll to position [3993, 0]
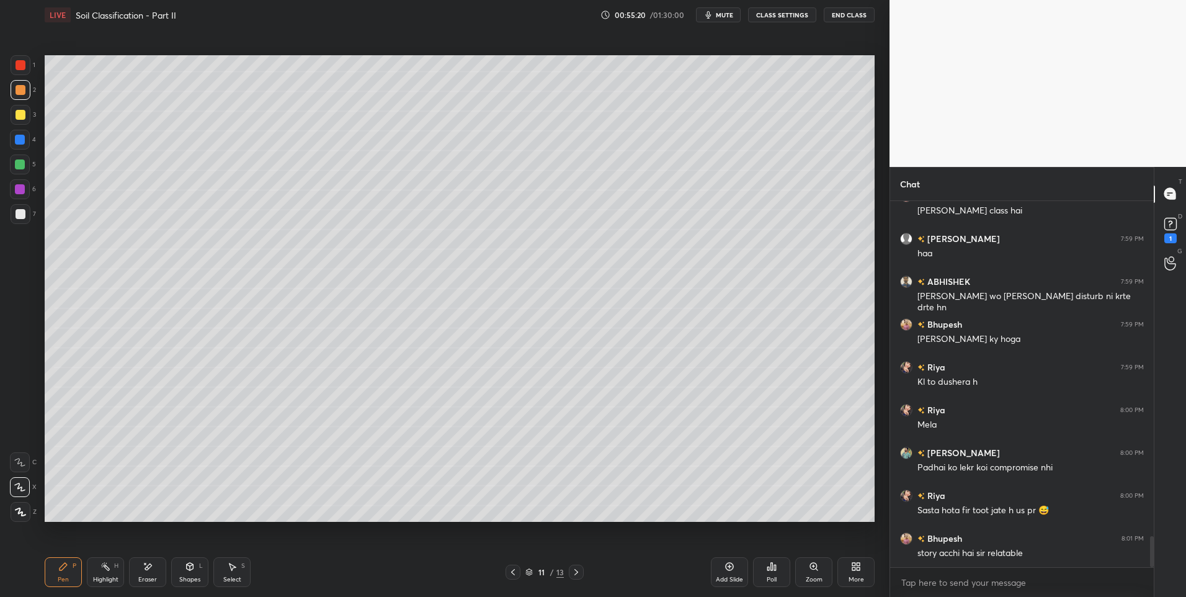
click at [103, 572] on div "Highlight H" at bounding box center [105, 572] width 37 height 30
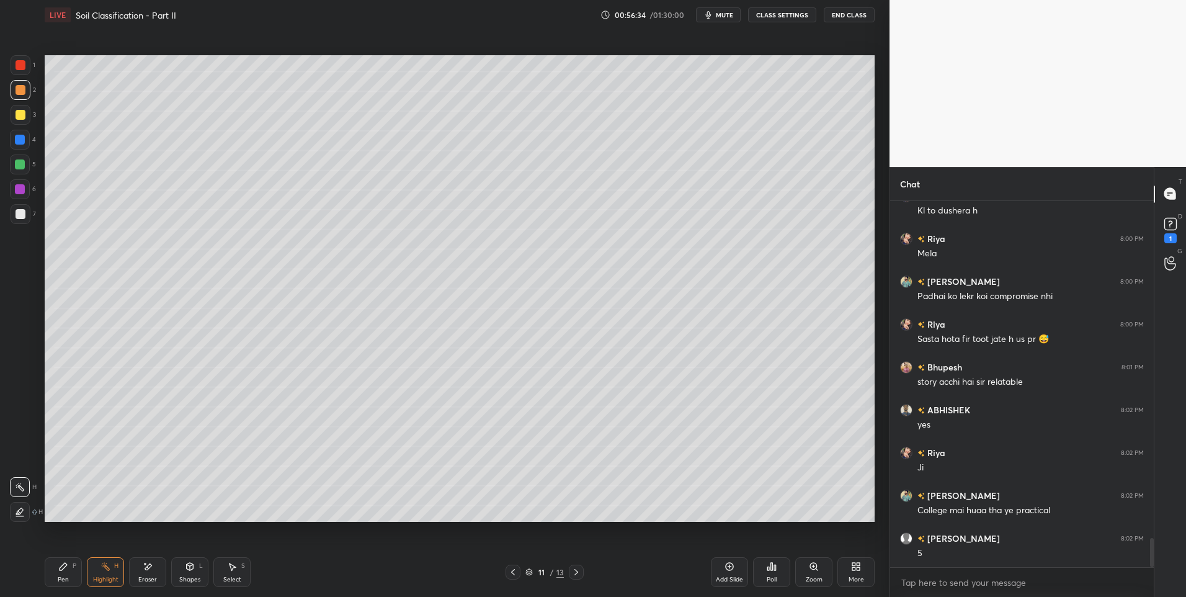
scroll to position [4207, 0]
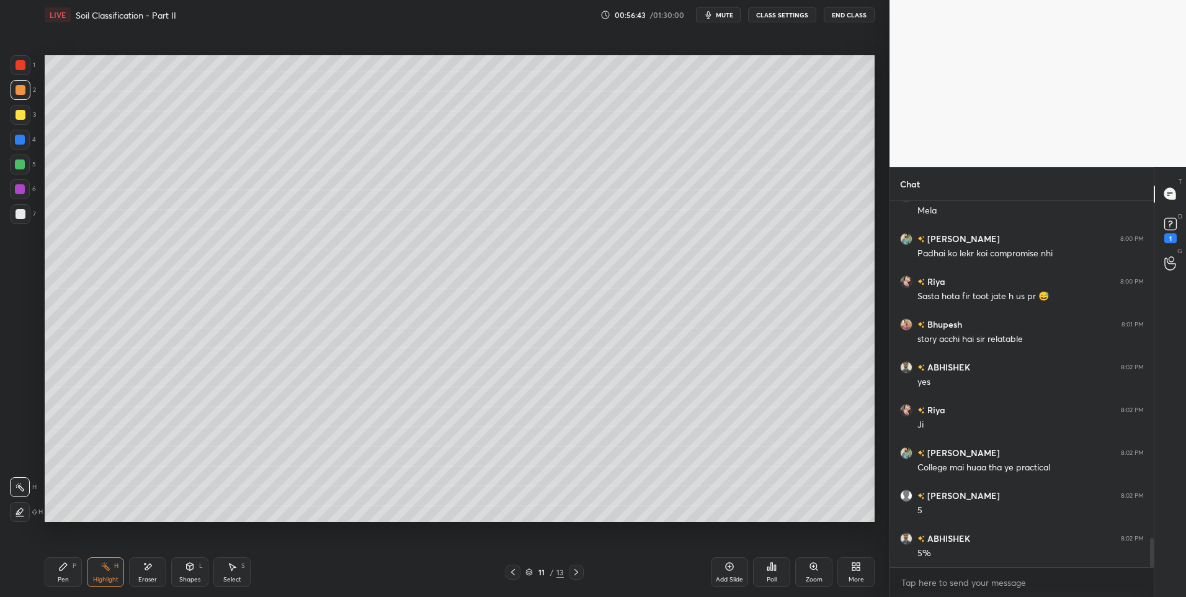
click at [579, 572] on icon at bounding box center [576, 572] width 10 height 10
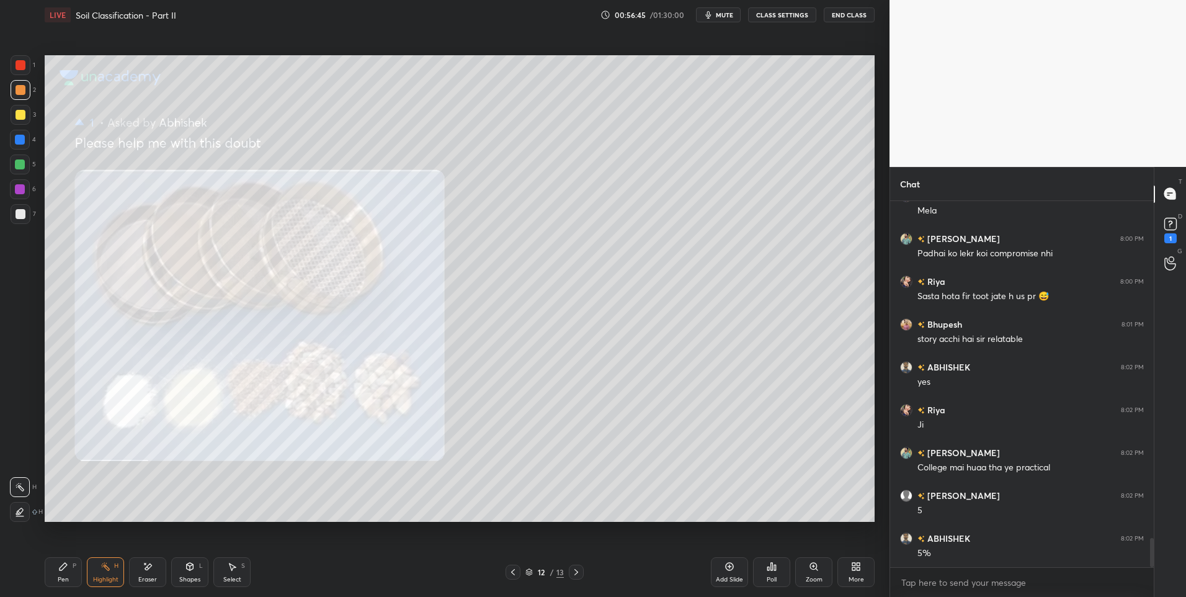
click at [71, 574] on div "Pen P" at bounding box center [63, 572] width 37 height 30
click at [200, 564] on div "L" at bounding box center [201, 565] width 4 height 6
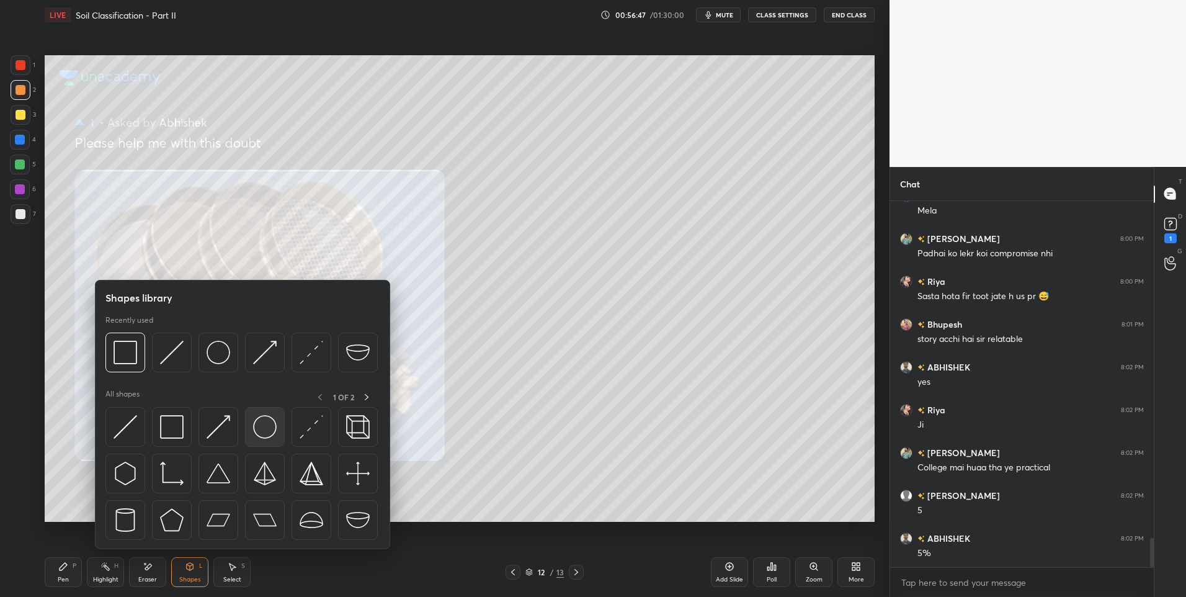
click at [268, 437] on img at bounding box center [265, 427] width 24 height 24
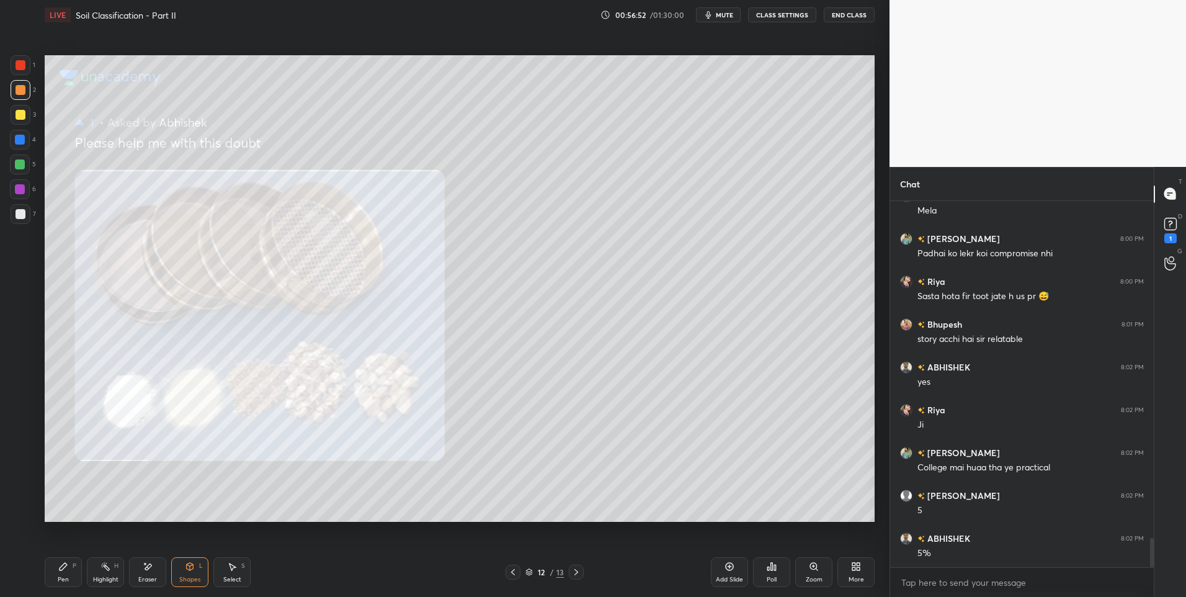
click at [67, 568] on icon at bounding box center [63, 566] width 10 height 10
click at [70, 566] on div "Pen P" at bounding box center [63, 572] width 37 height 30
click at [22, 217] on div at bounding box center [21, 214] width 10 height 10
click at [504, 572] on div "12 / 13" at bounding box center [544, 571] width 333 height 15
click at [512, 574] on icon at bounding box center [513, 572] width 10 height 10
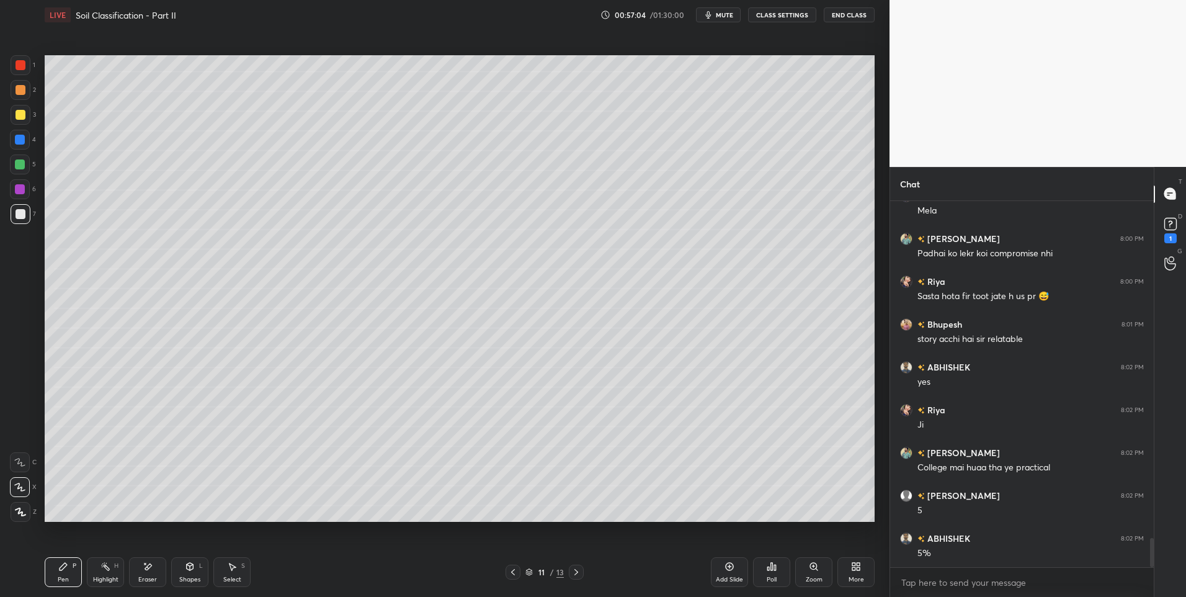
click at [572, 571] on icon at bounding box center [576, 572] width 10 height 10
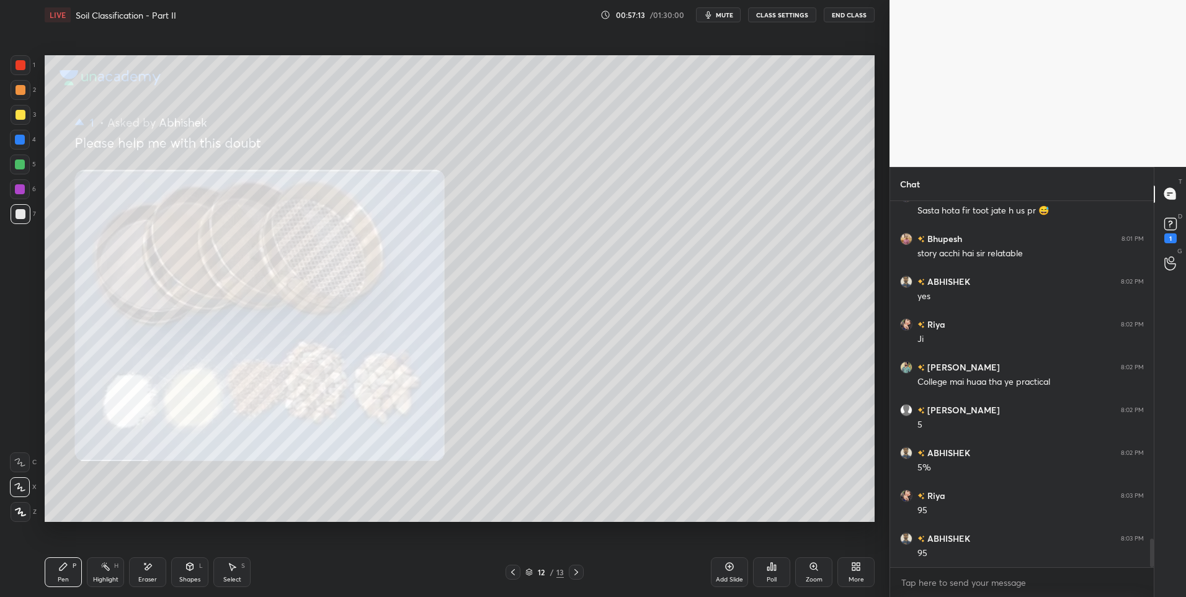
scroll to position [4378, 0]
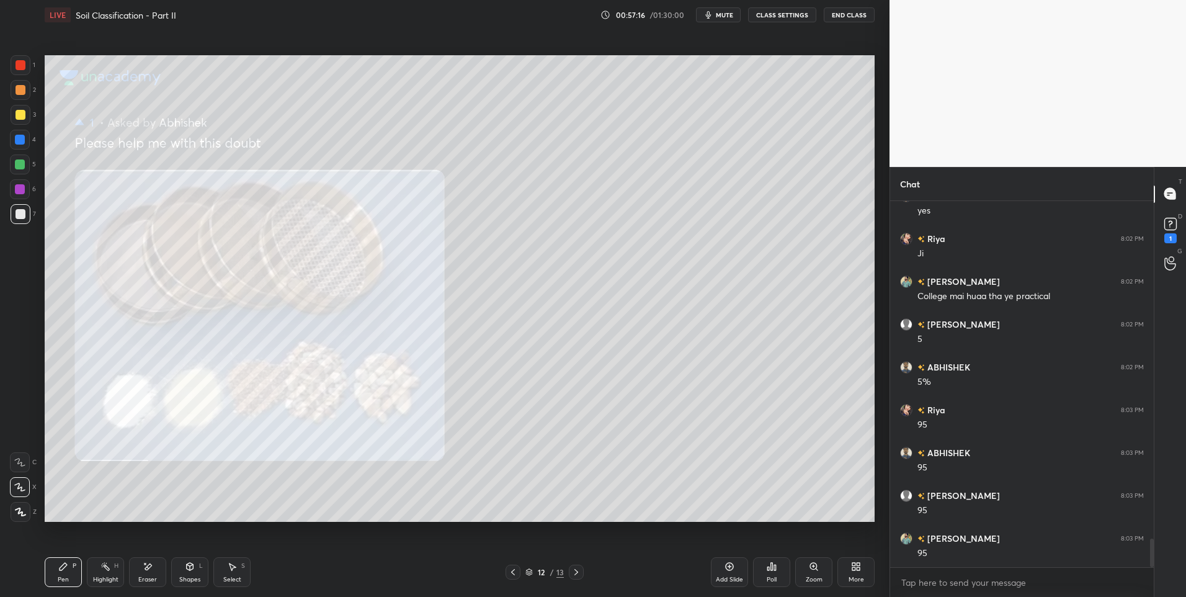
click at [22, 85] on div at bounding box center [21, 90] width 10 height 10
click at [515, 570] on icon at bounding box center [513, 572] width 10 height 10
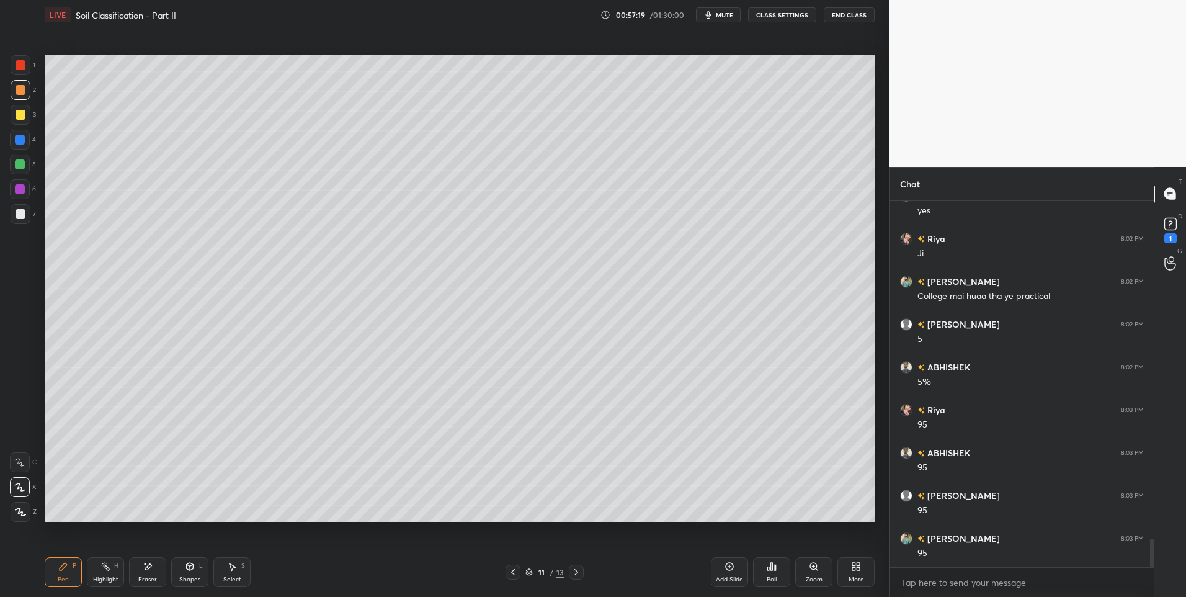
click at [571, 570] on icon at bounding box center [576, 572] width 10 height 10
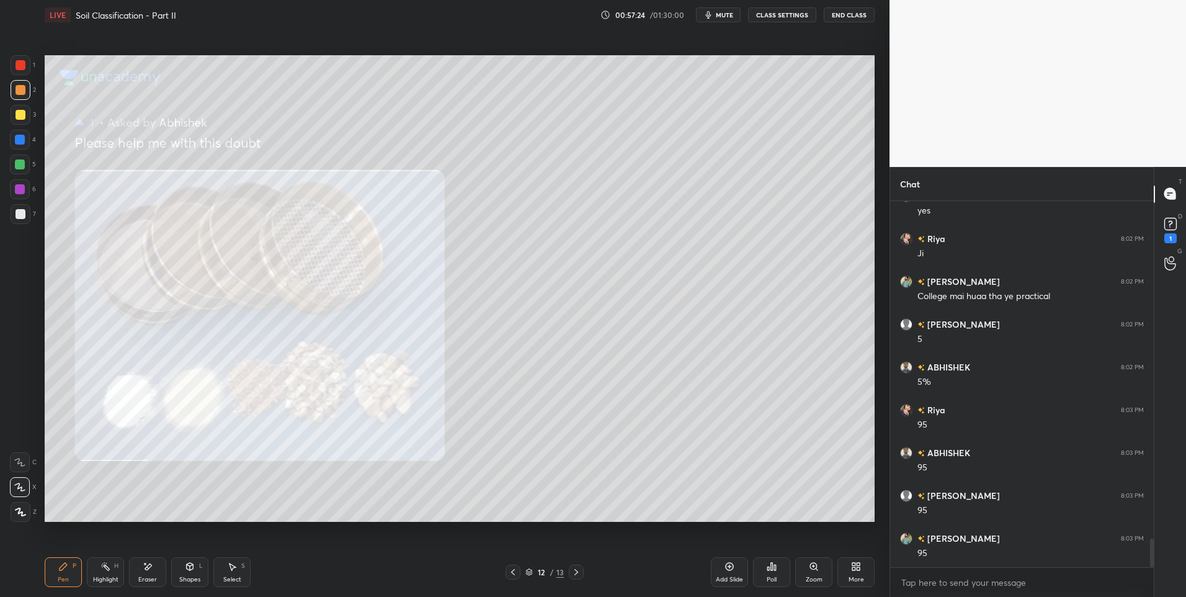
click at [512, 572] on icon at bounding box center [513, 572] width 4 height 6
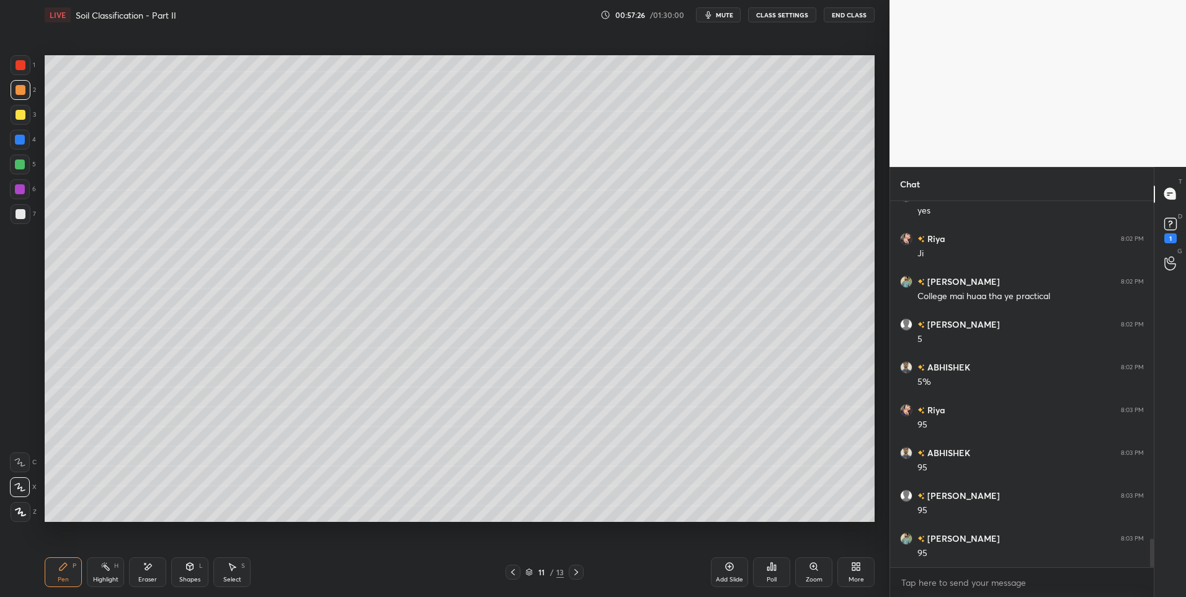
click at [575, 567] on icon at bounding box center [576, 572] width 10 height 10
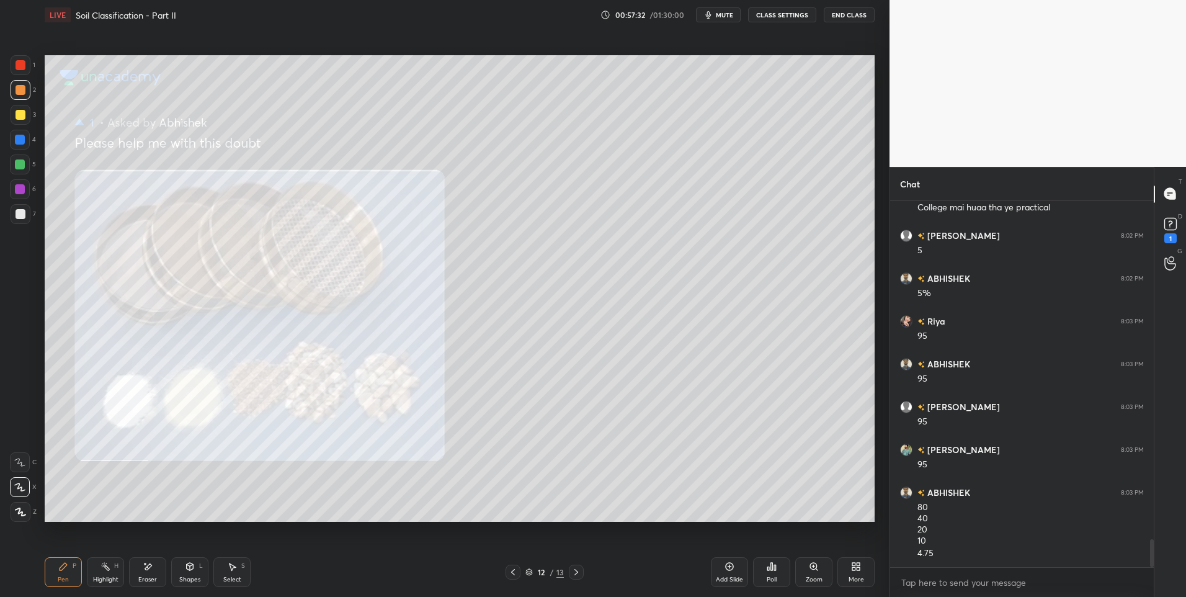
scroll to position [4510, 0]
click at [112, 570] on div "Highlight H" at bounding box center [105, 572] width 37 height 30
click at [114, 569] on div "Highlight H" at bounding box center [105, 572] width 37 height 30
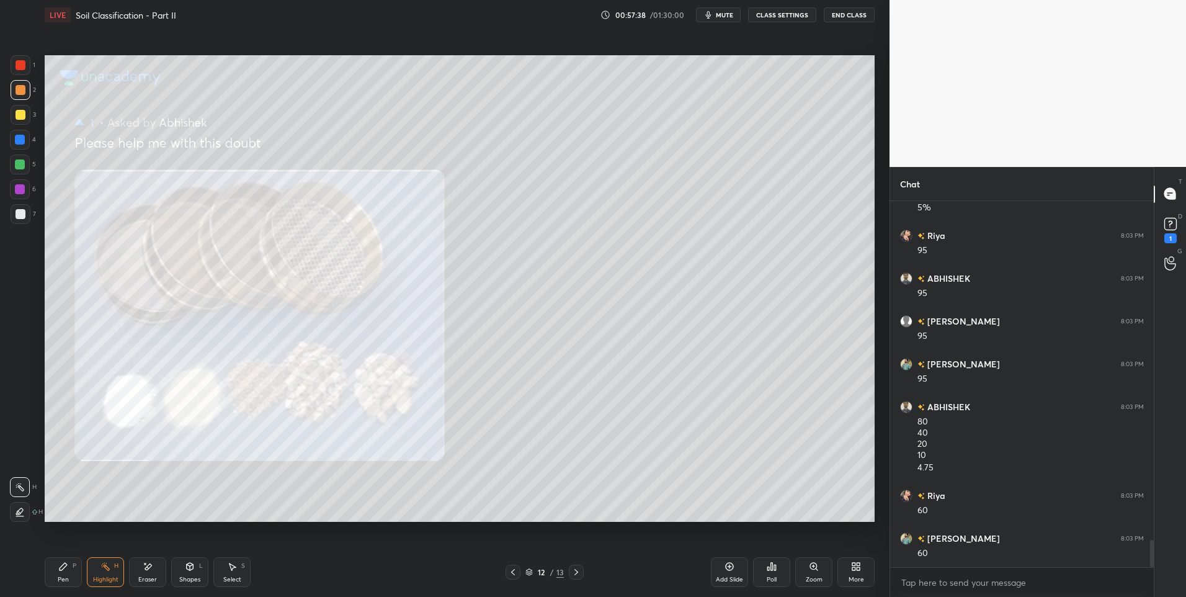
click at [69, 574] on div "Pen P" at bounding box center [63, 572] width 37 height 30
click at [71, 575] on div "Pen P" at bounding box center [63, 572] width 37 height 30
click at [515, 570] on icon at bounding box center [513, 572] width 10 height 10
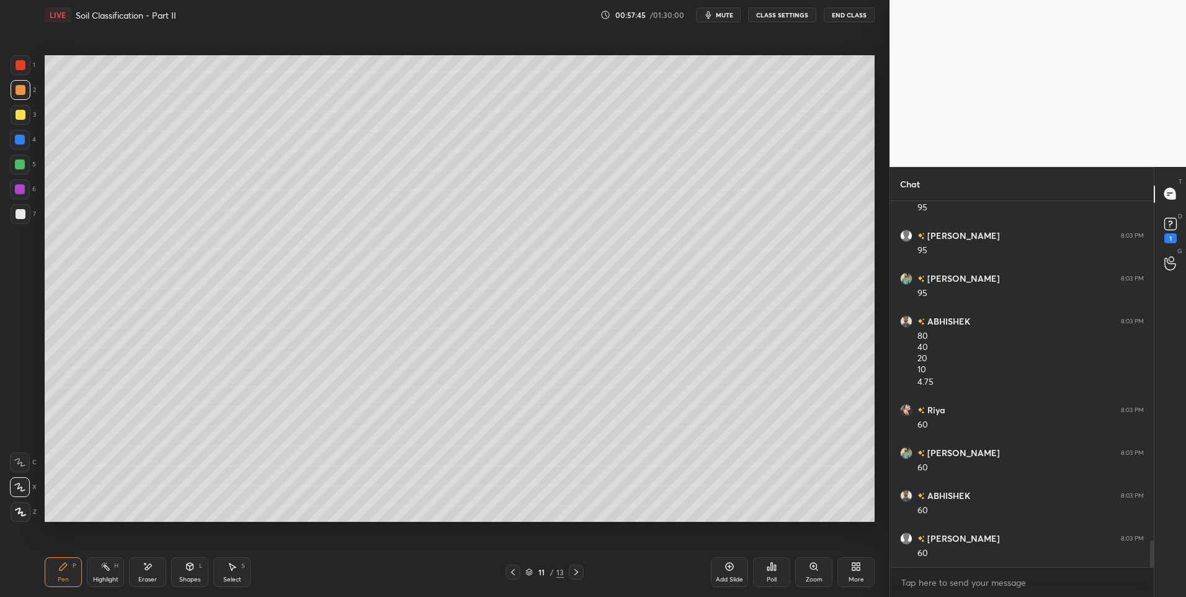
click at [105, 576] on div "Highlight" at bounding box center [105, 579] width 25 height 6
click at [577, 570] on icon at bounding box center [576, 572] width 10 height 10
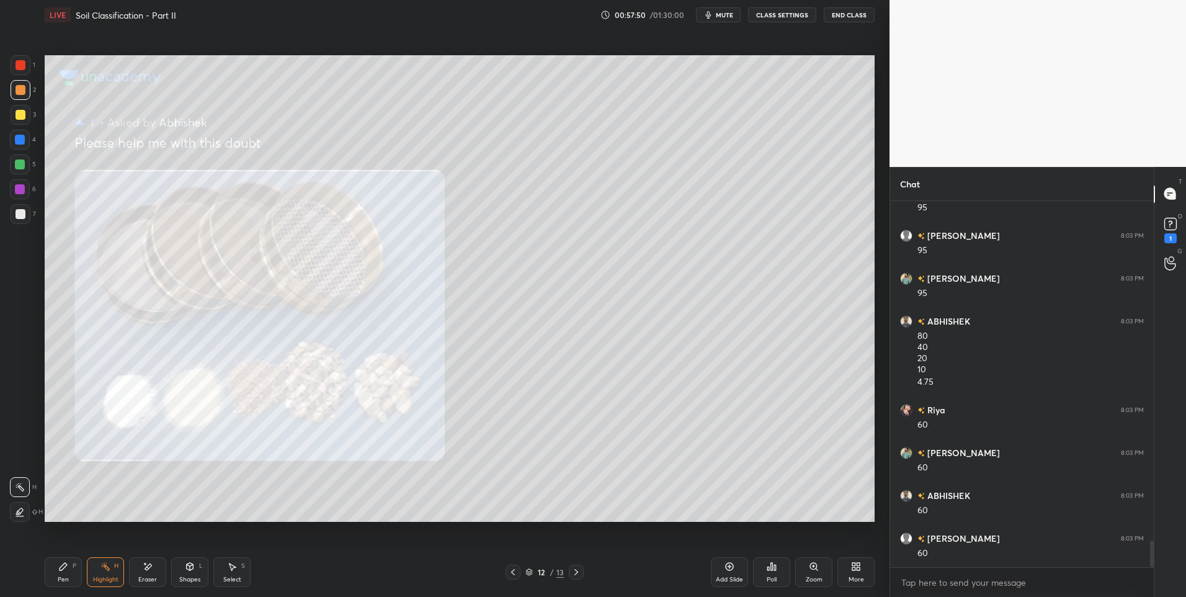
click at [55, 571] on div "Pen P" at bounding box center [63, 572] width 37 height 30
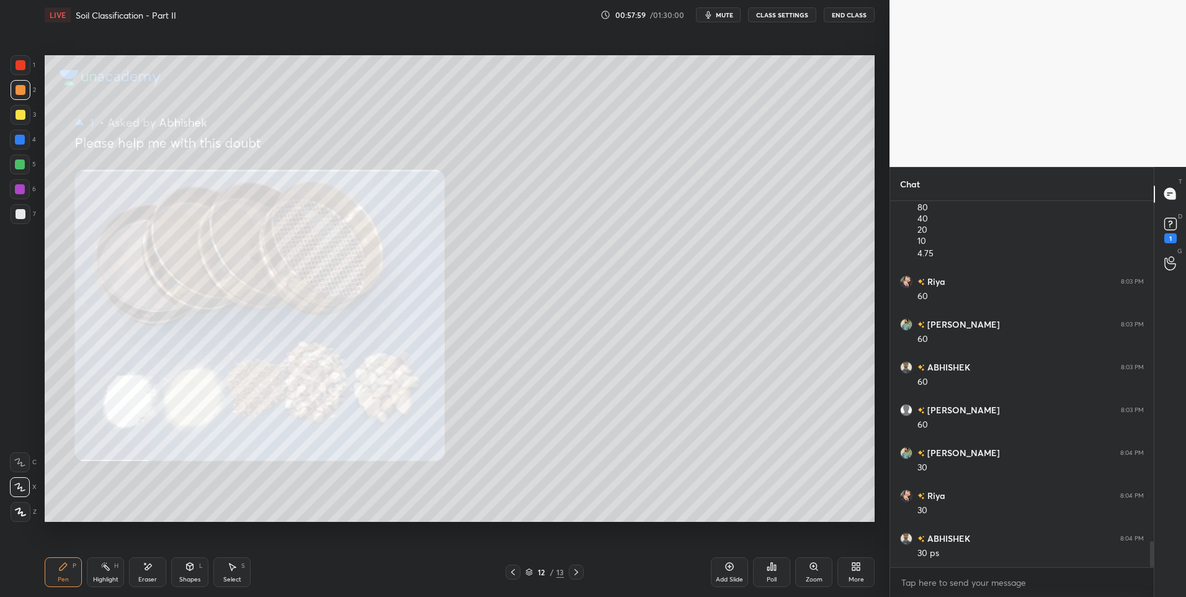
click at [200, 572] on div "Shapes L" at bounding box center [189, 572] width 37 height 30
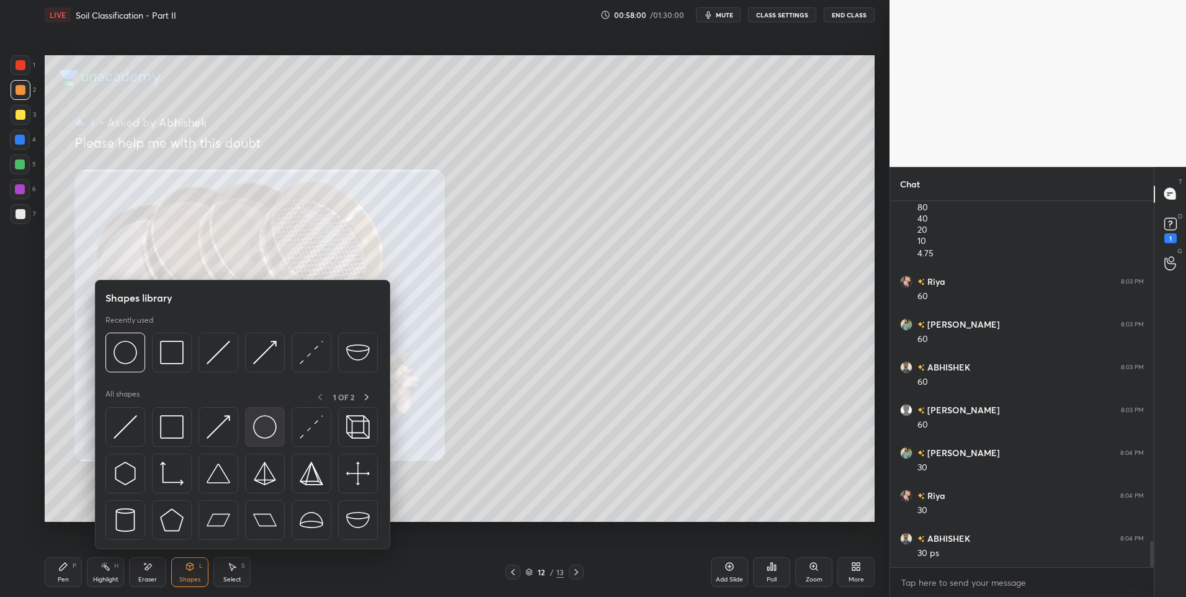
click at [261, 420] on img at bounding box center [265, 427] width 24 height 24
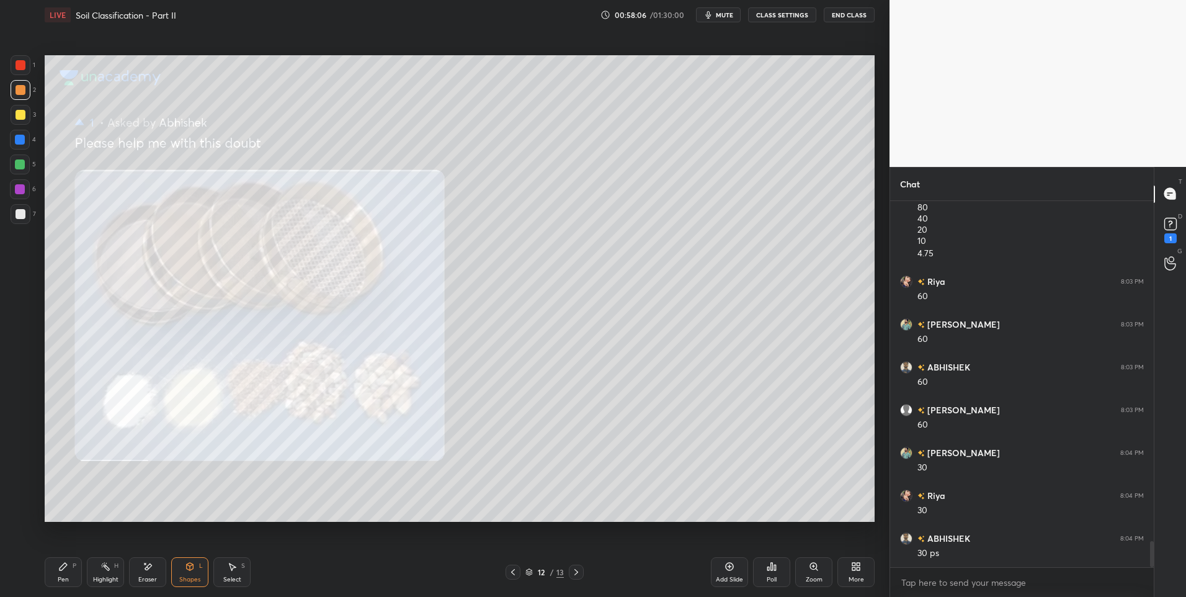
click at [64, 572] on div "Pen P" at bounding box center [63, 572] width 37 height 30
click at [516, 570] on icon at bounding box center [513, 572] width 10 height 10
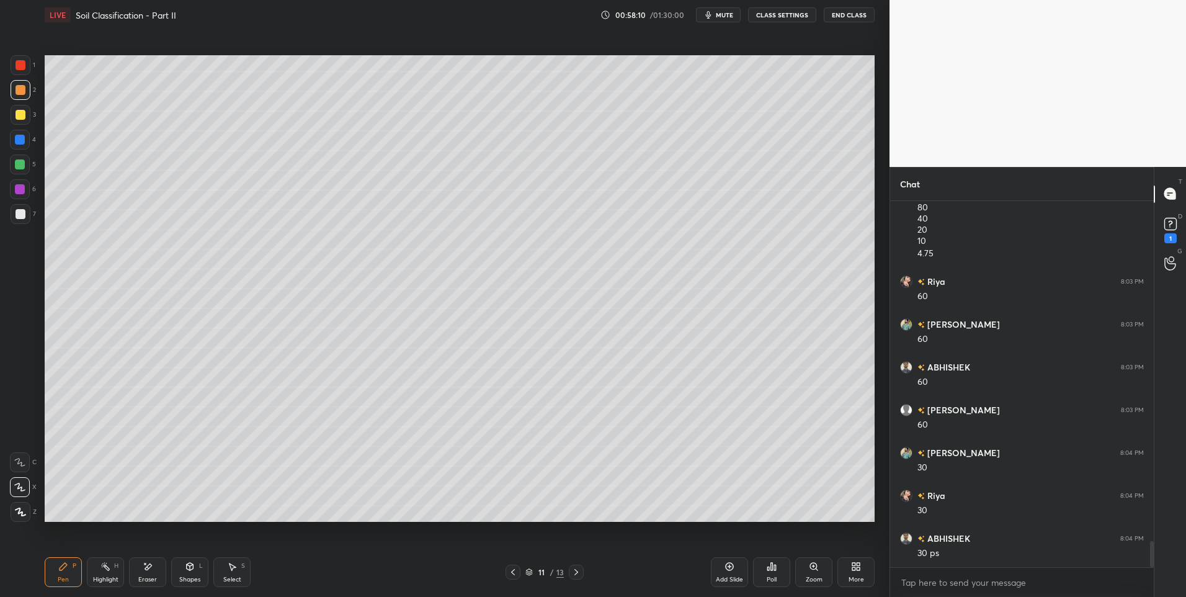
click at [99, 578] on div "Highlight" at bounding box center [105, 579] width 25 height 6
click at [68, 569] on icon at bounding box center [63, 566] width 10 height 10
click at [65, 567] on icon at bounding box center [63, 566] width 10 height 10
click at [576, 571] on icon at bounding box center [576, 572] width 4 height 6
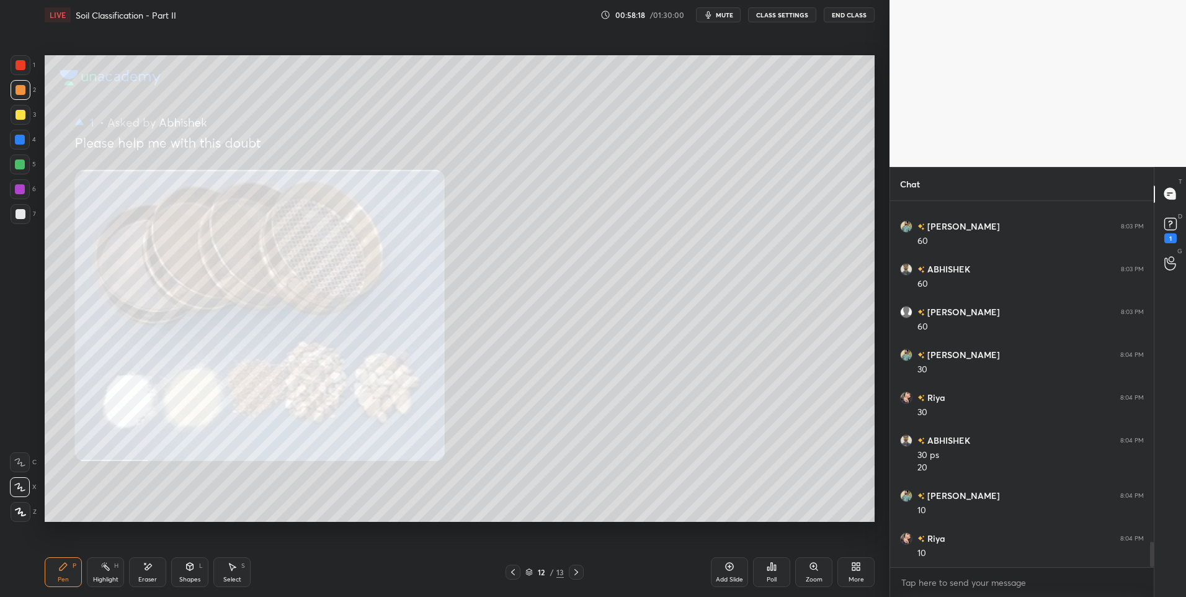
scroll to position [4907, 0]
click at [514, 566] on div at bounding box center [512, 571] width 15 height 15
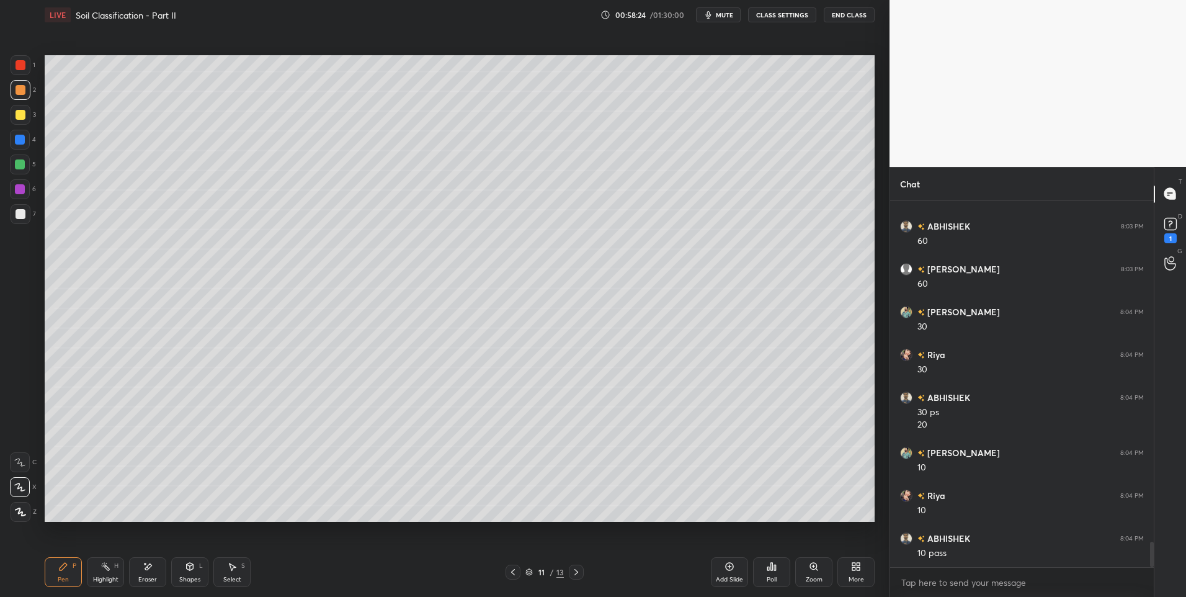
click at [95, 577] on div "Highlight" at bounding box center [105, 579] width 25 height 6
click at [574, 572] on icon at bounding box center [576, 572] width 10 height 10
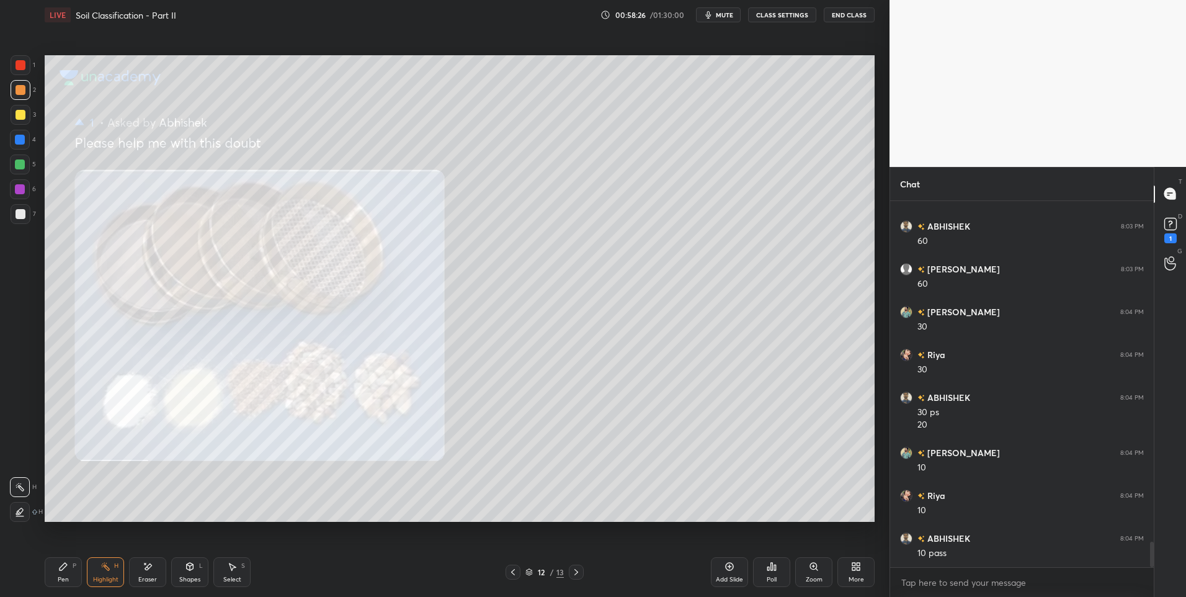
click at [576, 572] on icon at bounding box center [576, 572] width 4 height 6
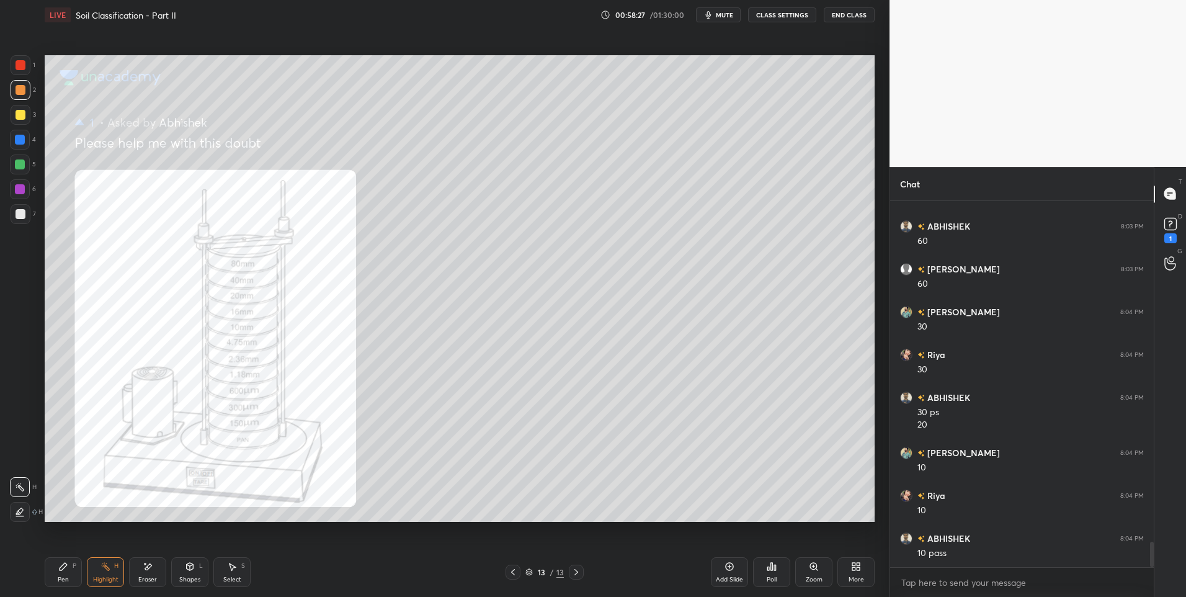
click at [510, 571] on icon at bounding box center [513, 572] width 10 height 10
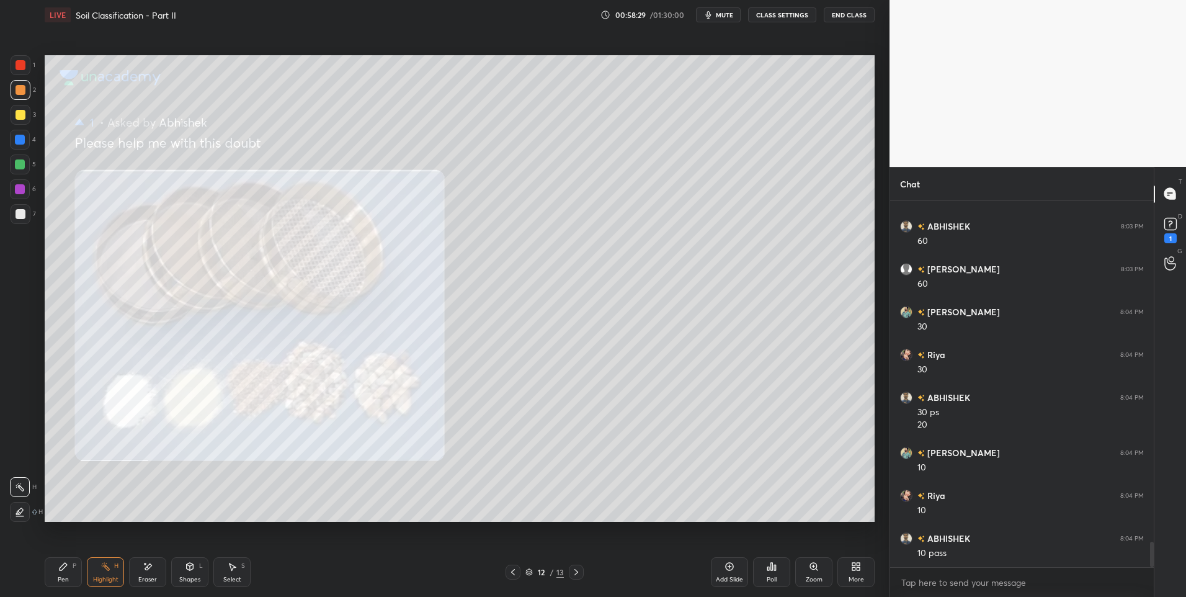
click at [70, 569] on div "Pen P" at bounding box center [63, 572] width 37 height 30
click at [68, 573] on div "Pen P" at bounding box center [63, 572] width 37 height 30
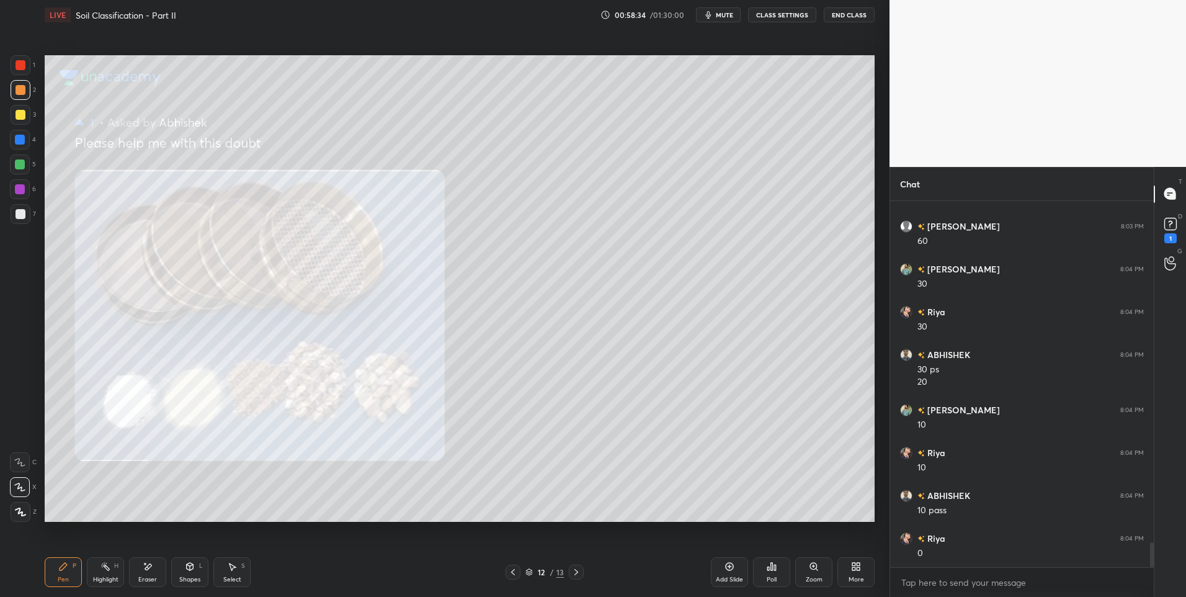
scroll to position [4993, 0]
click at [105, 571] on div "Highlight H" at bounding box center [105, 572] width 37 height 30
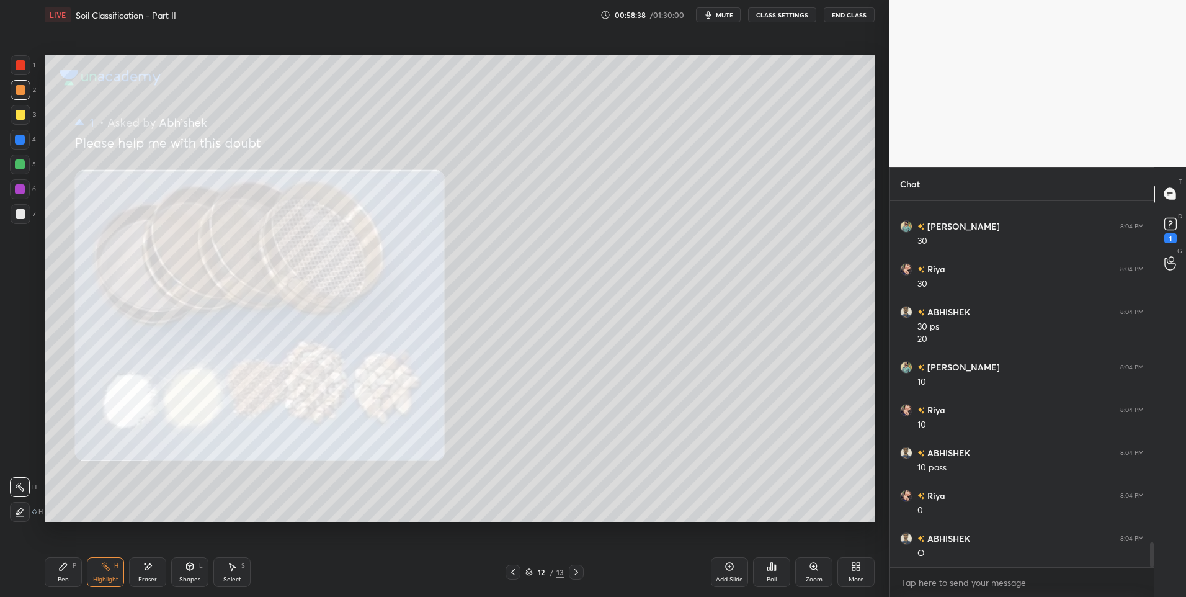
scroll to position [5036, 0]
click at [509, 573] on icon at bounding box center [513, 572] width 10 height 10
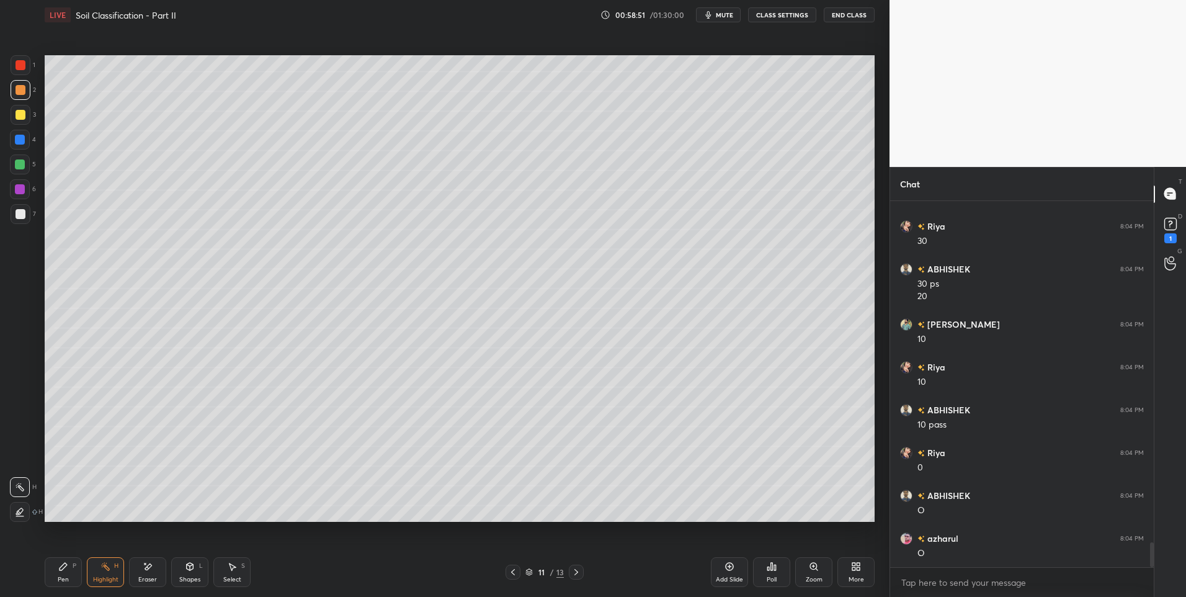
click at [578, 569] on icon at bounding box center [576, 572] width 10 height 10
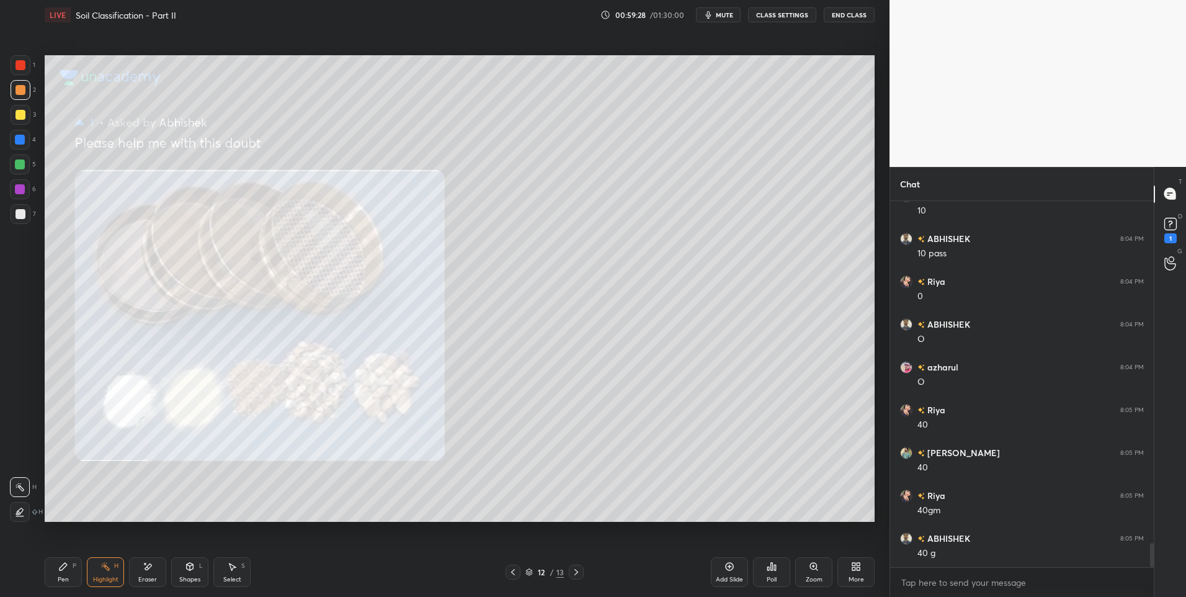
scroll to position [5250, 0]
click at [516, 570] on icon at bounding box center [513, 572] width 10 height 10
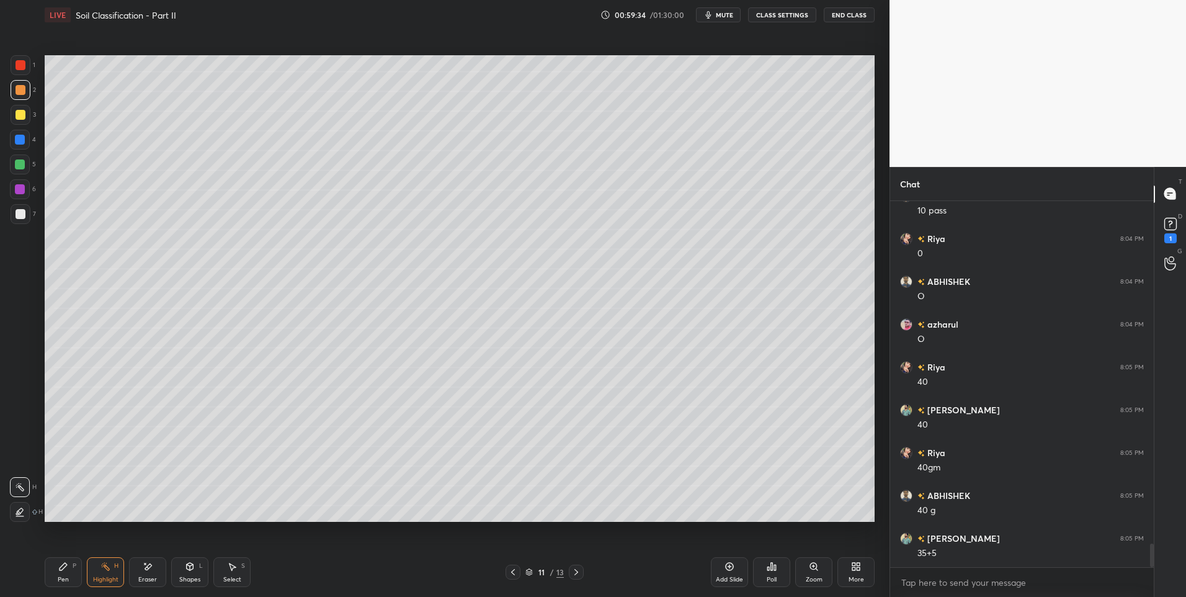
scroll to position [5293, 0]
click at [577, 572] on icon at bounding box center [576, 572] width 4 height 6
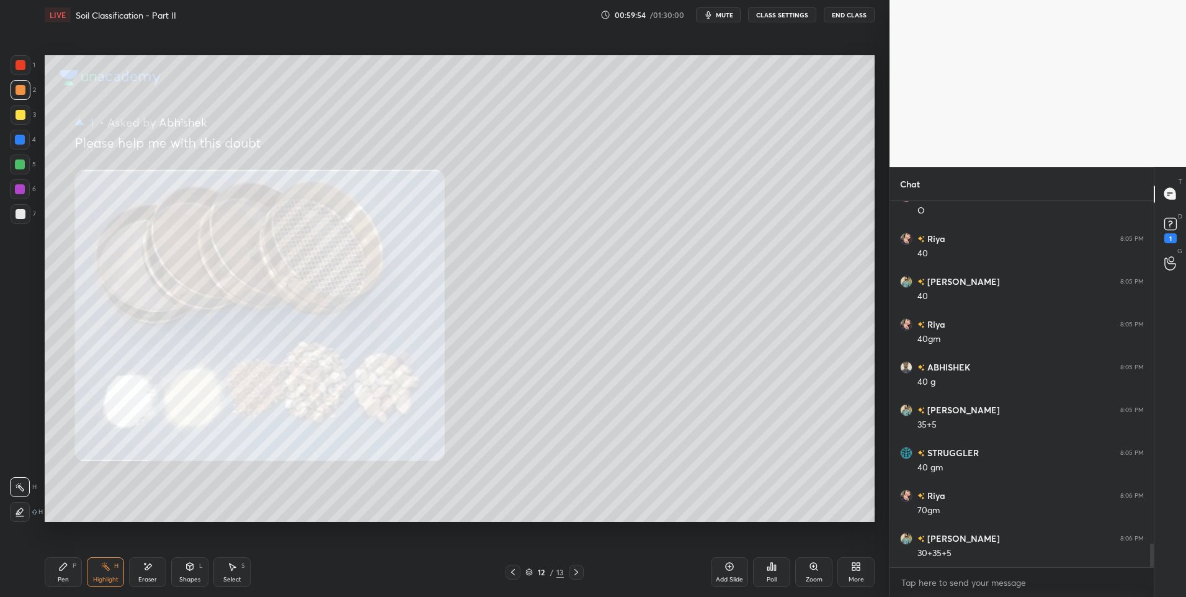
scroll to position [5421, 0]
click at [518, 568] on div at bounding box center [512, 571] width 15 height 15
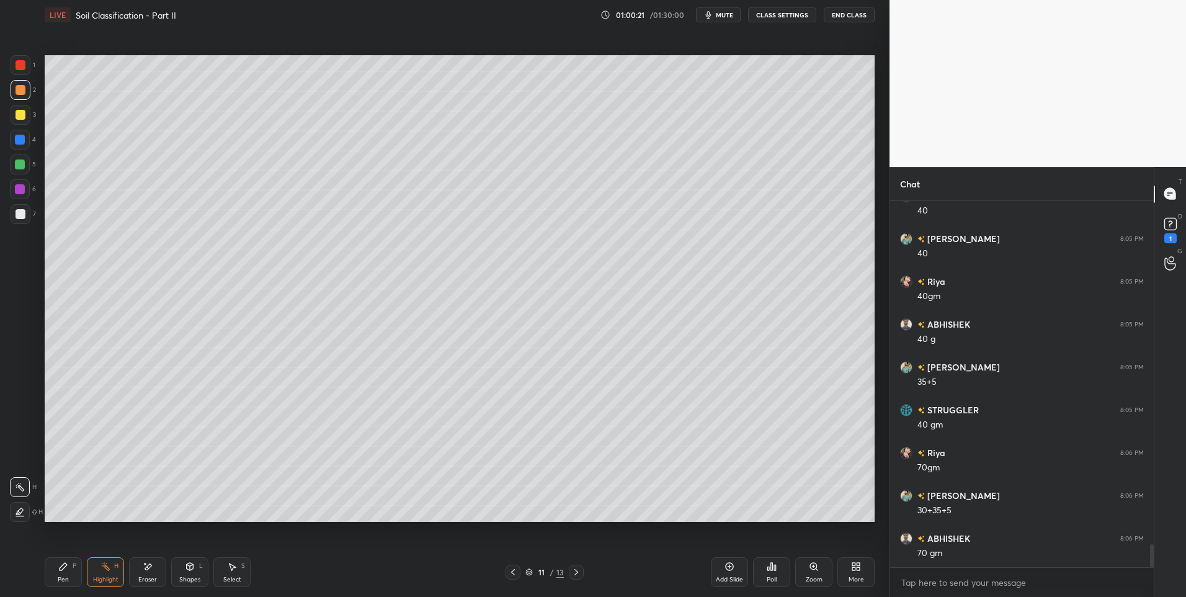
click at [577, 574] on icon at bounding box center [576, 572] width 10 height 10
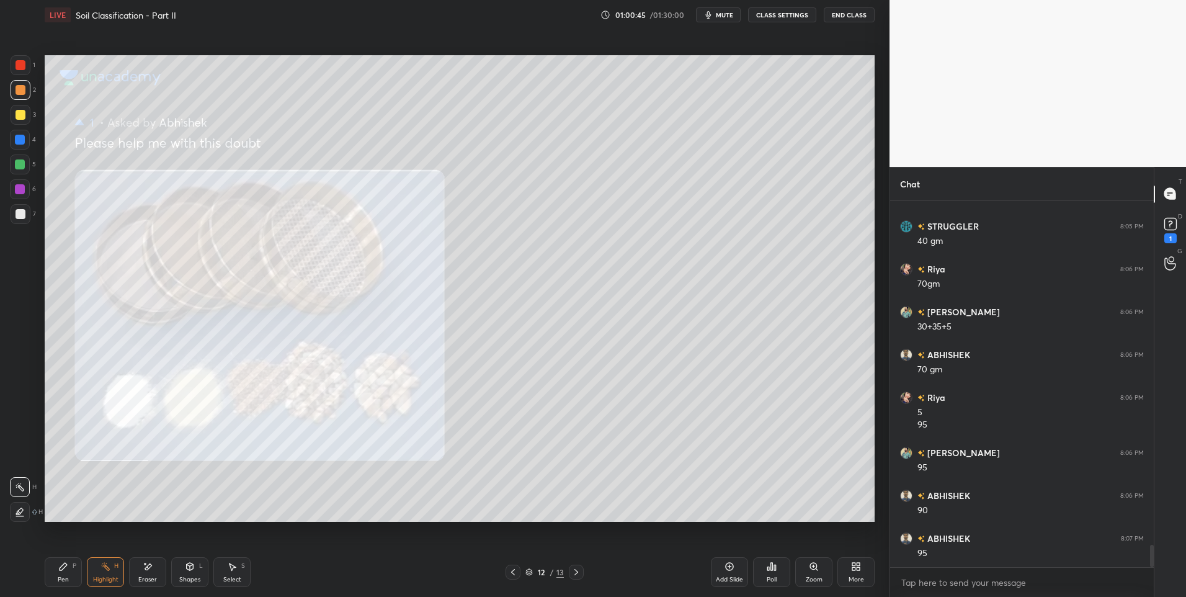
scroll to position [5617, 0]
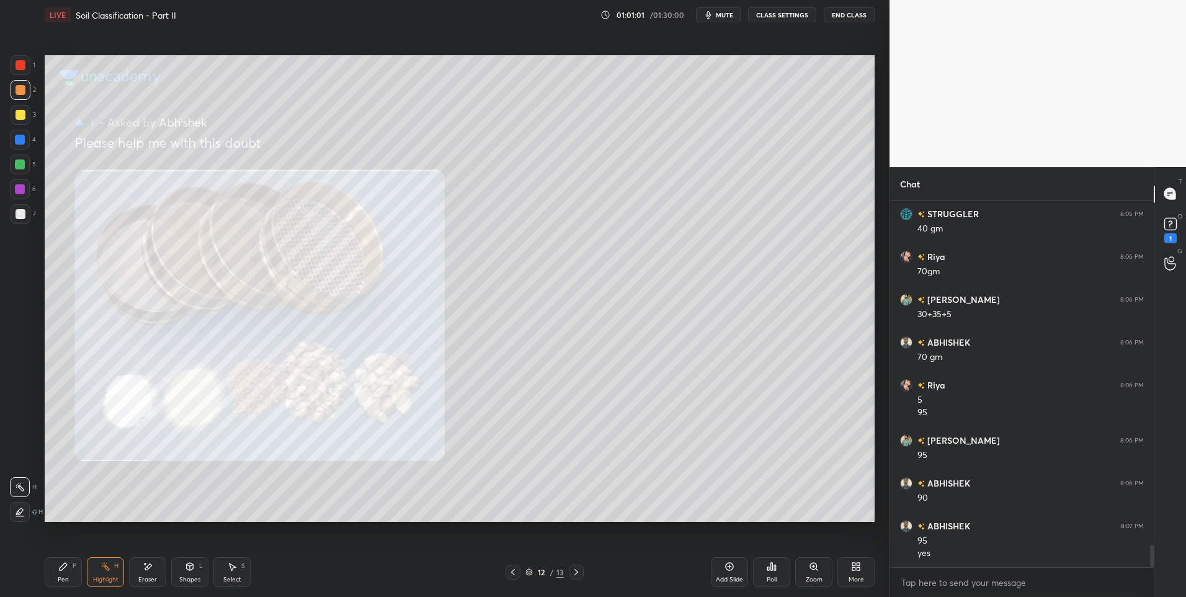
click at [515, 572] on icon at bounding box center [513, 572] width 10 height 10
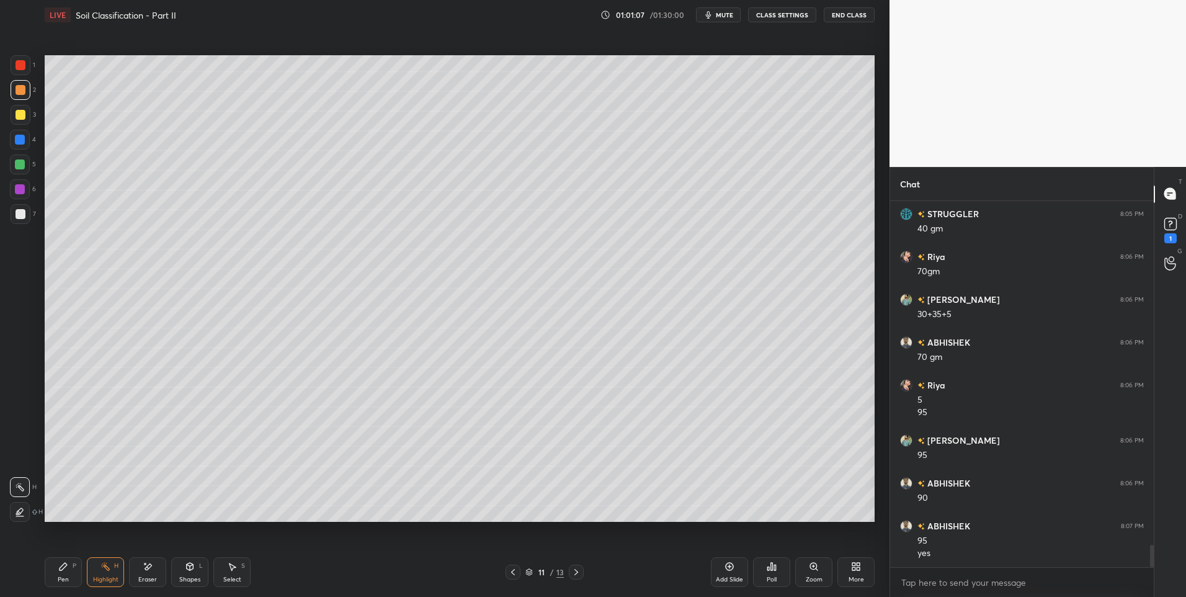
click at [583, 570] on div at bounding box center [576, 571] width 15 height 15
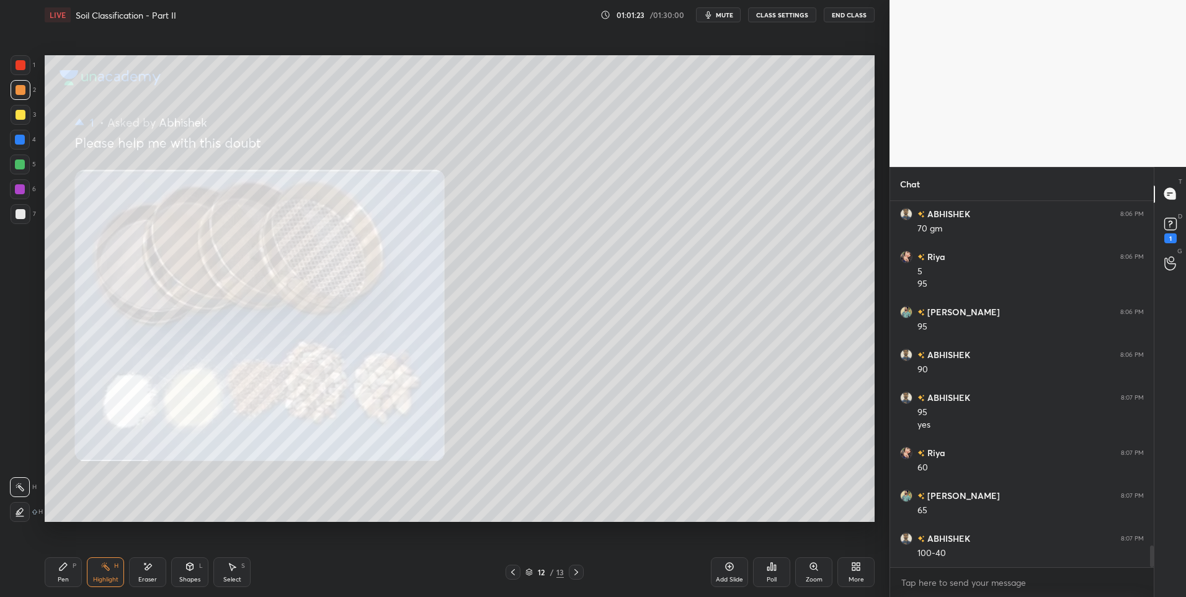
scroll to position [5788, 0]
click at [511, 575] on icon at bounding box center [513, 572] width 10 height 10
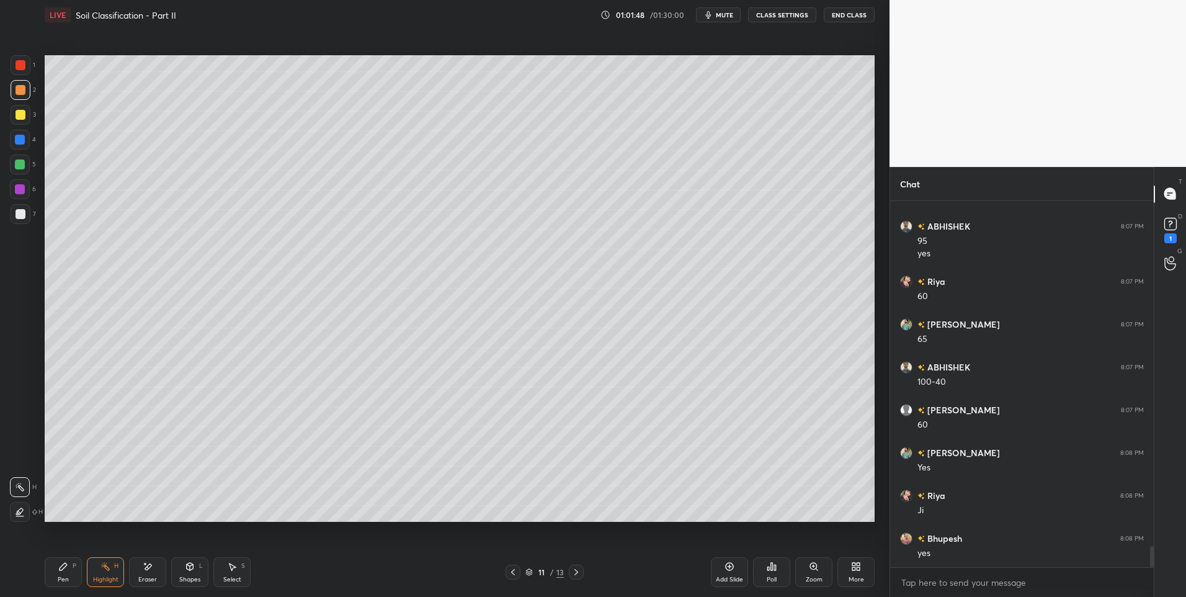
scroll to position [5959, 0]
click at [574, 572] on icon at bounding box center [576, 572] width 10 height 10
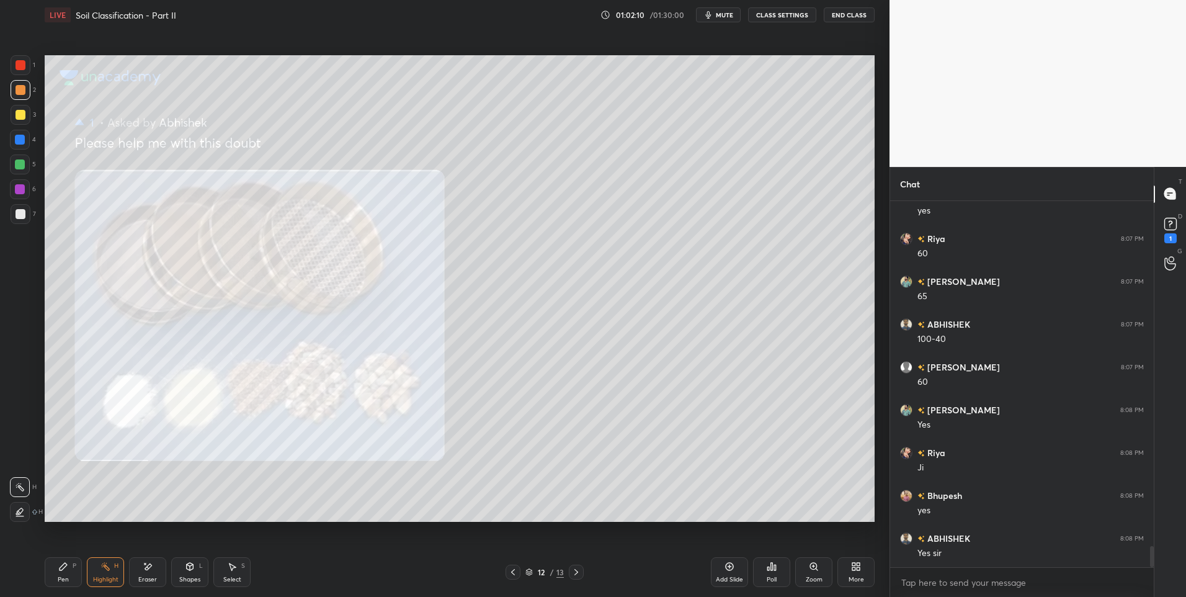
click at [227, 573] on div "Select S" at bounding box center [231, 572] width 37 height 30
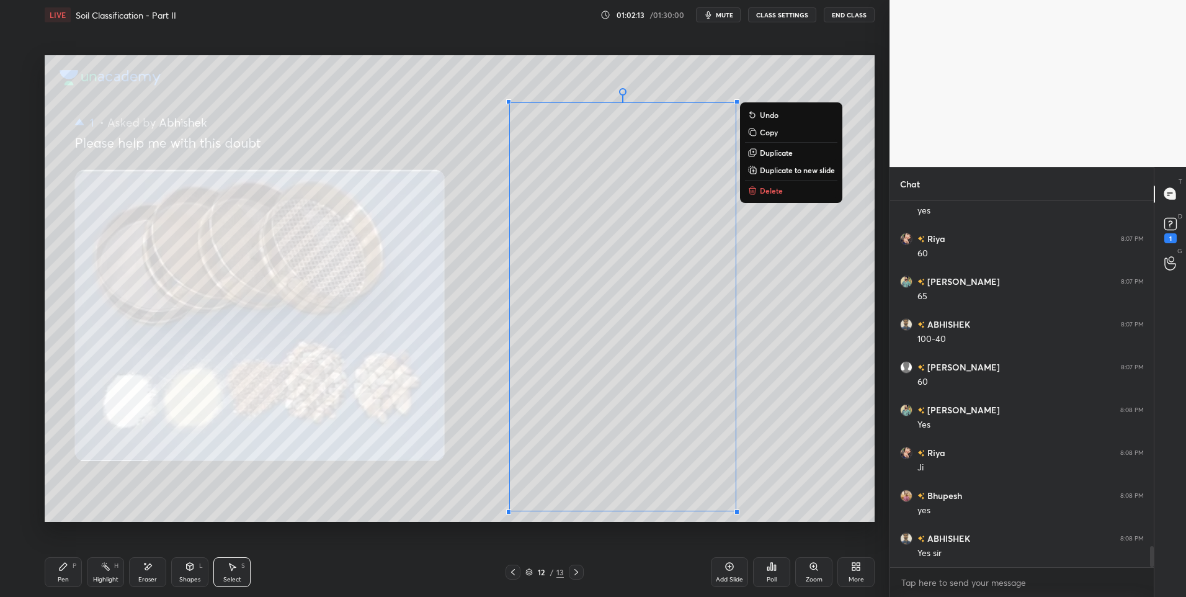
click at [770, 192] on p "Delete" at bounding box center [771, 190] width 23 height 10
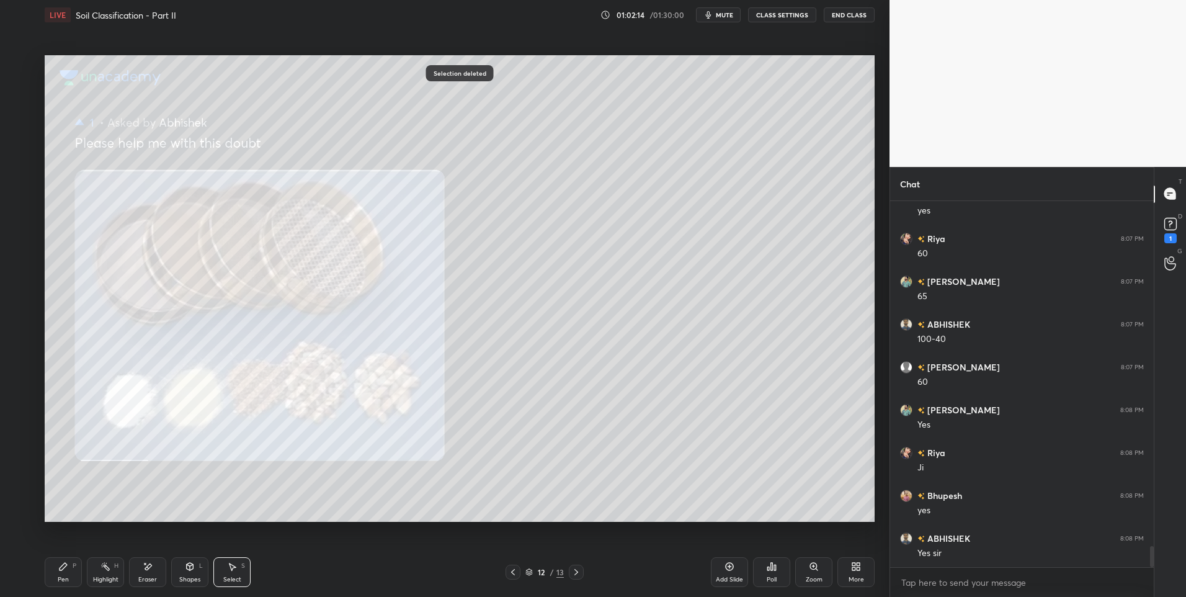
click at [515, 570] on icon at bounding box center [513, 572] width 10 height 10
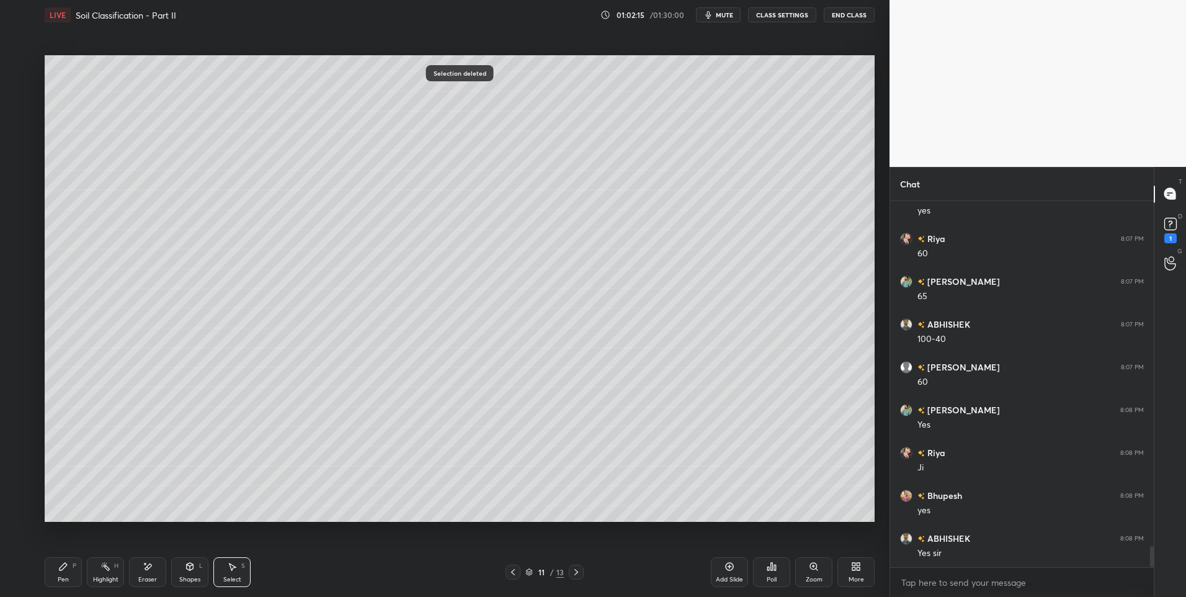
click at [719, 565] on div "Add Slide" at bounding box center [729, 572] width 37 height 30
click at [189, 571] on div "Shapes L" at bounding box center [189, 572] width 37 height 30
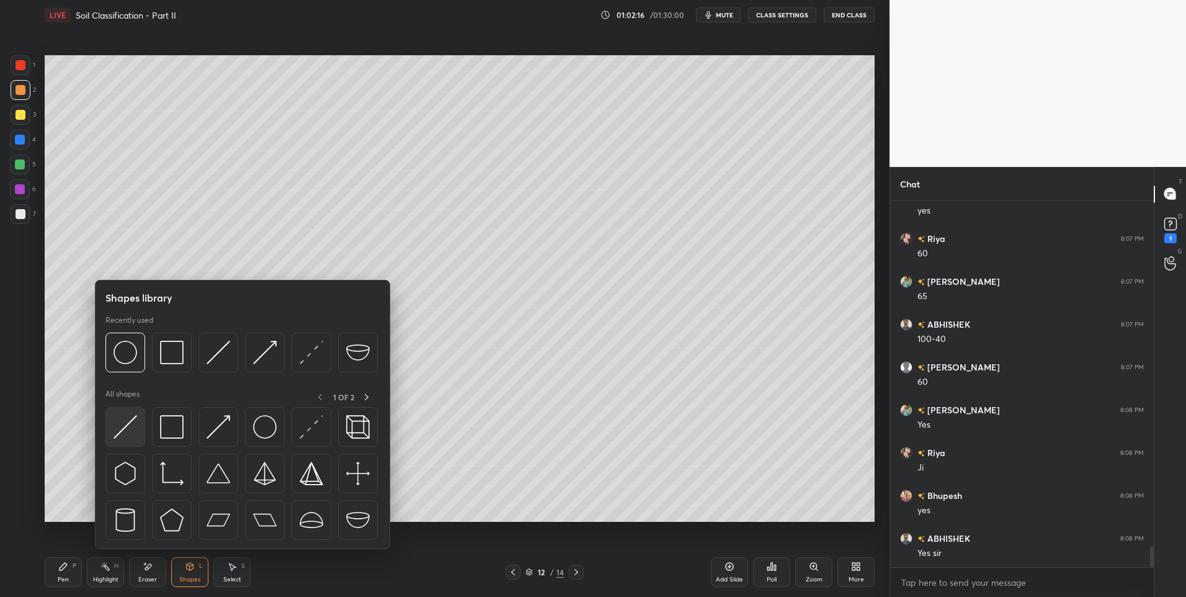
click at [124, 426] on img at bounding box center [125, 427] width 24 height 24
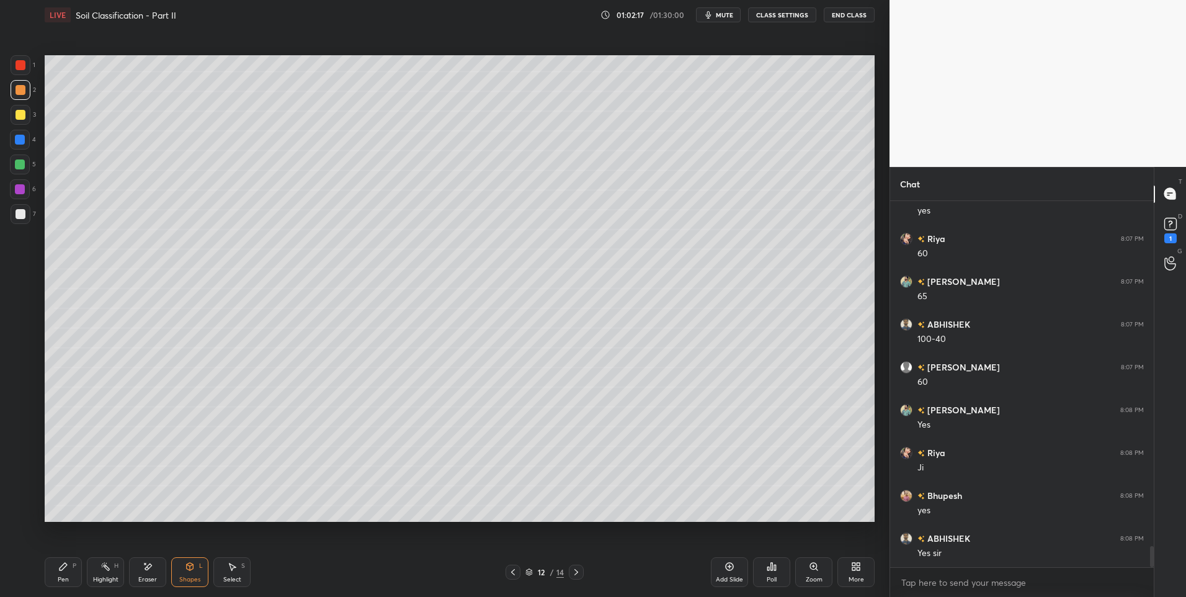
click at [20, 216] on div at bounding box center [21, 214] width 10 height 10
click at [235, 567] on icon at bounding box center [232, 566] width 7 height 7
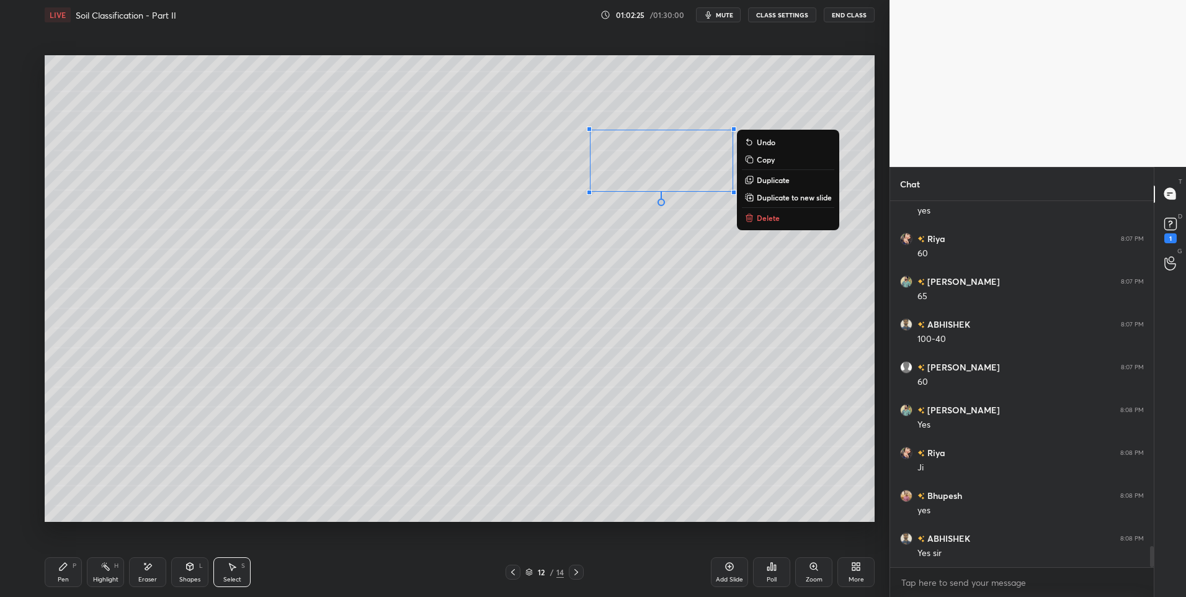
click at [773, 179] on p "Duplicate" at bounding box center [773, 180] width 33 height 10
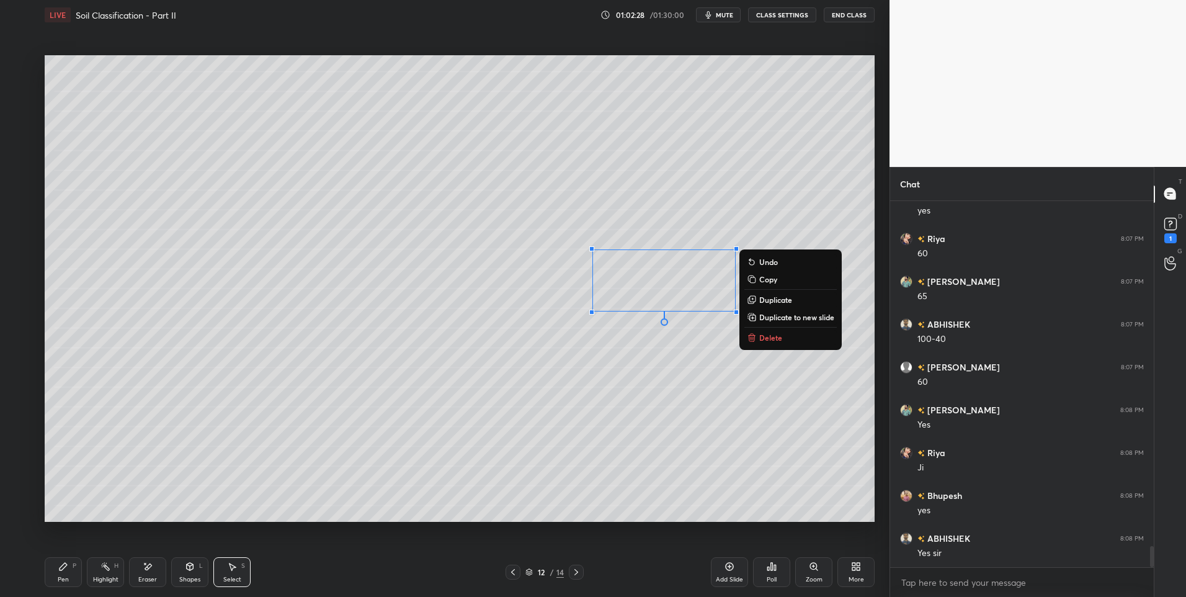
click at [766, 298] on p "Duplicate" at bounding box center [775, 300] width 33 height 10
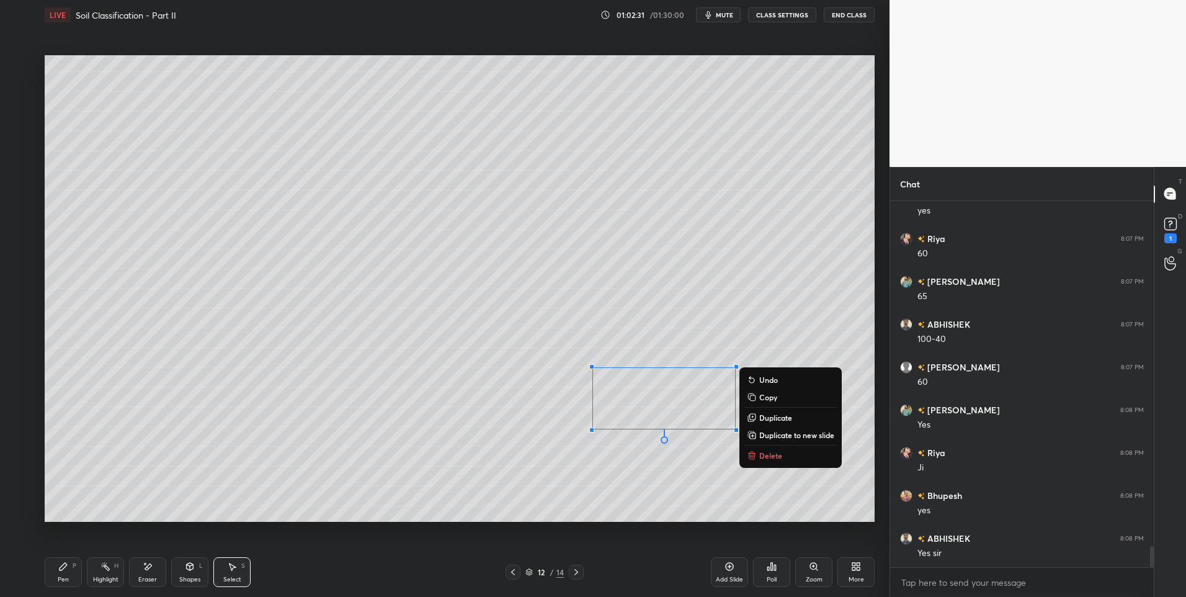
click at [570, 497] on div "0 ° Undo Copy Duplicate Duplicate to new slide Delete" at bounding box center [460, 288] width 830 height 467
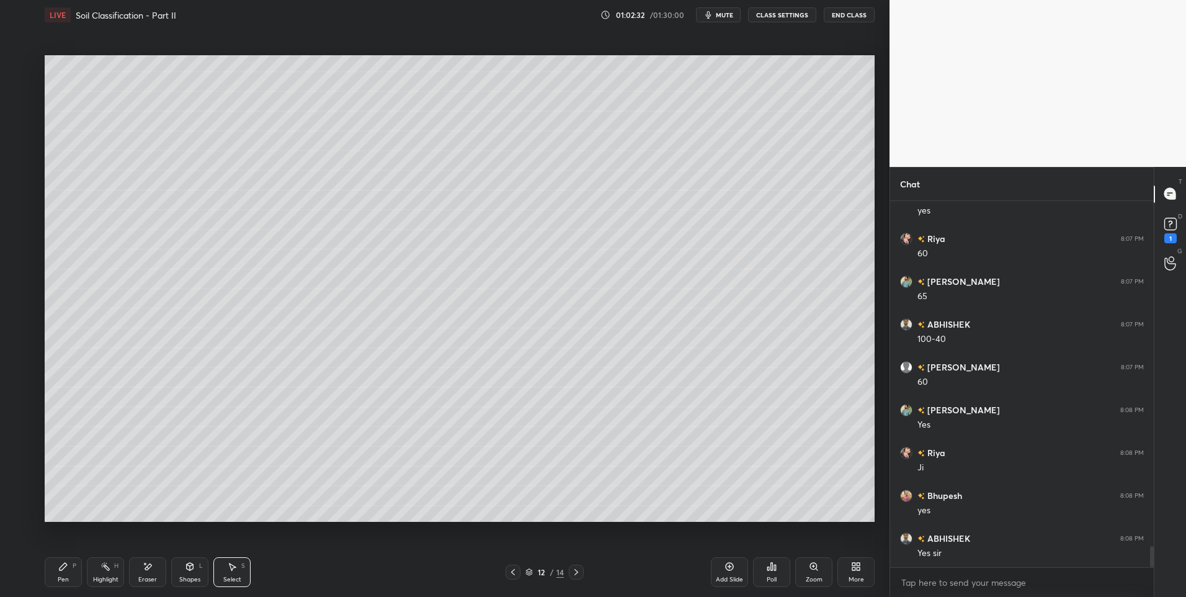
click at [205, 572] on div "Shapes L" at bounding box center [189, 572] width 37 height 30
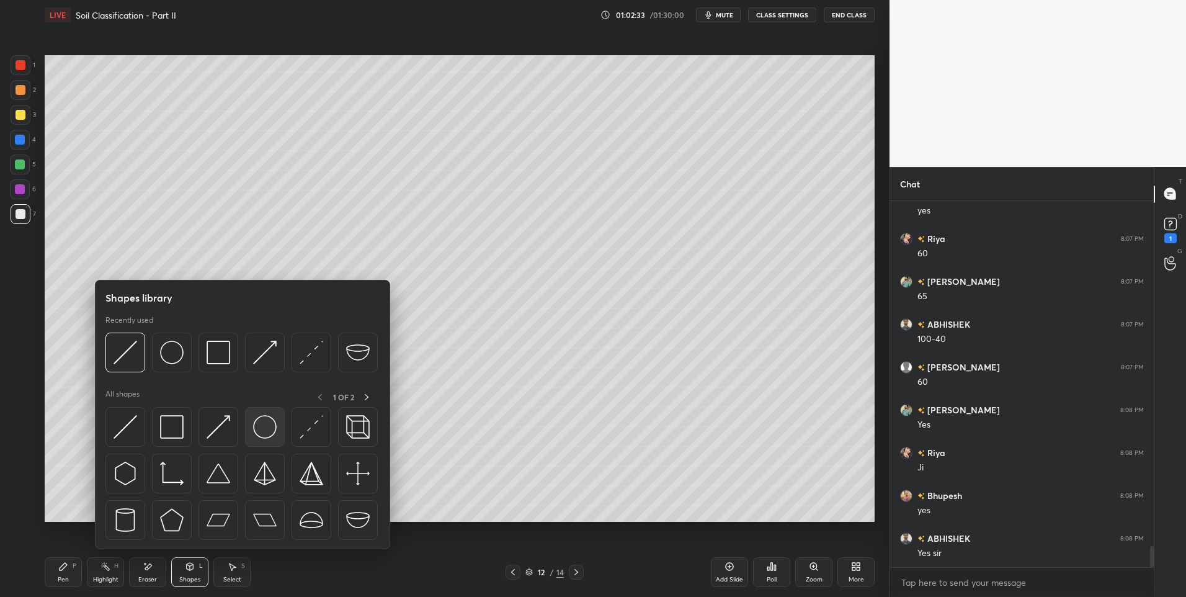
click at [262, 423] on img at bounding box center [265, 427] width 24 height 24
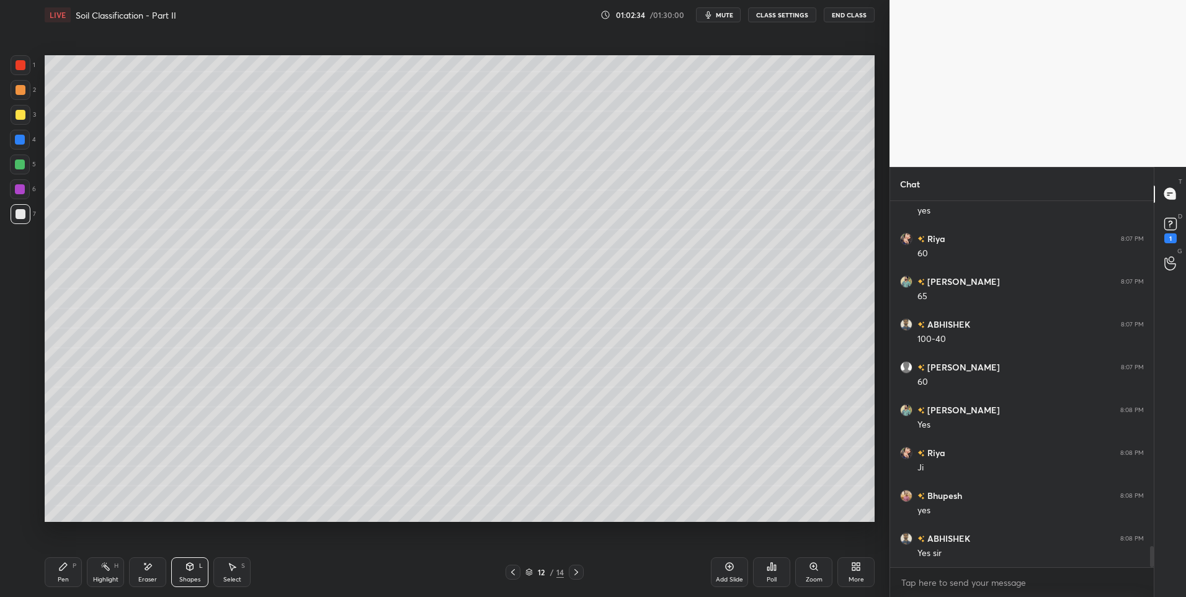
click at [24, 86] on div at bounding box center [21, 90] width 10 height 10
click at [76, 567] on div "Pen P" at bounding box center [63, 572] width 37 height 30
click at [174, 572] on div "Shapes L" at bounding box center [189, 572] width 37 height 30
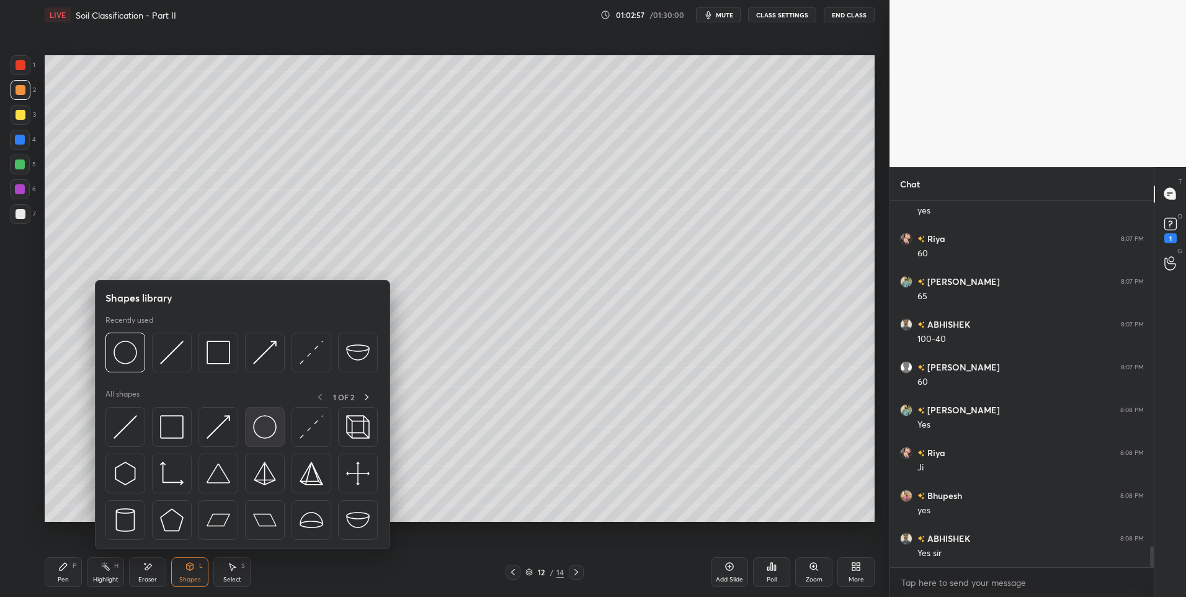
click at [266, 437] on img at bounding box center [265, 427] width 24 height 24
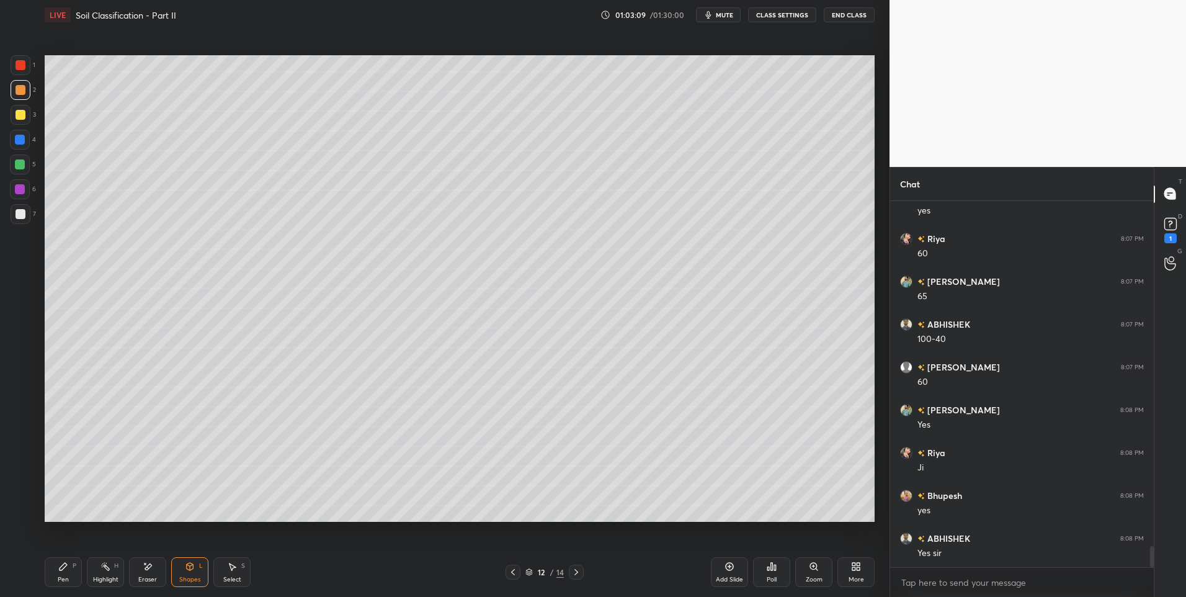
click at [72, 569] on div "Pen P" at bounding box center [63, 572] width 37 height 30
click at [168, 566] on div "Pen P Highlight H Eraser Shapes L Select S" at bounding box center [211, 572] width 333 height 30
click at [143, 590] on div "Pen P Highlight H Eraser Shapes L Select S 12 / 14 Add Slide Poll Zoom More" at bounding box center [460, 572] width 830 height 50
click at [147, 579] on div "Eraser" at bounding box center [147, 579] width 19 height 6
click at [51, 567] on div "Pen P" at bounding box center [63, 572] width 37 height 30
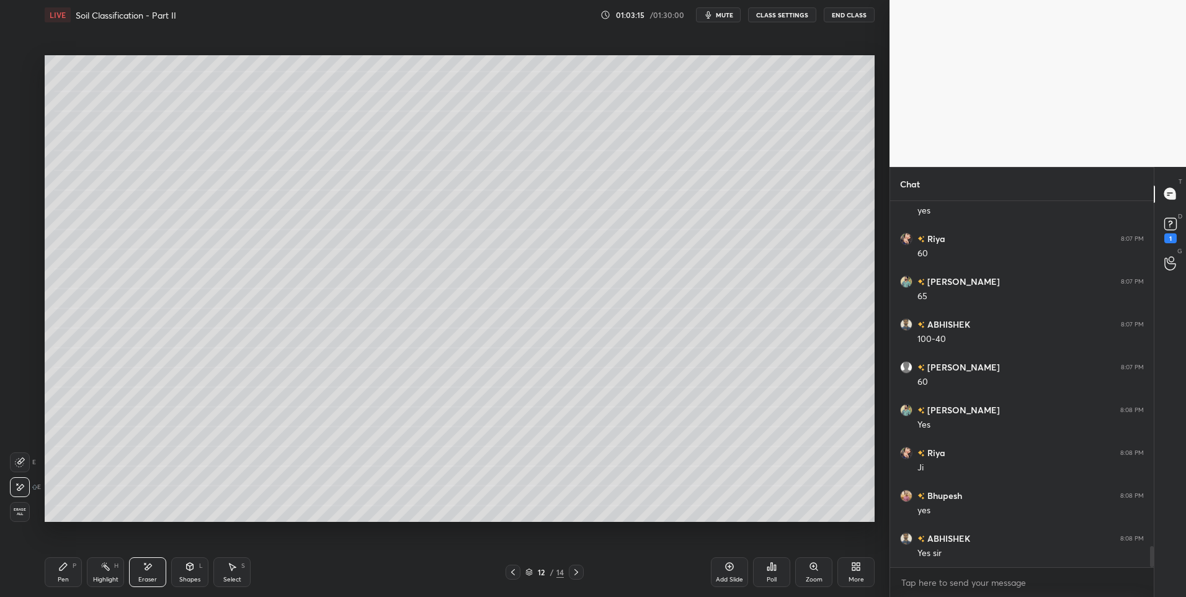
click at [52, 566] on div "Pen P" at bounding box center [63, 572] width 37 height 30
click at [14, 159] on div at bounding box center [20, 164] width 20 height 20
click at [19, 189] on div at bounding box center [20, 189] width 10 height 10
click at [25, 66] on div at bounding box center [21, 65] width 10 height 10
click at [19, 210] on div at bounding box center [21, 214] width 10 height 10
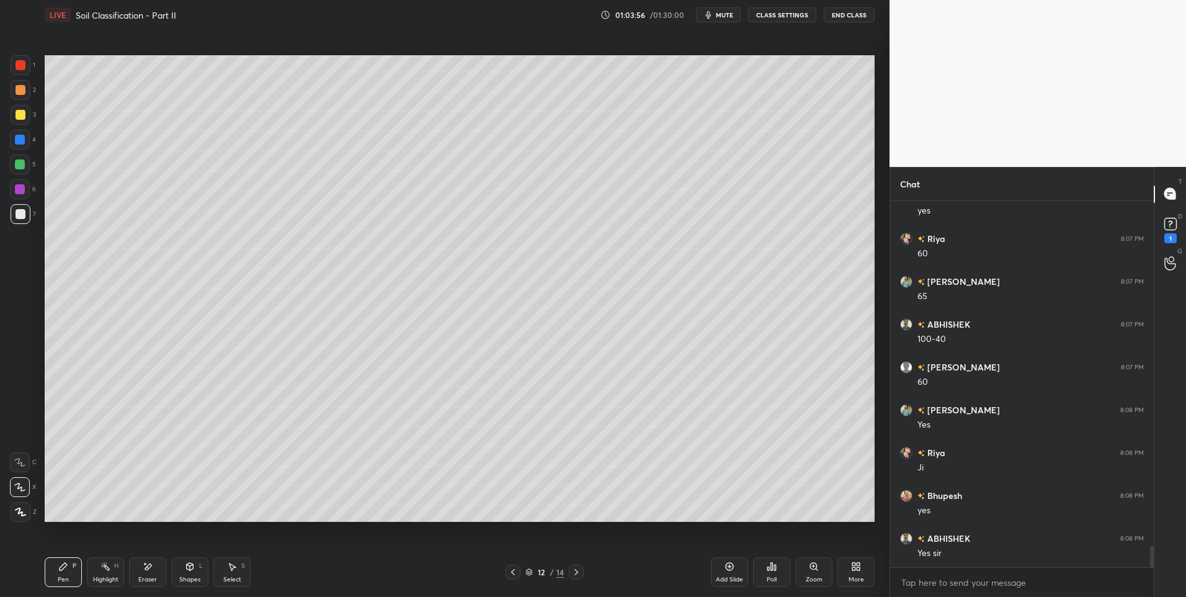
click at [126, 571] on div "Pen P Highlight H Eraser Shapes L Select S" at bounding box center [211, 572] width 333 height 30
click at [151, 572] on div "Eraser" at bounding box center [147, 572] width 37 height 30
click at [239, 564] on div "Select S" at bounding box center [231, 572] width 37 height 30
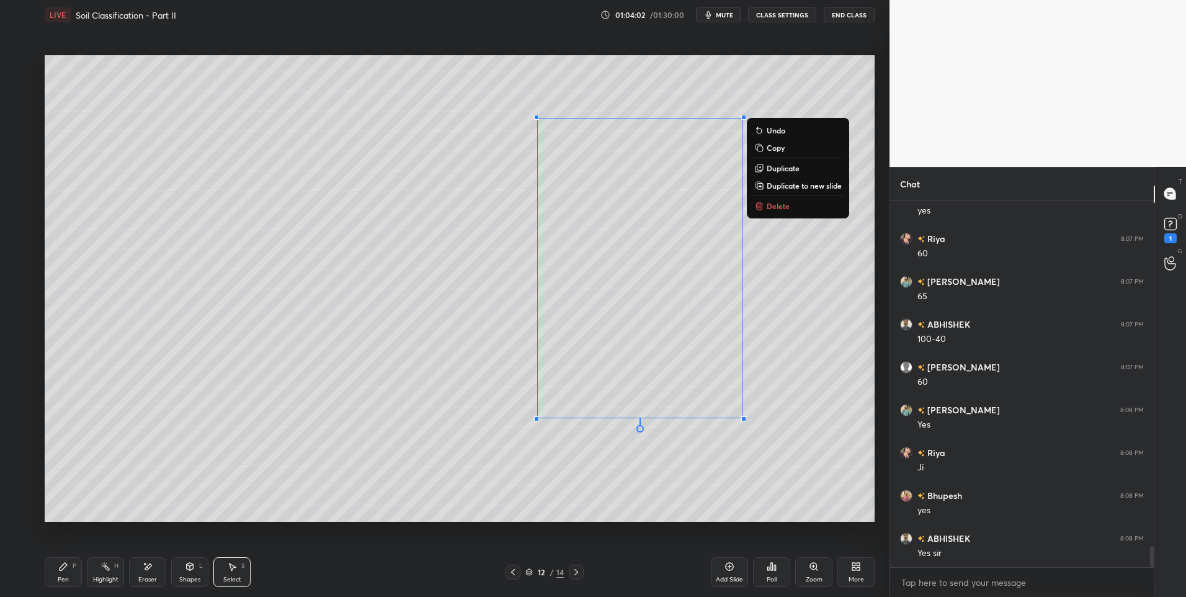
click at [78, 557] on div "Pen P" at bounding box center [63, 572] width 37 height 30
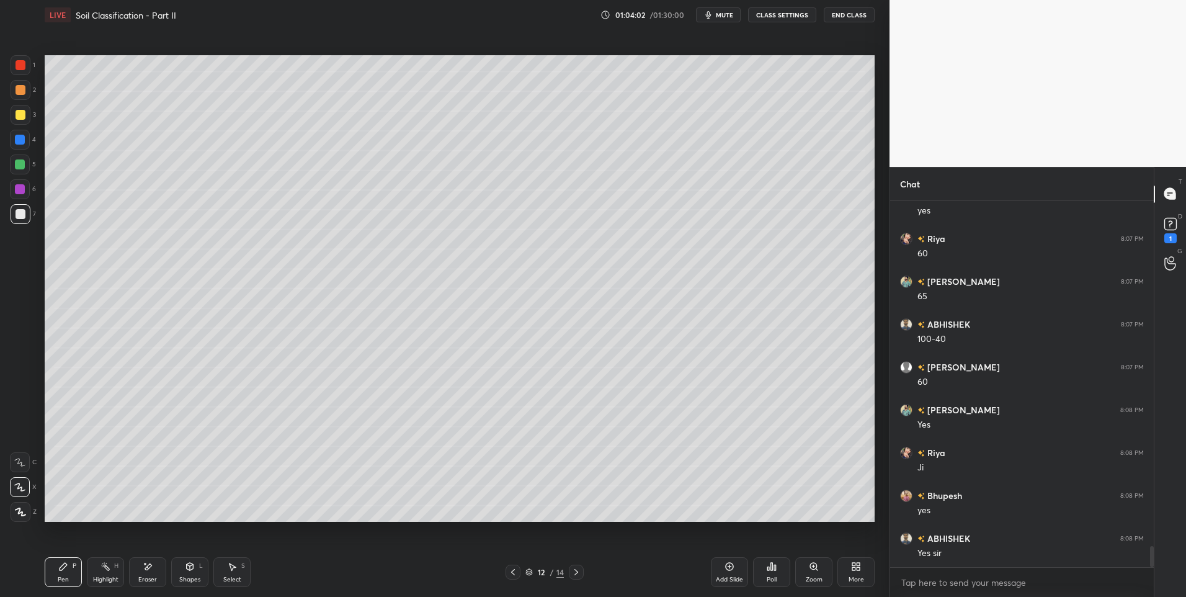
click at [82, 552] on div "Pen P Highlight H Eraser Shapes L Select S 12 / 14 Add Slide Poll Zoom More" at bounding box center [460, 572] width 830 height 50
click at [21, 164] on div at bounding box center [20, 164] width 10 height 10
click at [22, 175] on div "5" at bounding box center [23, 166] width 26 height 25
click at [18, 90] on div at bounding box center [21, 90] width 10 height 10
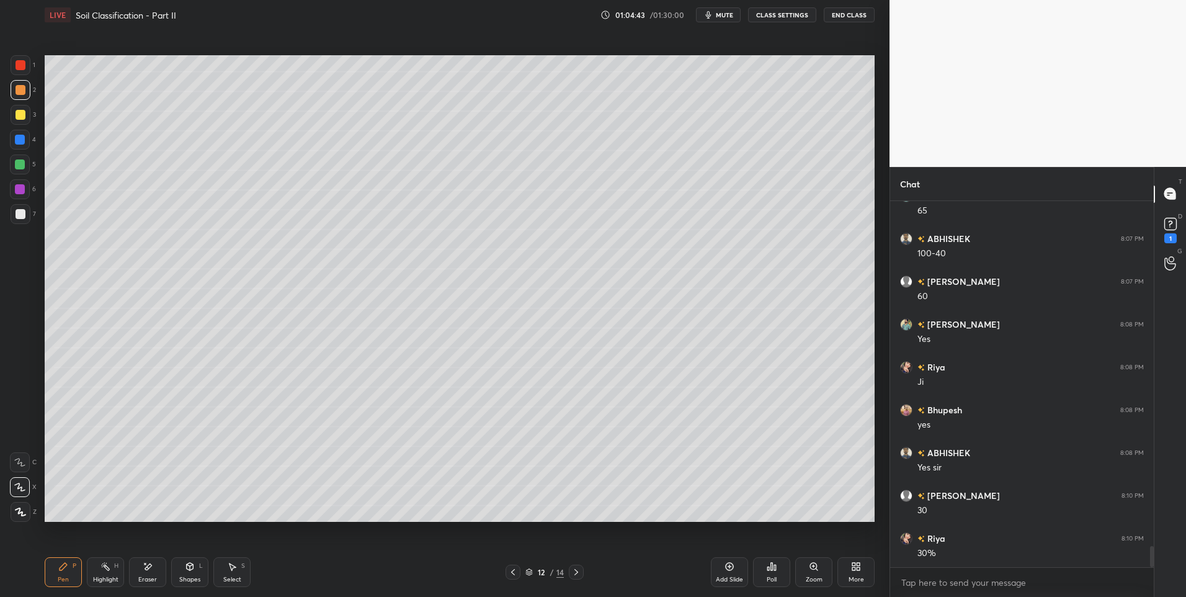
click at [102, 567] on icon at bounding box center [105, 566] width 10 height 10
click at [102, 566] on circle at bounding box center [102, 566] width 1 height 1
click at [70, 580] on div "Pen P" at bounding box center [63, 572] width 37 height 30
click at [66, 580] on div "Pen" at bounding box center [63, 579] width 11 height 6
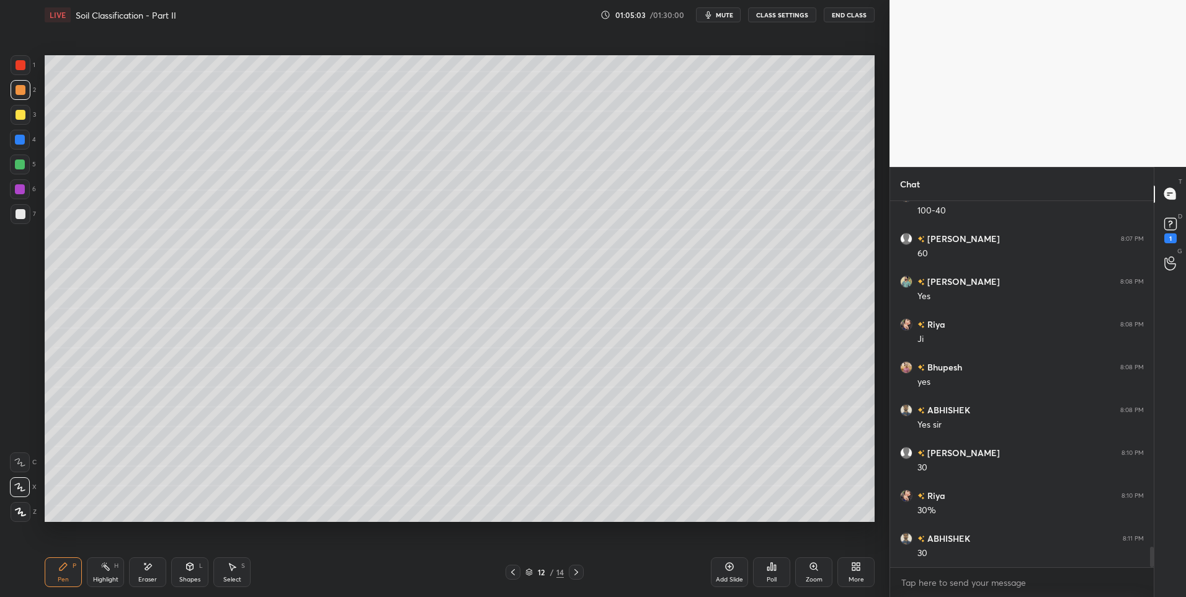
click at [180, 588] on div "Pen P Highlight H Eraser Shapes L Select S 12 / 14 Add Slide Poll Zoom More" at bounding box center [460, 572] width 830 height 50
click at [194, 558] on div "Shapes L" at bounding box center [189, 572] width 37 height 30
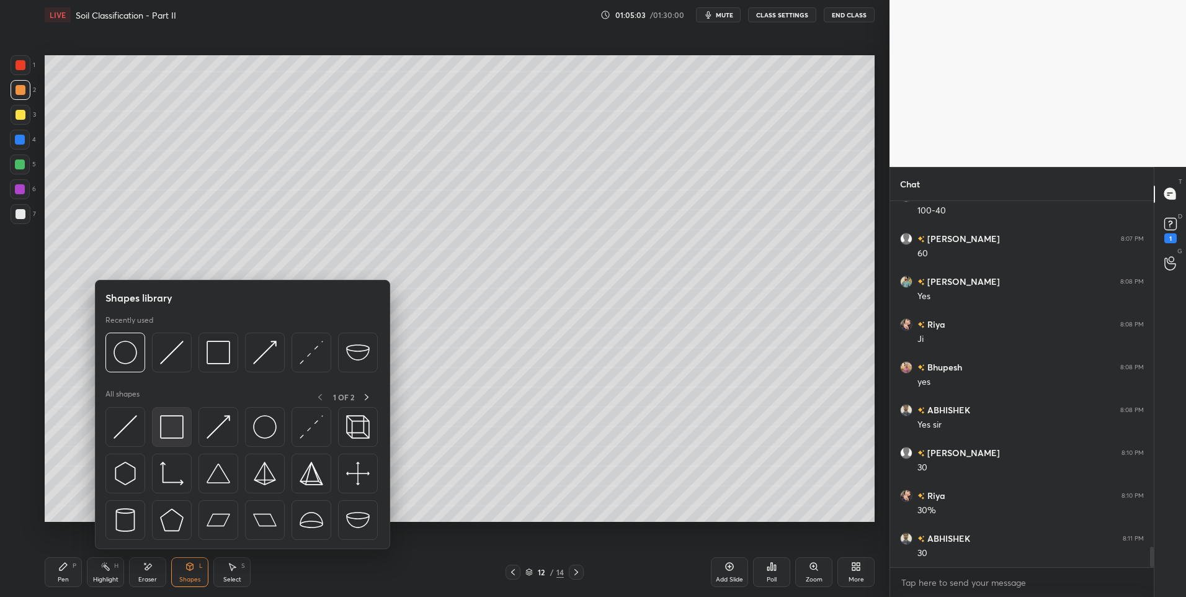
click at [171, 431] on img at bounding box center [172, 427] width 24 height 24
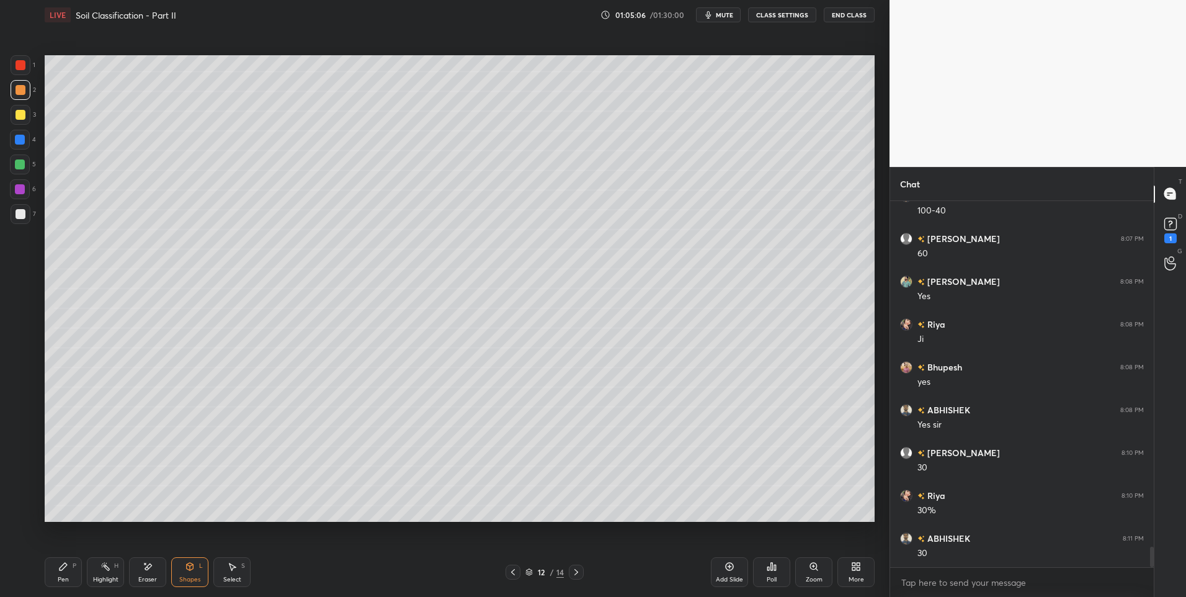
click at [71, 569] on div "Pen P" at bounding box center [63, 572] width 37 height 30
click at [520, 575] on div at bounding box center [512, 571] width 15 height 15
click at [512, 572] on icon at bounding box center [513, 572] width 4 height 6
click at [509, 570] on icon at bounding box center [513, 572] width 10 height 10
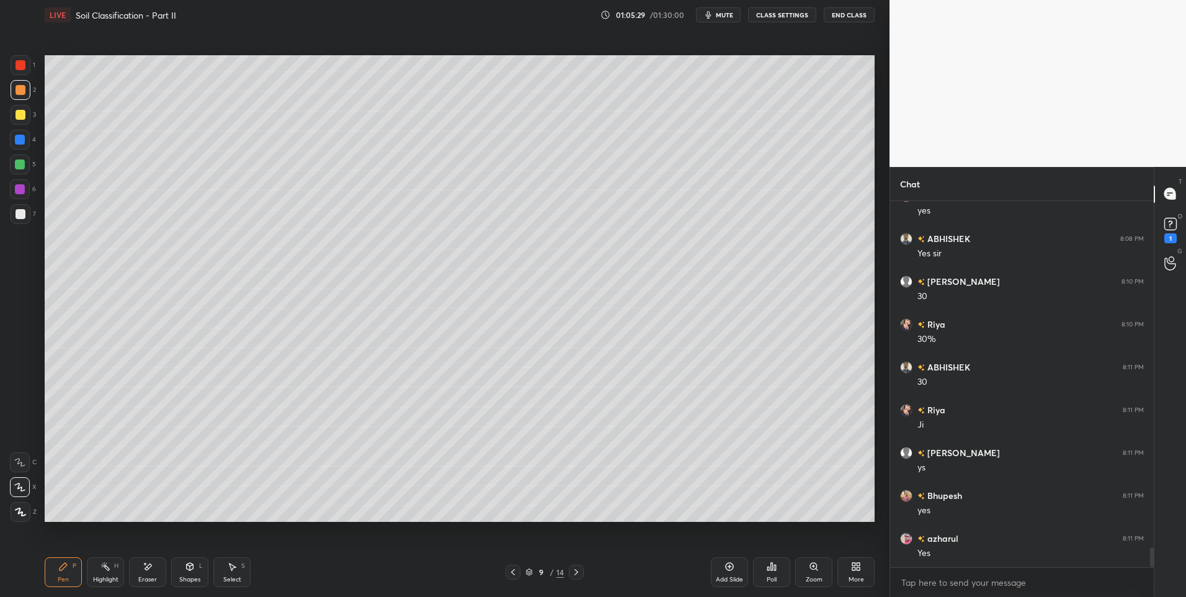
scroll to position [6301, 0]
click at [509, 572] on icon at bounding box center [513, 572] width 10 height 10
click at [513, 570] on icon at bounding box center [513, 572] width 4 height 6
click at [94, 570] on div "Highlight H" at bounding box center [105, 572] width 37 height 30
click at [574, 571] on icon at bounding box center [576, 572] width 10 height 10
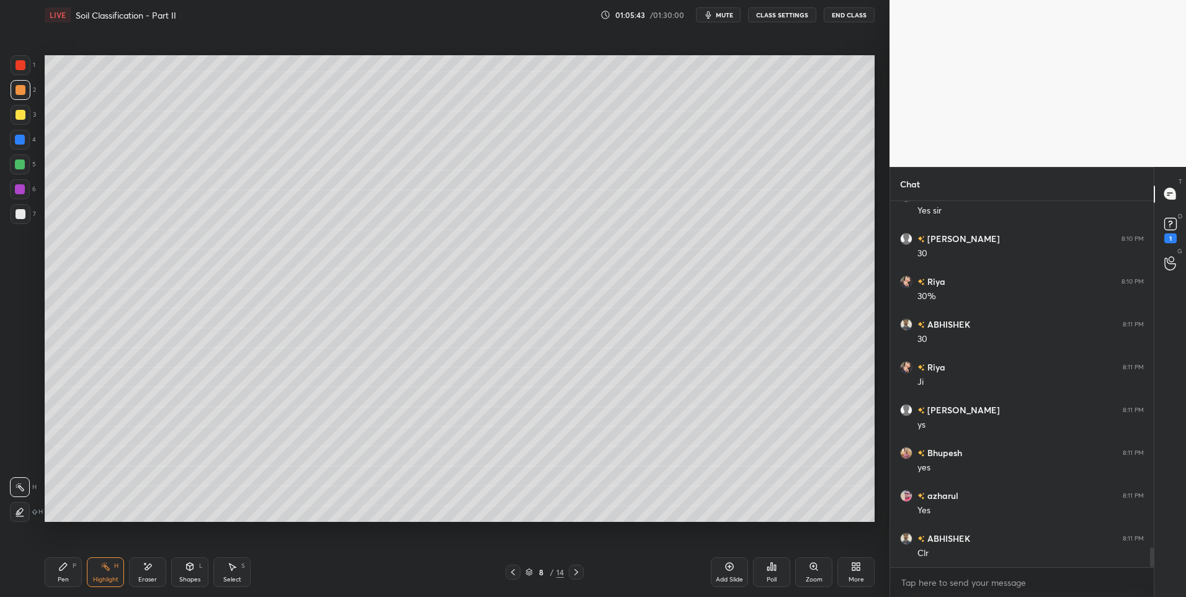
click at [577, 577] on div at bounding box center [576, 571] width 15 height 15
click at [580, 572] on icon at bounding box center [576, 572] width 10 height 10
click at [579, 574] on icon at bounding box center [576, 572] width 10 height 10
click at [574, 572] on icon at bounding box center [576, 572] width 10 height 10
click at [578, 571] on icon at bounding box center [576, 572] width 10 height 10
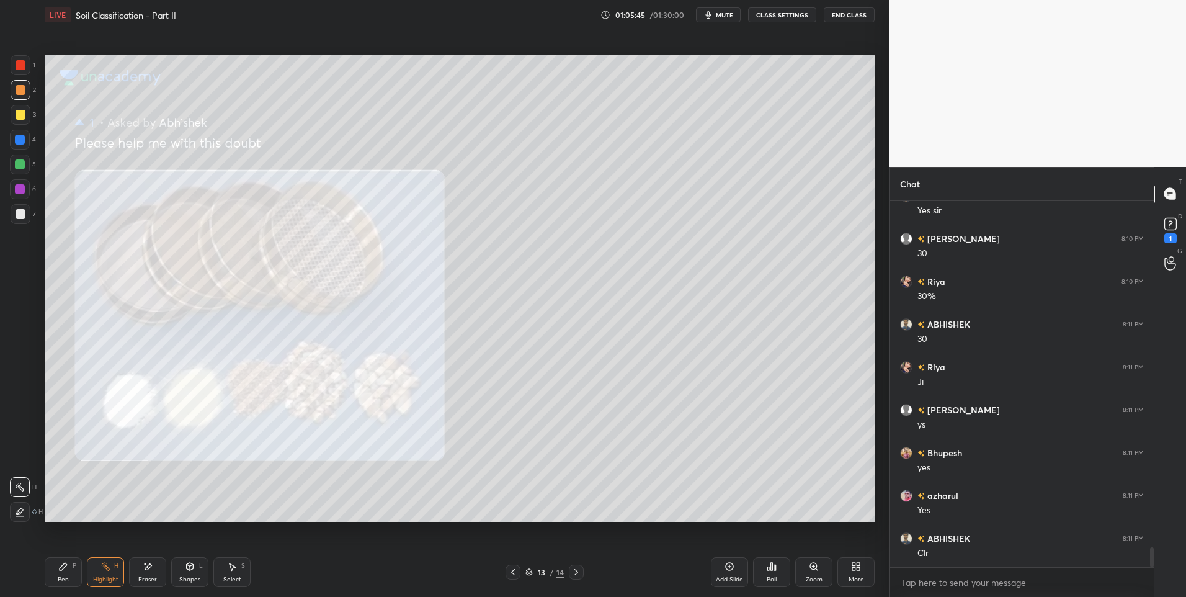
click at [576, 572] on icon at bounding box center [576, 572] width 10 height 10
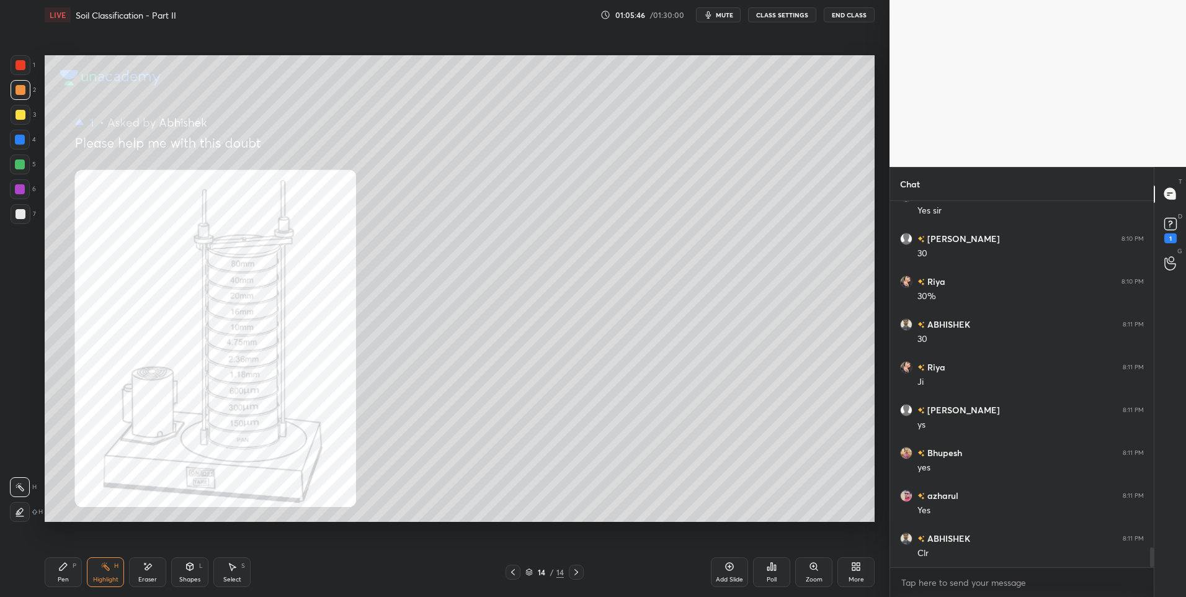
click at [512, 572] on icon at bounding box center [513, 572] width 4 height 6
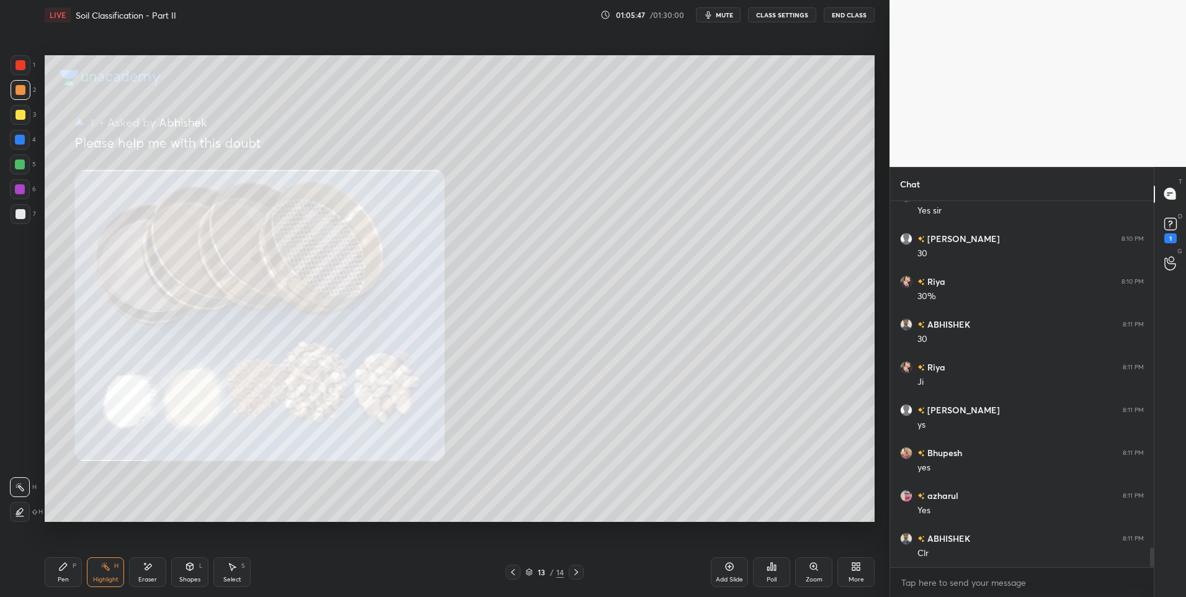
click at [589, 572] on div "13 / 14" at bounding box center [544, 571] width 333 height 15
click at [576, 574] on icon at bounding box center [576, 572] width 10 height 10
click at [578, 574] on icon at bounding box center [576, 572] width 10 height 10
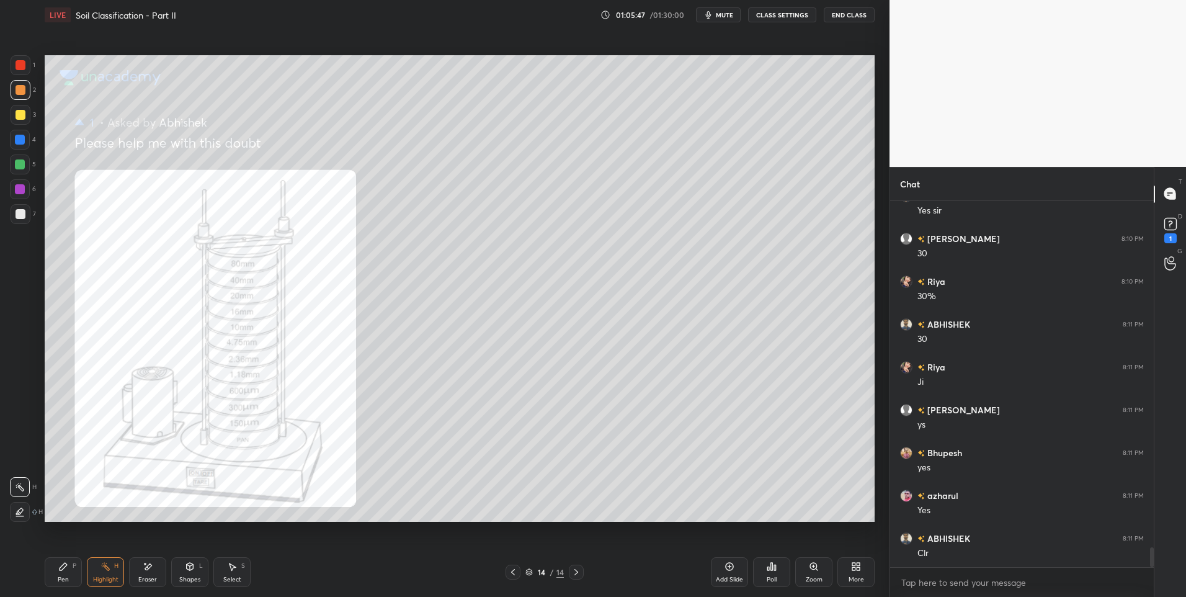
click at [577, 573] on icon at bounding box center [576, 572] width 10 height 10
click at [578, 571] on icon at bounding box center [576, 572] width 10 height 10
click at [722, 567] on div "Add Slide" at bounding box center [729, 572] width 37 height 30
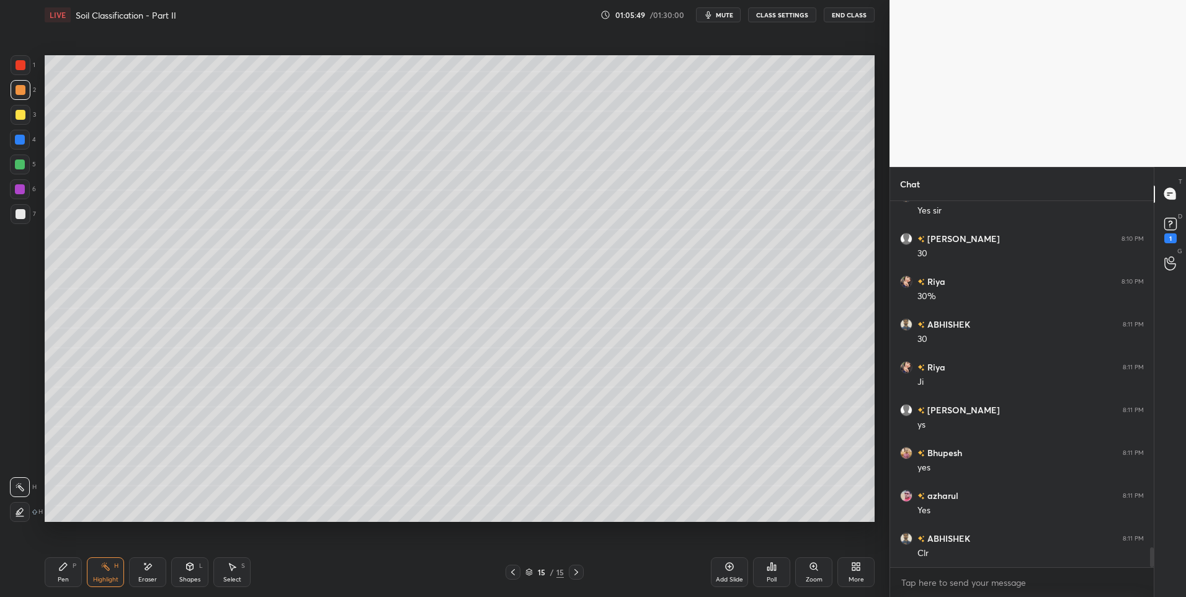
click at [66, 572] on div "Pen P" at bounding box center [63, 572] width 37 height 30
click at [68, 572] on div "Pen P" at bounding box center [63, 572] width 37 height 30
click at [23, 71] on div at bounding box center [21, 65] width 20 height 20
click at [182, 570] on div "Shapes L" at bounding box center [189, 572] width 37 height 30
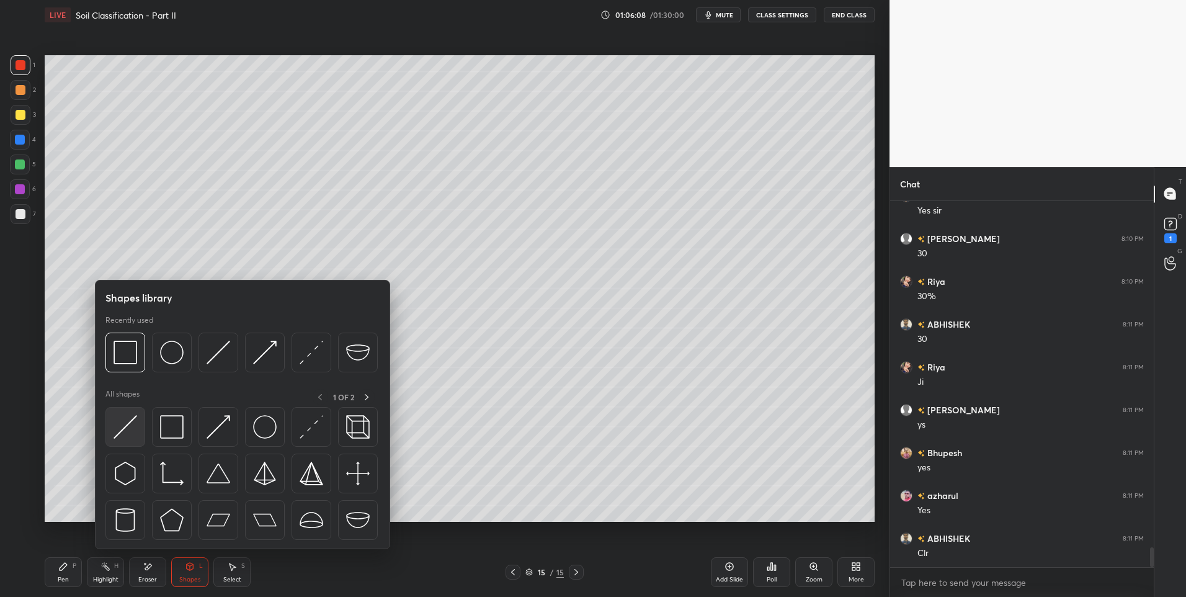
click at [129, 420] on img at bounding box center [125, 427] width 24 height 24
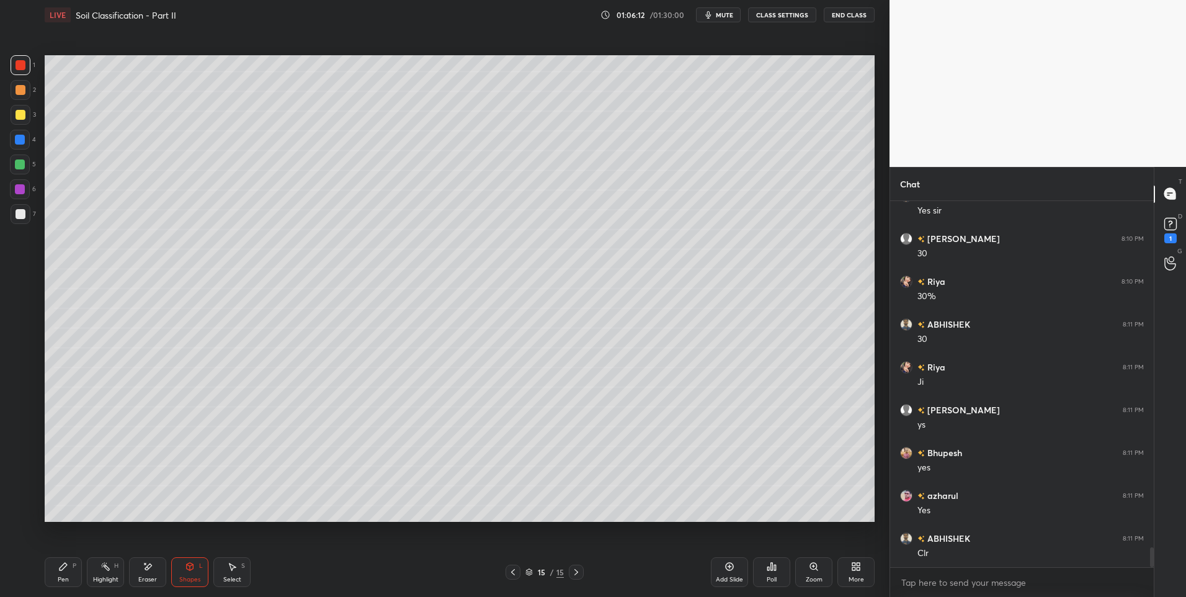
click at [148, 576] on div "Eraser" at bounding box center [147, 579] width 19 height 6
click at [182, 576] on div "Shapes" at bounding box center [189, 579] width 21 height 6
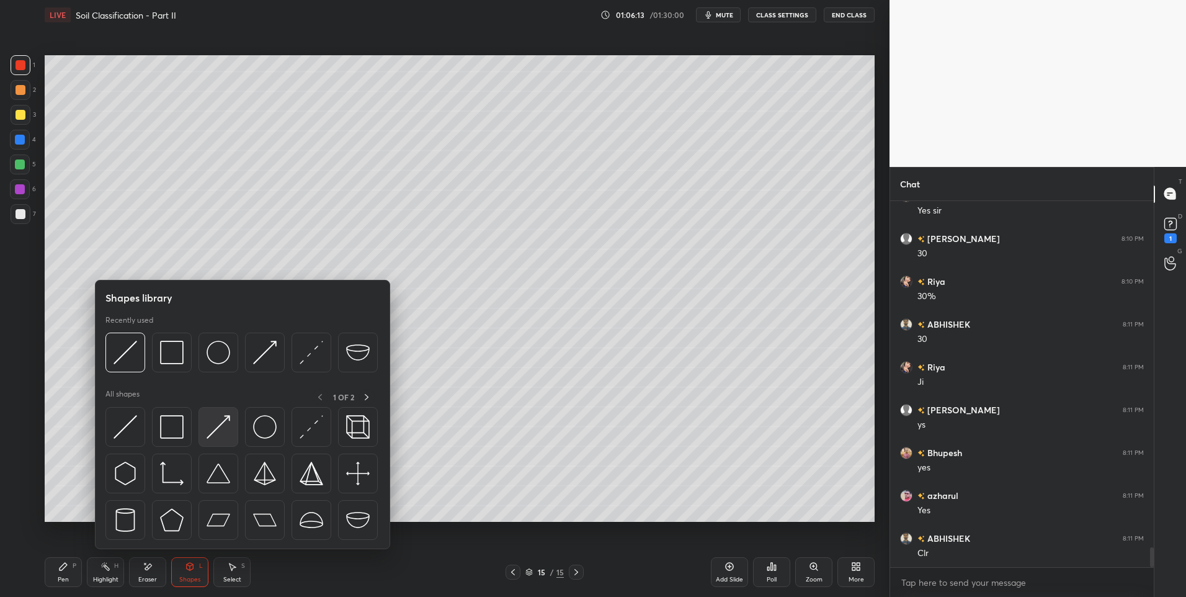
click at [213, 422] on img at bounding box center [218, 427] width 24 height 24
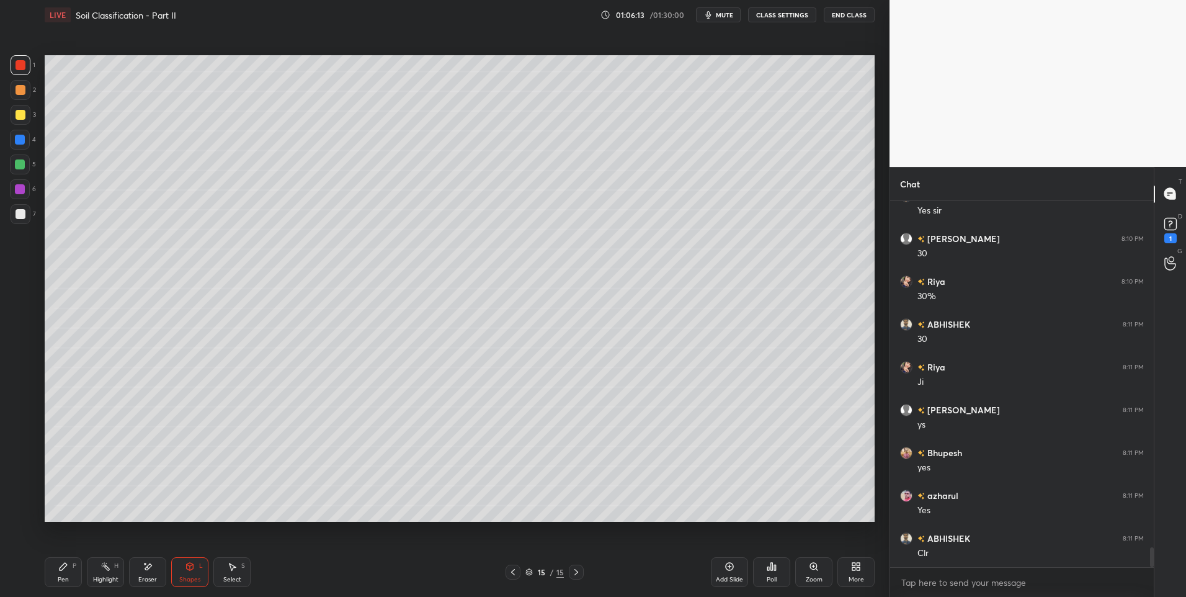
click at [19, 224] on div "7" at bounding box center [23, 216] width 25 height 25
click at [61, 571] on div "Pen P" at bounding box center [63, 572] width 37 height 30
click at [68, 572] on div "Pen P" at bounding box center [63, 572] width 37 height 30
click at [513, 575] on icon at bounding box center [513, 572] width 10 height 10
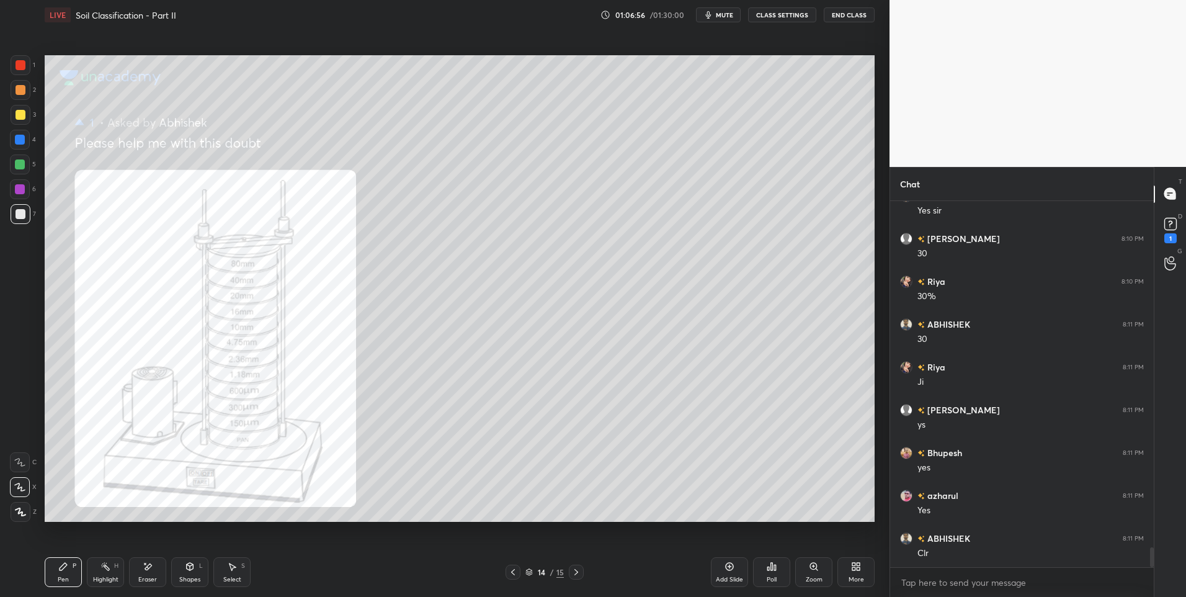
click at [512, 574] on icon at bounding box center [513, 572] width 10 height 10
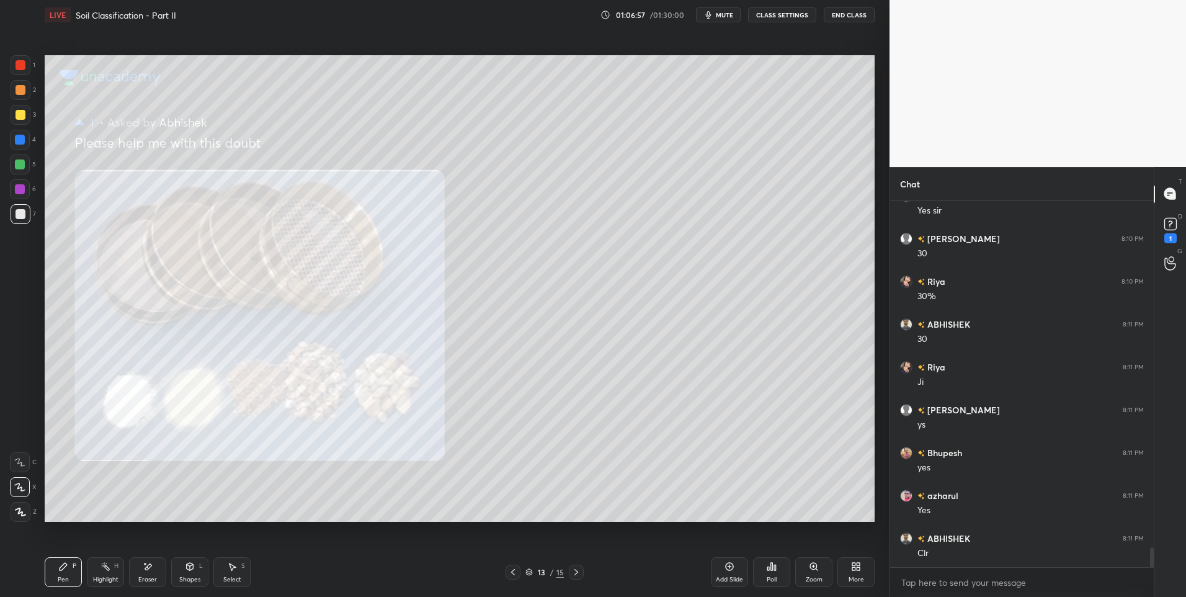
click at [513, 574] on icon at bounding box center [513, 572] width 10 height 10
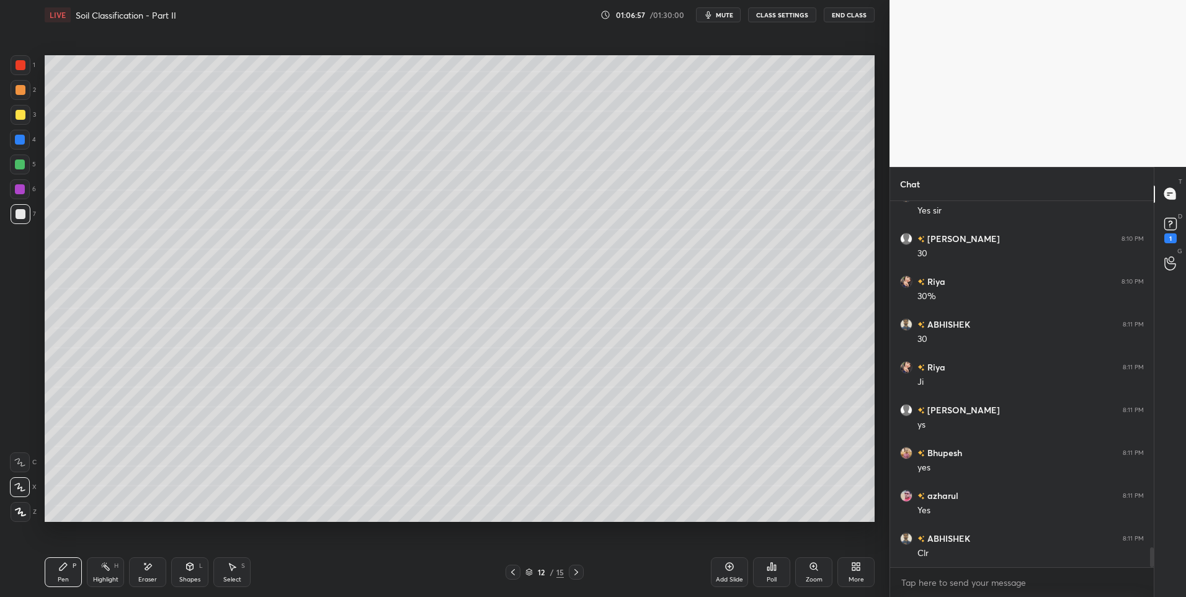
click at [514, 574] on icon at bounding box center [513, 572] width 10 height 10
click at [514, 575] on icon at bounding box center [513, 572] width 10 height 10
click at [516, 575] on icon at bounding box center [513, 572] width 10 height 10
click at [516, 576] on icon at bounding box center [513, 572] width 10 height 10
click at [517, 576] on icon at bounding box center [513, 572] width 10 height 10
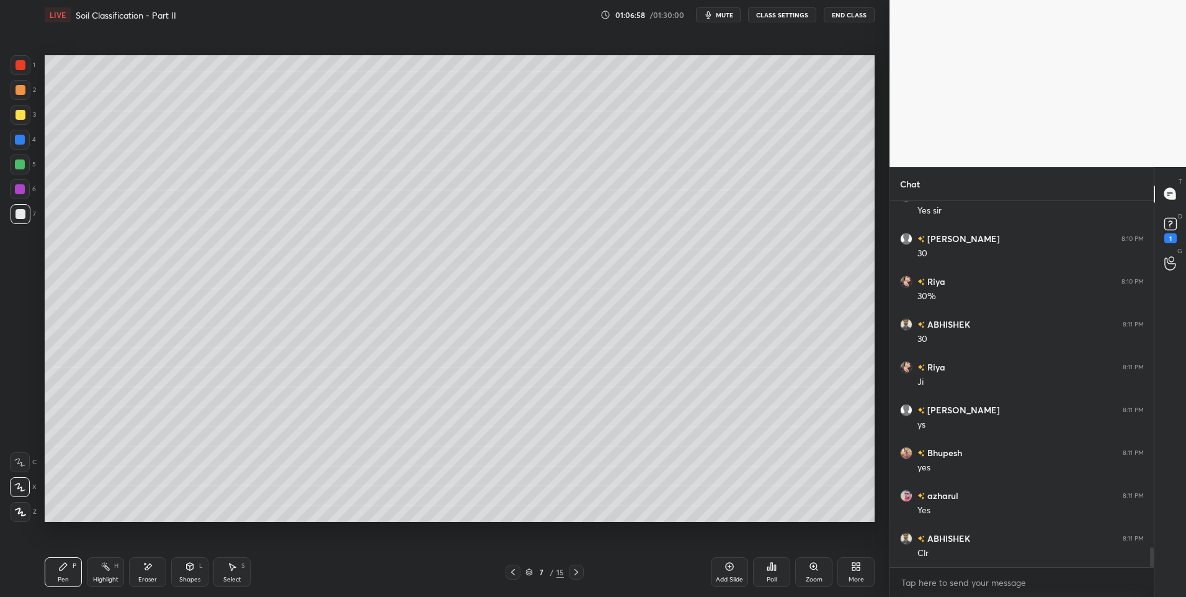
click at [517, 574] on icon at bounding box center [513, 572] width 10 height 10
click at [517, 576] on icon at bounding box center [513, 572] width 10 height 10
click at [515, 574] on icon at bounding box center [513, 572] width 10 height 10
click at [112, 567] on div "Highlight H" at bounding box center [105, 572] width 37 height 30
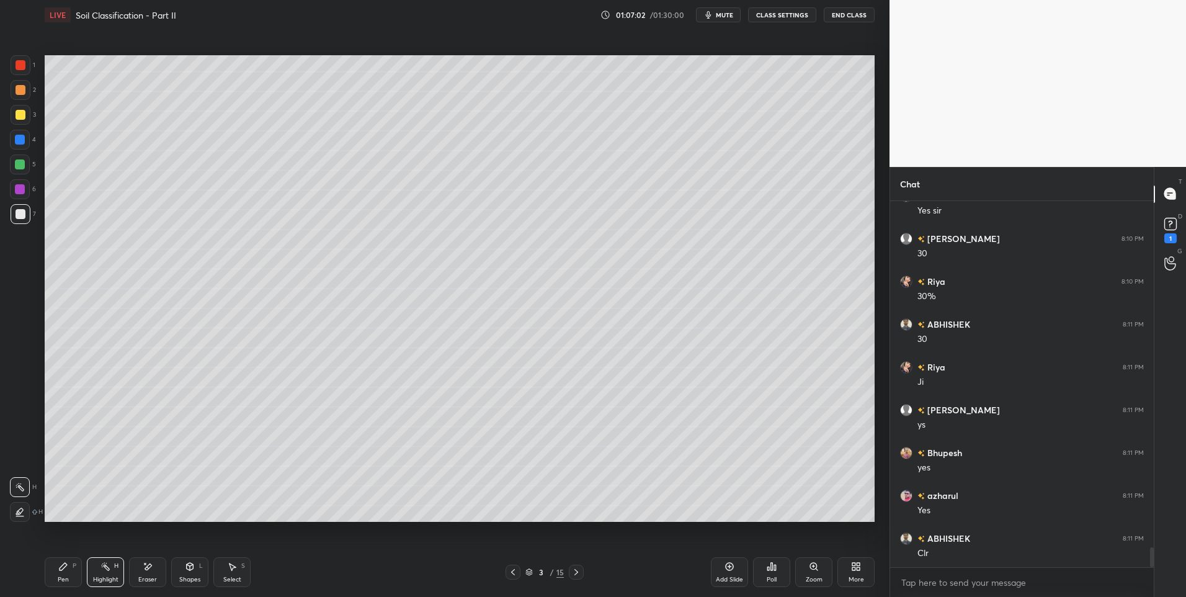
click at [115, 567] on div "H" at bounding box center [116, 565] width 4 height 6
click at [575, 572] on icon at bounding box center [576, 572] width 10 height 10
click at [576, 572] on icon at bounding box center [576, 572] width 4 height 6
click at [577, 572] on icon at bounding box center [576, 572] width 4 height 6
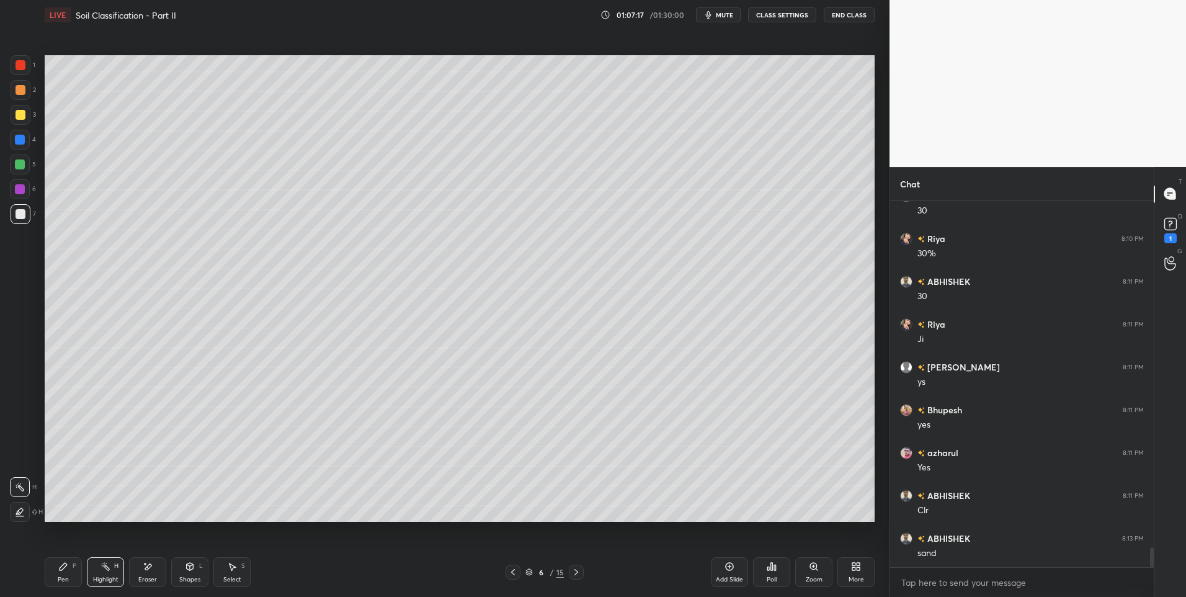
click at [579, 572] on icon at bounding box center [576, 572] width 10 height 10
click at [580, 573] on icon at bounding box center [576, 572] width 10 height 10
click at [582, 571] on div at bounding box center [576, 571] width 15 height 15
click at [580, 570] on icon at bounding box center [576, 572] width 10 height 10
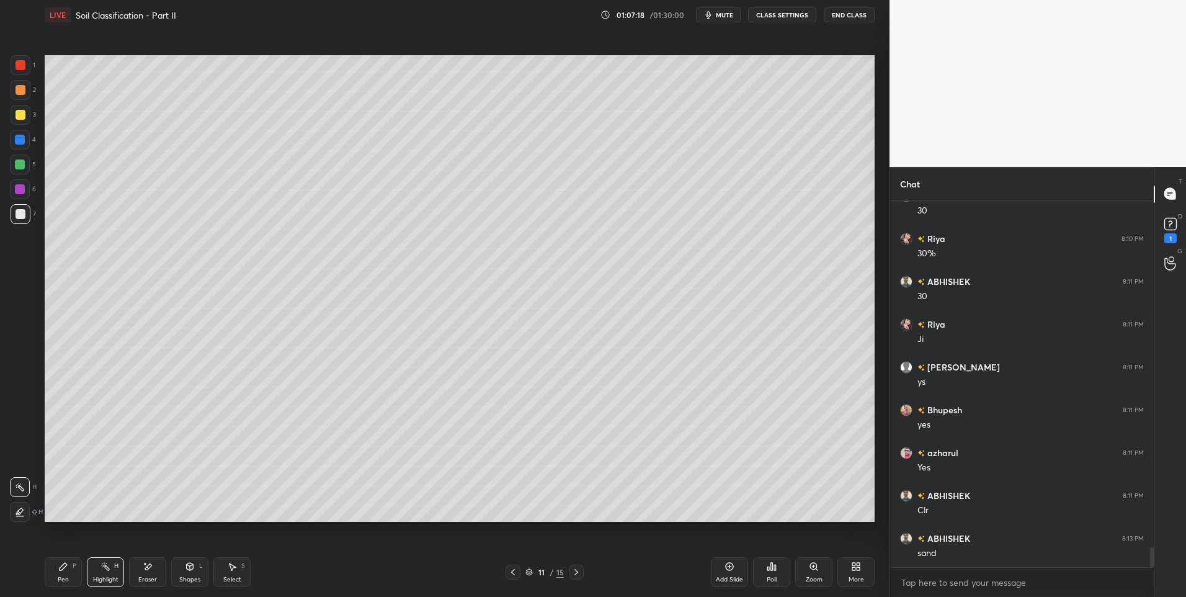
click at [580, 570] on icon at bounding box center [576, 572] width 10 height 10
click at [581, 569] on div at bounding box center [576, 571] width 15 height 15
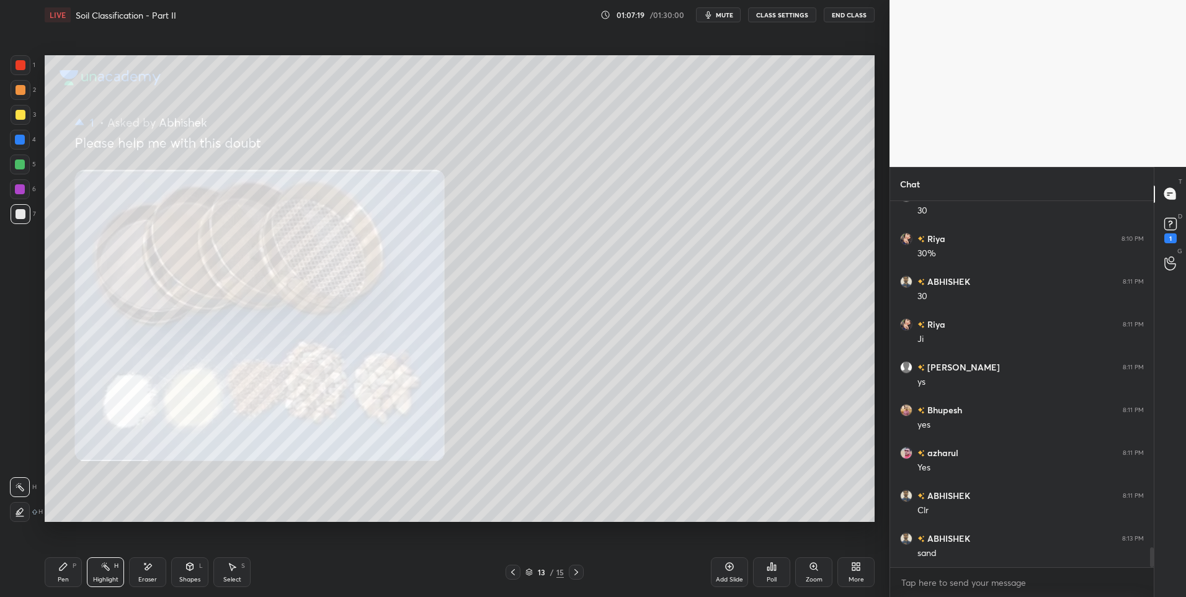
click at [580, 569] on icon at bounding box center [576, 572] width 10 height 10
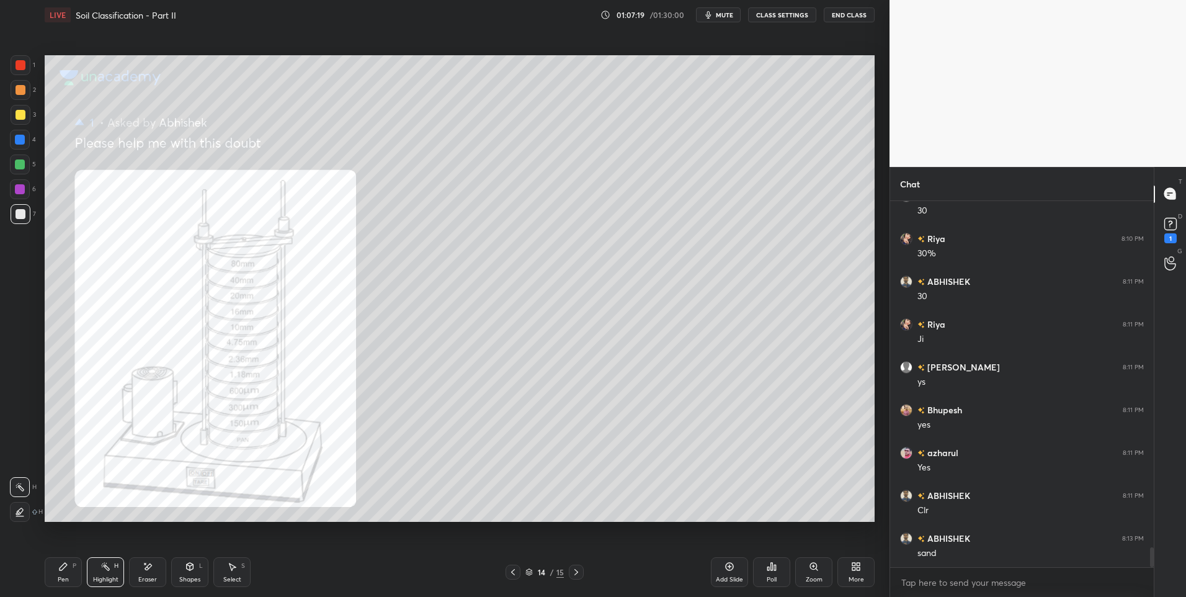
click at [580, 570] on icon at bounding box center [576, 572] width 10 height 10
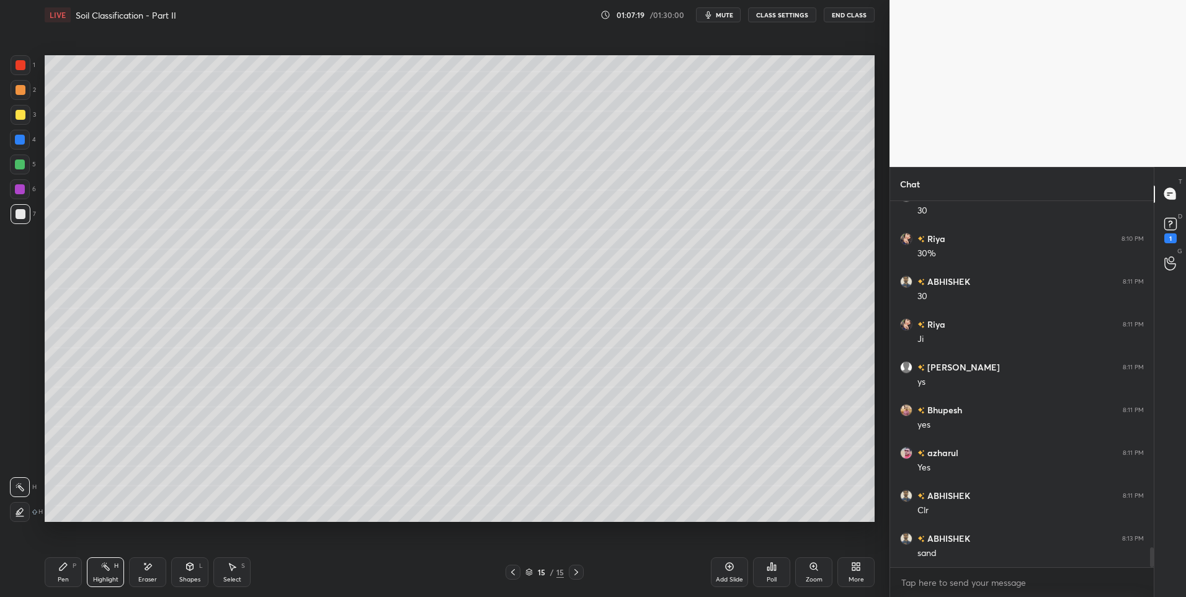
click at [579, 570] on icon at bounding box center [576, 572] width 10 height 10
click at [585, 572] on div "15 / 15" at bounding box center [544, 571] width 333 height 15
click at [68, 570] on icon at bounding box center [63, 566] width 10 height 10
click at [185, 566] on icon at bounding box center [190, 566] width 10 height 10
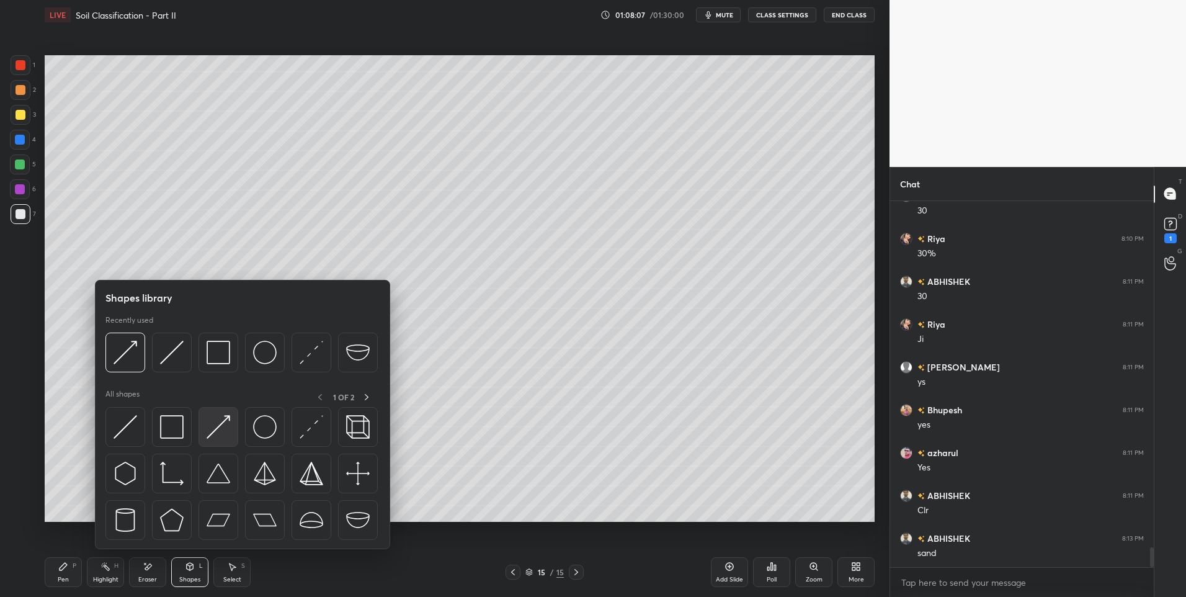
click at [215, 428] on img at bounding box center [218, 427] width 24 height 24
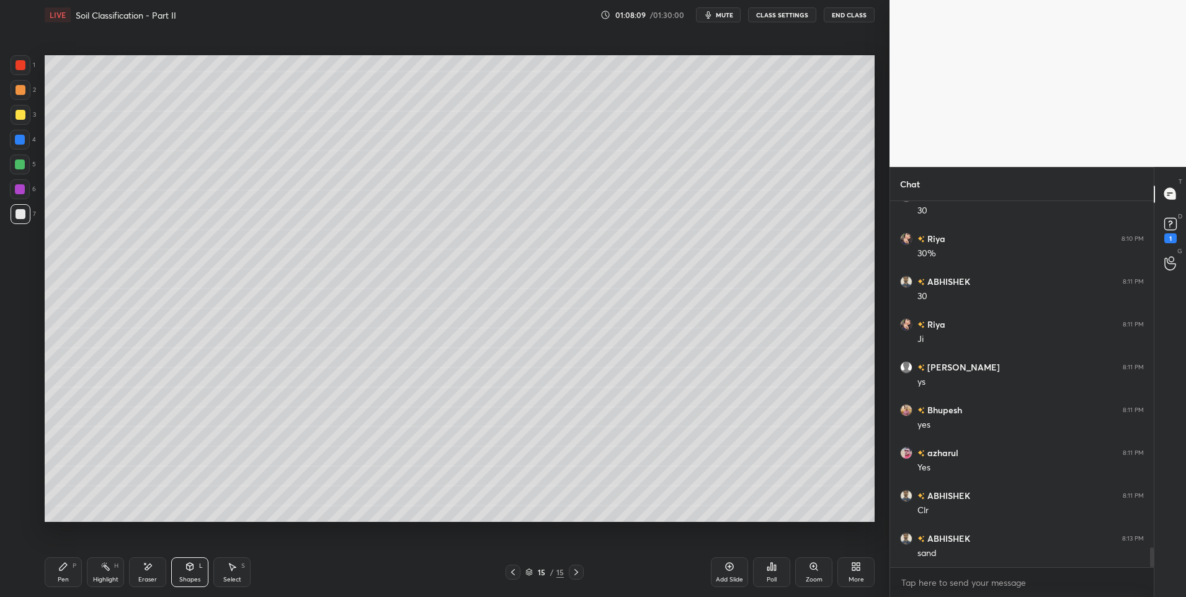
click at [56, 576] on div "Pen P" at bounding box center [63, 572] width 37 height 30
click at [63, 580] on div "Pen" at bounding box center [63, 579] width 11 height 6
click at [24, 164] on div at bounding box center [20, 164] width 10 height 10
click at [154, 572] on div "Eraser" at bounding box center [147, 572] width 37 height 30
click at [51, 572] on div "Pen P" at bounding box center [63, 572] width 37 height 30
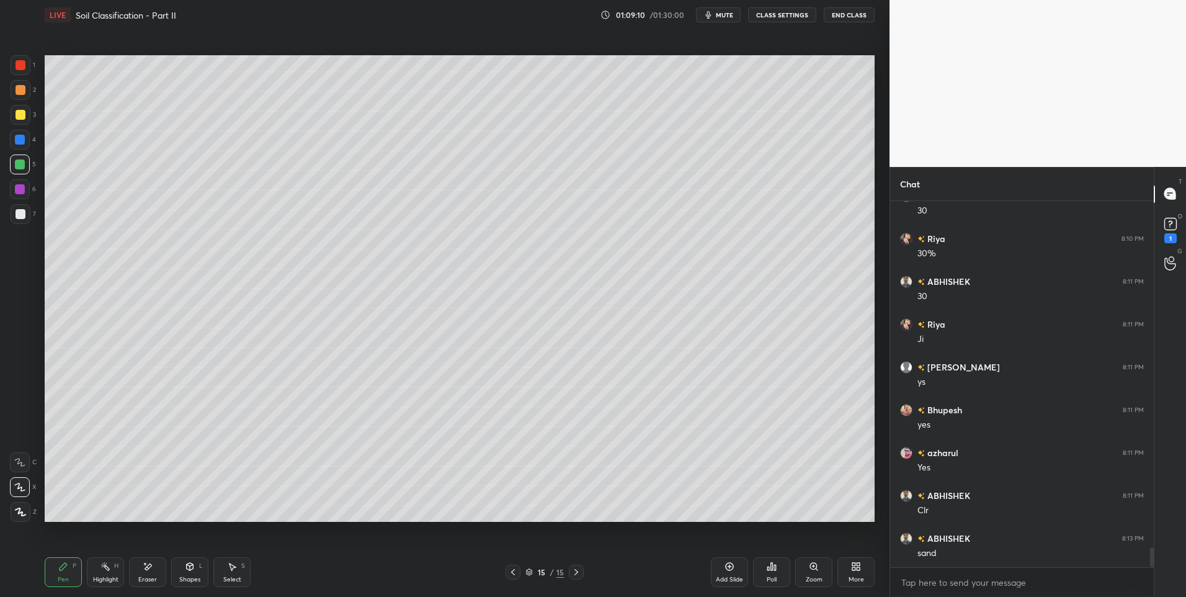
click at [61, 573] on div "Pen P" at bounding box center [63, 572] width 37 height 30
click at [583, 567] on div at bounding box center [576, 571] width 15 height 15
click at [719, 567] on div "Add Slide" at bounding box center [729, 572] width 37 height 30
click at [187, 576] on div "Shapes" at bounding box center [189, 579] width 21 height 6
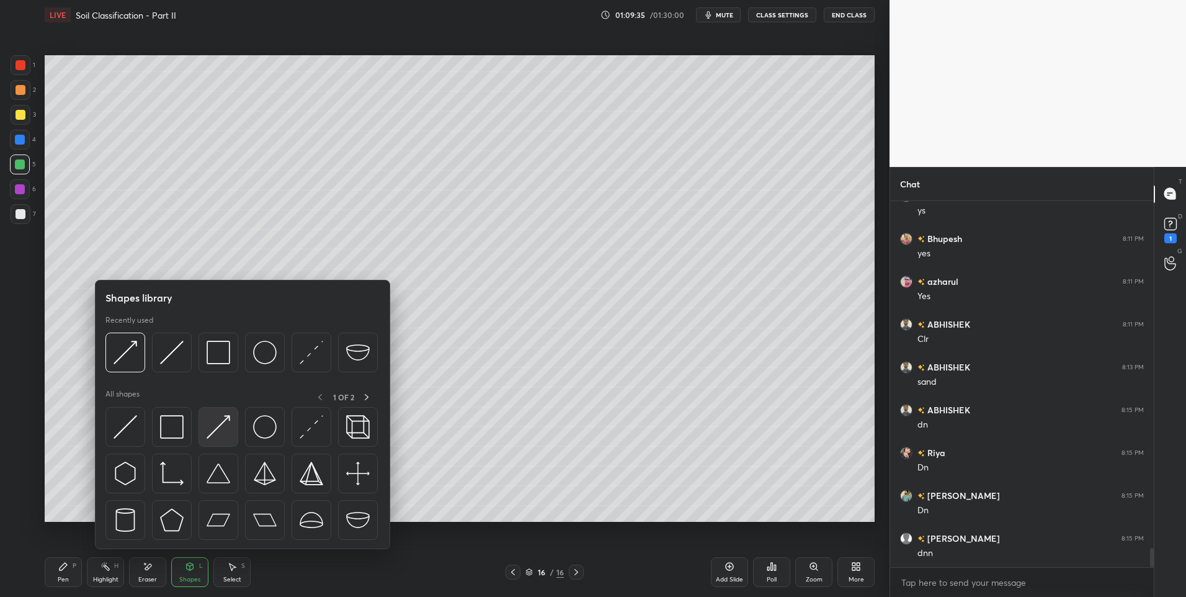
click at [222, 424] on img at bounding box center [218, 427] width 24 height 24
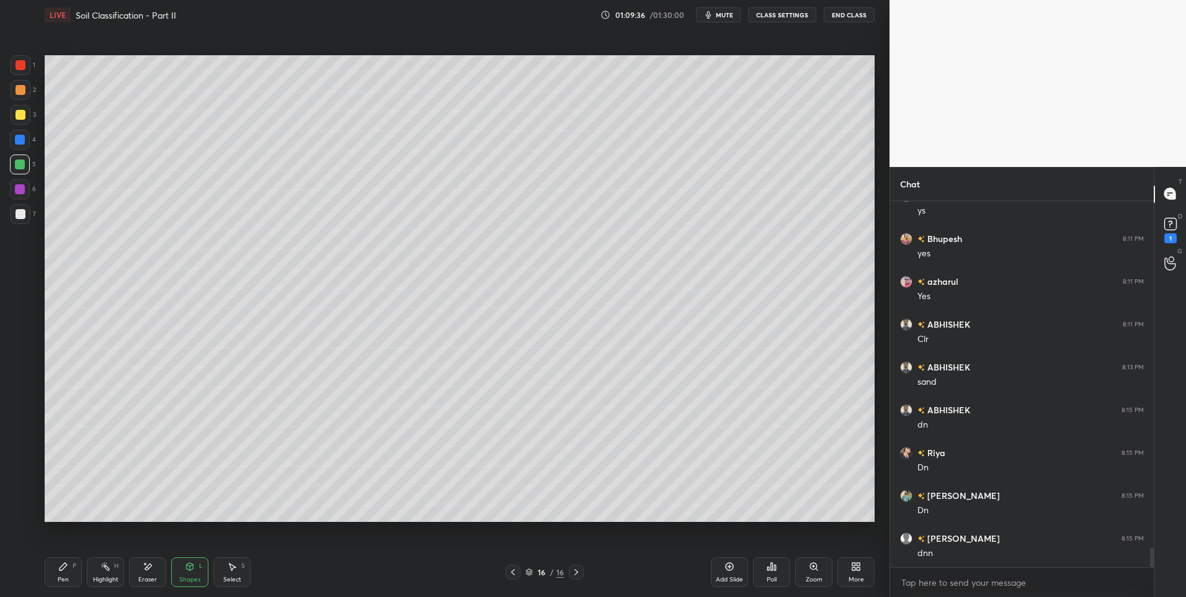
click at [22, 216] on div at bounding box center [21, 214] width 10 height 10
click at [52, 569] on div "Pen P" at bounding box center [63, 572] width 37 height 30
click at [53, 574] on div "Pen P" at bounding box center [63, 572] width 37 height 30
click at [179, 564] on div "Shapes L" at bounding box center [189, 572] width 37 height 30
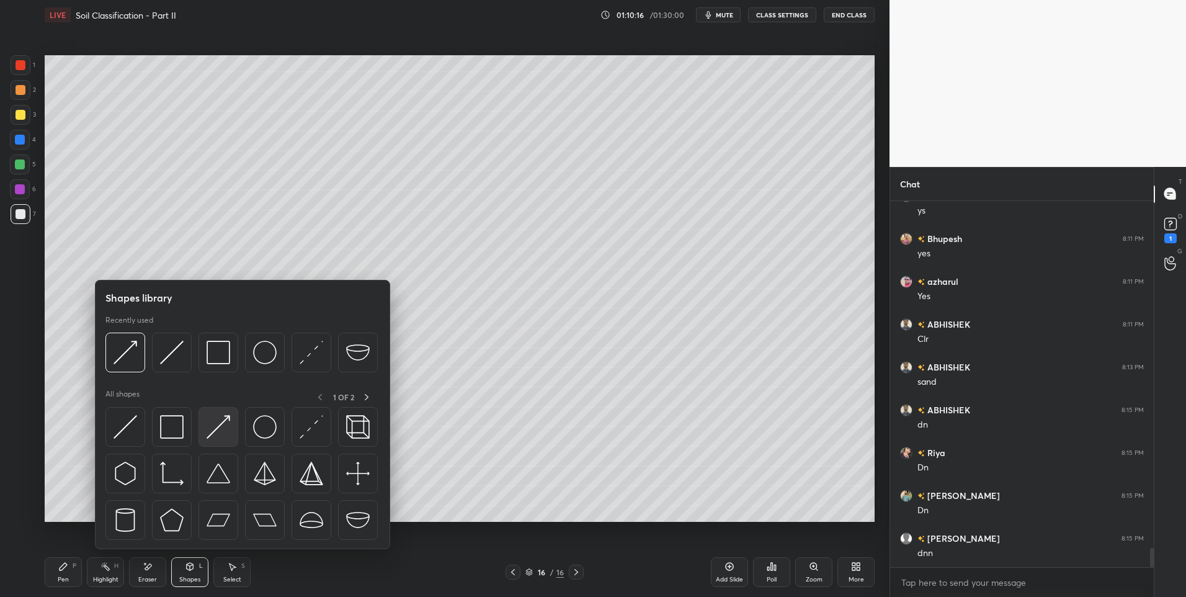
click at [214, 416] on img at bounding box center [218, 427] width 24 height 24
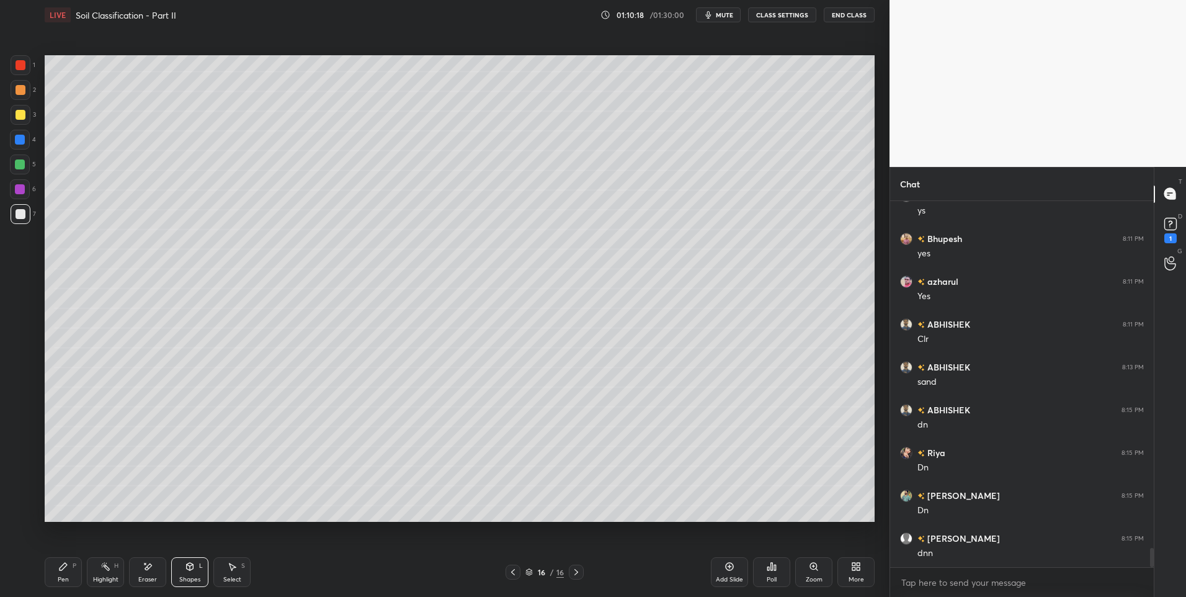
click at [65, 567] on icon at bounding box center [63, 566] width 10 height 10
click at [71, 566] on div "Pen P" at bounding box center [63, 572] width 37 height 30
click at [193, 562] on icon at bounding box center [190, 566] width 10 height 10
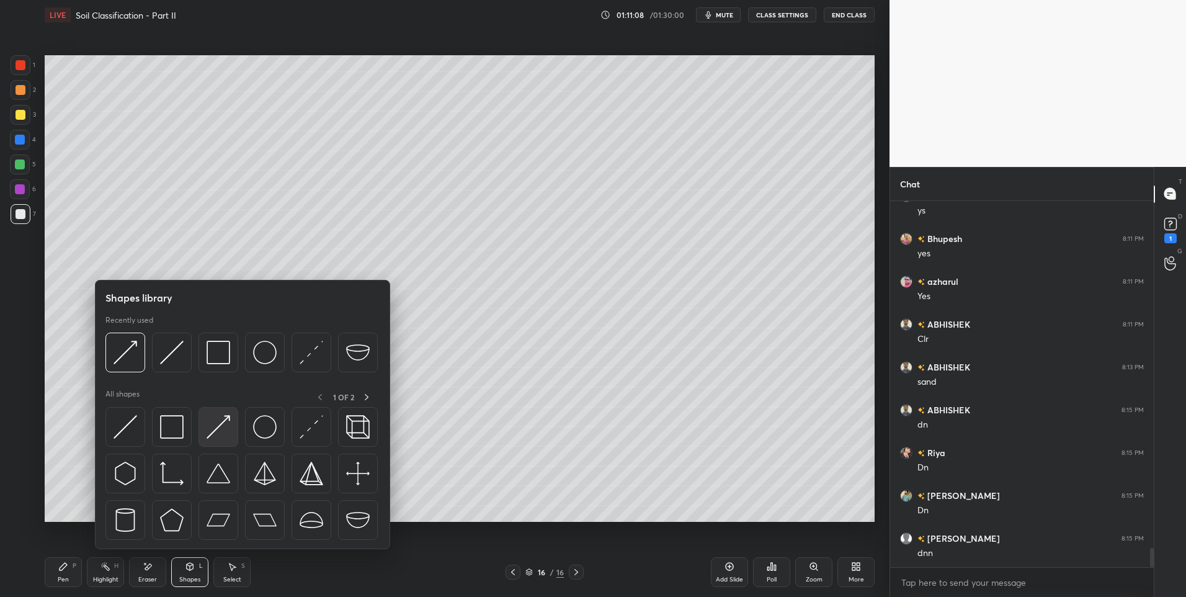
click at [220, 432] on img at bounding box center [218, 427] width 24 height 24
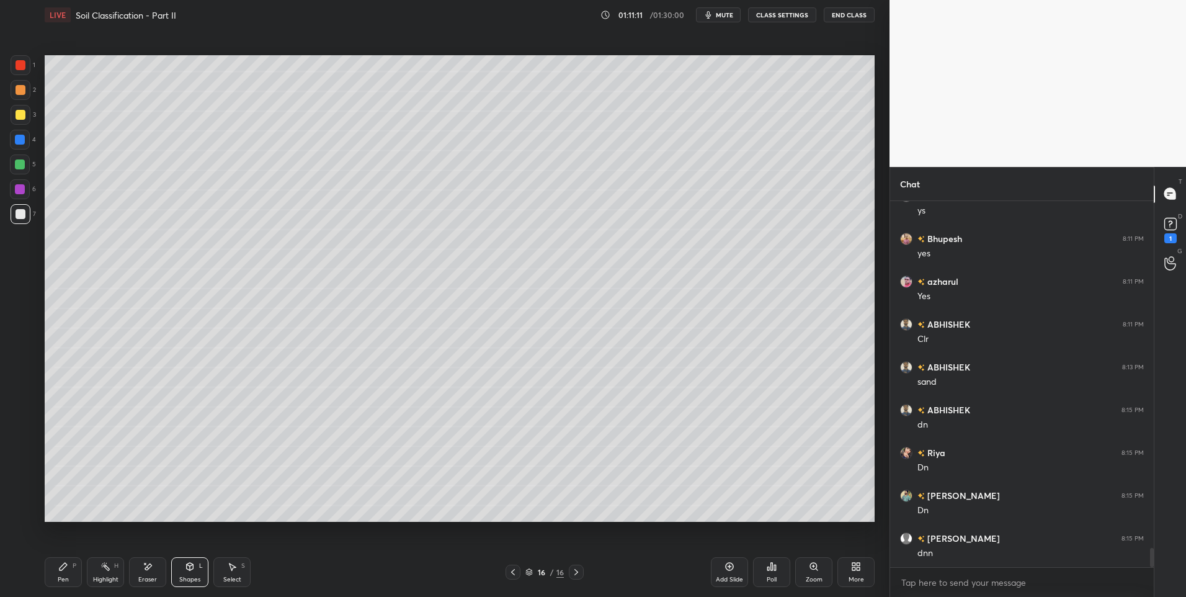
click at [63, 571] on div "Pen P" at bounding box center [63, 572] width 37 height 30
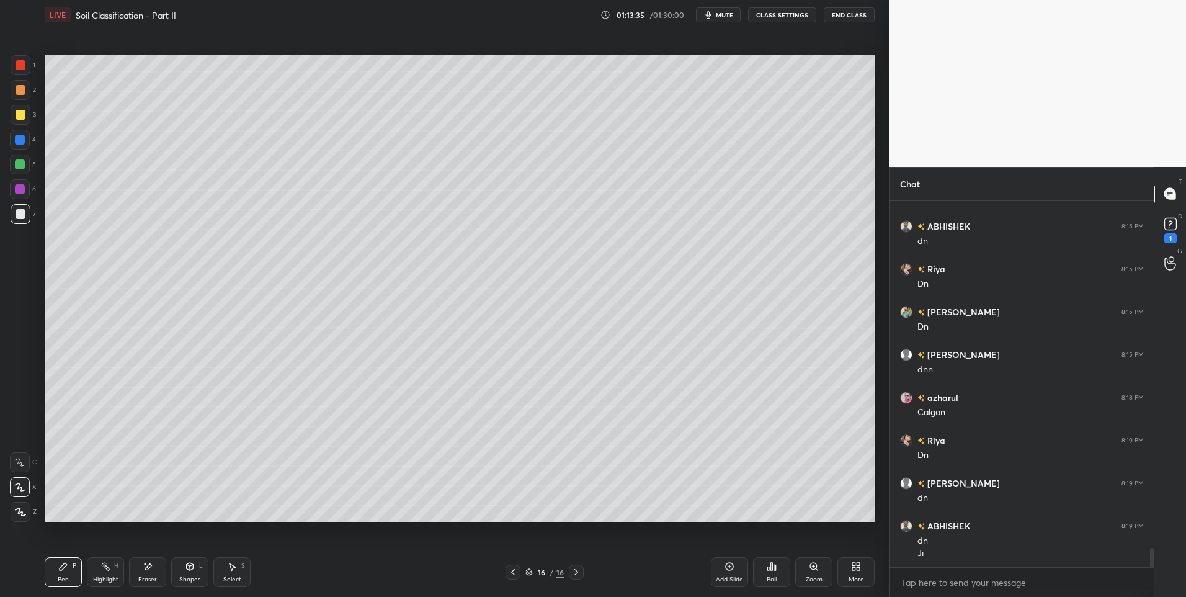
click at [104, 579] on div "Highlight" at bounding box center [105, 579] width 25 height 6
click at [513, 572] on icon at bounding box center [513, 572] width 10 height 10
click at [569, 569] on div at bounding box center [576, 571] width 15 height 15
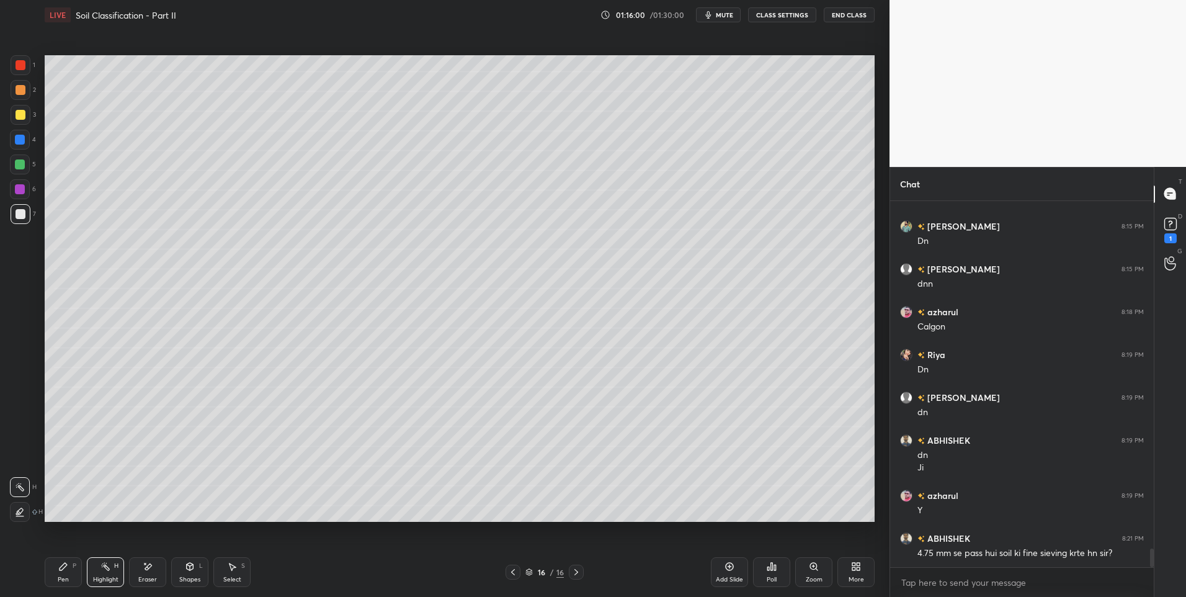
click at [513, 575] on icon at bounding box center [513, 572] width 10 height 10
click at [513, 577] on div at bounding box center [512, 571] width 15 height 15
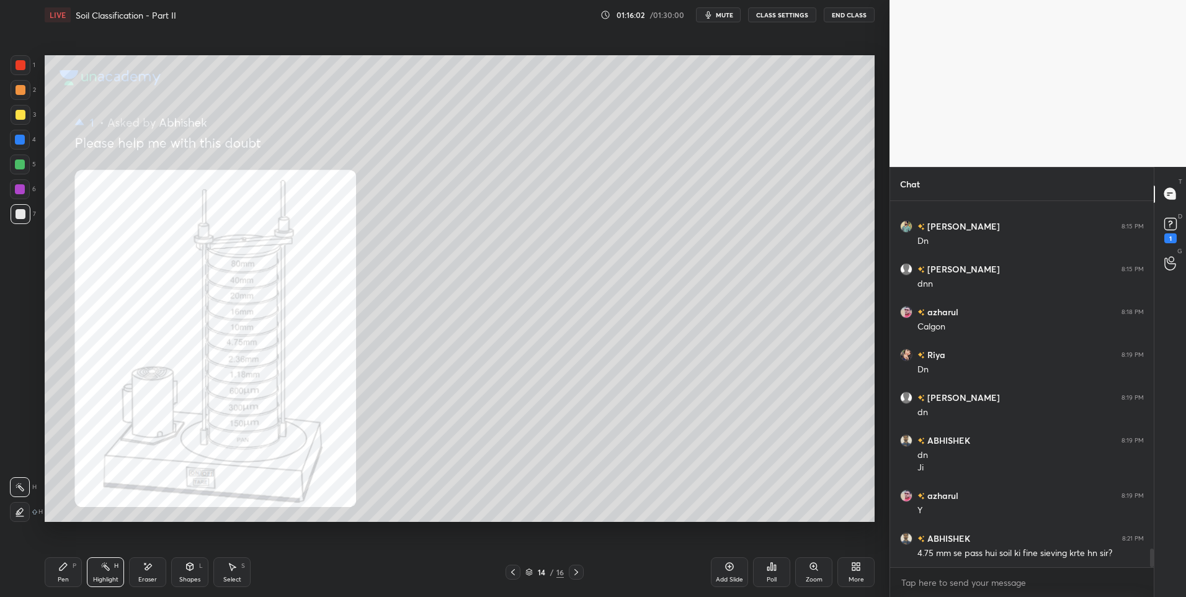
click at [513, 575] on icon at bounding box center [513, 572] width 10 height 10
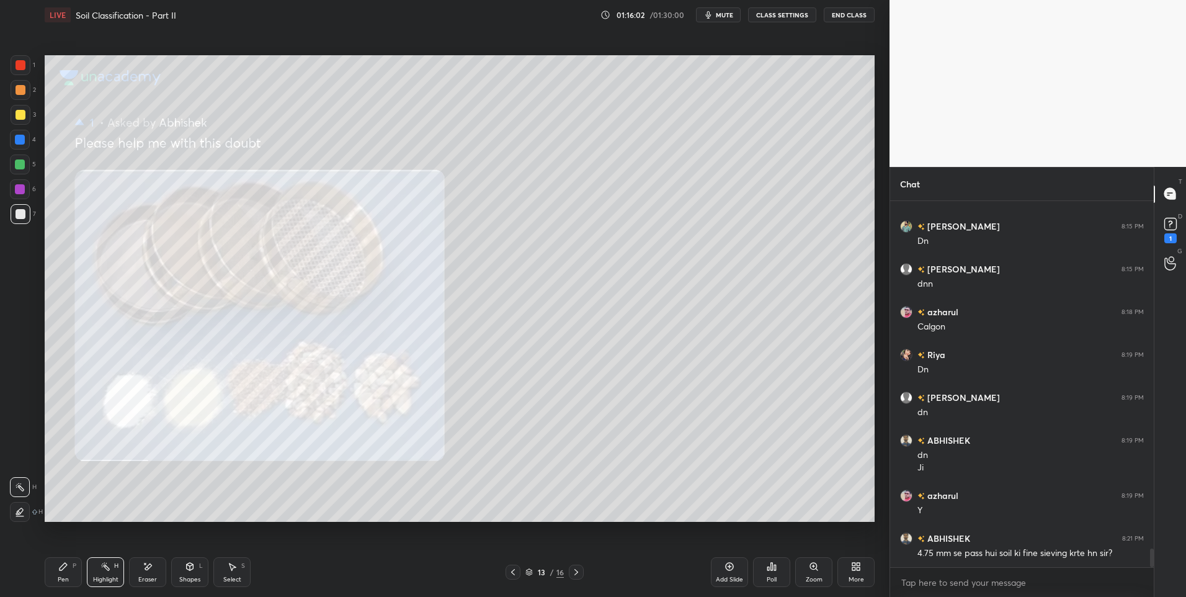
click at [513, 573] on icon at bounding box center [513, 572] width 10 height 10
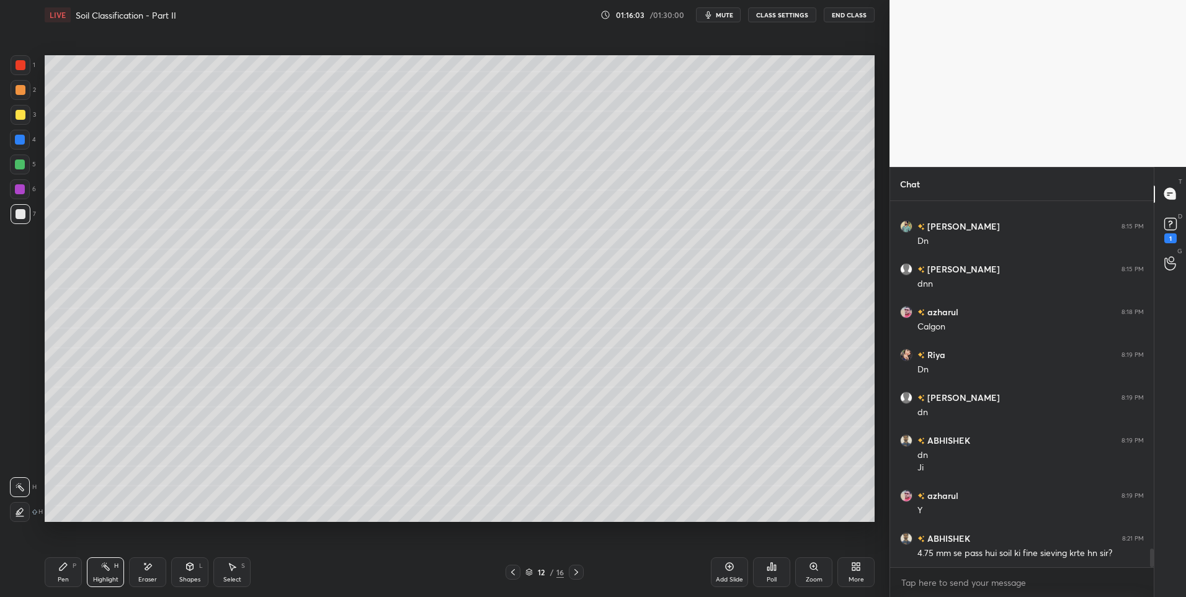
click at [512, 574] on icon at bounding box center [513, 572] width 10 height 10
click at [574, 569] on icon at bounding box center [576, 572] width 10 height 10
click at [572, 570] on icon at bounding box center [576, 572] width 10 height 10
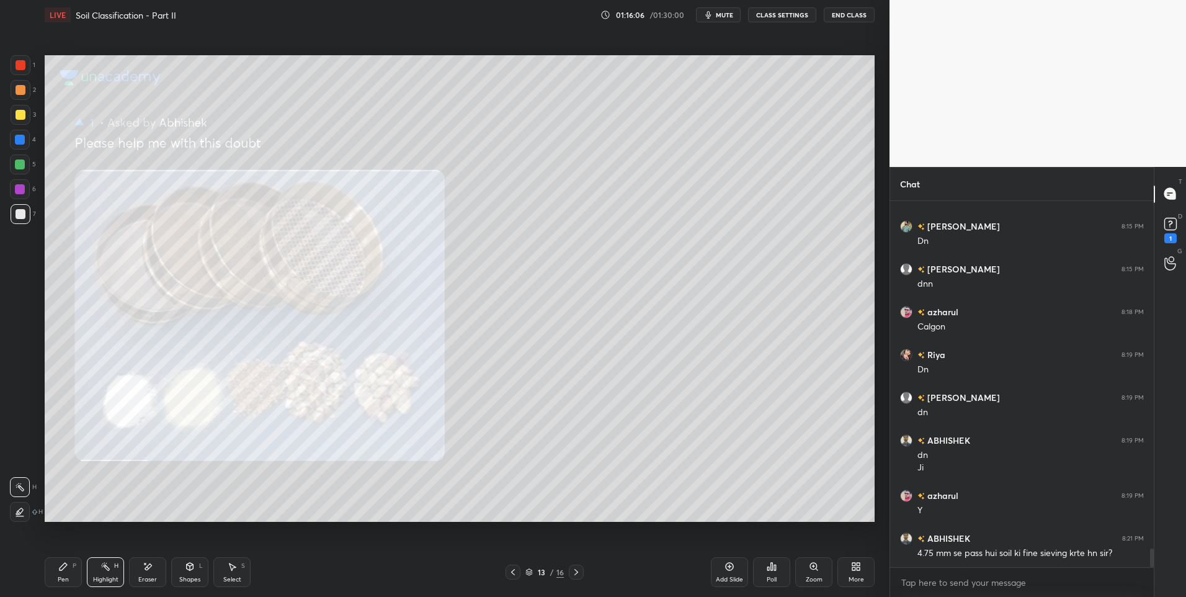
click at [572, 571] on icon at bounding box center [576, 572] width 10 height 10
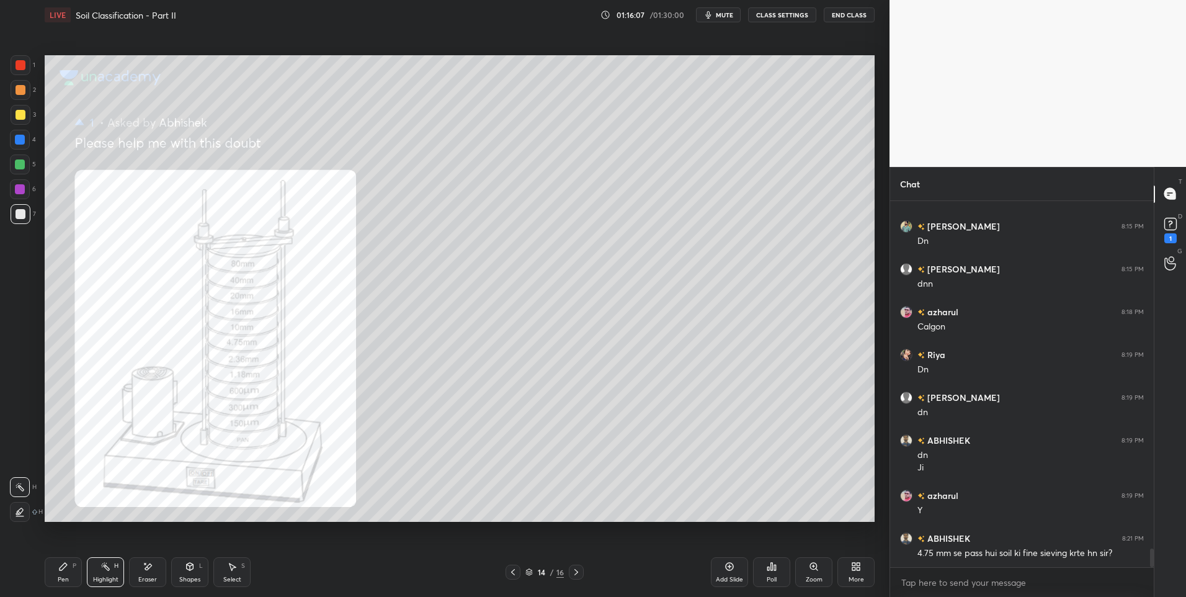
click at [575, 572] on icon at bounding box center [576, 572] width 10 height 10
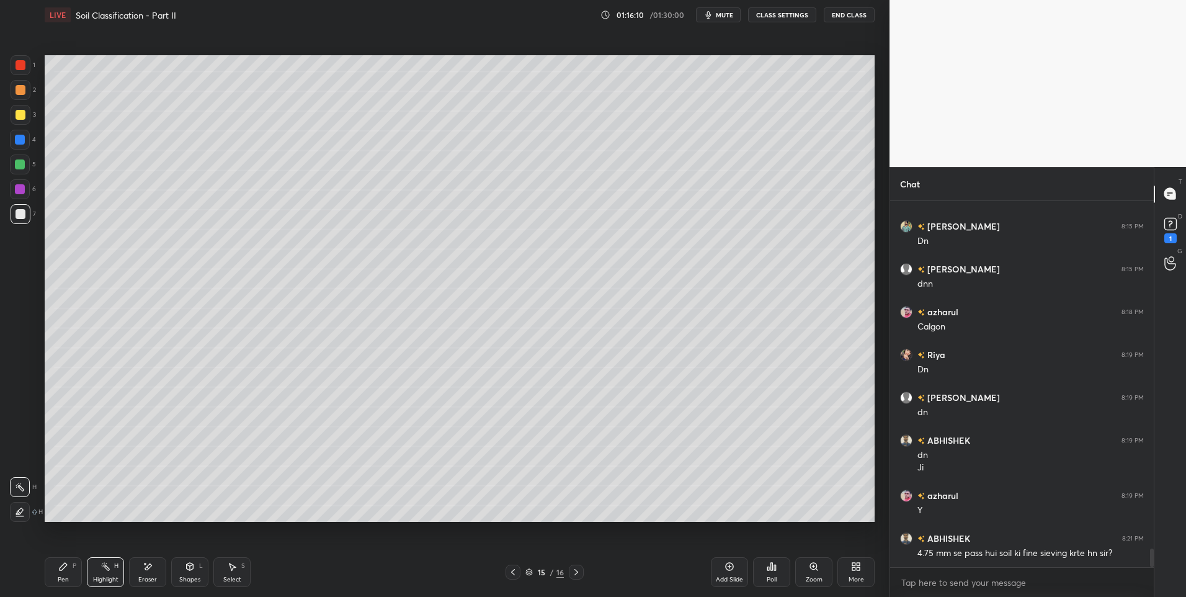
click at [504, 571] on div "15 / 16" at bounding box center [544, 571] width 333 height 15
click at [511, 570] on icon at bounding box center [513, 572] width 10 height 10
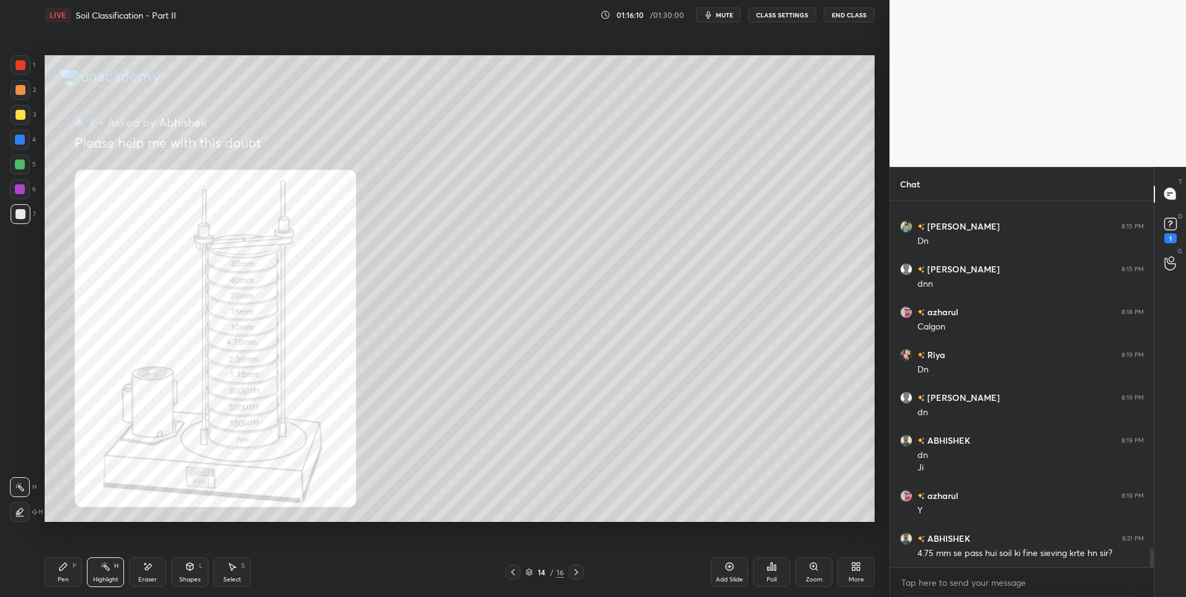
click at [511, 572] on icon at bounding box center [513, 572] width 4 height 6
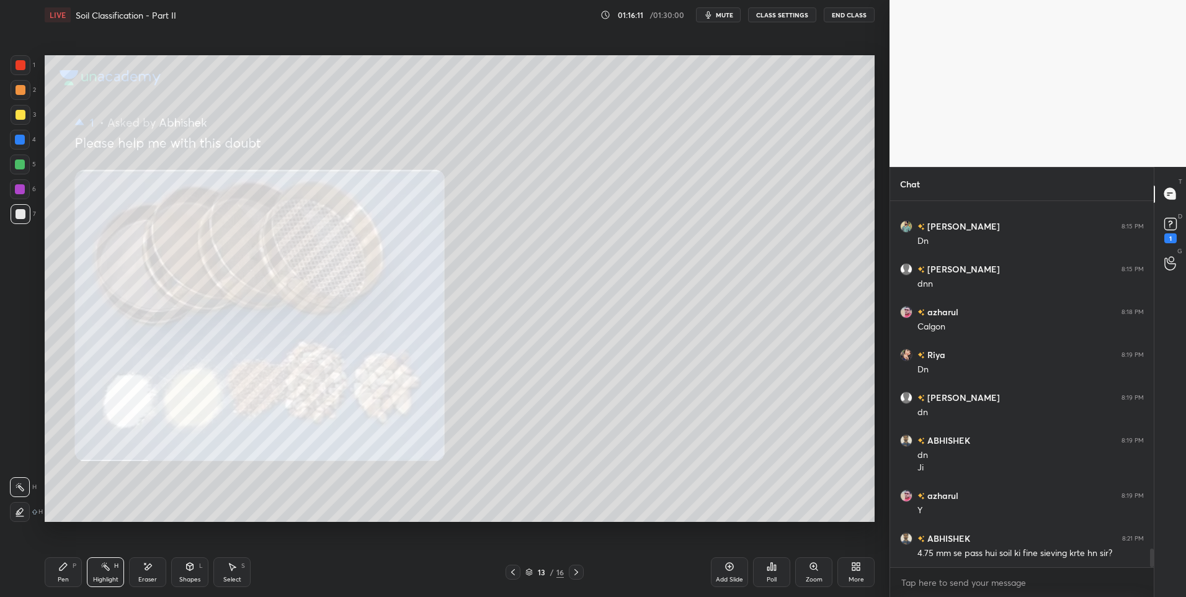
click at [513, 572] on icon at bounding box center [513, 572] width 10 height 10
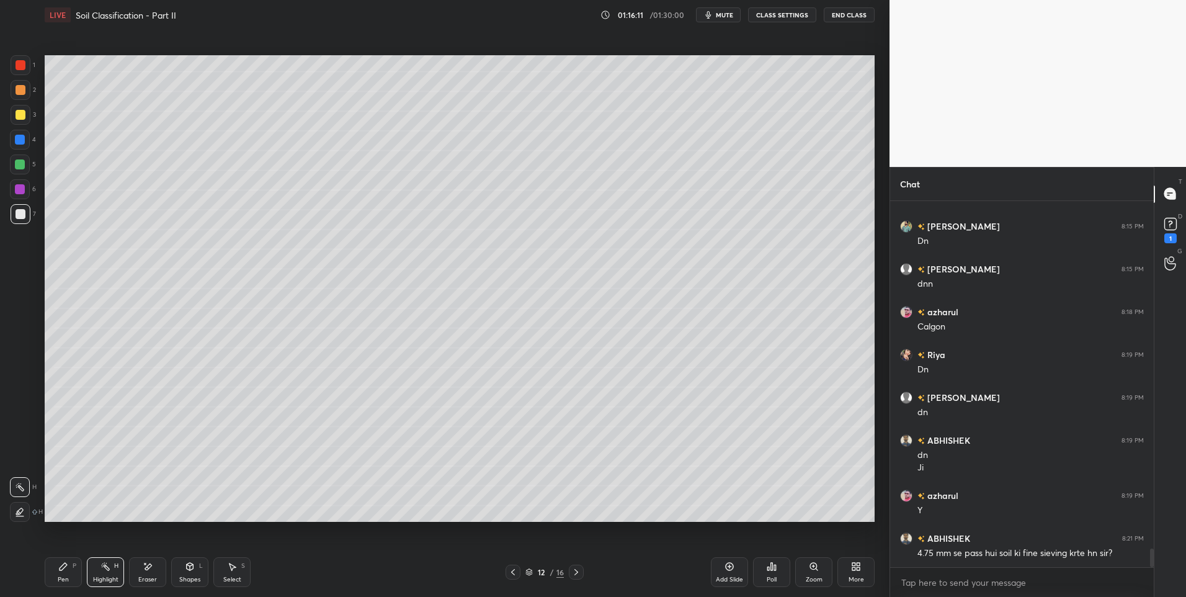
click at [512, 572] on icon at bounding box center [513, 572] width 4 height 6
click at [513, 574] on icon at bounding box center [513, 572] width 4 height 6
click at [514, 574] on icon at bounding box center [513, 572] width 4 height 6
click at [513, 573] on icon at bounding box center [513, 572] width 10 height 10
click at [513, 574] on icon at bounding box center [513, 572] width 4 height 6
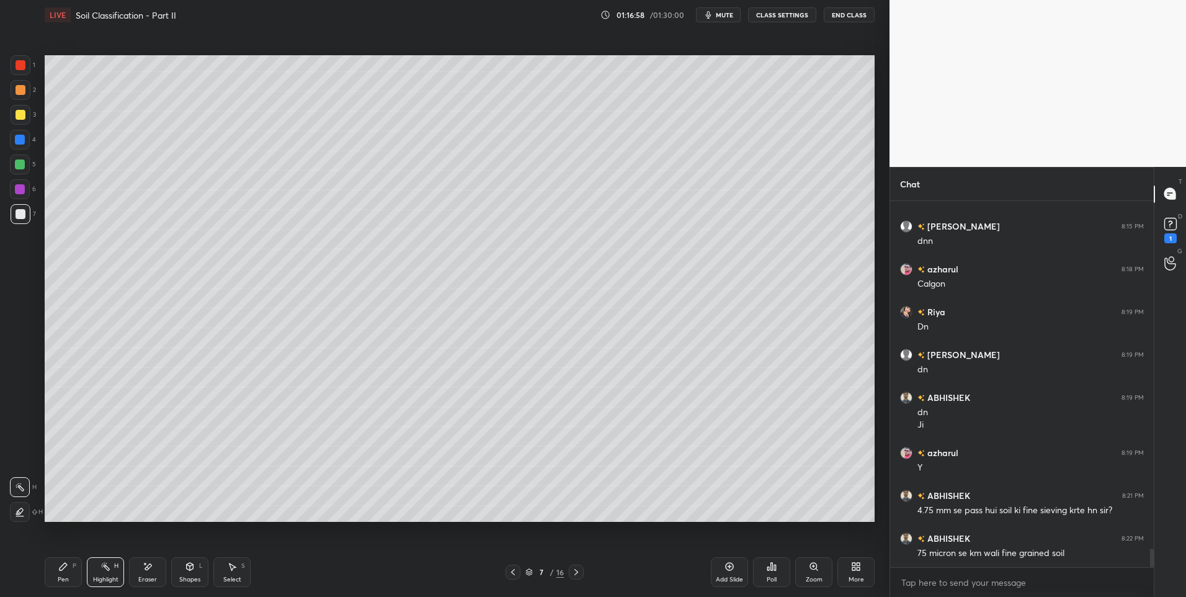
scroll to position [6870, 0]
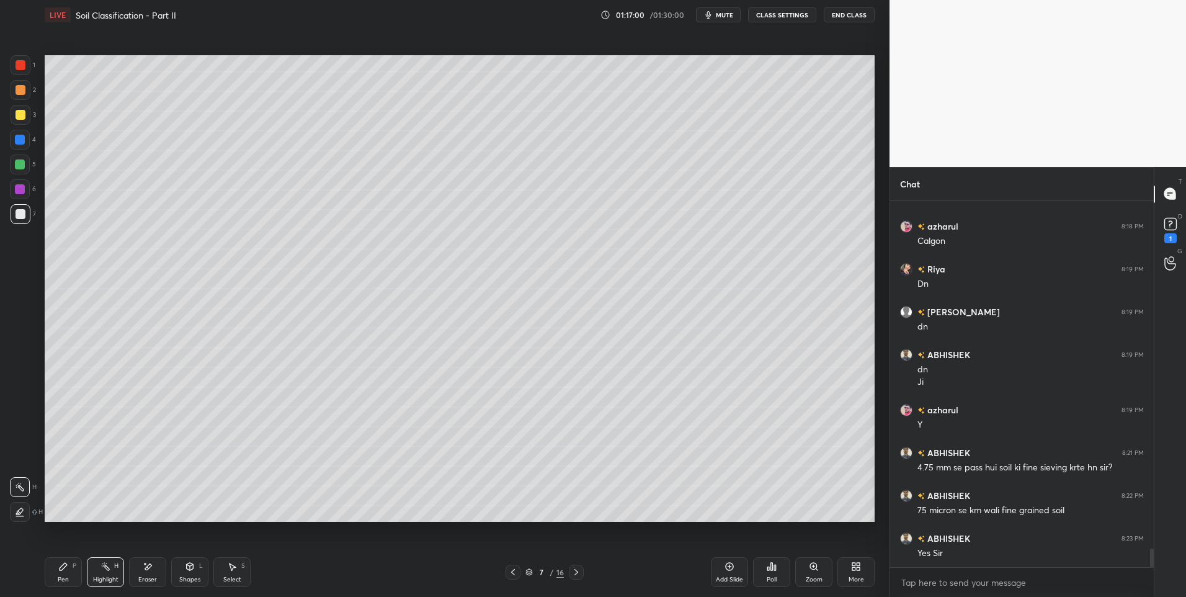
click at [579, 576] on icon at bounding box center [576, 572] width 10 height 10
click at [501, 572] on div "8 / 16" at bounding box center [544, 571] width 333 height 15
click at [514, 571] on icon at bounding box center [513, 572] width 10 height 10
click at [577, 570] on icon at bounding box center [576, 572] width 10 height 10
click at [575, 571] on icon at bounding box center [576, 572] width 10 height 10
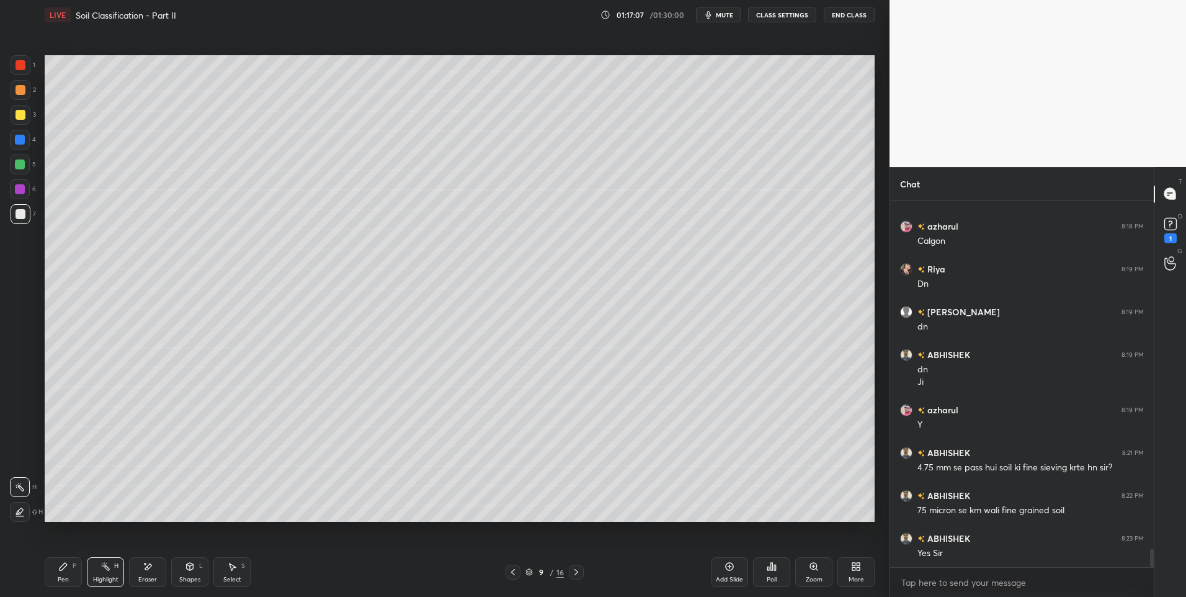
click at [574, 571] on icon at bounding box center [576, 572] width 10 height 10
click at [575, 571] on icon at bounding box center [576, 572] width 10 height 10
click at [577, 570] on icon at bounding box center [576, 572] width 10 height 10
click at [579, 571] on icon at bounding box center [576, 572] width 10 height 10
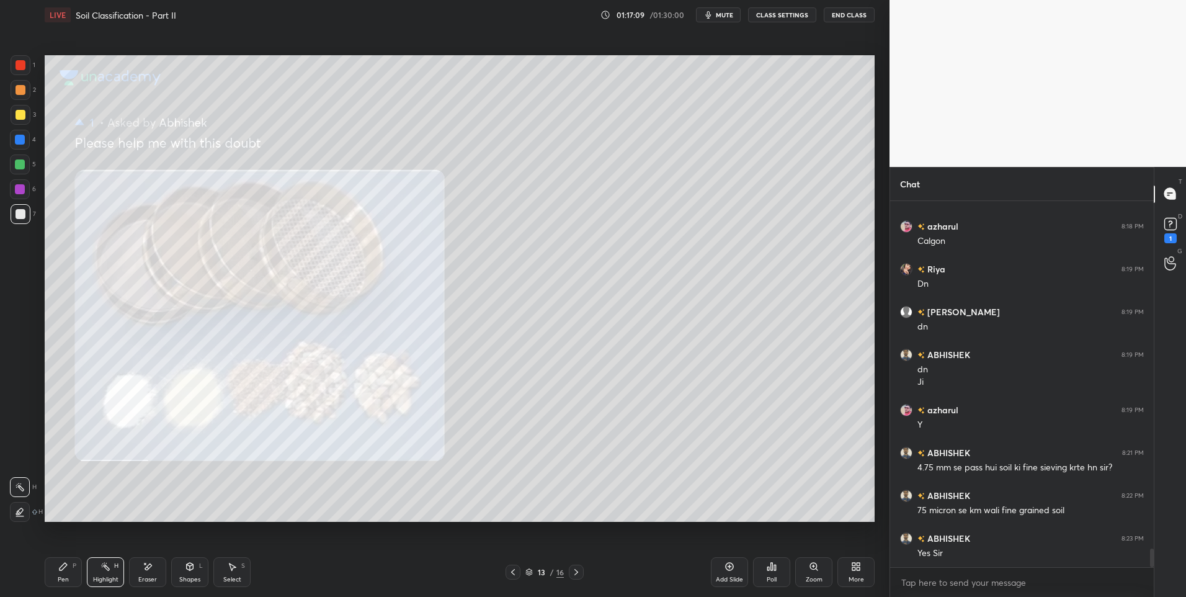
click at [580, 570] on icon at bounding box center [576, 572] width 10 height 10
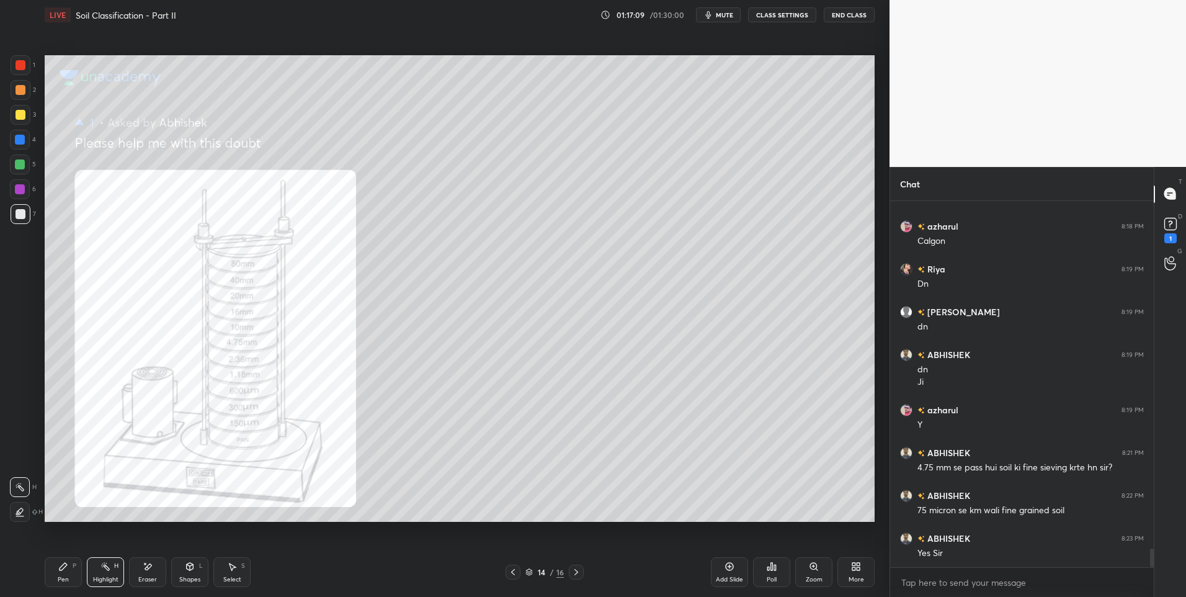
click at [580, 570] on icon at bounding box center [576, 572] width 10 height 10
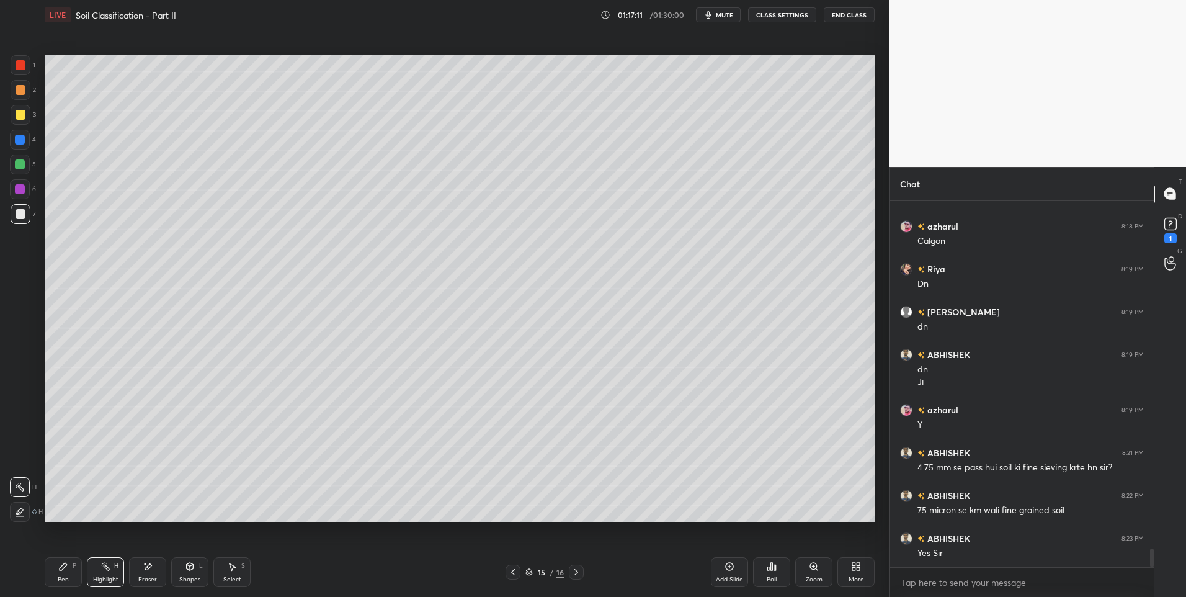
click at [583, 569] on div at bounding box center [576, 571] width 15 height 15
click at [24, 91] on div at bounding box center [21, 90] width 10 height 10
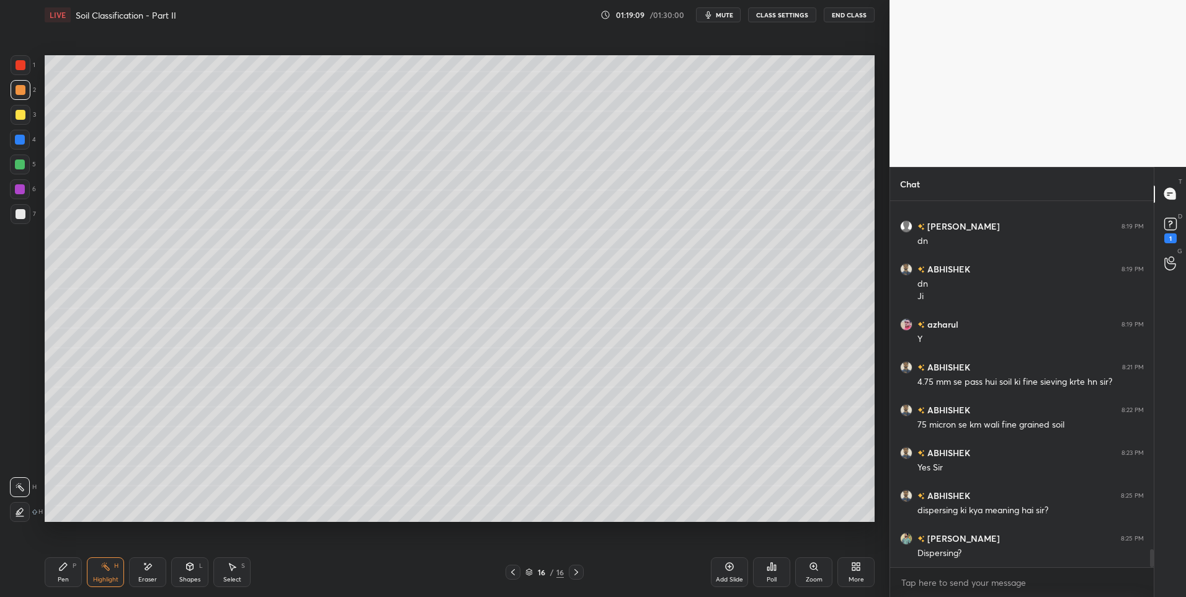
scroll to position [6998, 0]
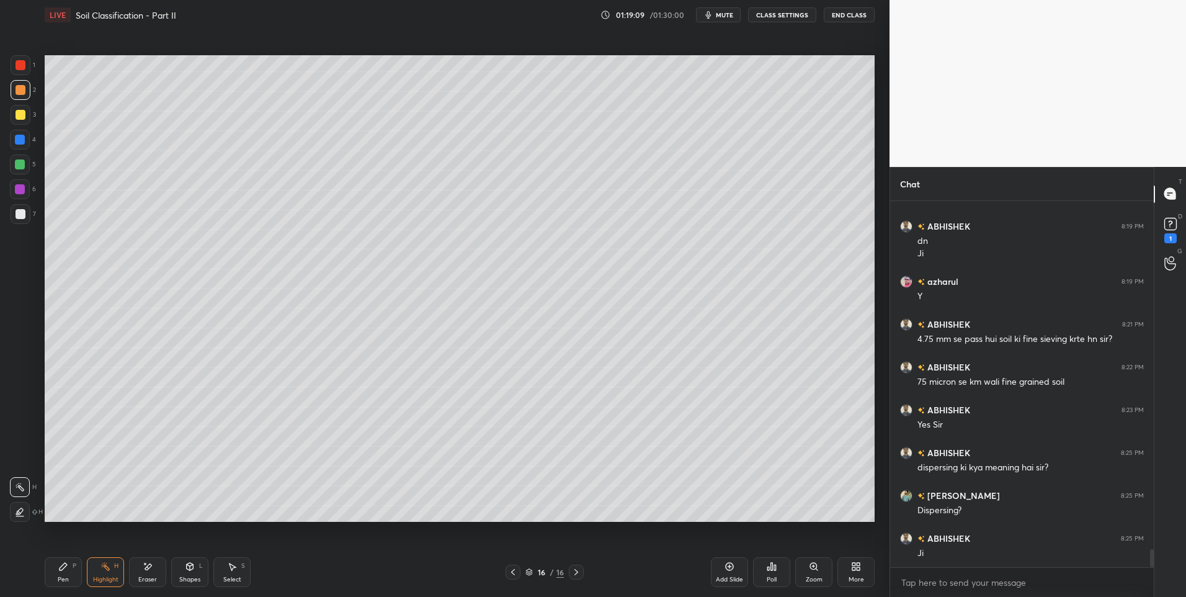
click at [21, 164] on div at bounding box center [20, 164] width 10 height 10
click at [579, 572] on icon at bounding box center [576, 572] width 10 height 10
click at [723, 572] on div "Add Slide" at bounding box center [729, 572] width 37 height 30
click at [58, 570] on div "Pen P" at bounding box center [63, 572] width 37 height 30
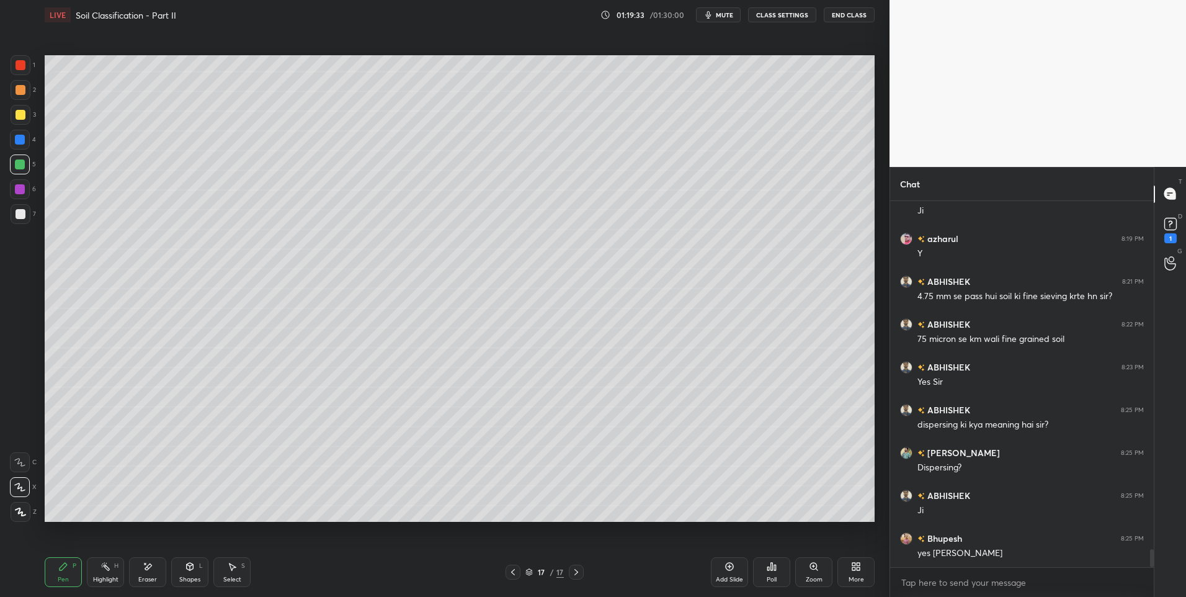
click at [105, 574] on div "Highlight H" at bounding box center [105, 572] width 37 height 30
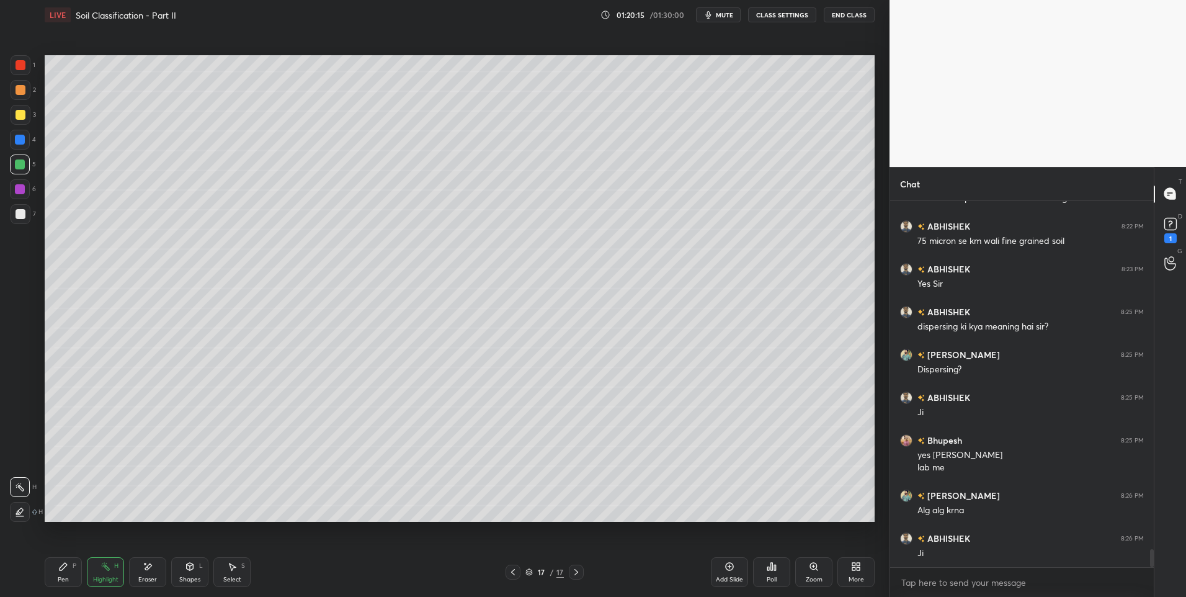
scroll to position [7182, 0]
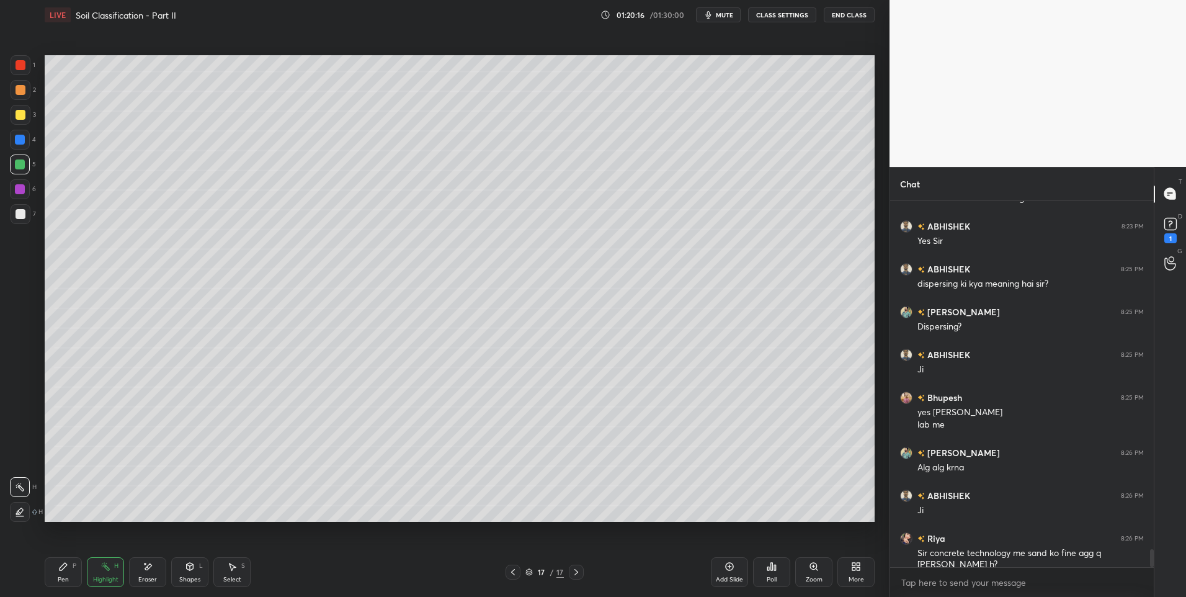
click at [237, 571] on div "Select S" at bounding box center [231, 572] width 37 height 30
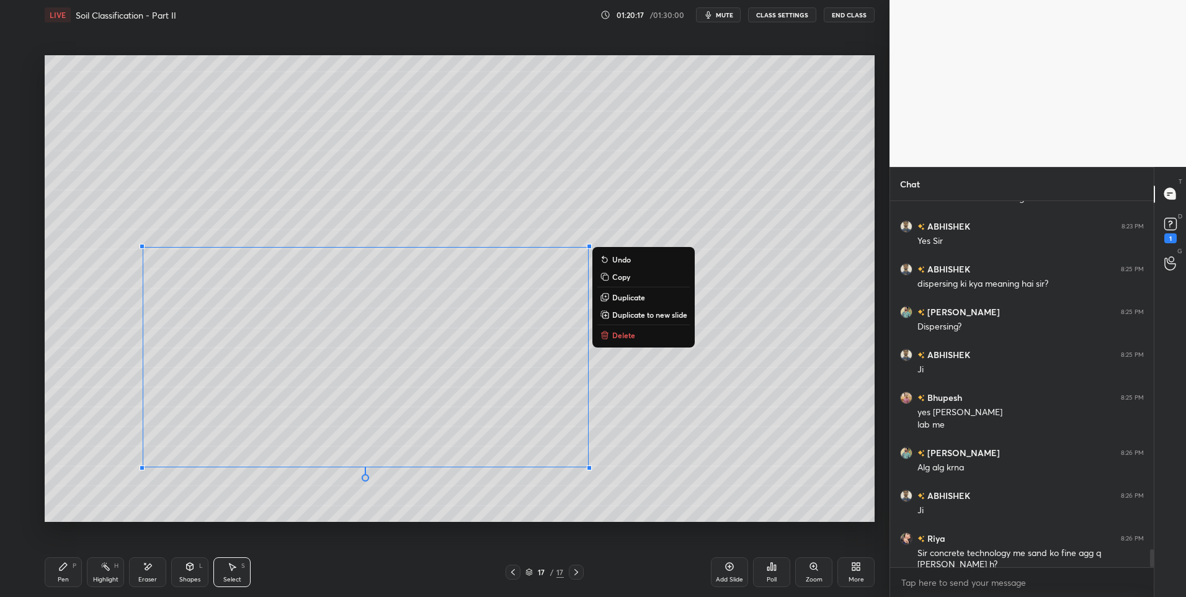
click at [623, 327] on button "Delete" at bounding box center [643, 334] width 92 height 15
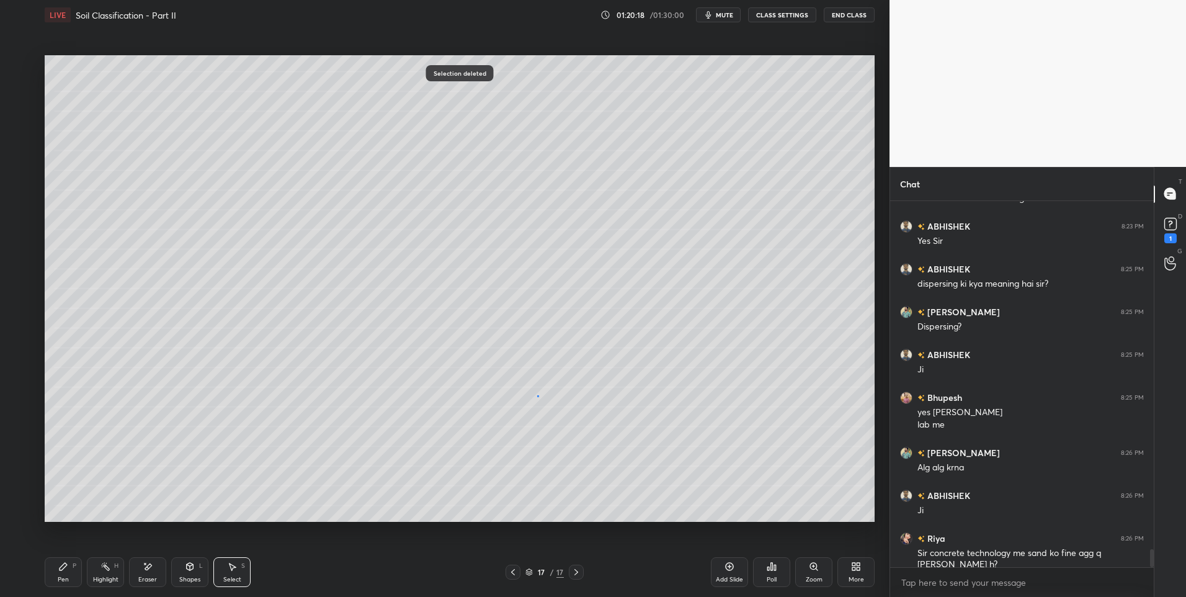
click at [536, 397] on div "0 ° Undo Copy Duplicate Duplicate to new slide Delete" at bounding box center [460, 288] width 830 height 467
click at [59, 570] on icon at bounding box center [63, 566] width 10 height 10
click at [109, 574] on div "Highlight H" at bounding box center [105, 572] width 37 height 30
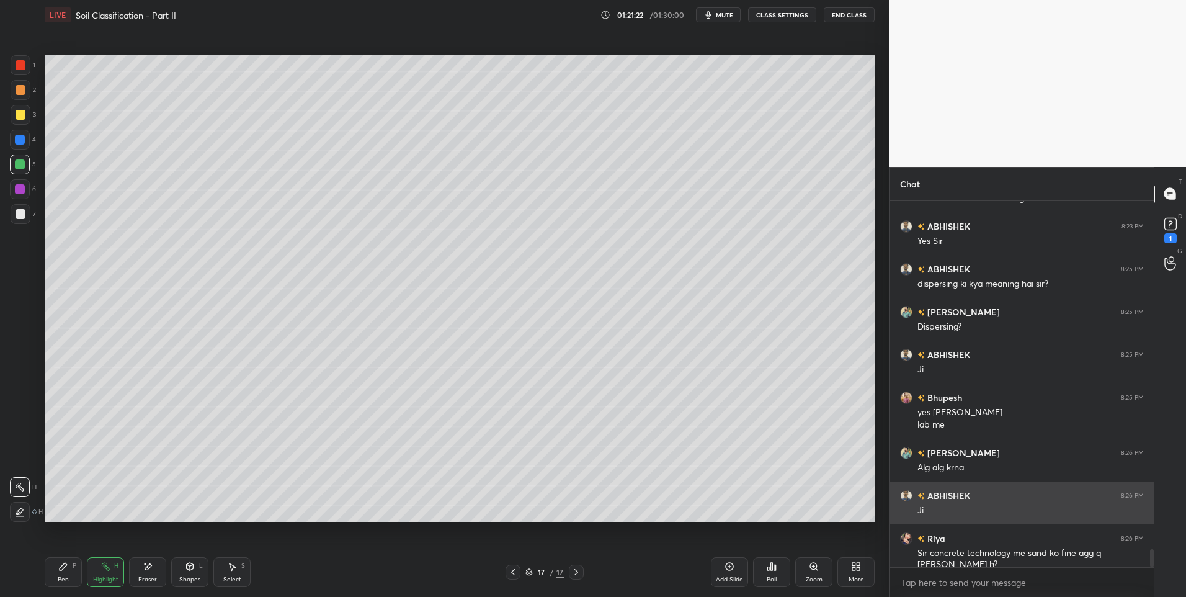
scroll to position [7225, 0]
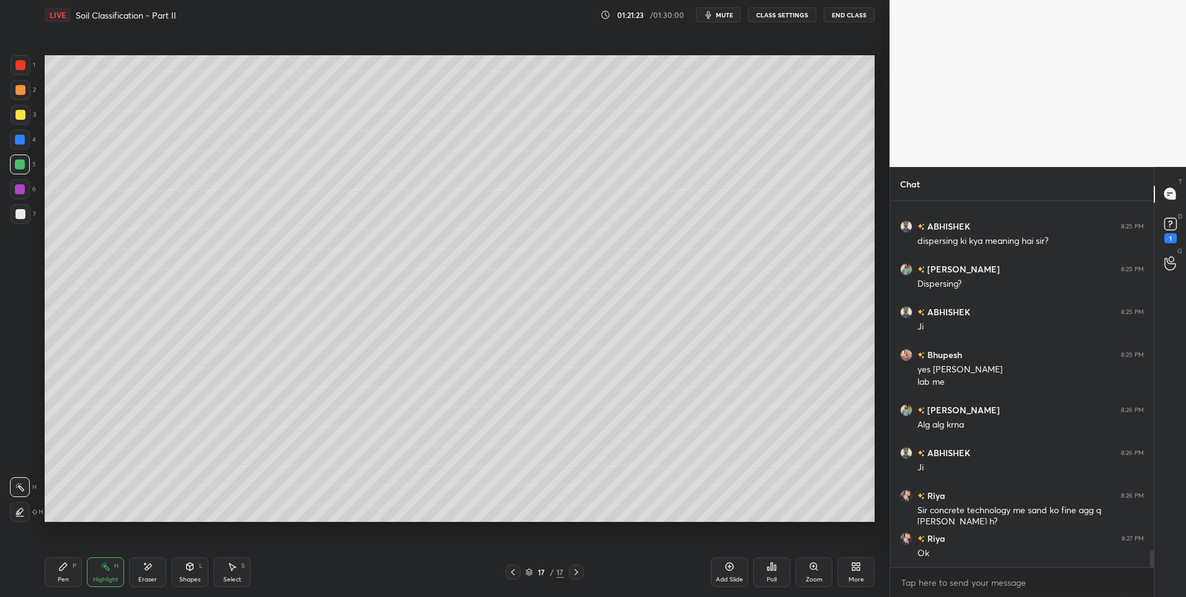
click at [224, 558] on div "Select S" at bounding box center [231, 572] width 37 height 30
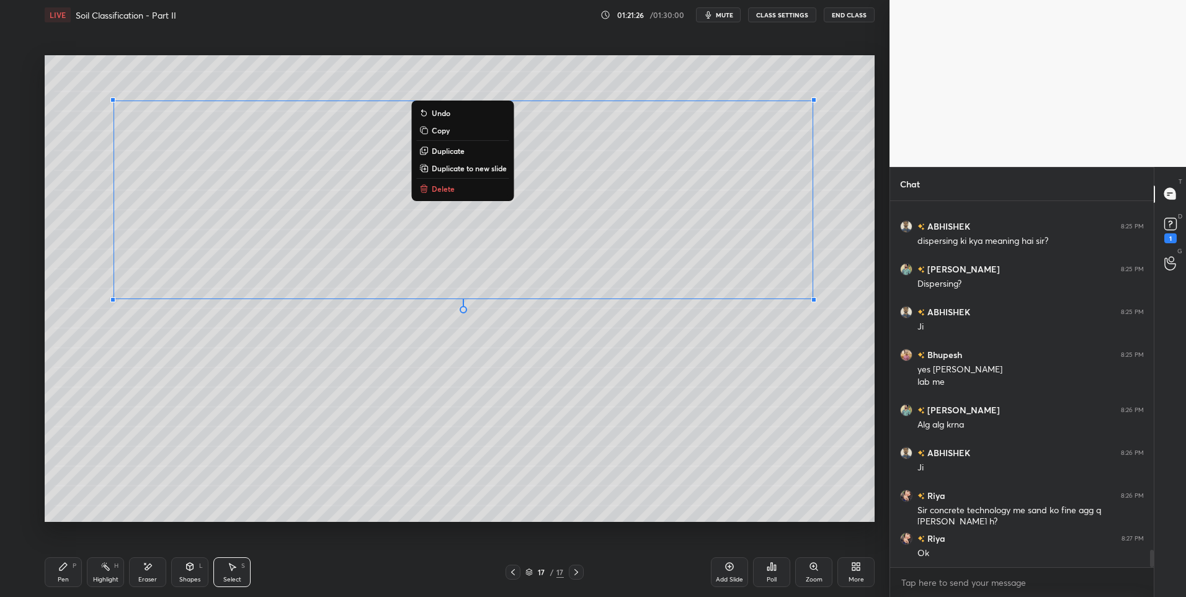
click at [467, 190] on button "Delete" at bounding box center [463, 188] width 92 height 15
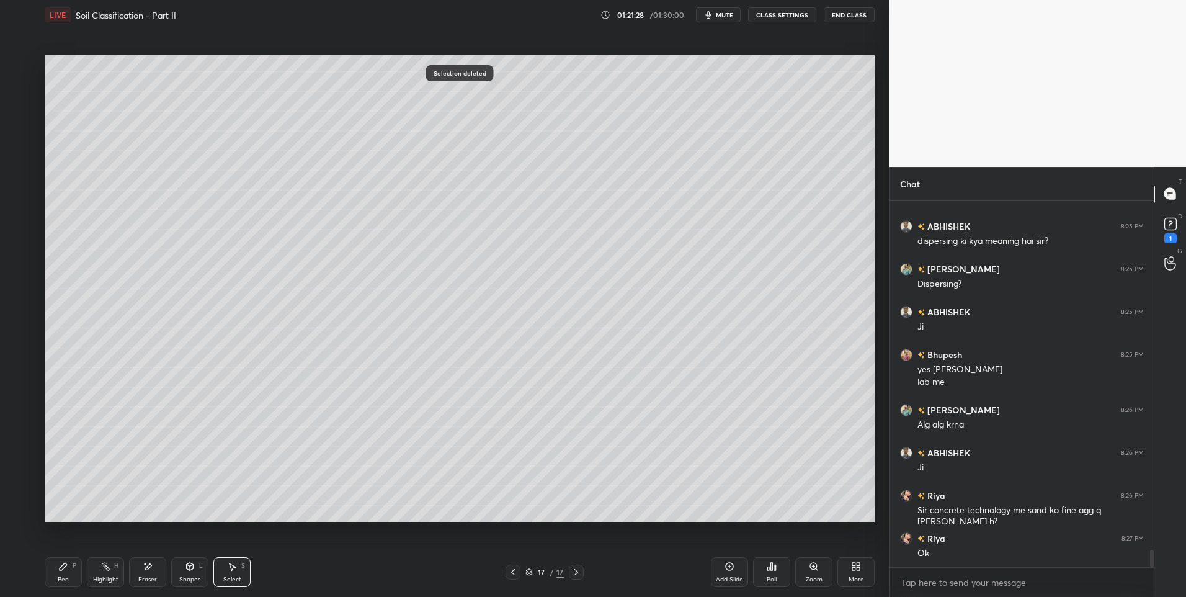
click at [69, 570] on div "Pen P" at bounding box center [63, 572] width 37 height 30
click at [20, 188] on div at bounding box center [20, 189] width 10 height 10
click at [512, 578] on div at bounding box center [512, 571] width 15 height 15
click at [112, 577] on div "Highlight" at bounding box center [105, 579] width 25 height 6
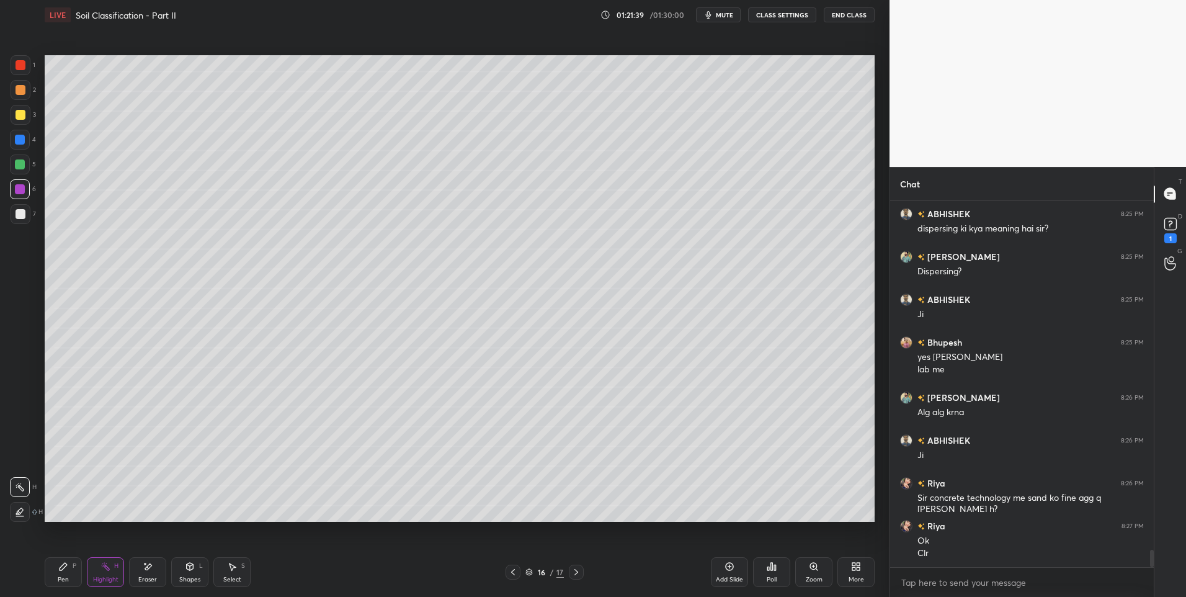
click at [21, 113] on div at bounding box center [21, 115] width 10 height 10
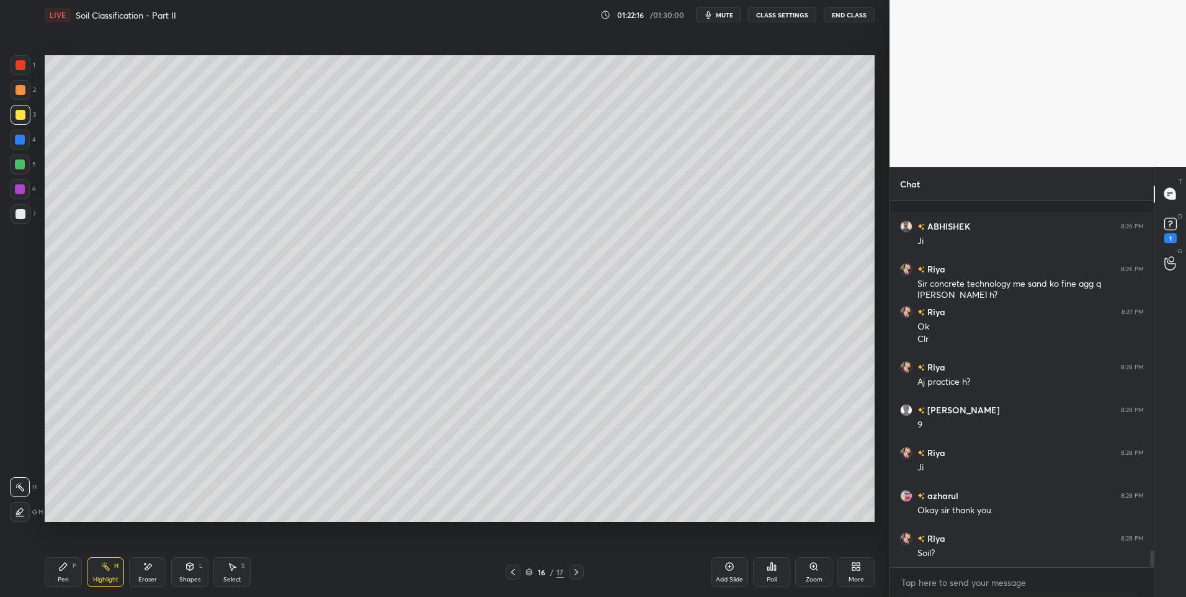
scroll to position [7505, 0]
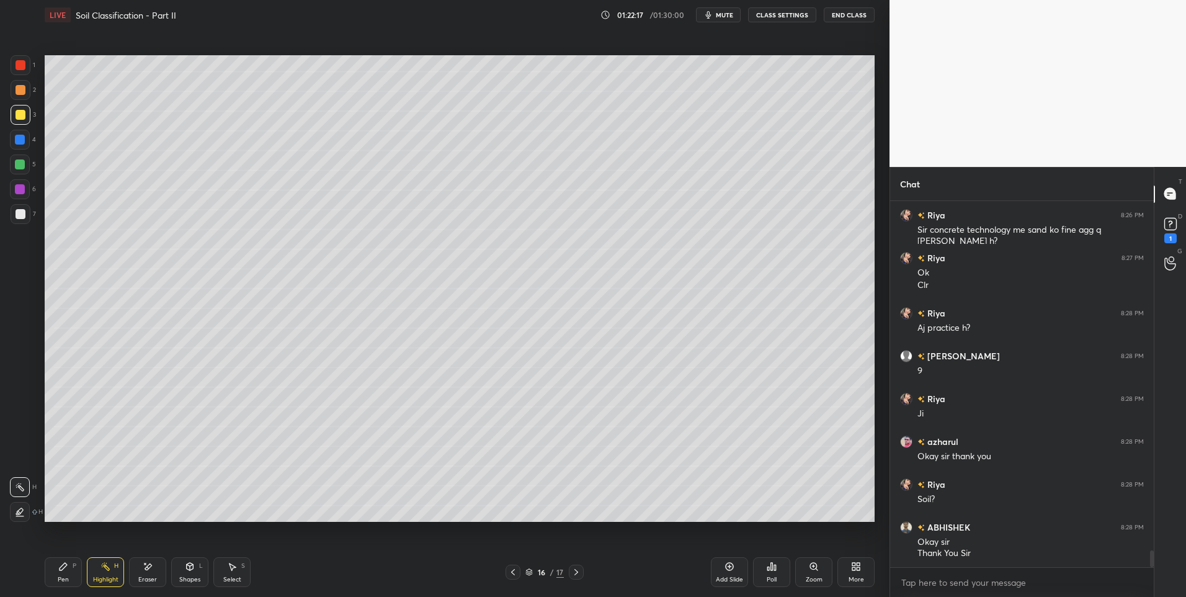
click at [5, 48] on div "1 2 3 4 5 6 7 C X Z E E Erase all H H LIVE Soil Classification - Part II 01:22:…" at bounding box center [439, 298] width 879 height 597
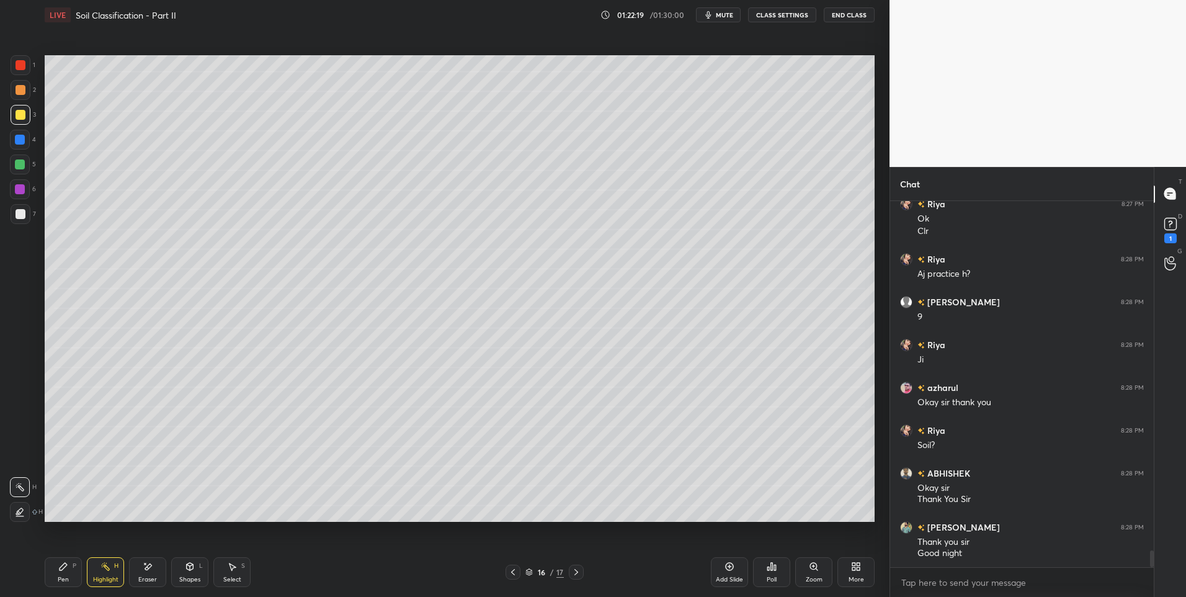
scroll to position [7602, 0]
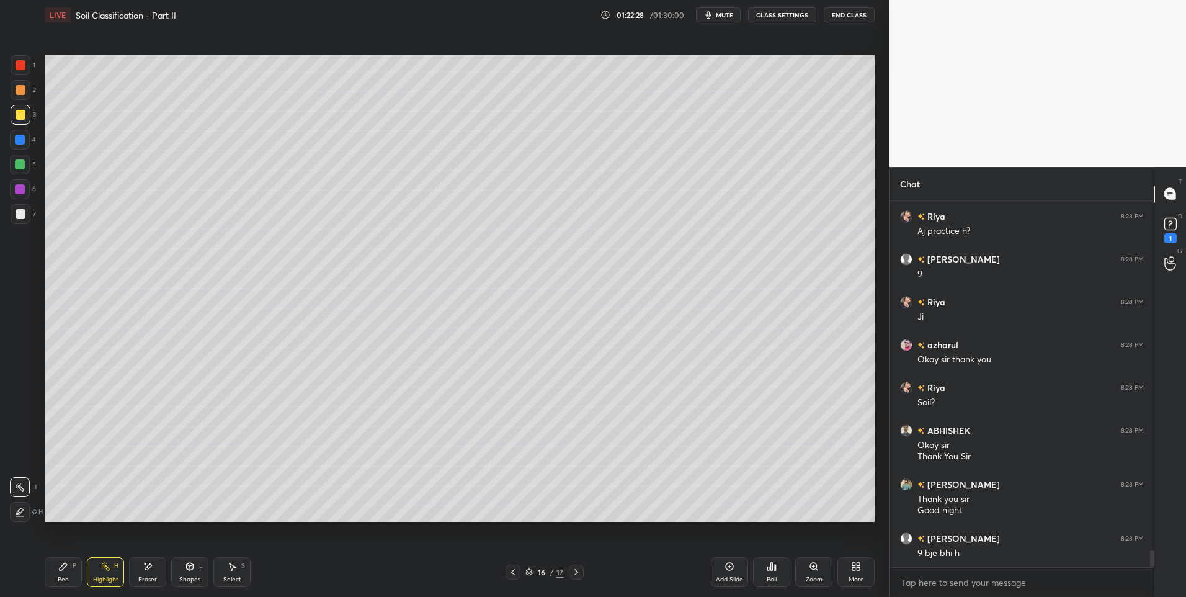
click at [19, 64] on div at bounding box center [21, 65] width 10 height 10
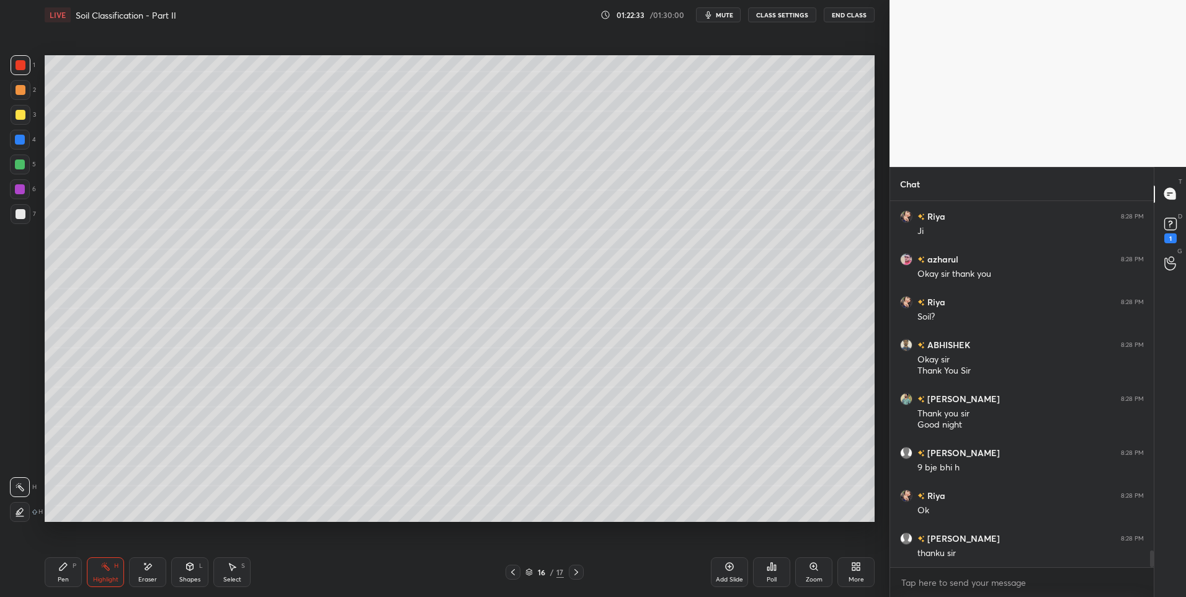
click at [16, 192] on div at bounding box center [20, 189] width 10 height 10
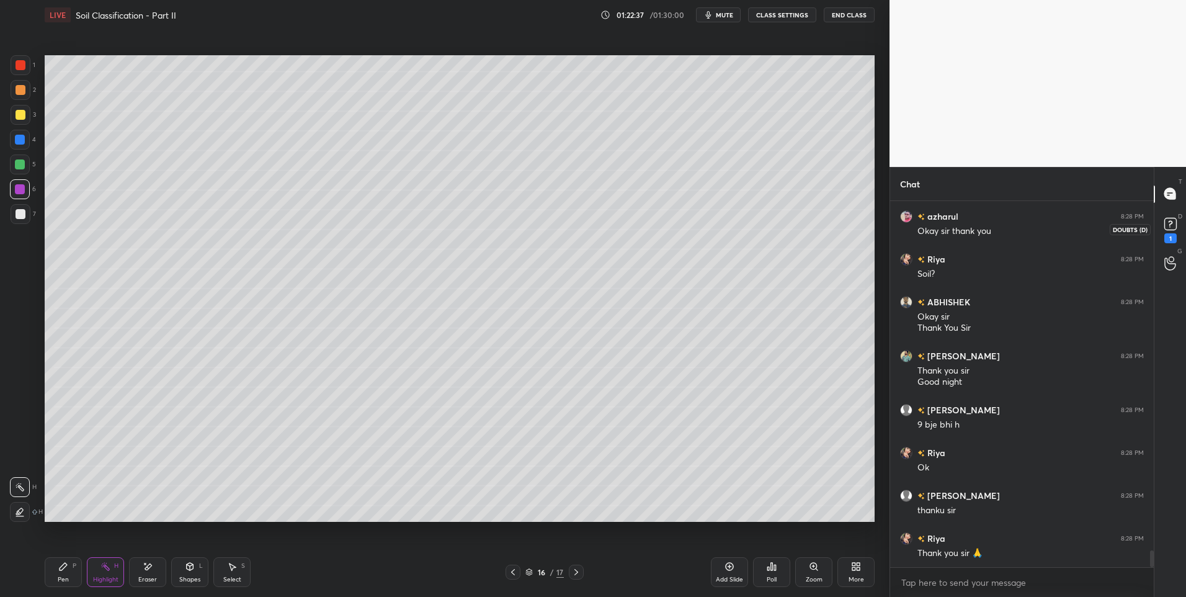
click at [1170, 228] on rect at bounding box center [1170, 224] width 12 height 12
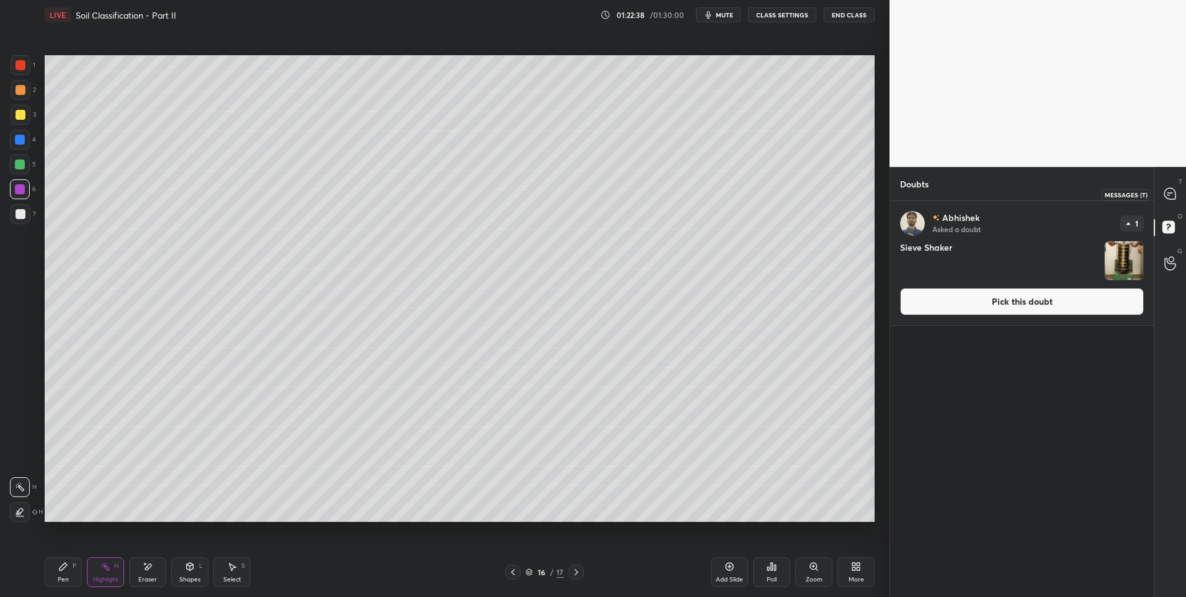
drag, startPoint x: 1168, startPoint y: 200, endPoint x: 1079, endPoint y: 166, distance: 95.0
click at [1166, 200] on icon at bounding box center [1169, 193] width 13 height 13
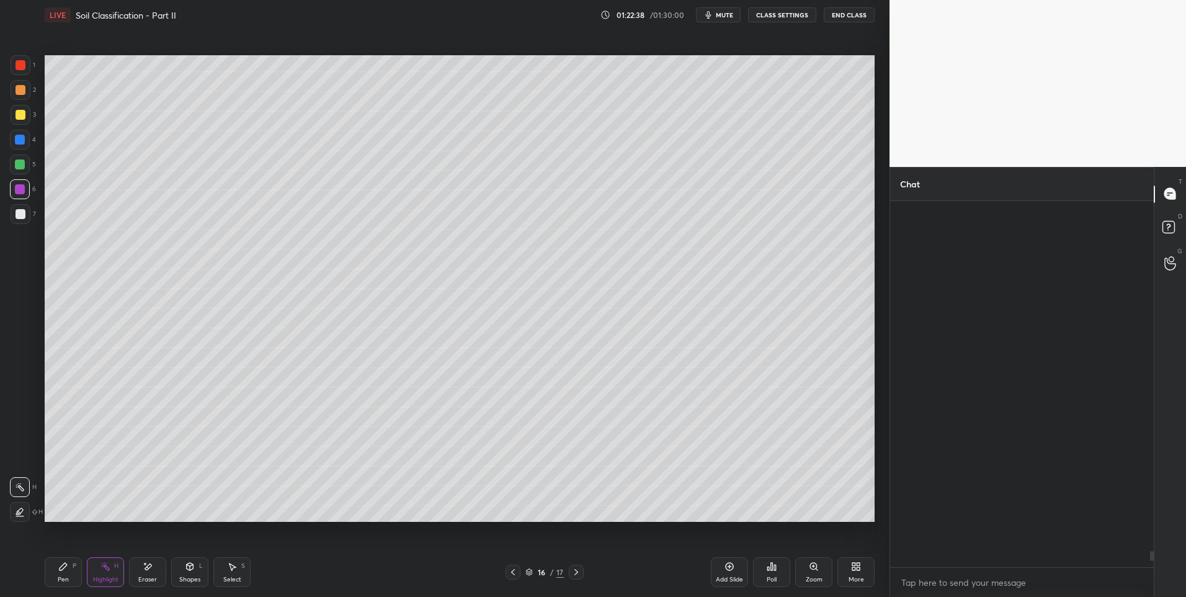
scroll to position [362, 260]
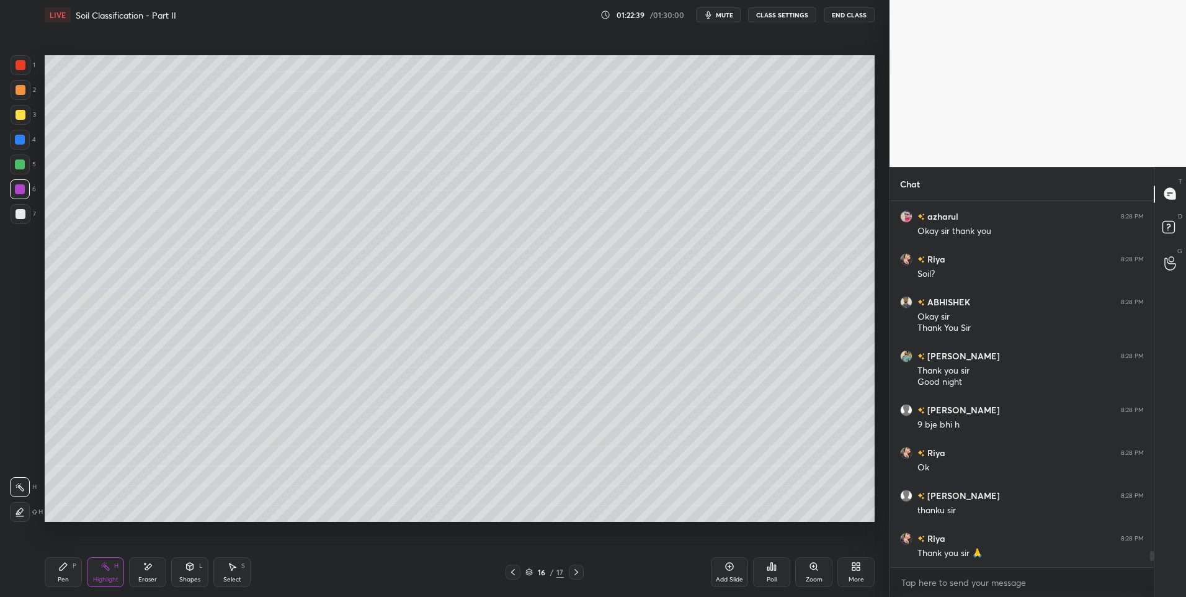
click at [841, 16] on button "End Class" at bounding box center [848, 14] width 51 height 15
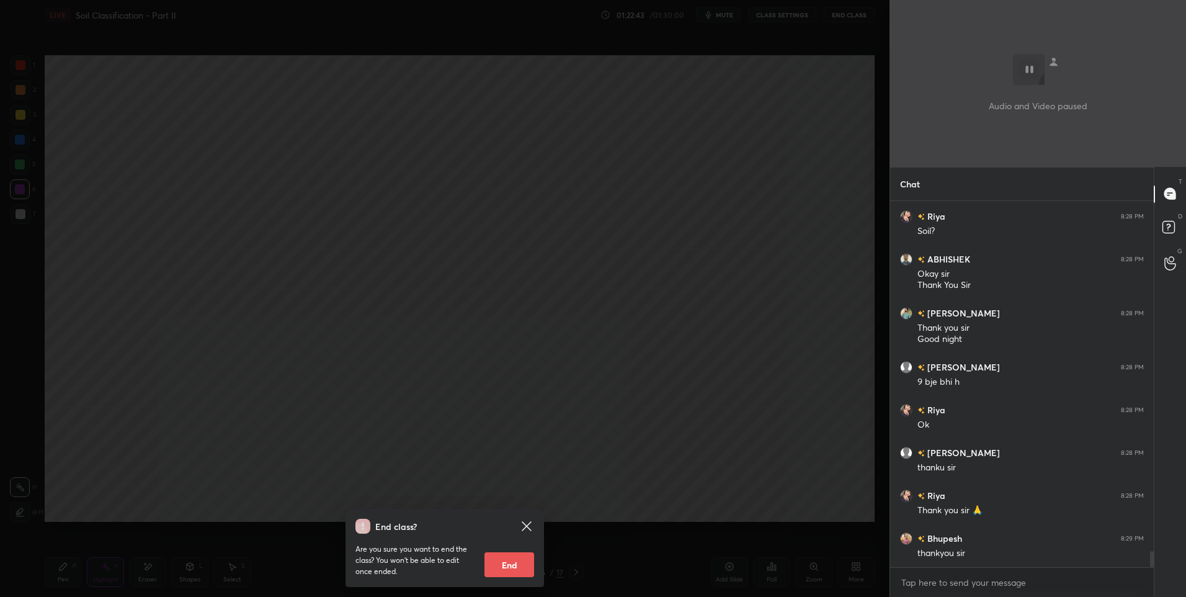
scroll to position [8069, 0]
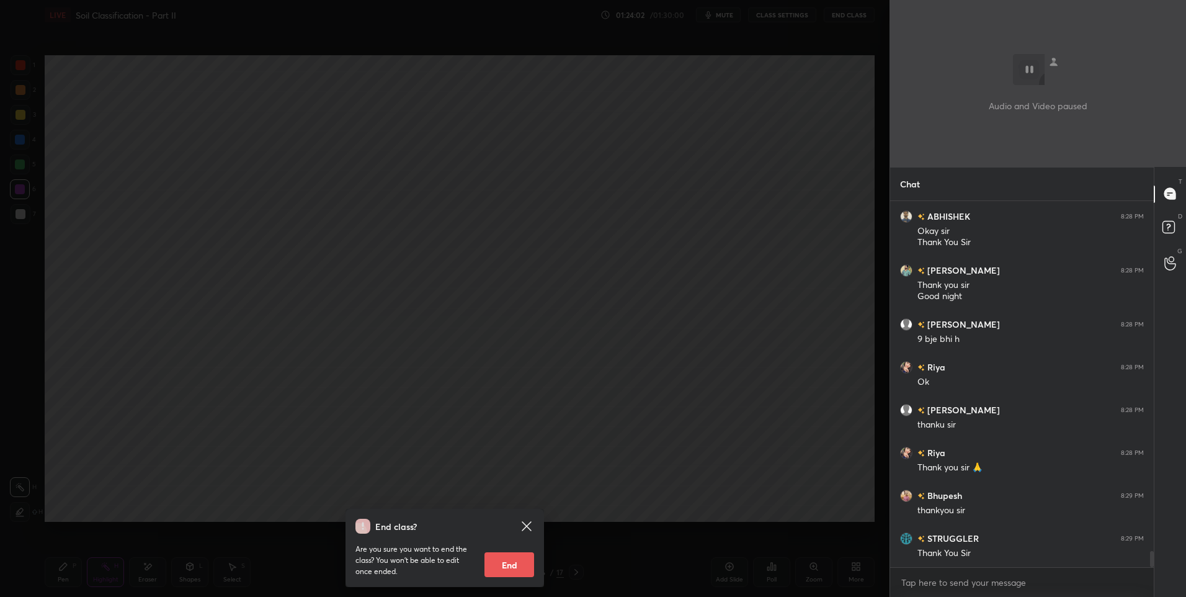
click at [520, 565] on button "End" at bounding box center [509, 564] width 50 height 25
type textarea "x"
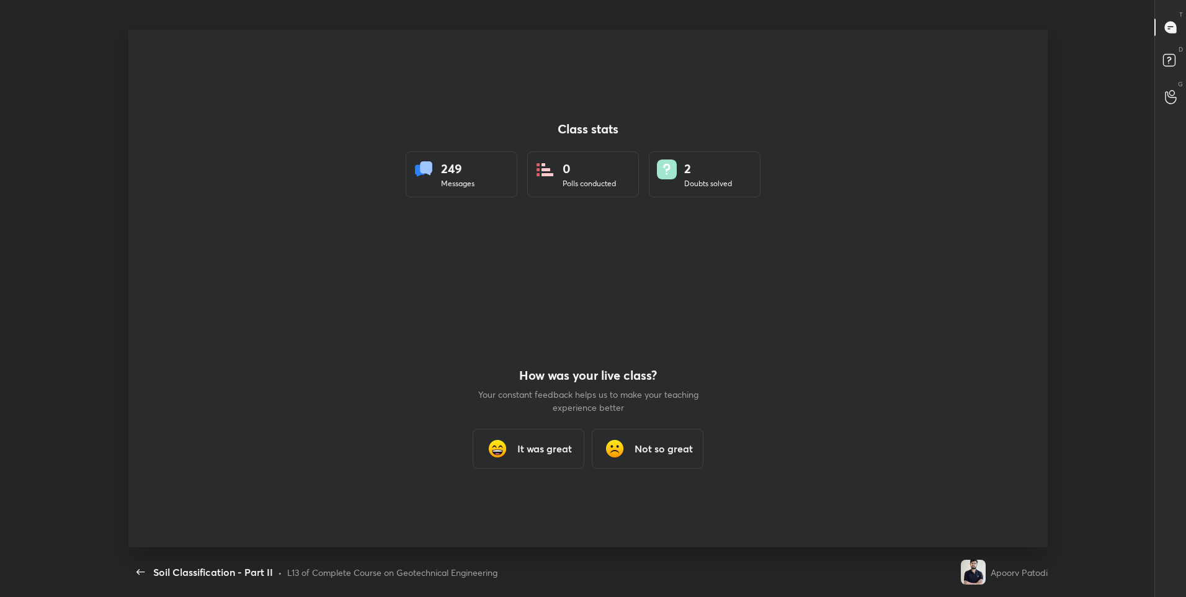
scroll to position [517, 1176]
click at [546, 447] on h3 "It was great" at bounding box center [544, 448] width 55 height 15
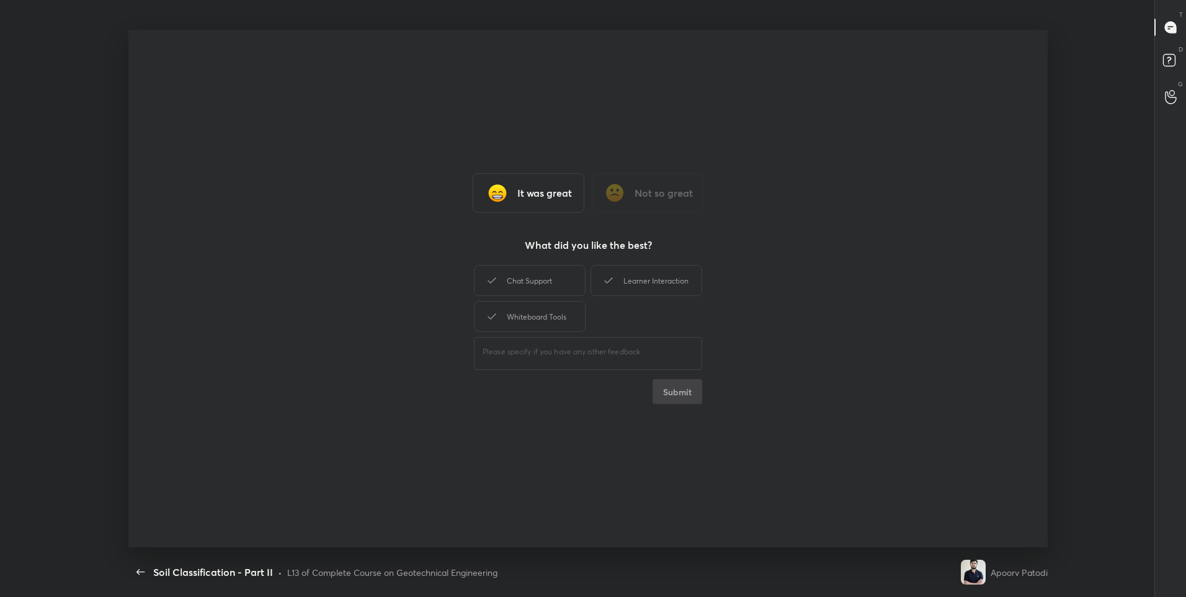
click at [531, 257] on div "It was great Not so great What did you like the best? Chat Support Learner Inte…" at bounding box center [588, 288] width 920 height 517
drag, startPoint x: 552, startPoint y: 273, endPoint x: 679, endPoint y: 277, distance: 127.2
click at [554, 275] on div "Chat Support" at bounding box center [530, 280] width 112 height 31
drag, startPoint x: 680, startPoint y: 277, endPoint x: 613, endPoint y: 303, distance: 71.9
click at [679, 277] on div "Learner Interaction" at bounding box center [646, 280] width 112 height 31
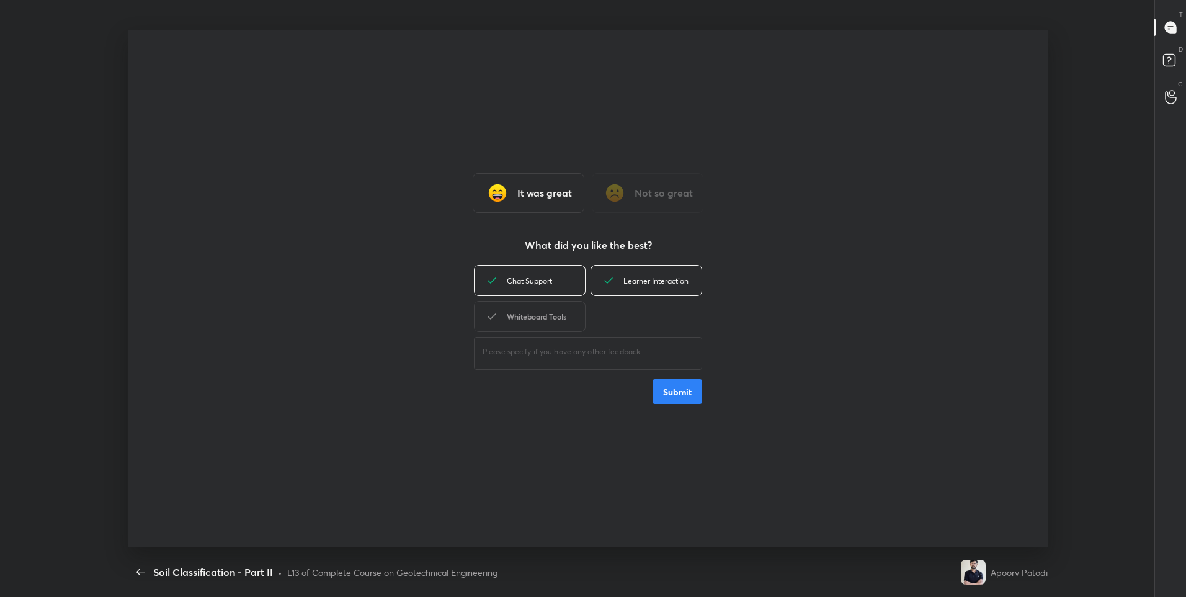
click at [531, 310] on div "Whiteboard Tools" at bounding box center [530, 316] width 112 height 31
click at [678, 393] on button "Submit" at bounding box center [677, 391] width 50 height 25
